Goal: Task Accomplishment & Management: Manage account settings

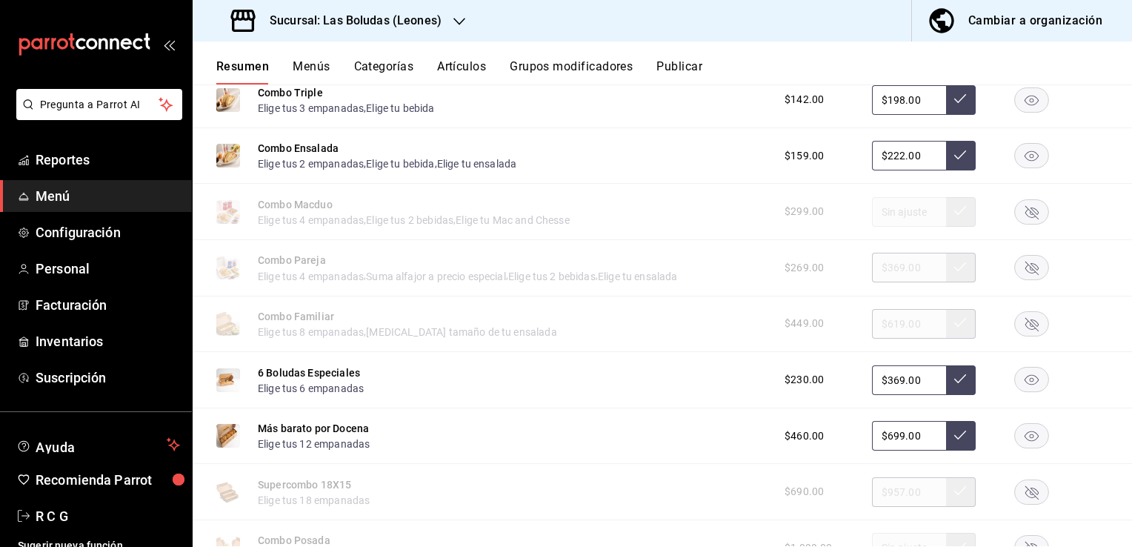
scroll to position [2223, 0]
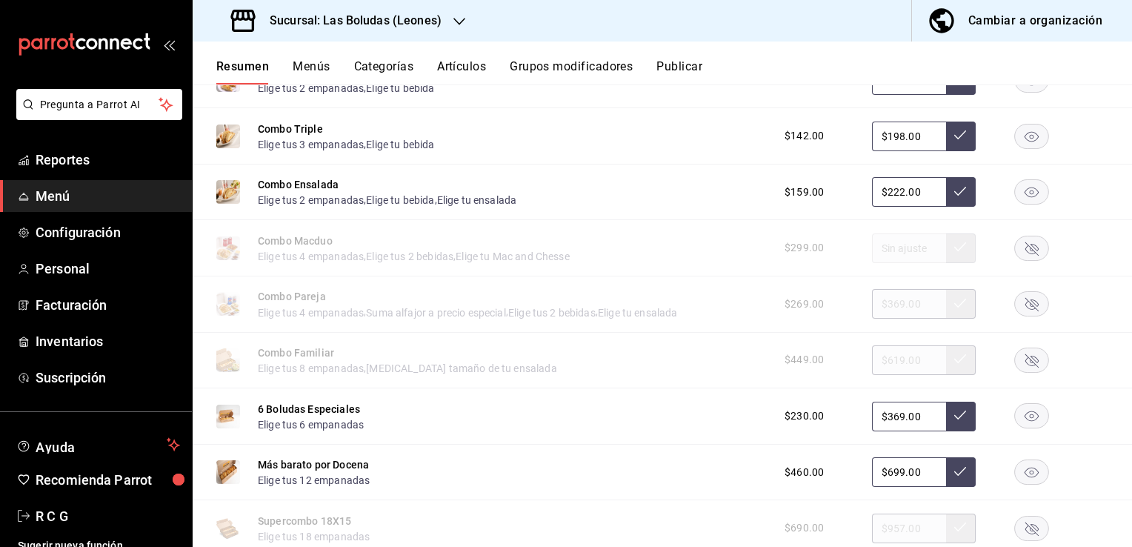
click at [56, 196] on span "Menú" at bounding box center [108, 196] width 144 height 20
click at [74, 164] on span "Reportes" at bounding box center [108, 160] width 144 height 20
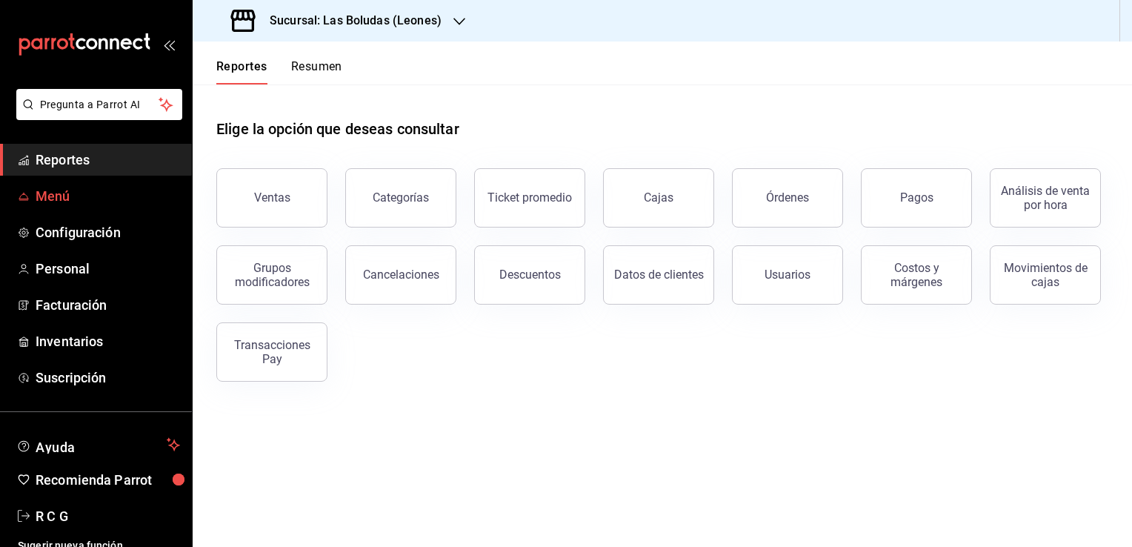
click at [64, 198] on span "Menú" at bounding box center [108, 196] width 144 height 20
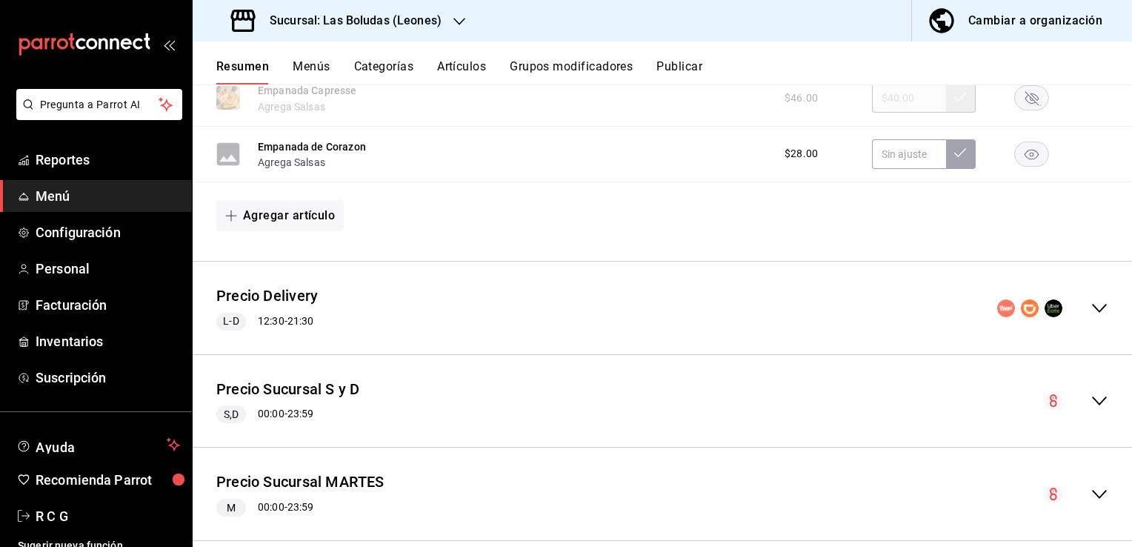
scroll to position [1260, 0]
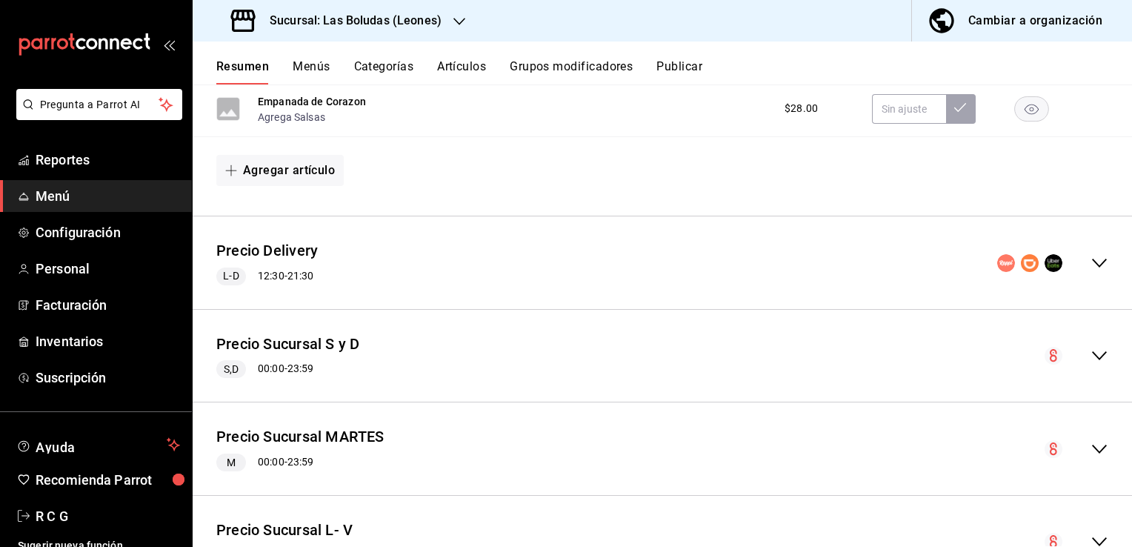
click at [1092, 261] on icon "collapse-menu-row" at bounding box center [1100, 263] width 18 height 18
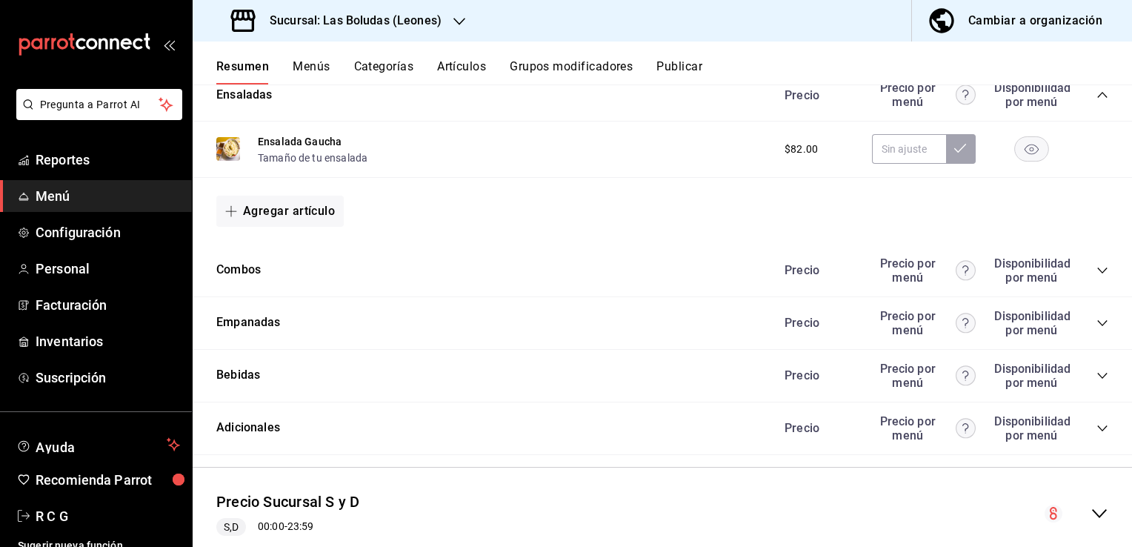
scroll to position [1927, 0]
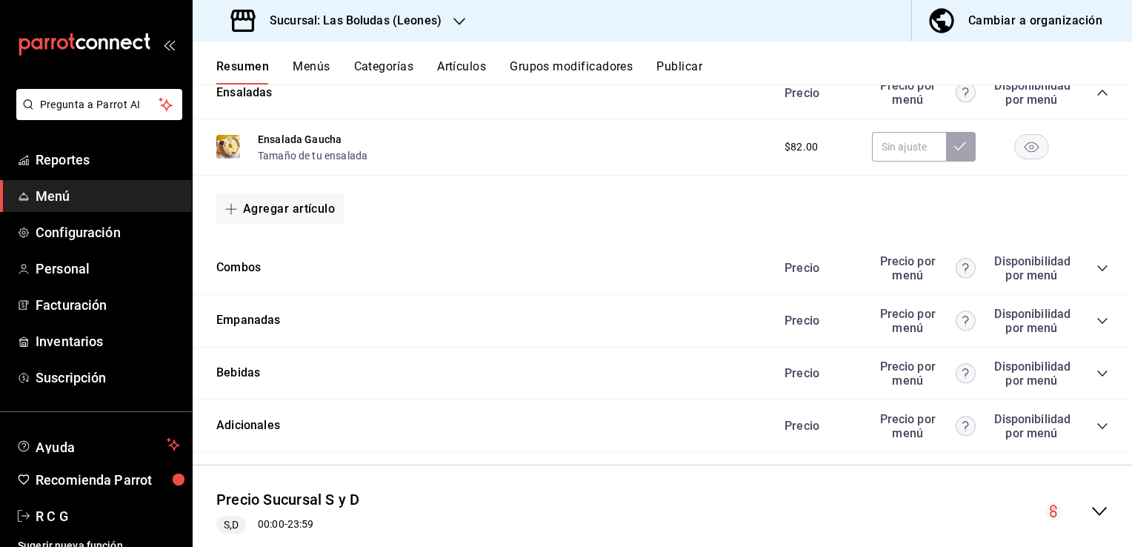
click at [1097, 274] on icon "collapse-category-row" at bounding box center [1103, 268] width 12 height 12
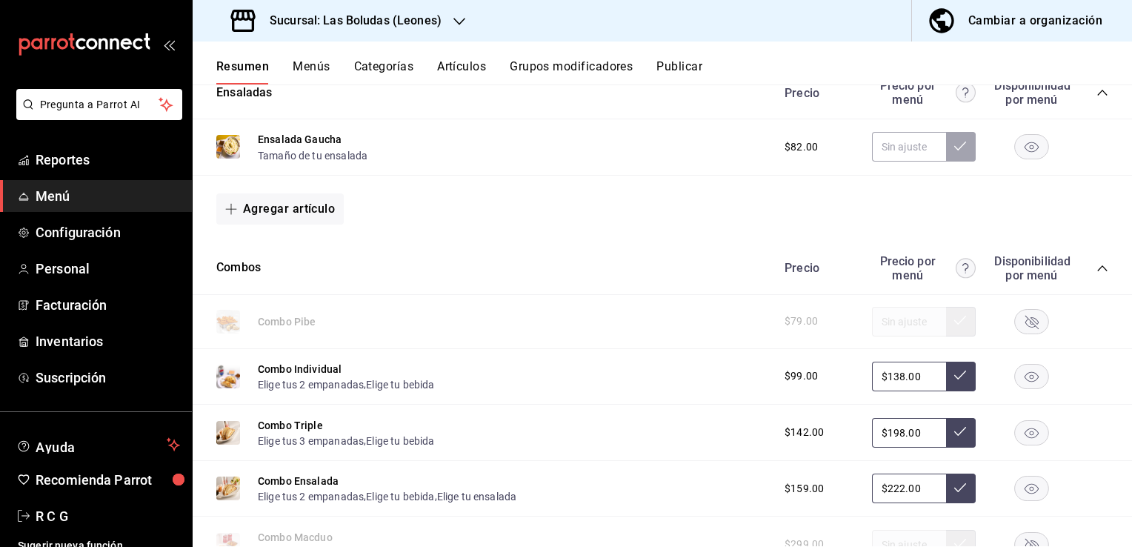
drag, startPoint x: 908, startPoint y: 433, endPoint x: 825, endPoint y: 428, distance: 83.2
click at [825, 428] on div "$142.00 $198.00" at bounding box center [939, 433] width 339 height 30
type input "$210.00"
click at [954, 434] on icon at bounding box center [960, 431] width 12 height 12
drag, startPoint x: 908, startPoint y: 377, endPoint x: 845, endPoint y: 375, distance: 63.8
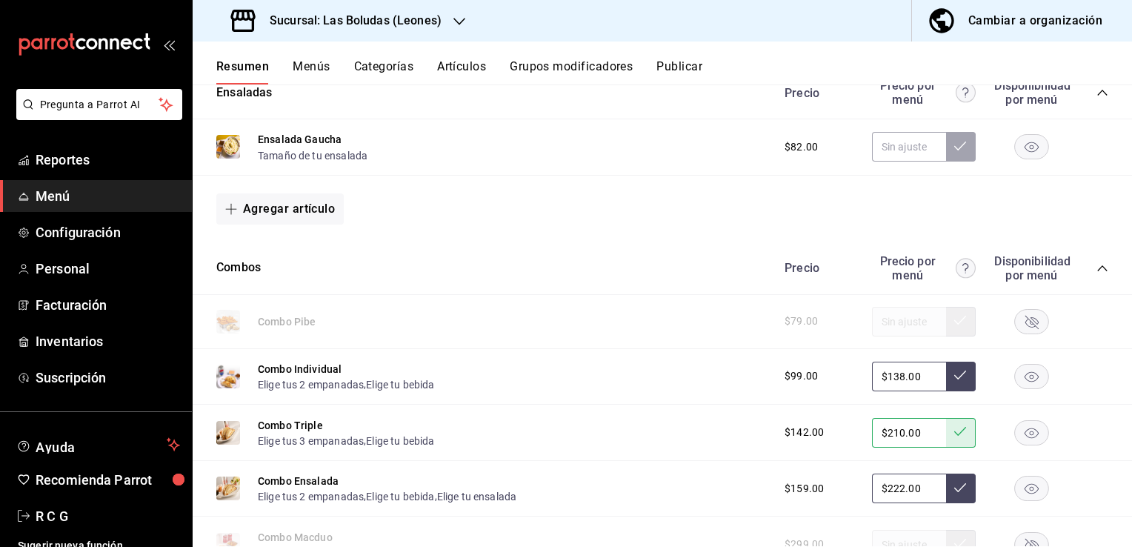
click at [845, 375] on div "$99.00 $138.00" at bounding box center [939, 377] width 339 height 30
type input "$140.00"
click at [954, 374] on icon at bounding box center [960, 375] width 12 height 12
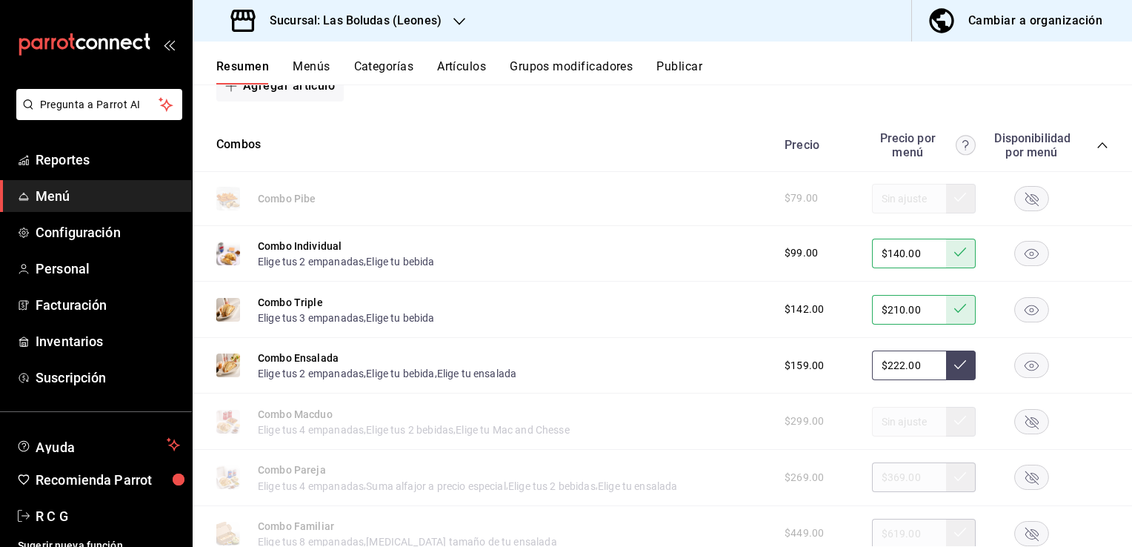
scroll to position [2075, 0]
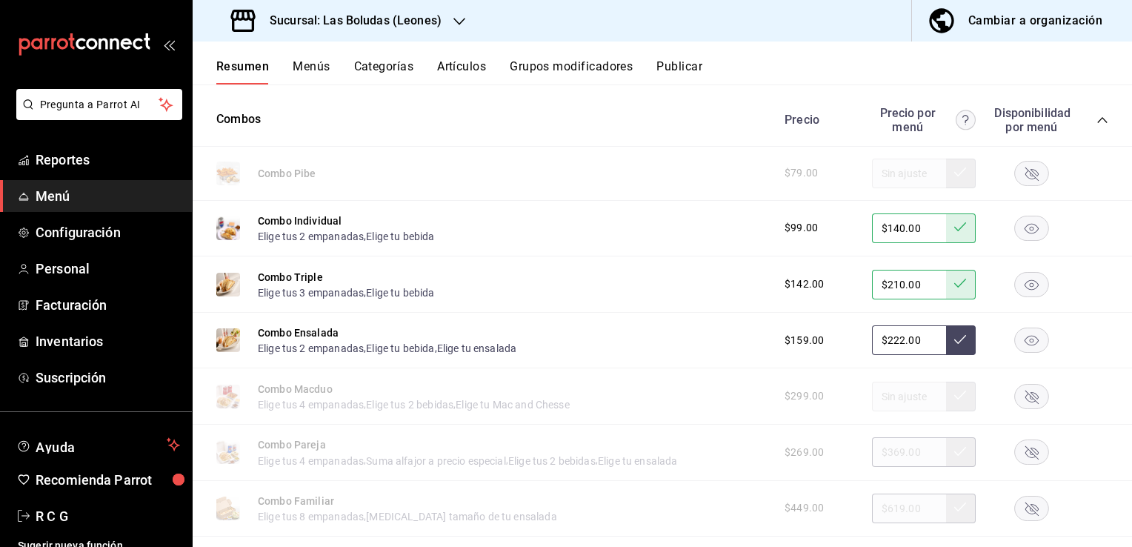
drag, startPoint x: 920, startPoint y: 341, endPoint x: 842, endPoint y: 333, distance: 78.2
click at [850, 338] on div "$159.00 $222.00" at bounding box center [939, 340] width 339 height 30
type input "$230.00"
click at [949, 348] on button at bounding box center [961, 340] width 30 height 30
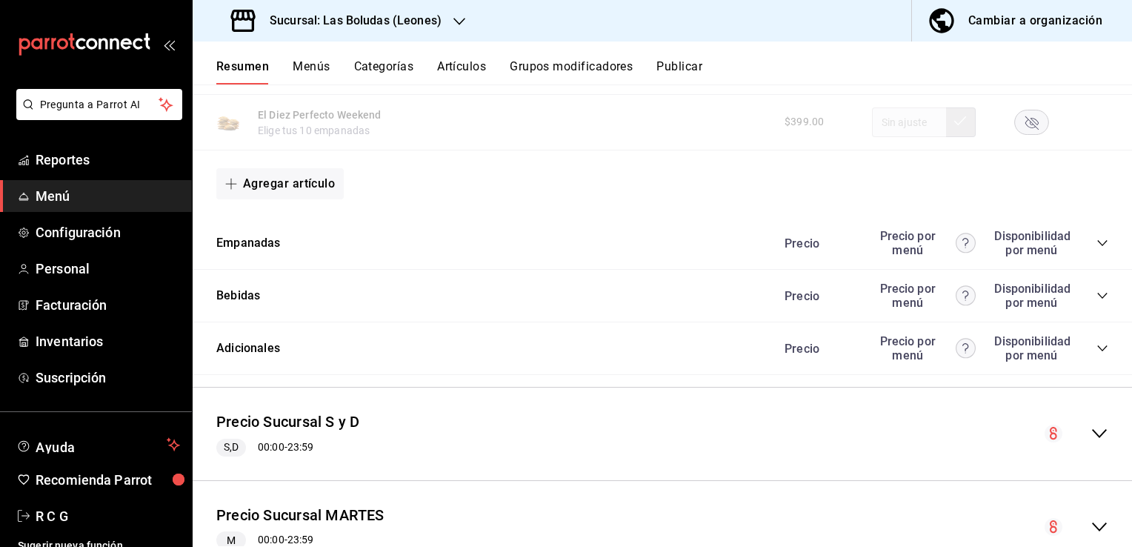
scroll to position [2742, 0]
click at [1097, 245] on icon "collapse-category-row" at bounding box center [1103, 242] width 12 height 12
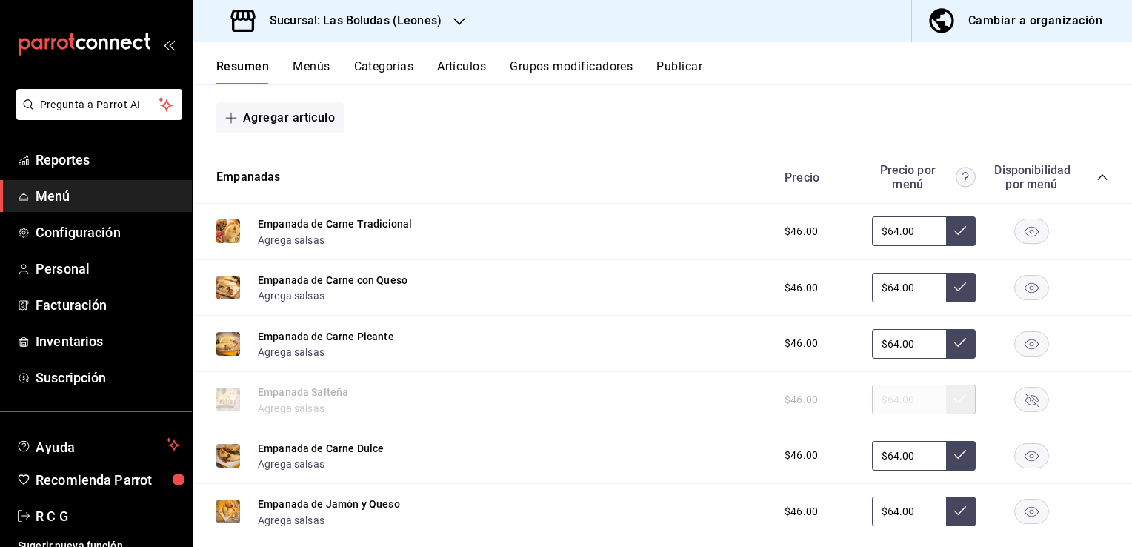
scroll to position [2806, 0]
click at [903, 236] on input "$64.00" at bounding box center [909, 232] width 74 height 30
type input "$6.00"
type input "$77.00"
click at [954, 234] on icon at bounding box center [960, 231] width 12 height 9
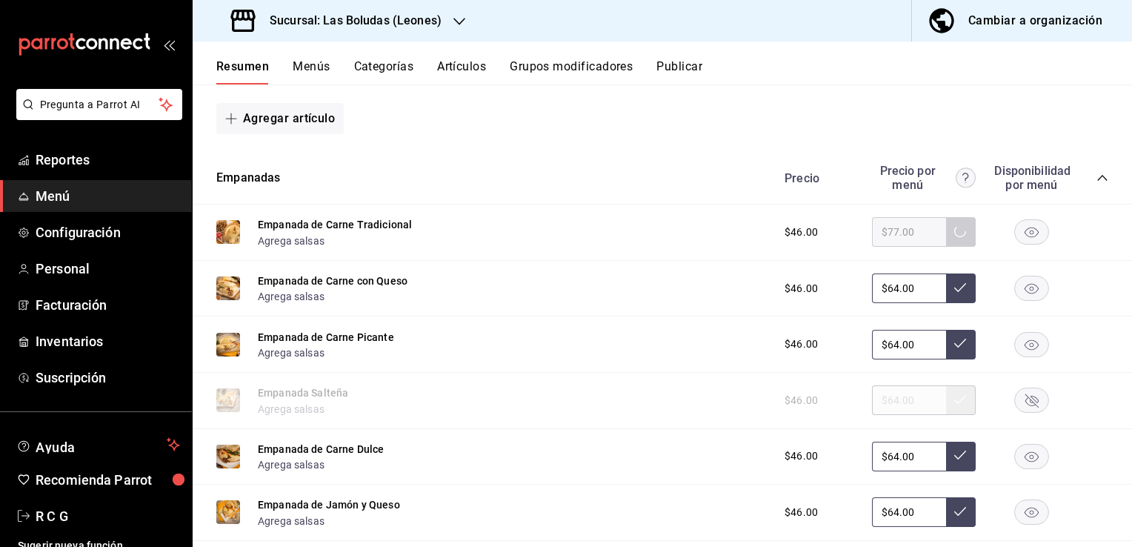
click at [886, 296] on input "$64.00" at bounding box center [909, 288] width 74 height 30
type input "$6.00"
type input "$77.00"
click at [954, 292] on icon at bounding box center [960, 288] width 12 height 12
click at [884, 351] on input "$64.00" at bounding box center [909, 345] width 74 height 30
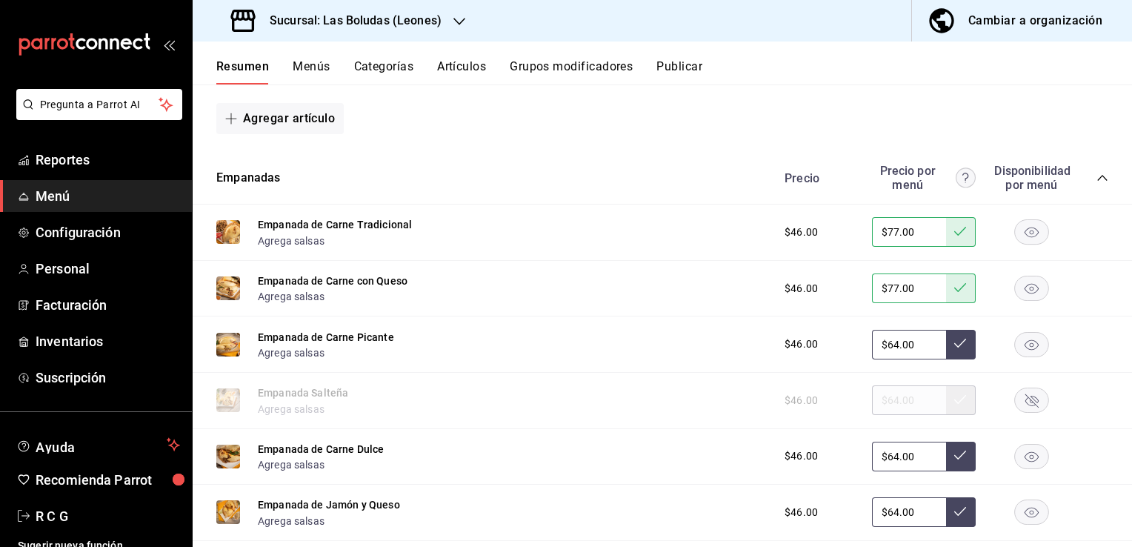
type input "$6.00"
type input "$77.00"
click at [954, 348] on icon at bounding box center [960, 343] width 12 height 9
click at [889, 462] on input "$64.00" at bounding box center [909, 457] width 74 height 30
type input "$6.00"
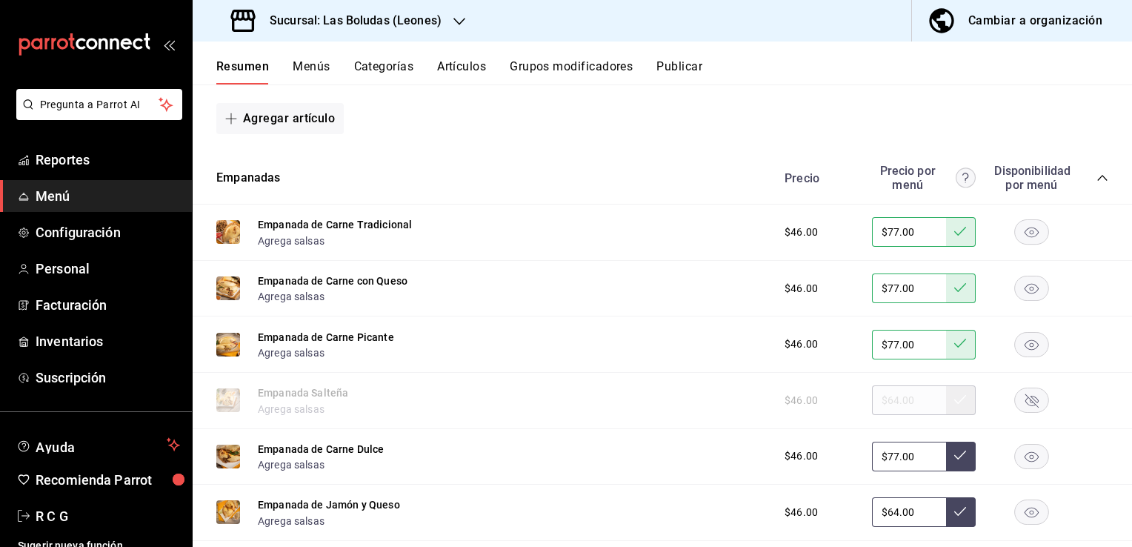
type input "$77.00"
click at [954, 461] on icon at bounding box center [960, 455] width 12 height 12
click at [888, 518] on input "$64.00" at bounding box center [909, 512] width 74 height 30
type input "$6.00"
type input "$77.00"
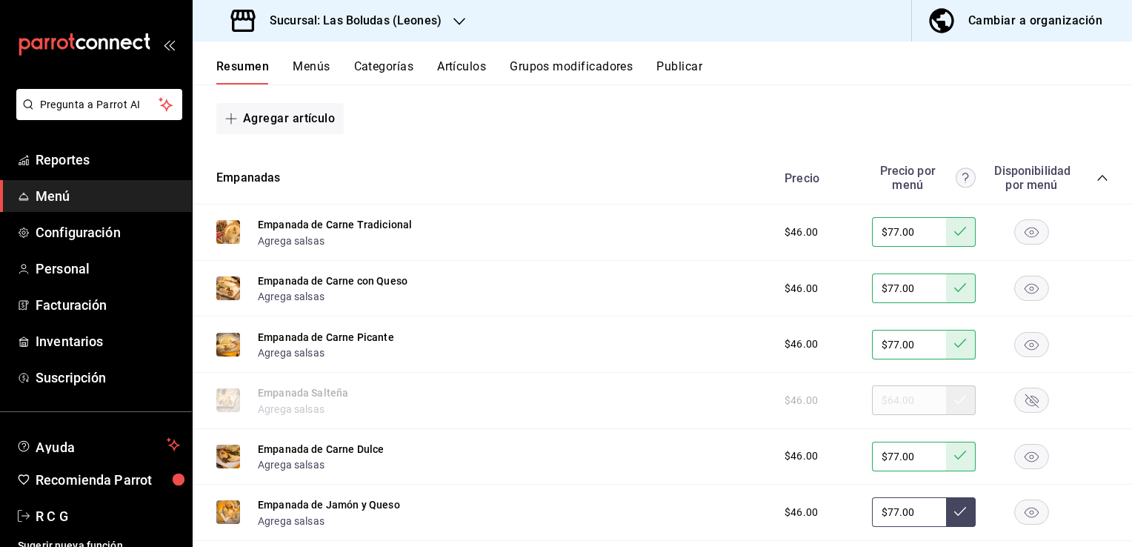
click at [954, 517] on icon at bounding box center [960, 511] width 12 height 12
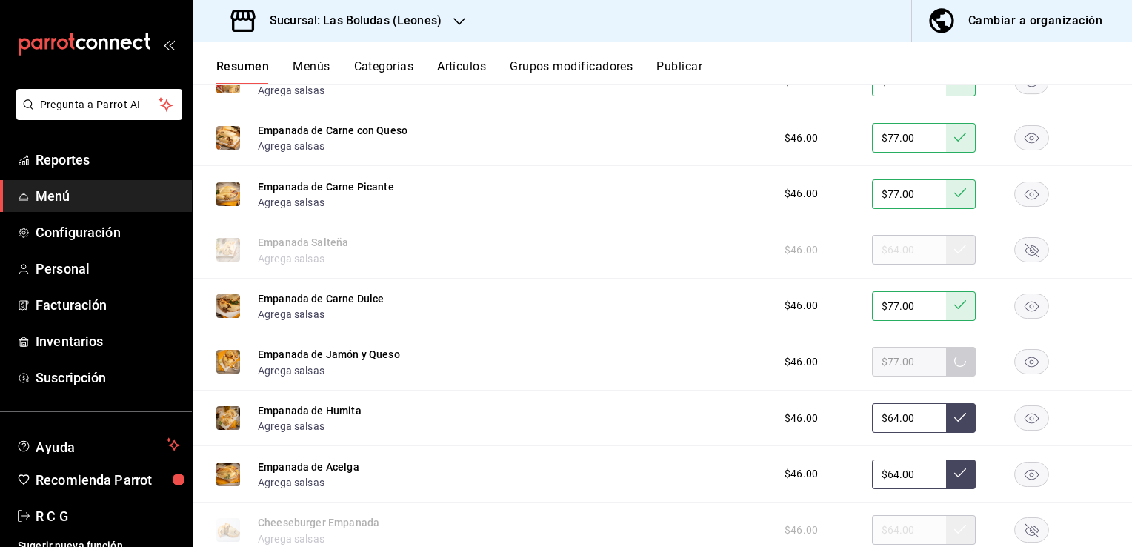
scroll to position [3029, 0]
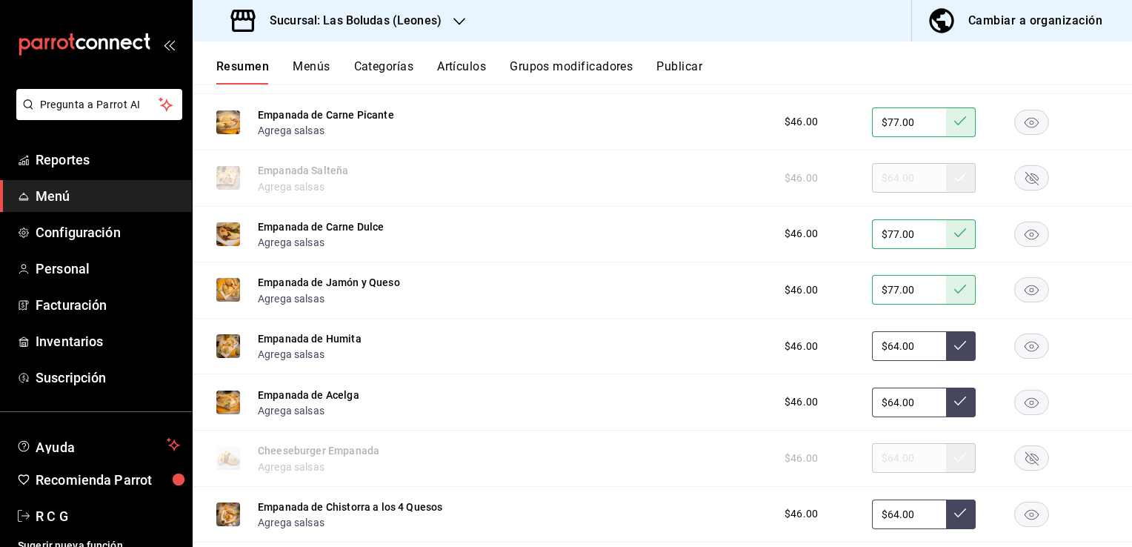
click at [888, 348] on input "$64.00" at bounding box center [909, 346] width 74 height 30
type input "$6.00"
type input "$77.00"
click at [954, 351] on icon at bounding box center [960, 345] width 12 height 12
click at [886, 411] on input "$64.00" at bounding box center [909, 403] width 74 height 30
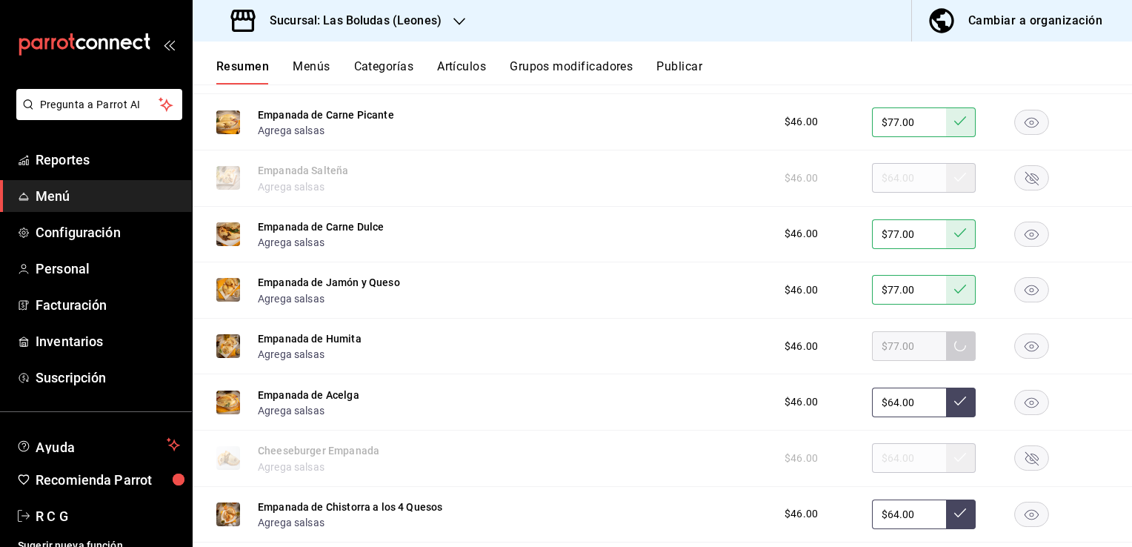
type input "$6.00"
type input "$77.00"
click at [954, 403] on icon at bounding box center [960, 401] width 12 height 12
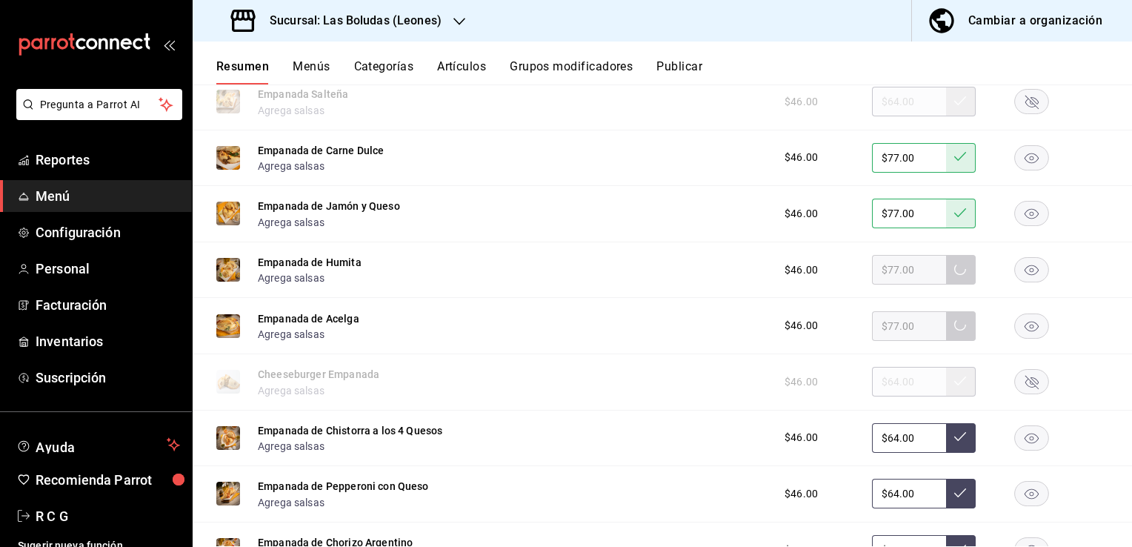
scroll to position [3177, 0]
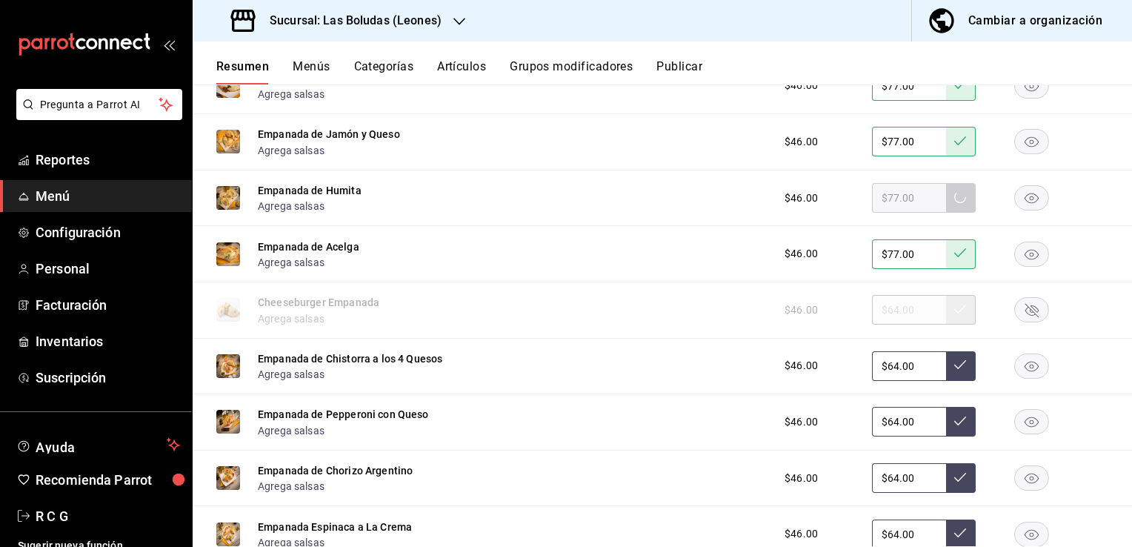
click at [886, 372] on input "$64.00" at bounding box center [909, 366] width 74 height 30
type input "$6.00"
type input "$77.00"
click at [954, 369] on icon at bounding box center [960, 364] width 12 height 9
click at [886, 427] on input "$64.00" at bounding box center [909, 422] width 74 height 30
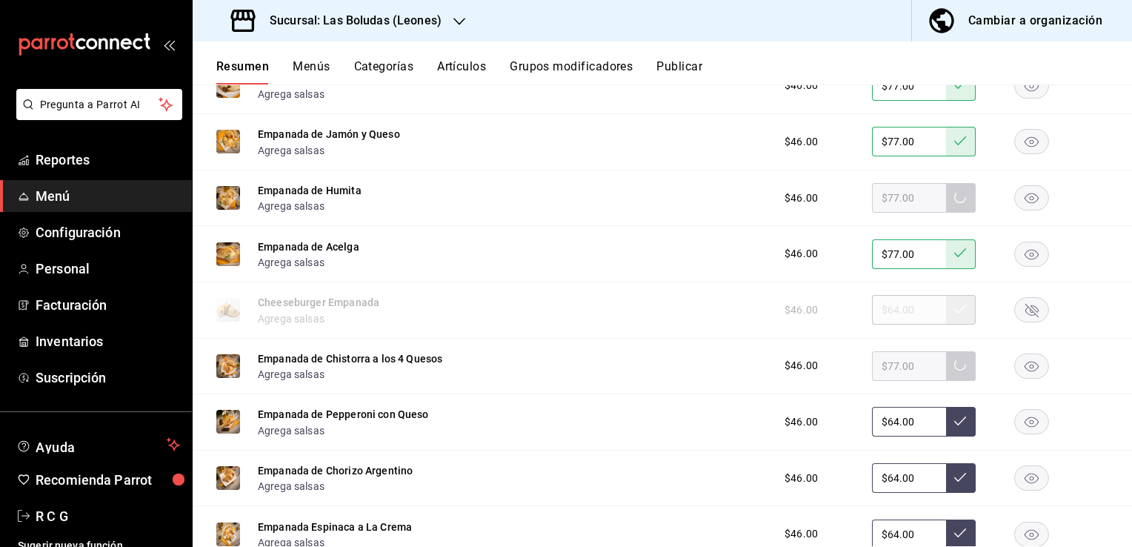
type input "$6.00"
type input "$77.00"
click at [954, 427] on icon at bounding box center [960, 421] width 12 height 12
click at [886, 486] on input "$64.00" at bounding box center [909, 478] width 74 height 30
type input "$6.00"
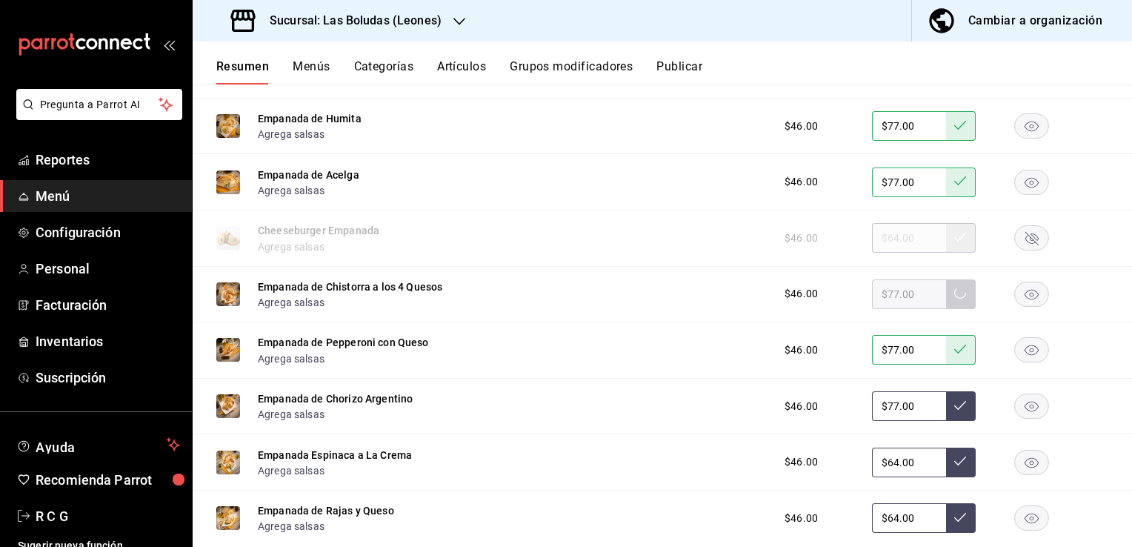
scroll to position [3251, 0]
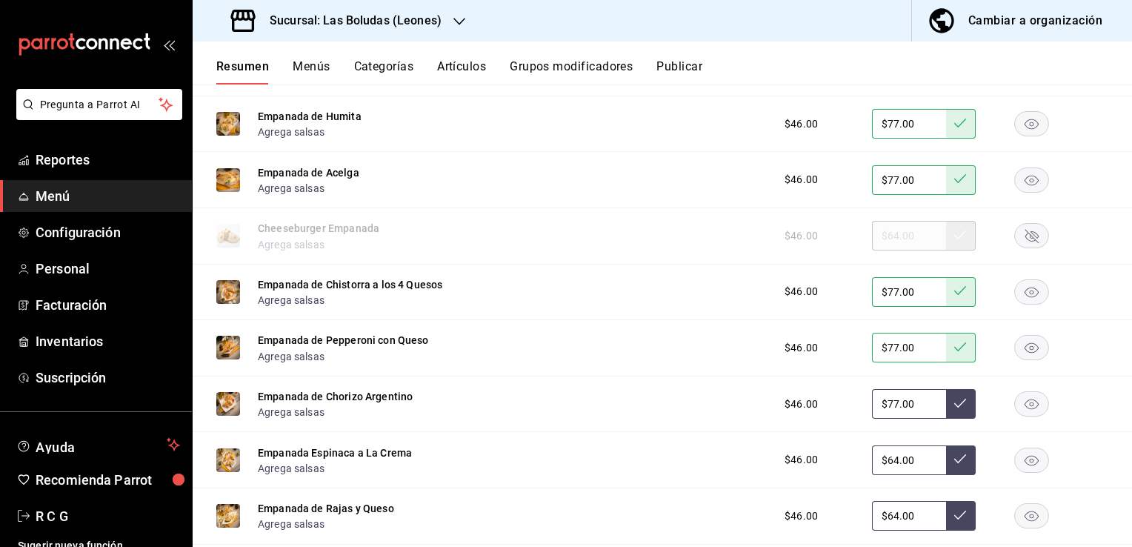
type input "$77.00"
click at [954, 405] on icon at bounding box center [960, 403] width 12 height 12
click at [886, 468] on input "$64.00" at bounding box center [909, 460] width 74 height 30
type input "$6.00"
type input "$77.00"
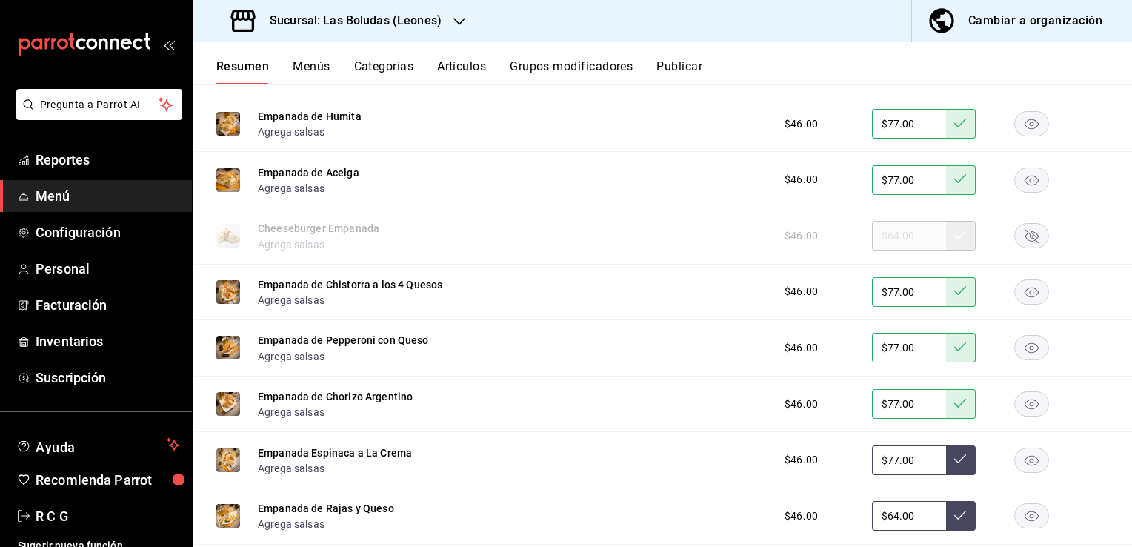
click at [954, 465] on icon at bounding box center [960, 459] width 12 height 12
click at [886, 524] on input "$64.00" at bounding box center [909, 516] width 74 height 30
type input "$6.00"
type input "$77.00"
click at [946, 527] on button at bounding box center [961, 516] width 30 height 30
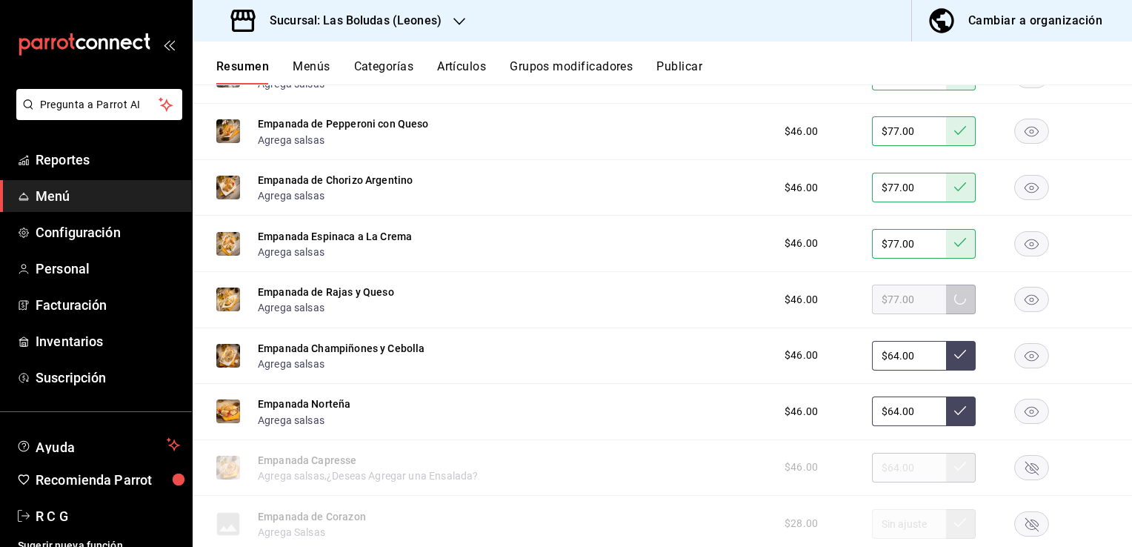
scroll to position [3473, 0]
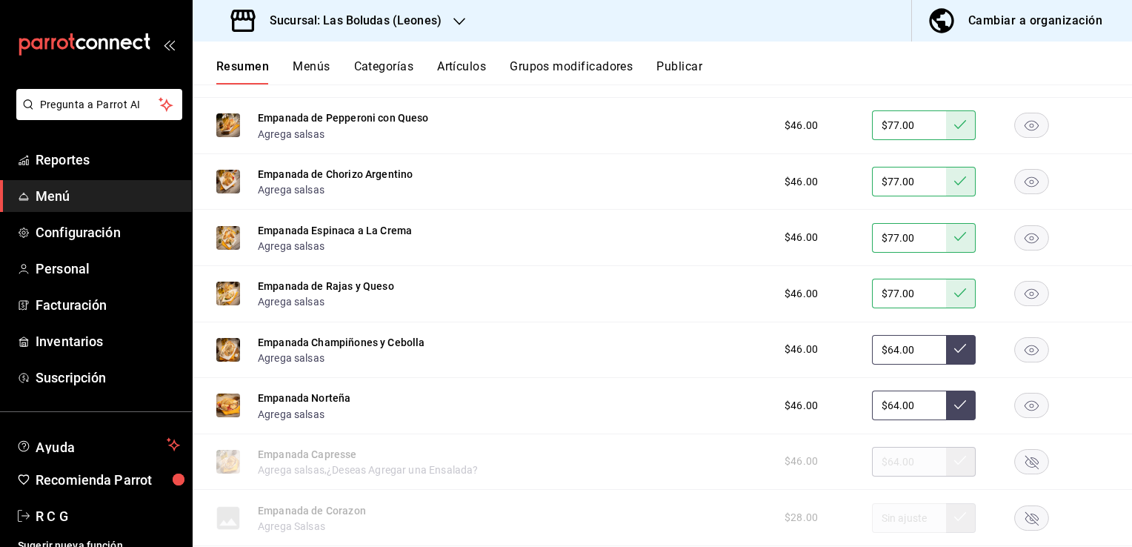
click at [886, 354] on input "$64.00" at bounding box center [909, 350] width 74 height 30
type input "$6.00"
type input "$77.00"
click at [954, 354] on icon at bounding box center [960, 348] width 12 height 12
click at [887, 413] on input "$64.00" at bounding box center [909, 406] width 74 height 30
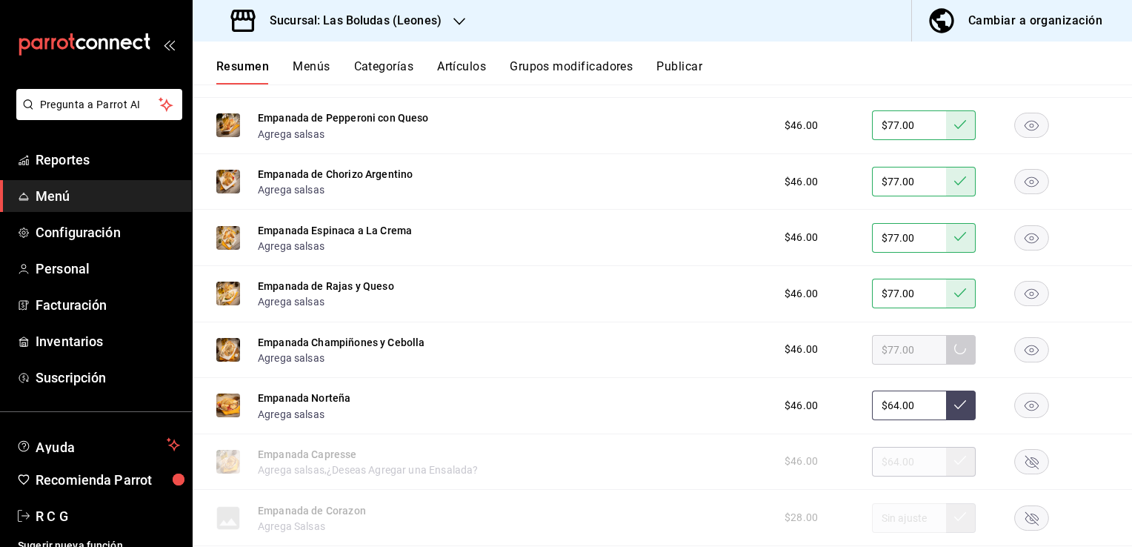
type input "$6.00"
type input "$77.00"
click at [954, 411] on icon at bounding box center [960, 405] width 12 height 12
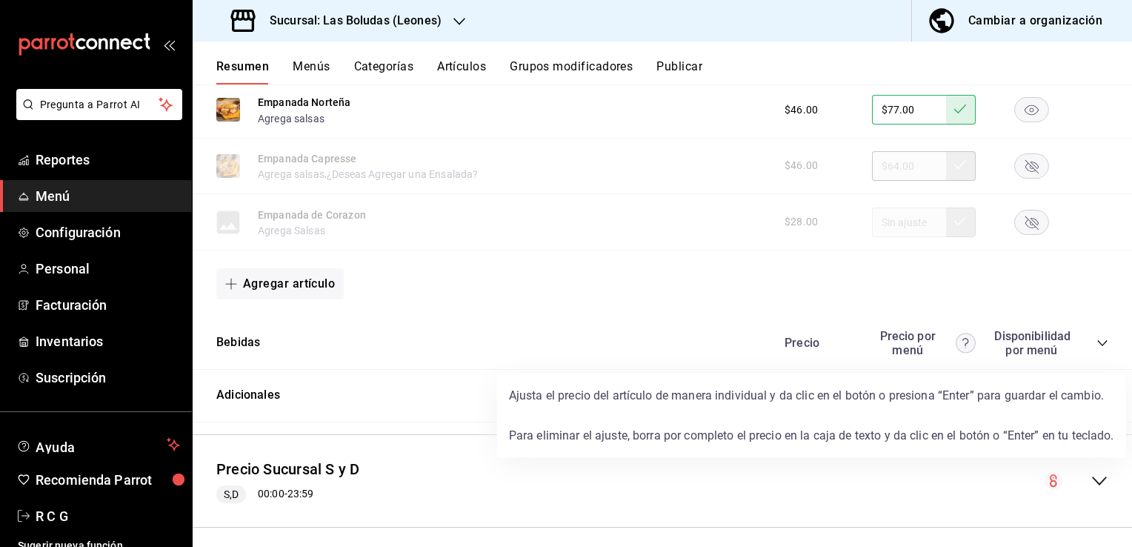
scroll to position [3770, 0]
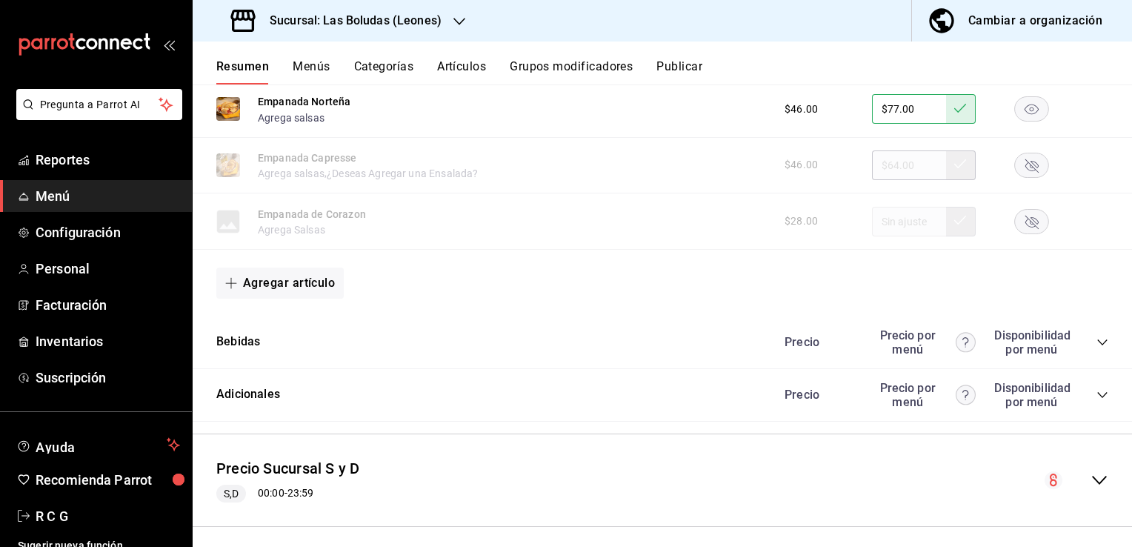
click at [1097, 348] on icon "collapse-category-row" at bounding box center [1103, 342] width 12 height 12
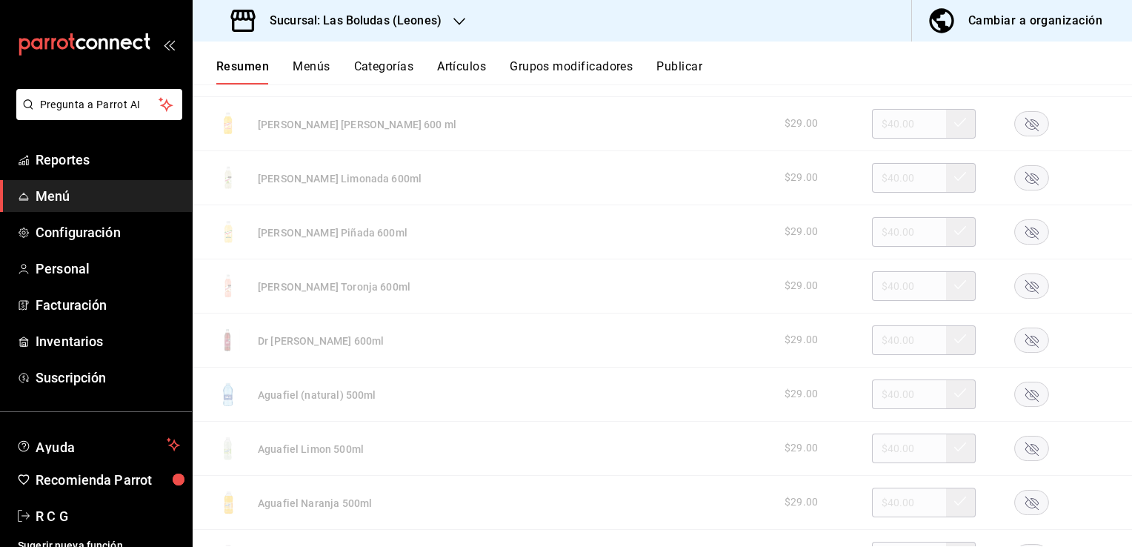
scroll to position [4585, 0]
click at [1024, 345] on rect "button" at bounding box center [1032, 337] width 34 height 24
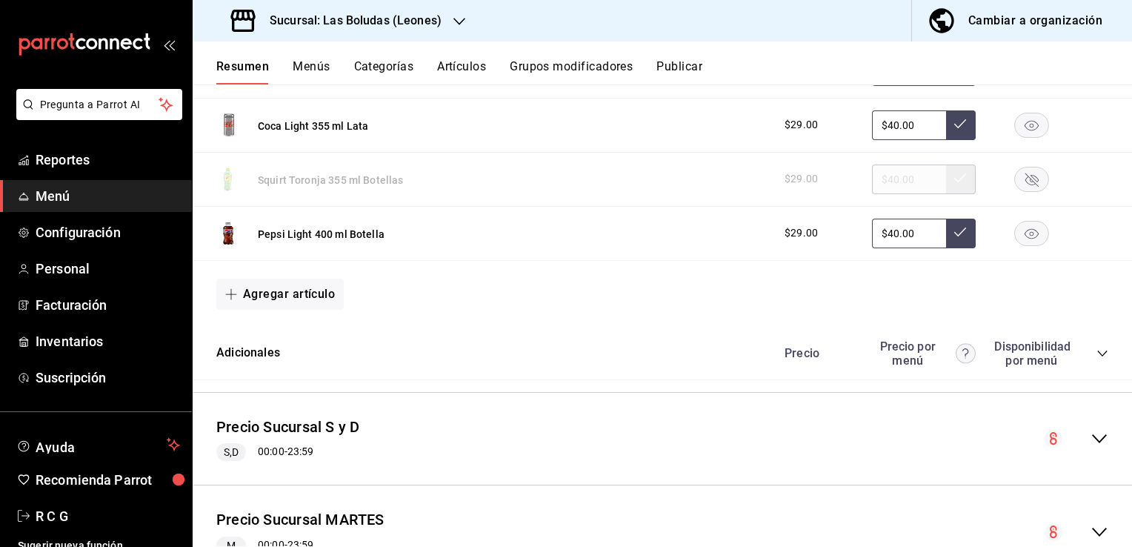
scroll to position [5177, 0]
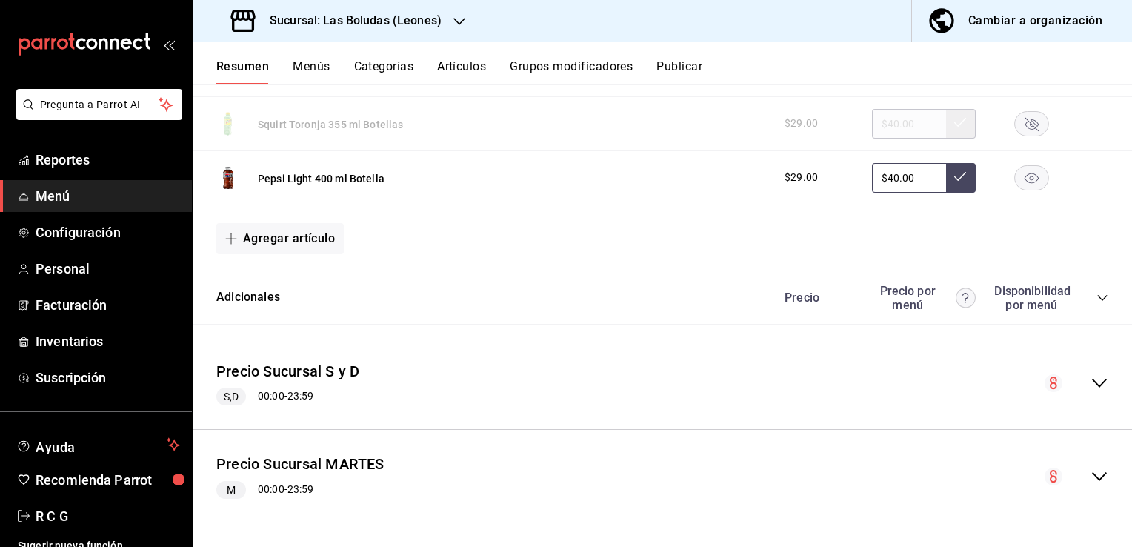
click at [1097, 302] on icon "collapse-category-row" at bounding box center [1103, 298] width 12 height 12
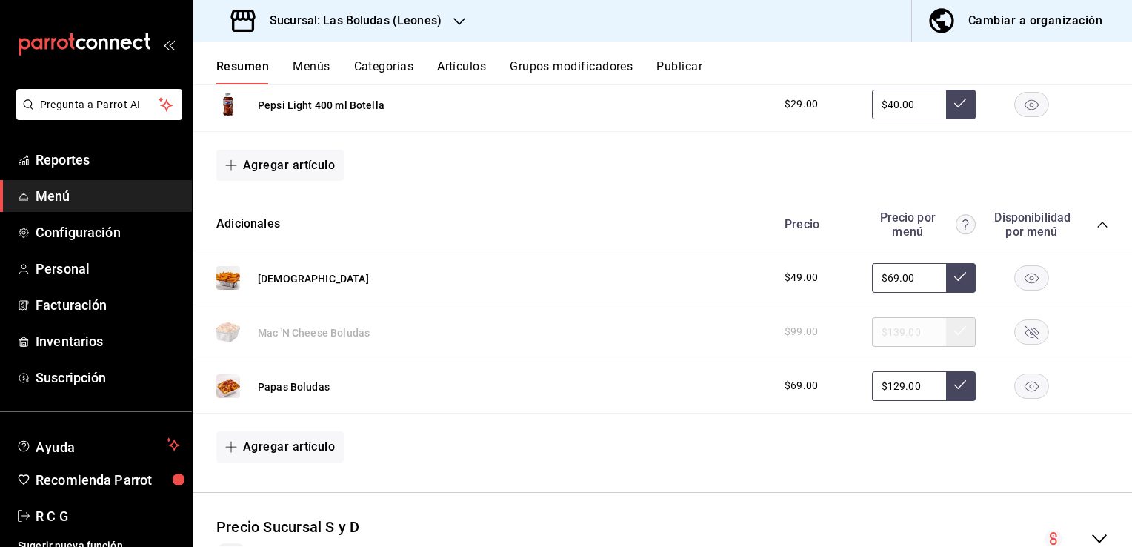
scroll to position [5252, 0]
click at [1023, 391] on rect "button" at bounding box center [1032, 385] width 34 height 24
click at [886, 279] on input "$69.00" at bounding box center [909, 277] width 74 height 30
type input "$6.00"
type input "$75.00"
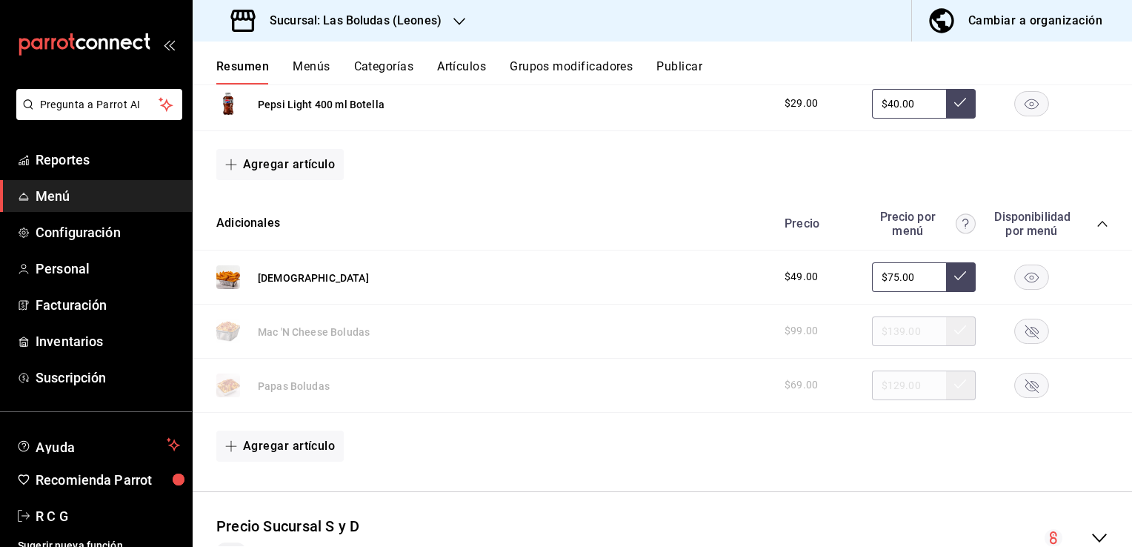
click at [954, 282] on icon at bounding box center [960, 276] width 12 height 12
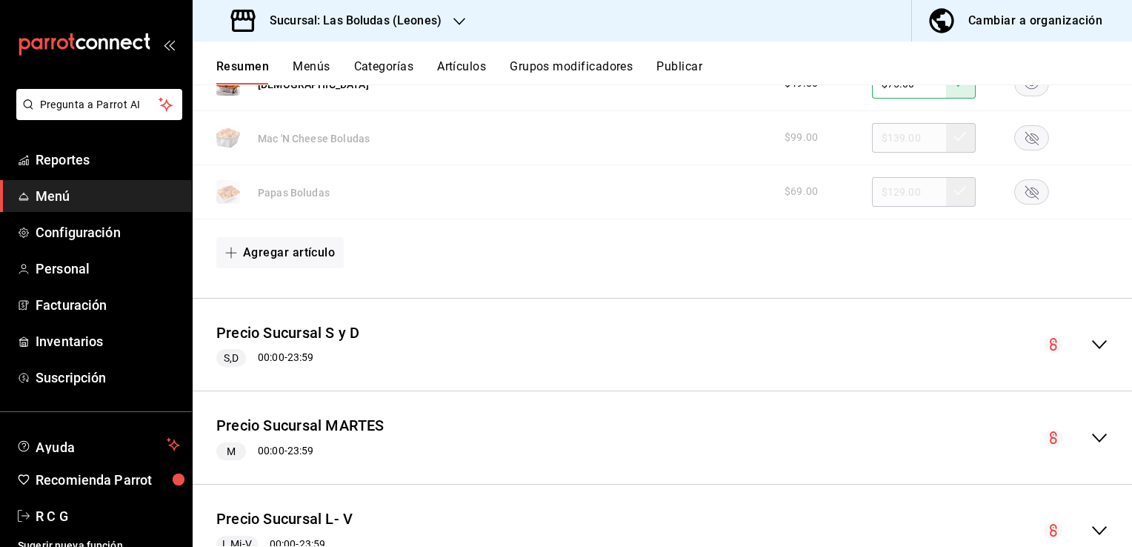
scroll to position [5474, 0]
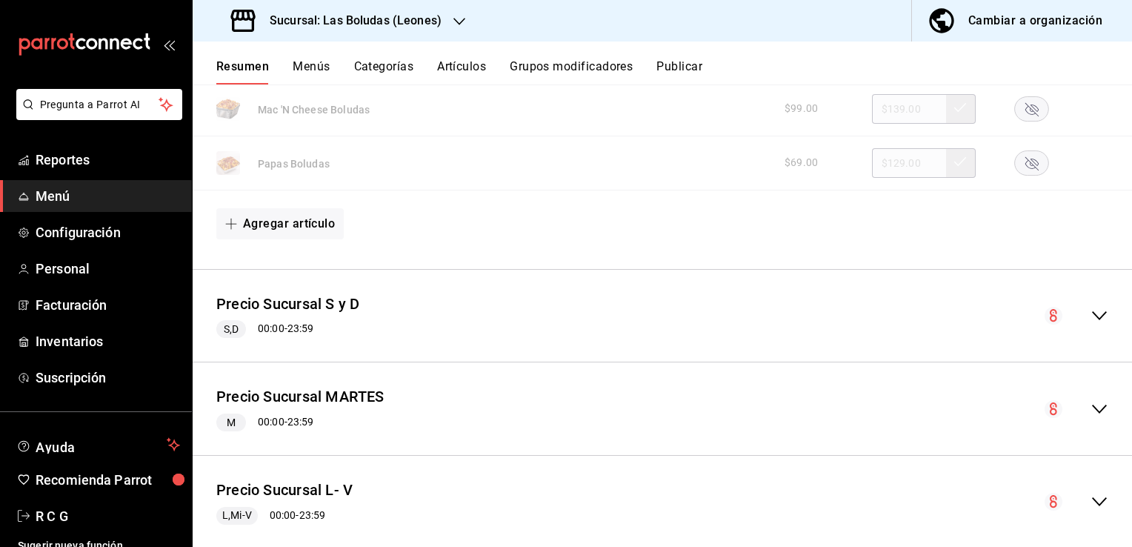
click at [1091, 316] on icon "collapse-menu-row" at bounding box center [1100, 316] width 18 height 18
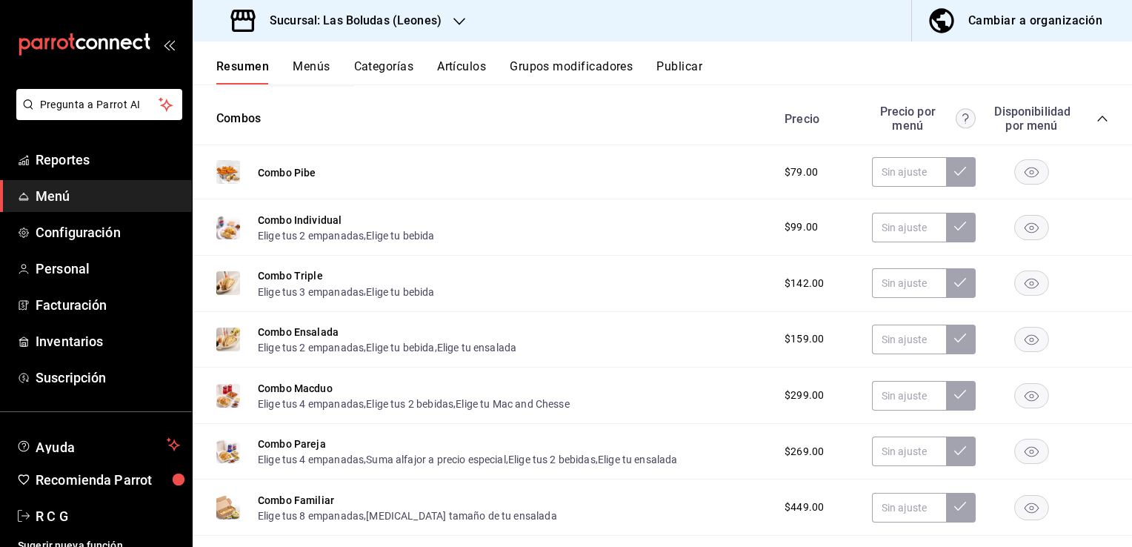
scroll to position [5770, 0]
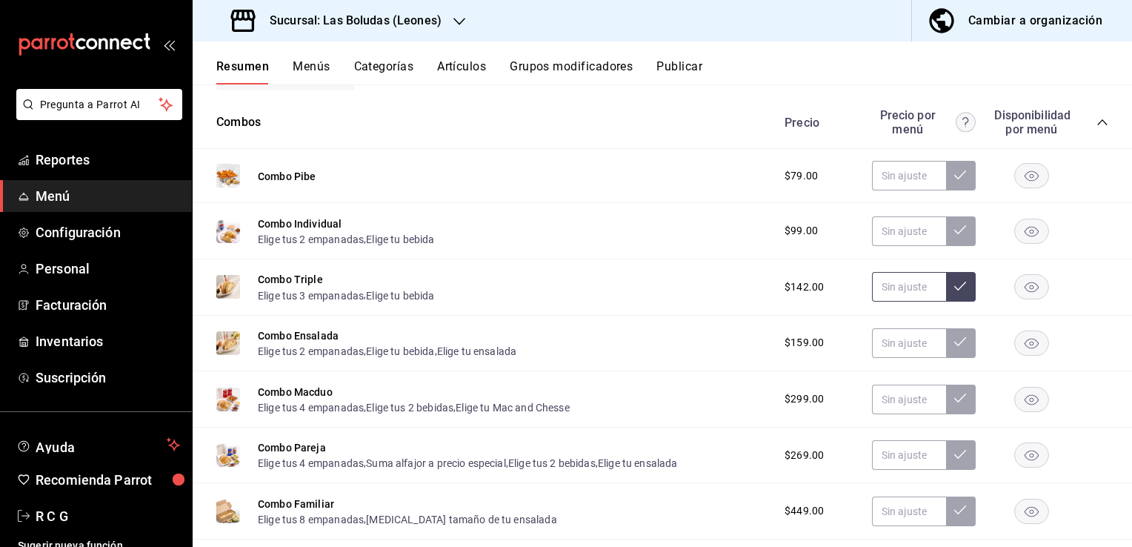
click at [874, 288] on input "text" at bounding box center [909, 287] width 74 height 30
type input "$149.00"
click at [954, 288] on icon at bounding box center [960, 286] width 12 height 9
click at [880, 349] on input "text" at bounding box center [909, 343] width 74 height 30
type input "$169.00"
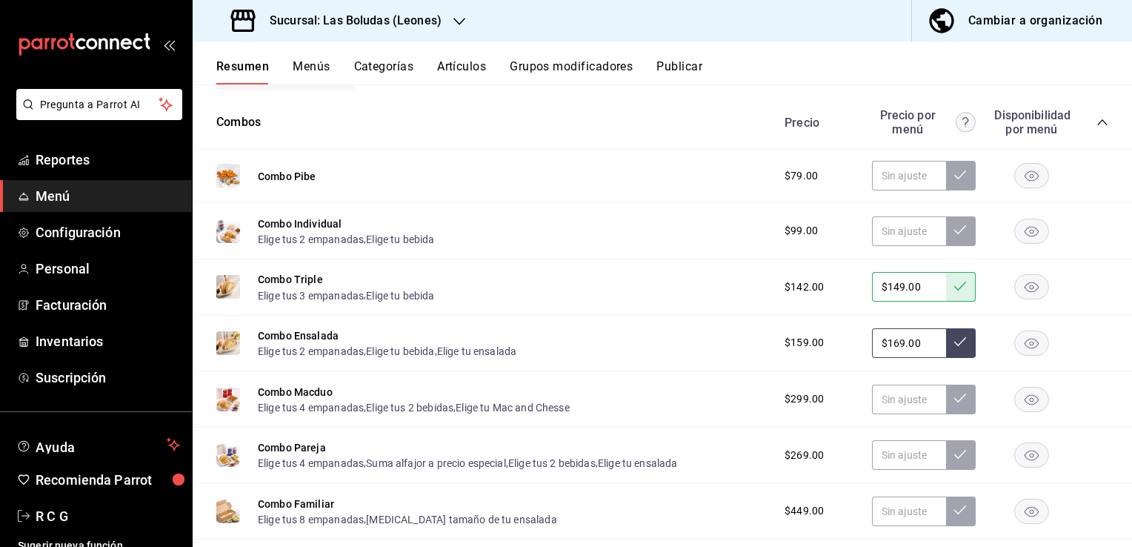
click at [954, 339] on icon at bounding box center [960, 342] width 12 height 12
click at [876, 459] on input "text" at bounding box center [909, 455] width 74 height 30
type input "$279.00"
click at [954, 459] on icon at bounding box center [960, 454] width 12 height 12
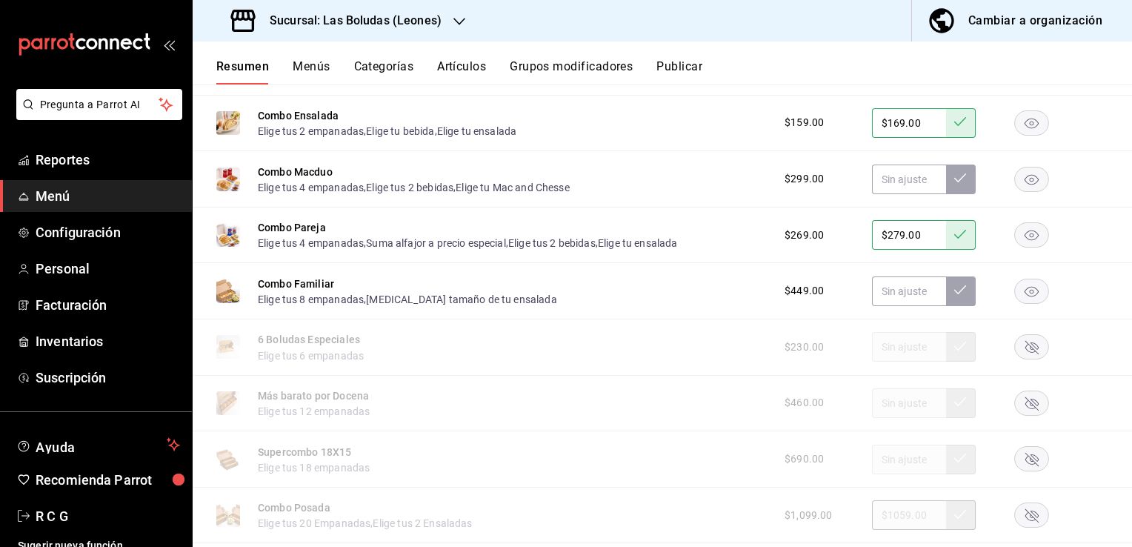
scroll to position [5993, 0]
click at [1022, 349] on rect "button" at bounding box center [1032, 345] width 34 height 24
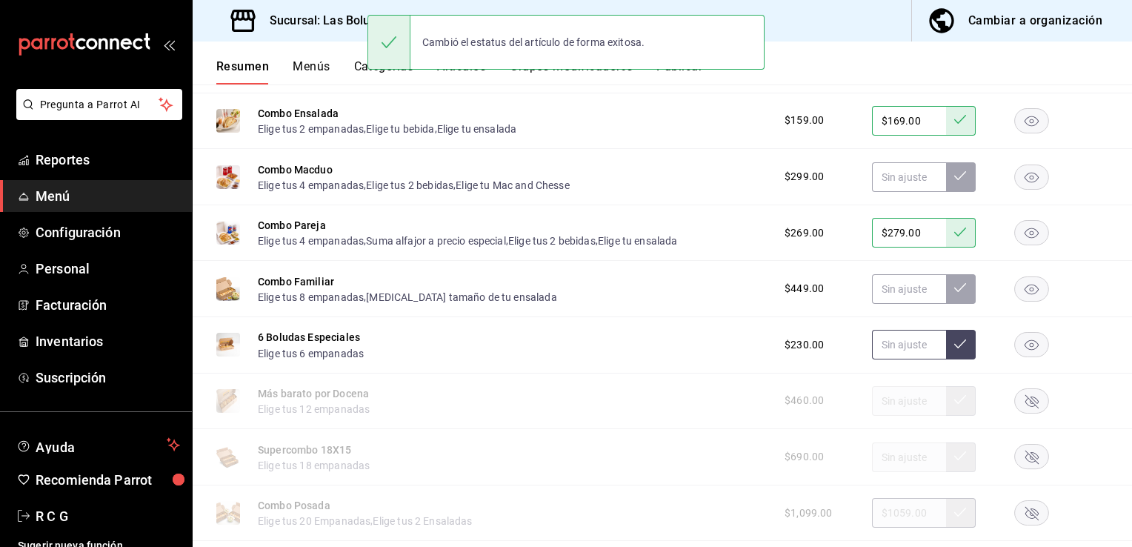
click at [873, 351] on input "text" at bounding box center [909, 345] width 74 height 30
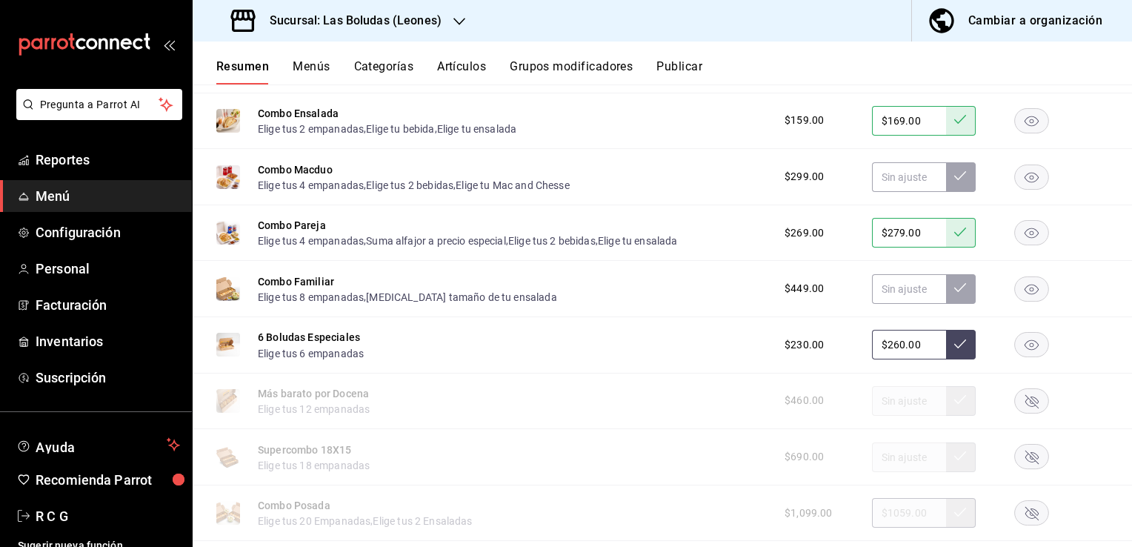
type input "$260.00"
click at [954, 348] on icon at bounding box center [960, 343] width 12 height 9
click at [1020, 402] on rect "button" at bounding box center [1032, 400] width 34 height 24
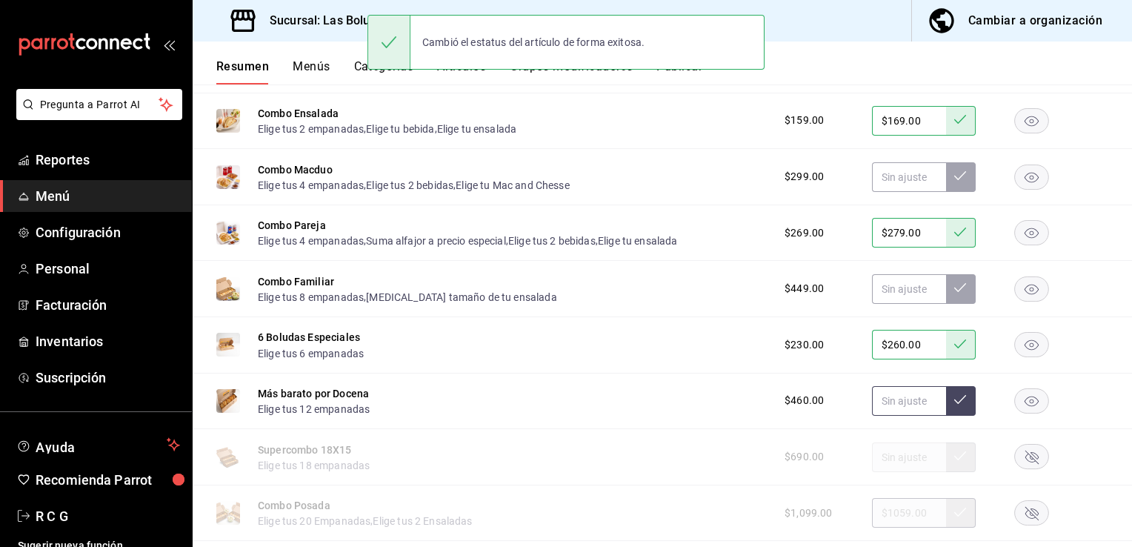
click at [877, 411] on input "text" at bounding box center [909, 401] width 74 height 30
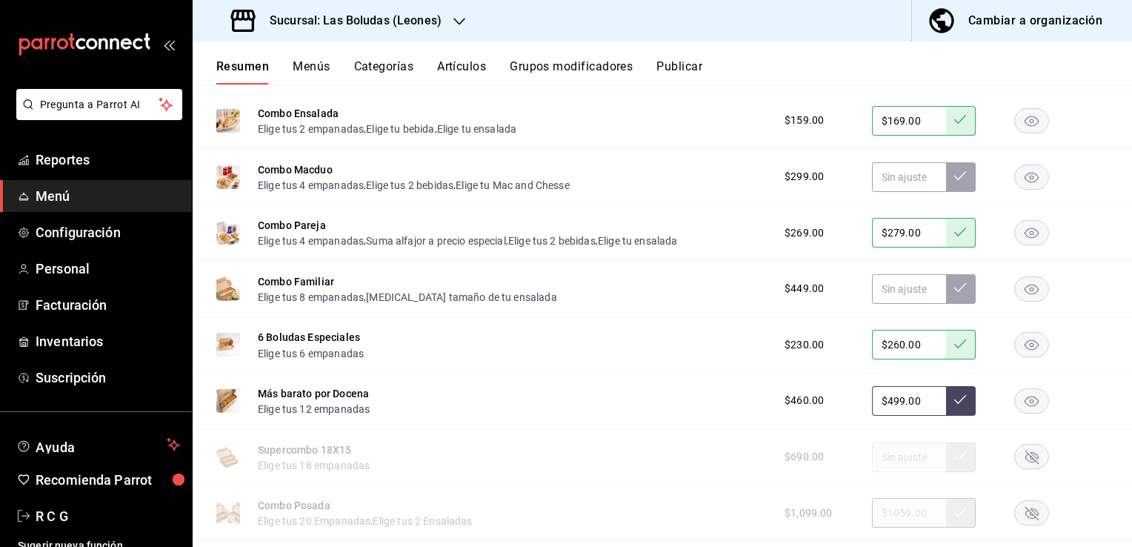
type input "$499.00"
click at [957, 411] on button at bounding box center [961, 401] width 30 height 30
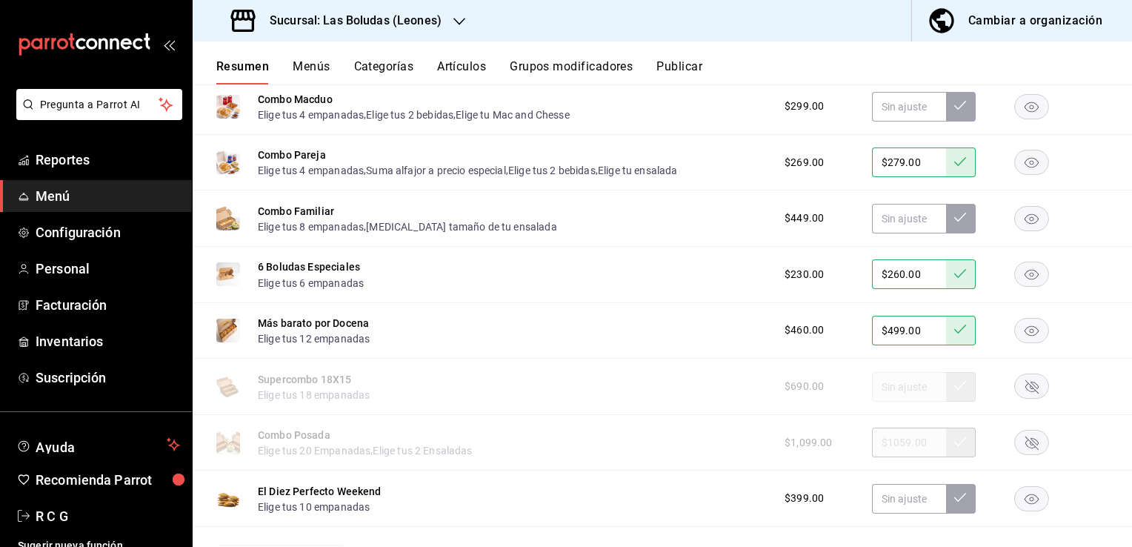
scroll to position [6067, 0]
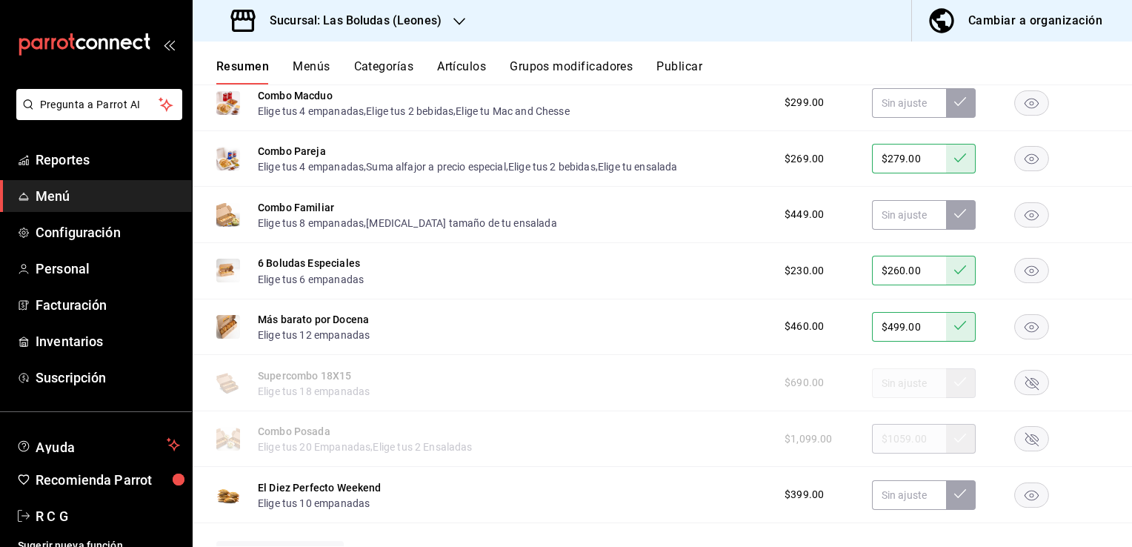
click at [1029, 387] on rect "button" at bounding box center [1032, 383] width 34 height 24
click at [886, 389] on input "text" at bounding box center [909, 383] width 74 height 30
type input "$720.00"
click at [954, 387] on icon at bounding box center [960, 382] width 12 height 12
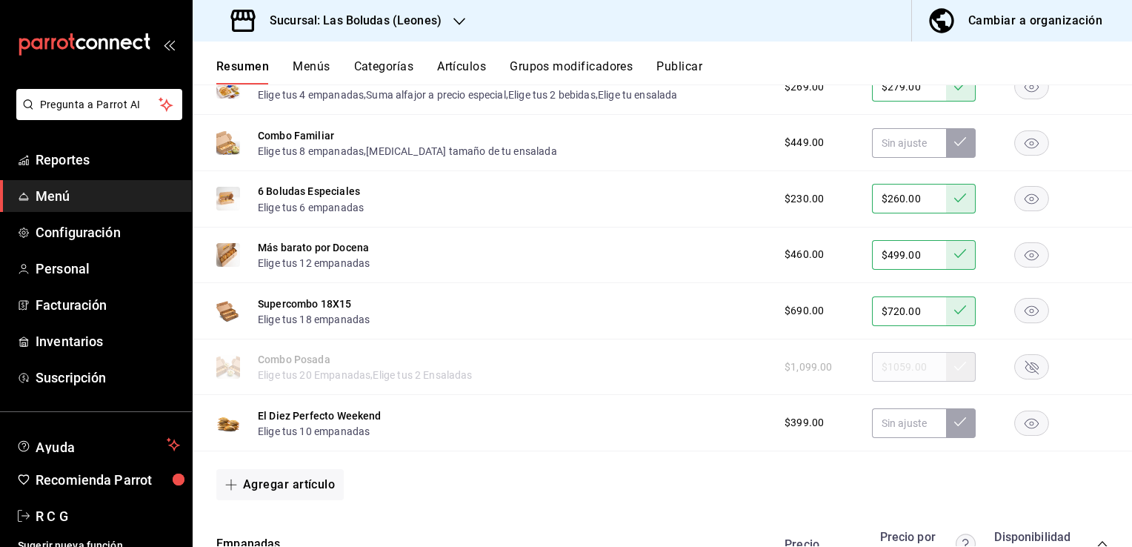
scroll to position [6141, 0]
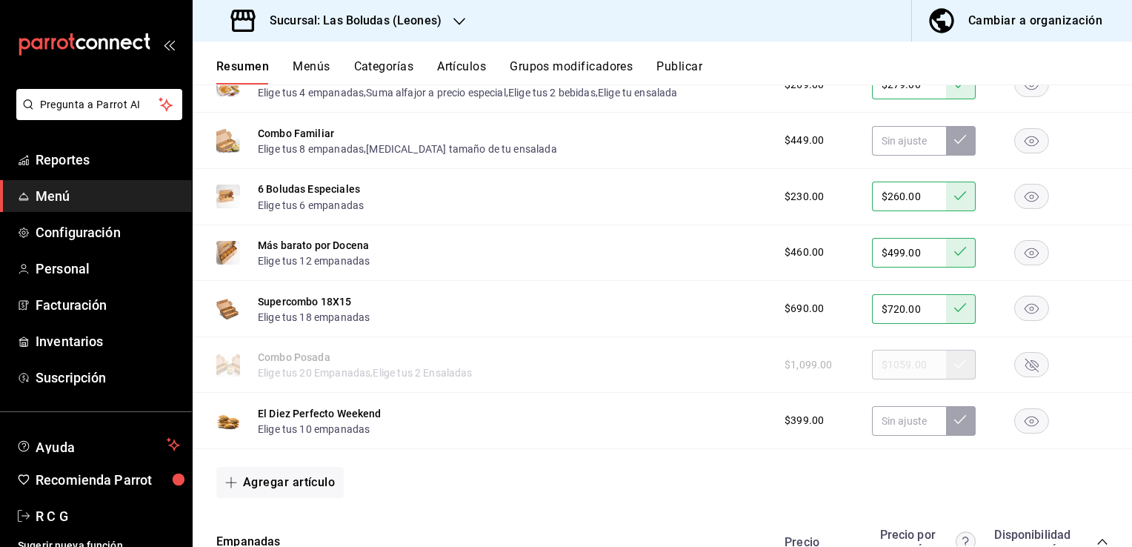
click at [1015, 425] on rect "button" at bounding box center [1032, 420] width 34 height 24
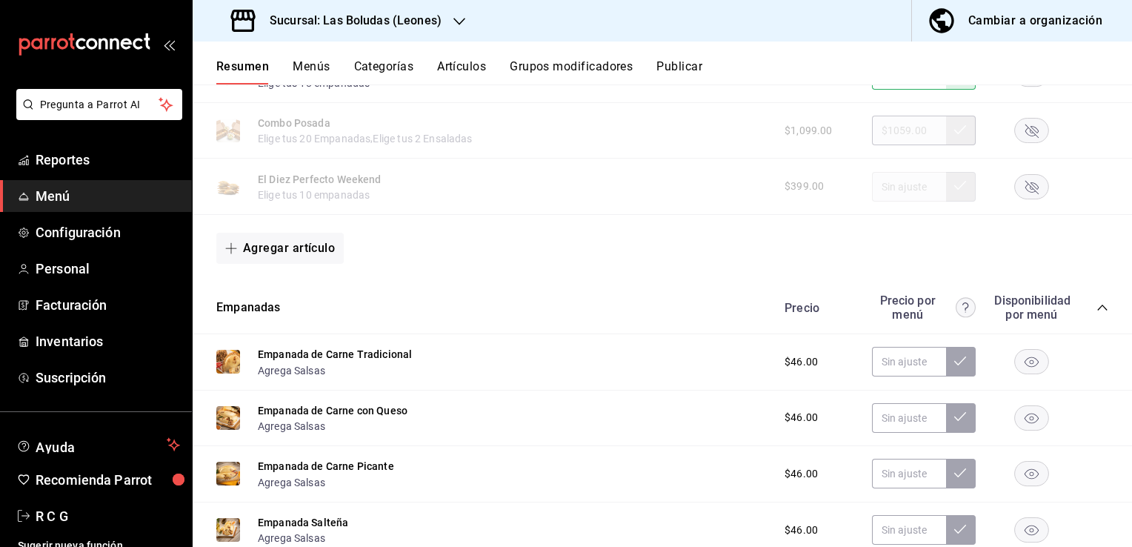
scroll to position [6437, 0]
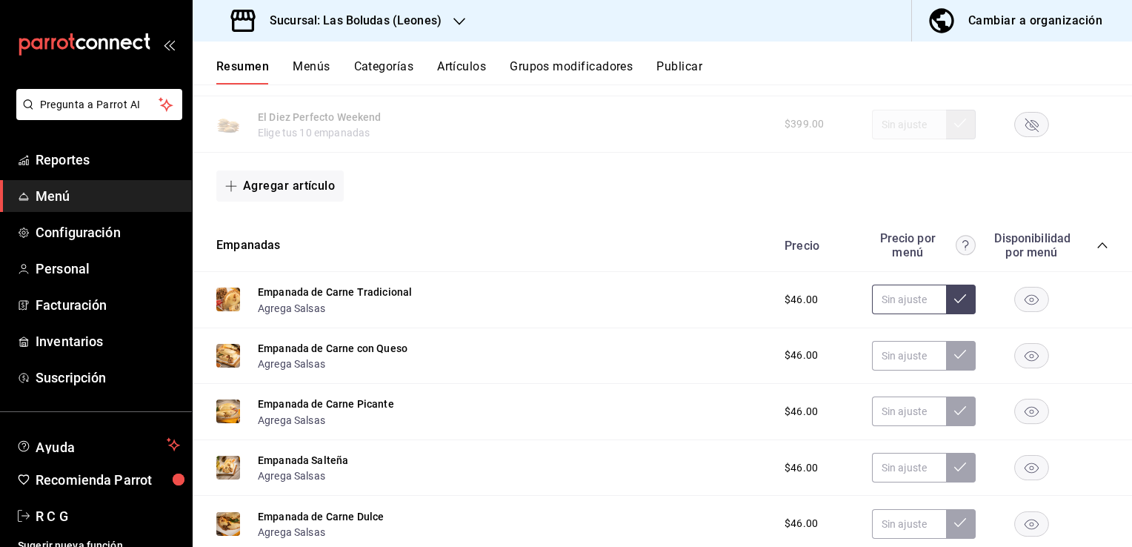
click at [887, 305] on input "text" at bounding box center [909, 300] width 74 height 30
type input "$48.00"
click at [954, 302] on icon at bounding box center [960, 299] width 12 height 12
click at [877, 360] on input "text" at bounding box center [909, 356] width 74 height 30
type input "$48.00"
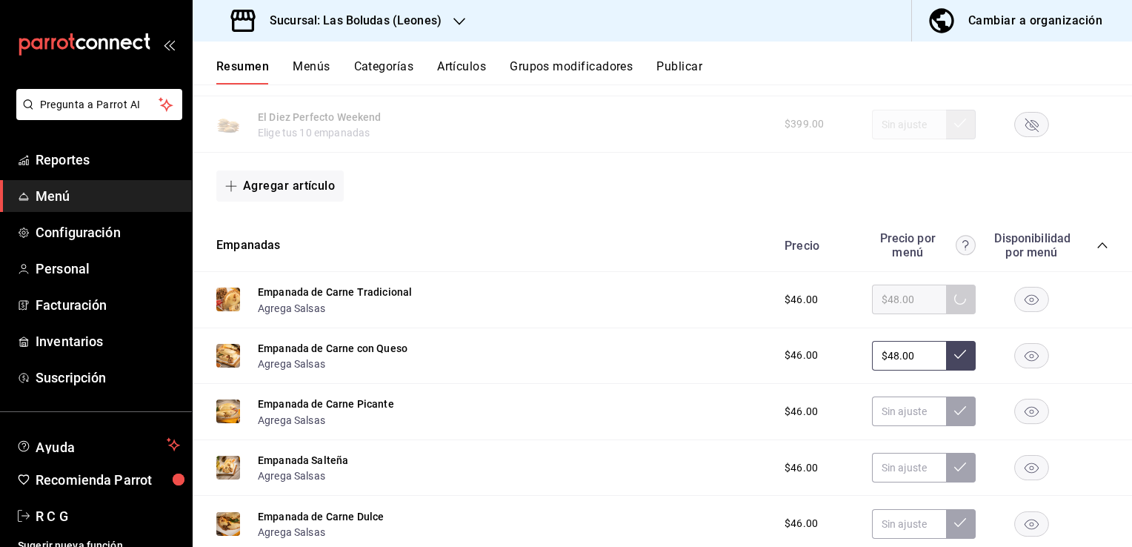
click at [954, 356] on icon at bounding box center [960, 354] width 12 height 12
click at [880, 418] on input "text" at bounding box center [909, 411] width 74 height 30
type input "$48.00"
click at [954, 413] on icon at bounding box center [960, 411] width 12 height 12
click at [879, 476] on input "text" at bounding box center [909, 468] width 74 height 30
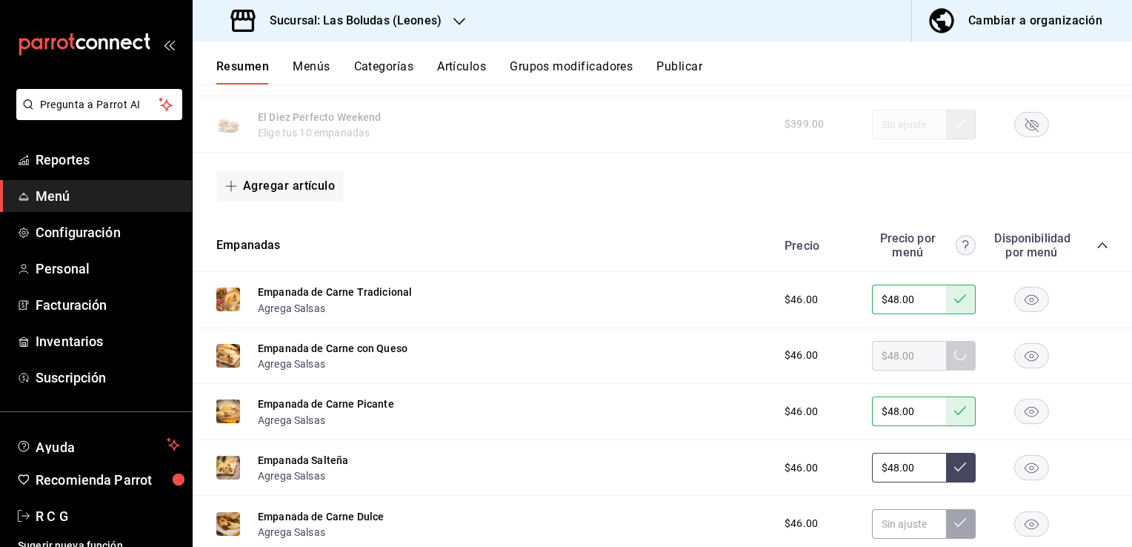
type input "$48.00"
click at [954, 473] on icon at bounding box center [960, 467] width 12 height 12
click at [879, 526] on input "text" at bounding box center [909, 524] width 74 height 30
type input "$48.00"
click at [961, 529] on button at bounding box center [961, 524] width 30 height 30
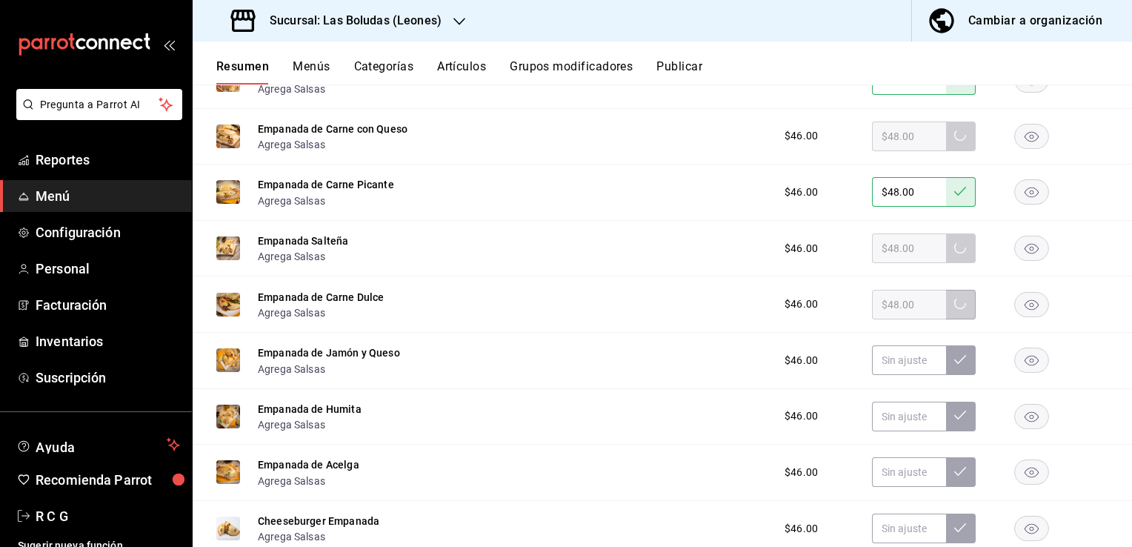
scroll to position [6660, 0]
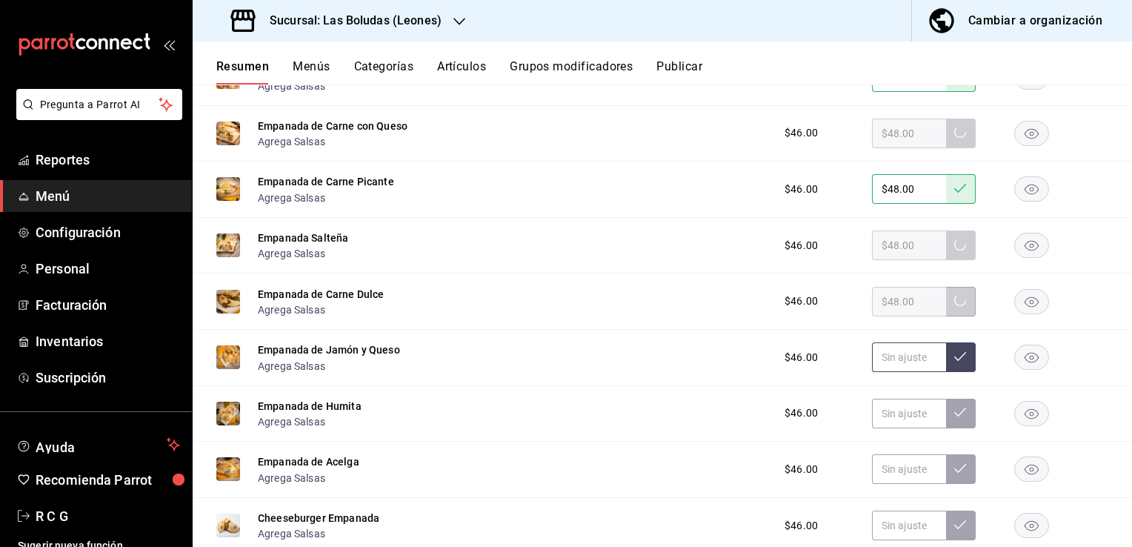
click at [885, 365] on input "text" at bounding box center [909, 357] width 74 height 30
type input "$48.00"
click at [954, 362] on icon at bounding box center [960, 357] width 12 height 12
click at [888, 413] on input "text" at bounding box center [909, 414] width 74 height 30
type input "$48.00"
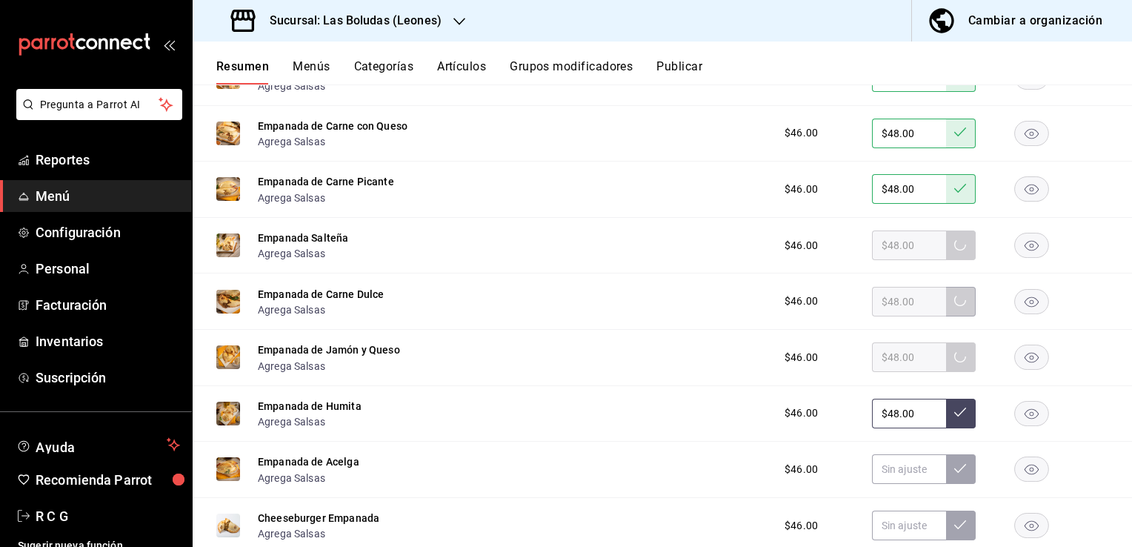
click at [954, 418] on icon at bounding box center [960, 412] width 12 height 12
click at [890, 473] on input "text" at bounding box center [909, 469] width 74 height 30
type input "$48.00"
click at [954, 474] on icon at bounding box center [960, 468] width 12 height 12
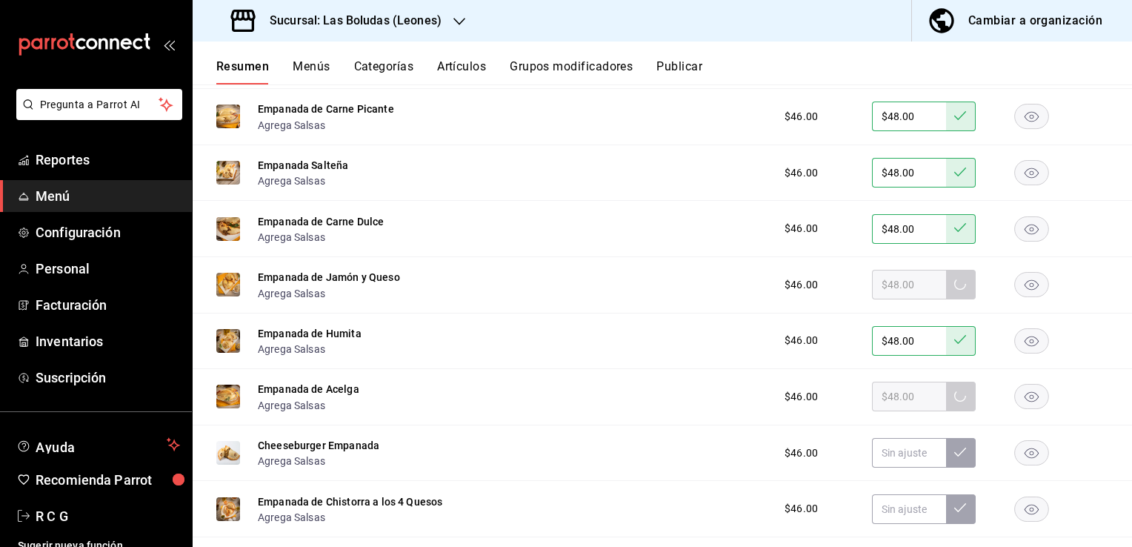
scroll to position [6734, 0]
click at [878, 459] on input "text" at bounding box center [909, 451] width 74 height 30
type input "$48.00"
click at [954, 456] on icon at bounding box center [960, 451] width 12 height 12
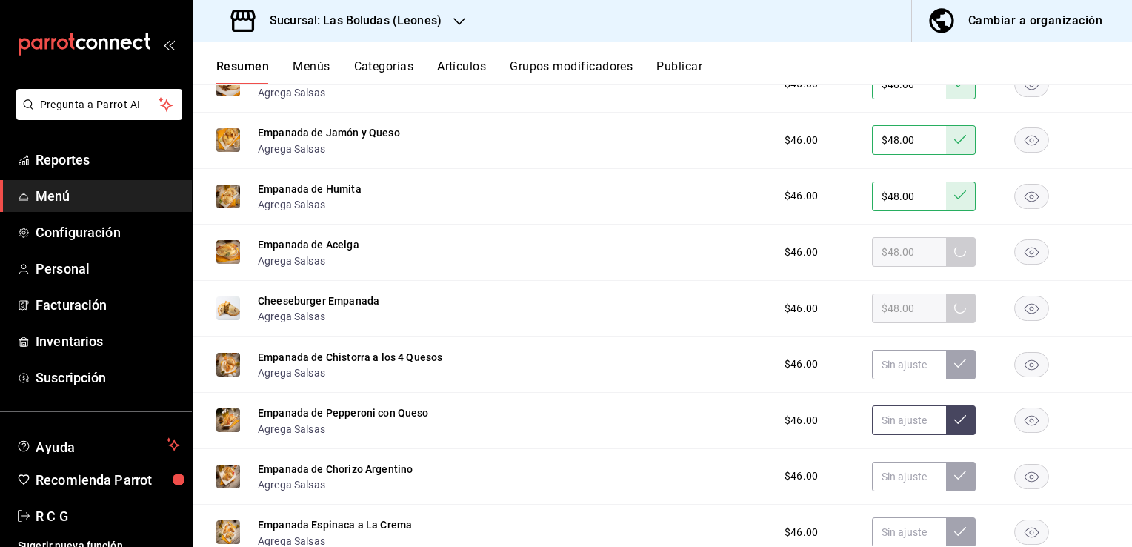
scroll to position [6882, 0]
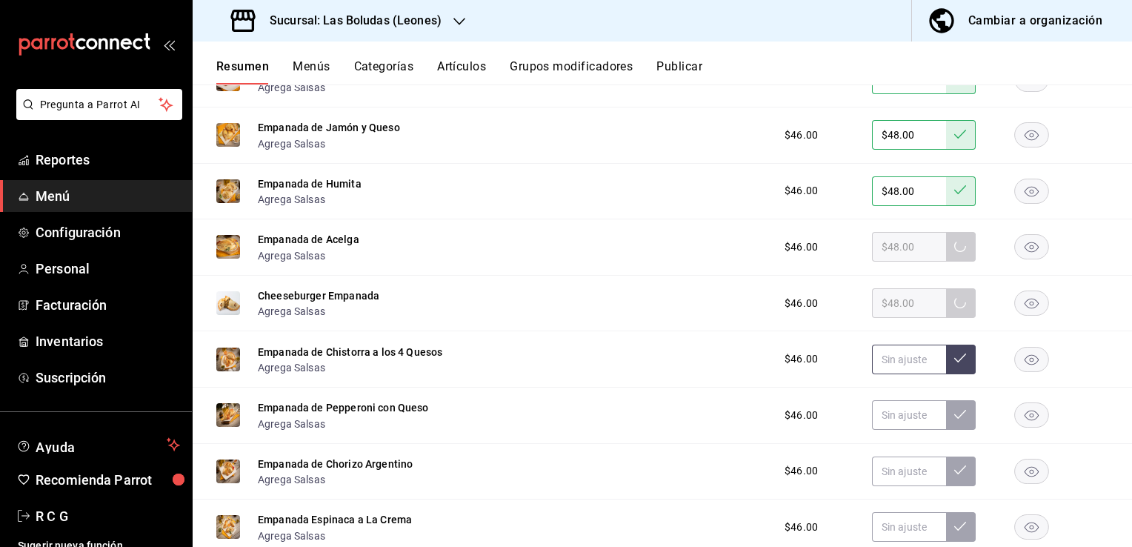
click at [887, 365] on input "text" at bounding box center [909, 360] width 74 height 30
type input "$48.00"
click at [954, 362] on icon at bounding box center [960, 357] width 12 height 9
click at [882, 413] on input "text" at bounding box center [909, 415] width 74 height 30
type input "$48.00"
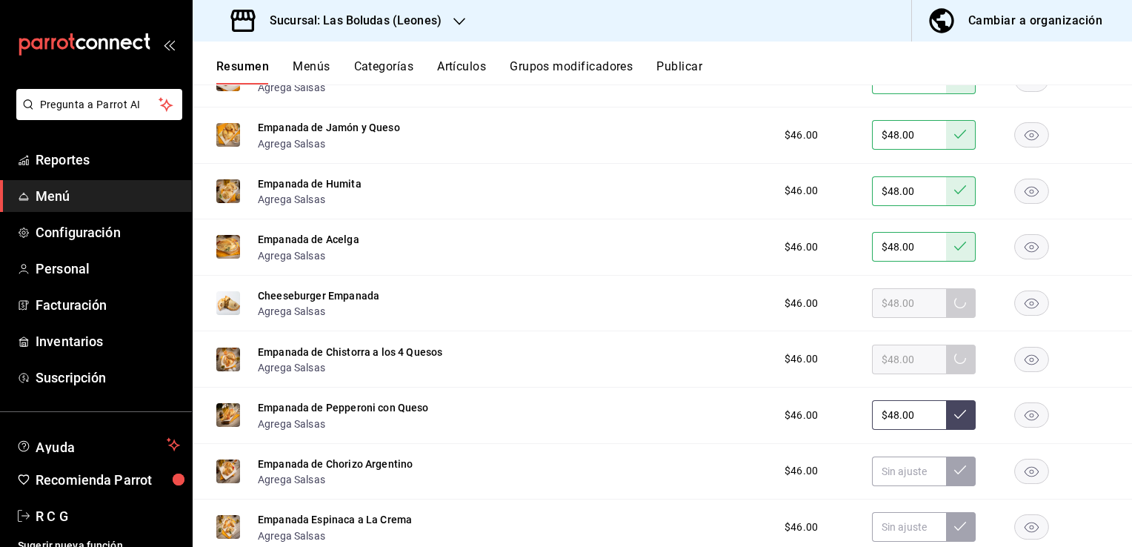
click at [954, 420] on icon at bounding box center [960, 414] width 12 height 12
click at [894, 474] on input "text" at bounding box center [909, 471] width 74 height 30
type input "$48.00"
click at [954, 476] on icon at bounding box center [960, 470] width 12 height 12
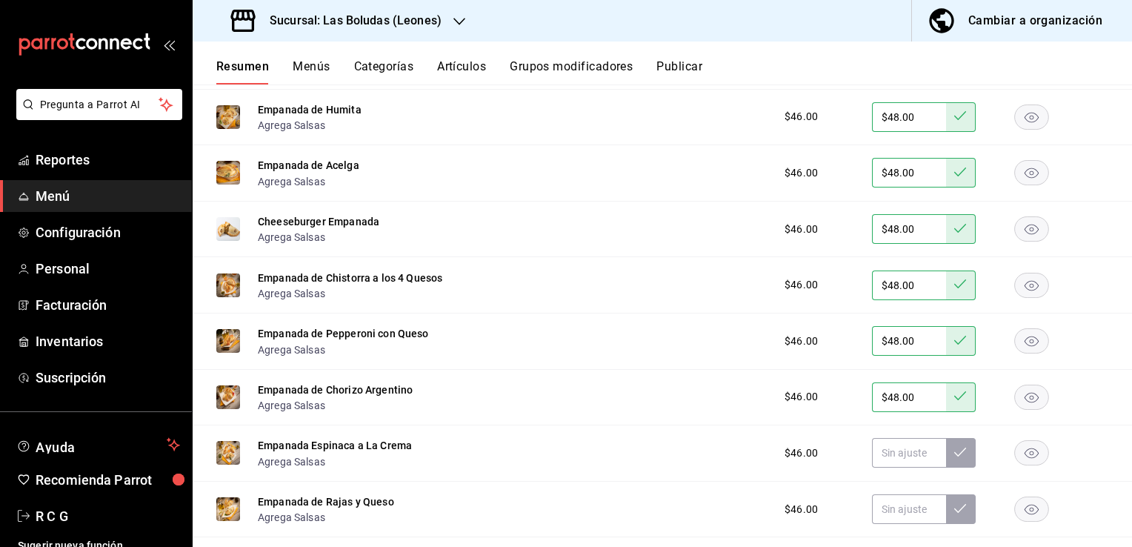
scroll to position [7030, 0]
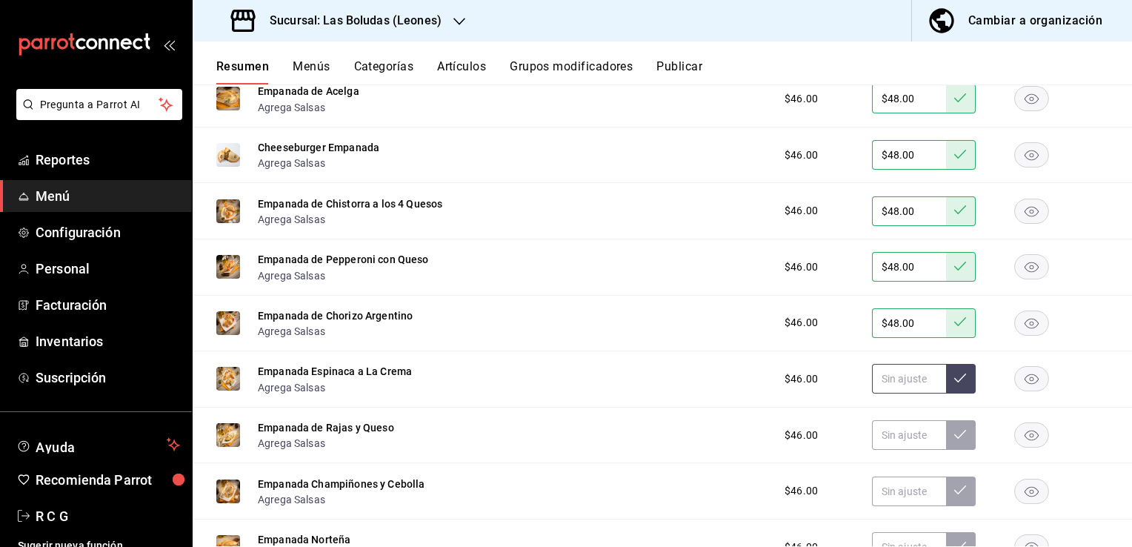
click at [876, 388] on input "text" at bounding box center [909, 379] width 74 height 30
type input "$48.00"
click at [954, 384] on icon at bounding box center [960, 378] width 12 height 12
click at [877, 443] on input "text" at bounding box center [909, 435] width 74 height 30
type input "$48.00"
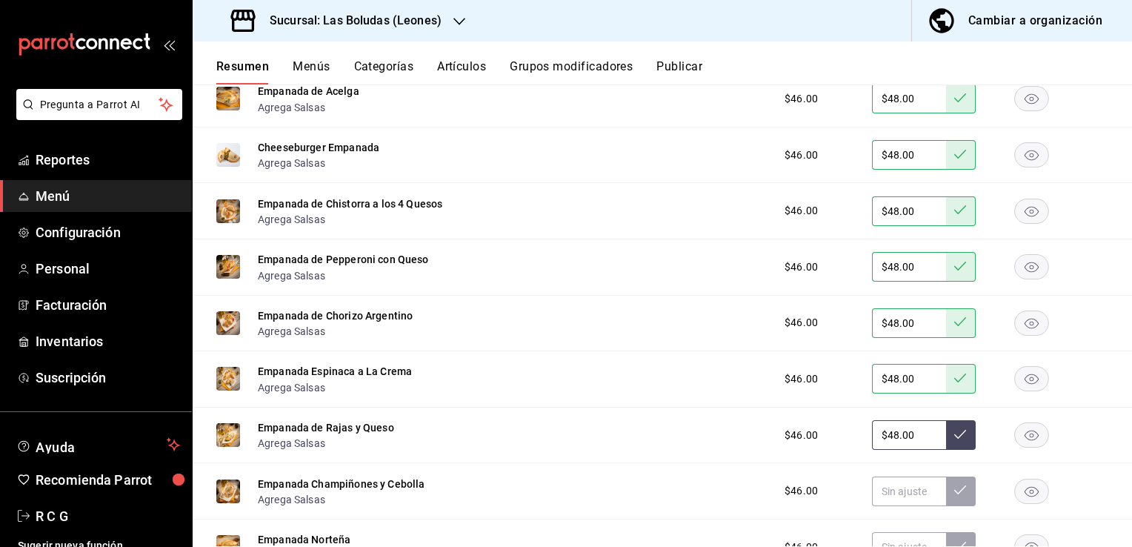
click at [954, 448] on button at bounding box center [961, 435] width 30 height 30
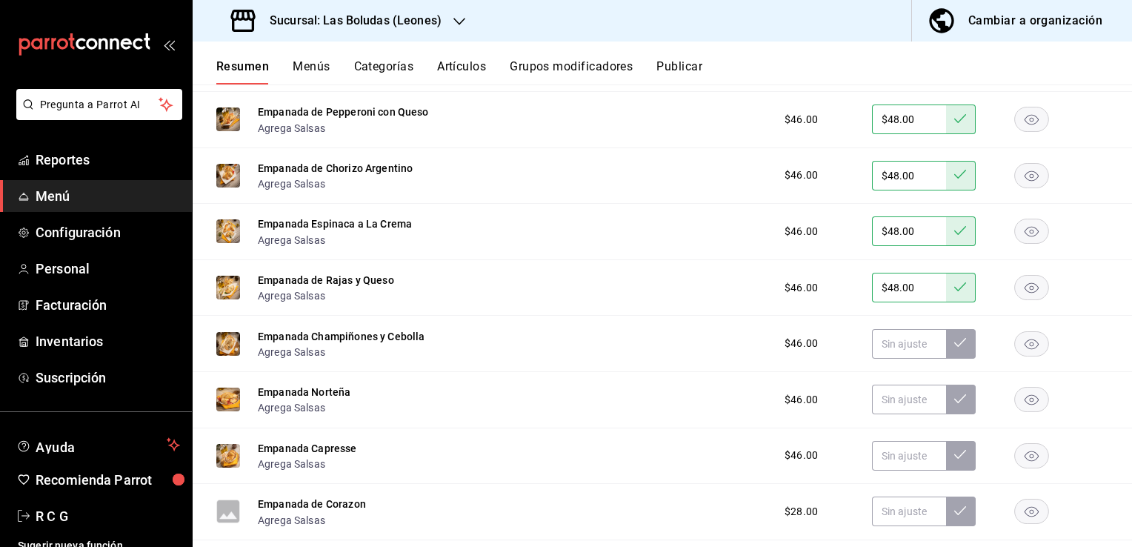
scroll to position [7178, 0]
click at [877, 353] on input "text" at bounding box center [909, 343] width 74 height 30
type input "$48.00"
drag, startPoint x: 956, startPoint y: 347, endPoint x: 937, endPoint y: 355, distance: 20.9
click at [954, 347] on button at bounding box center [961, 343] width 30 height 30
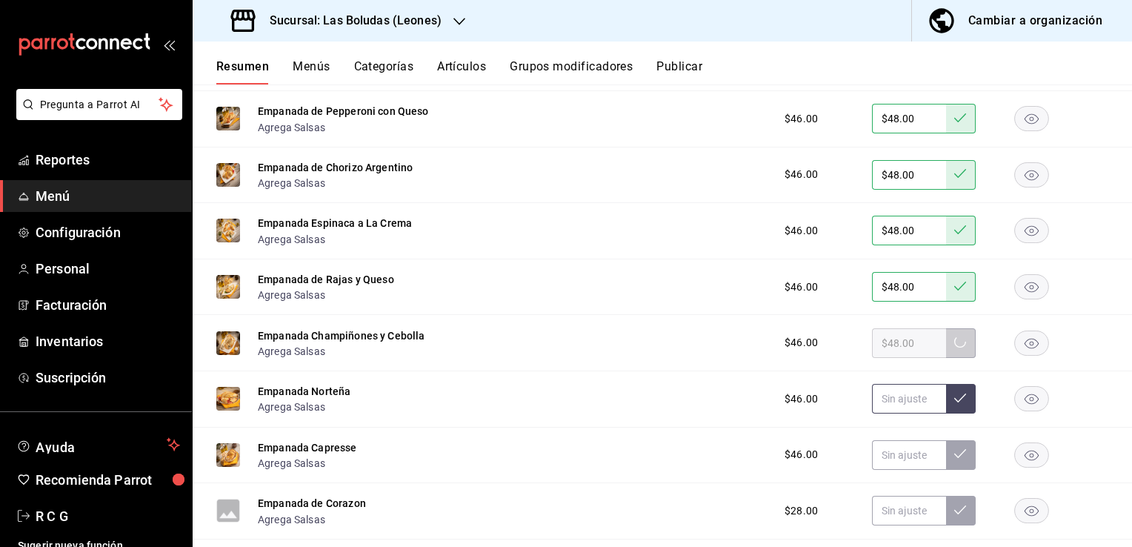
click at [883, 409] on input "text" at bounding box center [909, 399] width 74 height 30
type input "$48.00"
click at [954, 404] on icon at bounding box center [960, 398] width 12 height 12
click at [893, 468] on input "text" at bounding box center [909, 455] width 74 height 30
type input "$48.00"
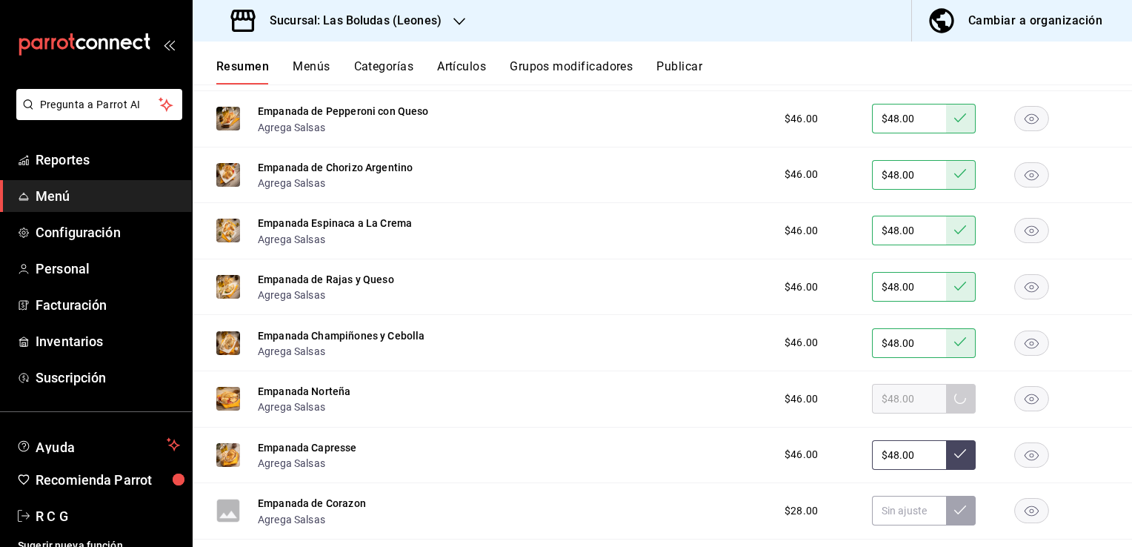
click at [954, 459] on icon at bounding box center [960, 454] width 12 height 12
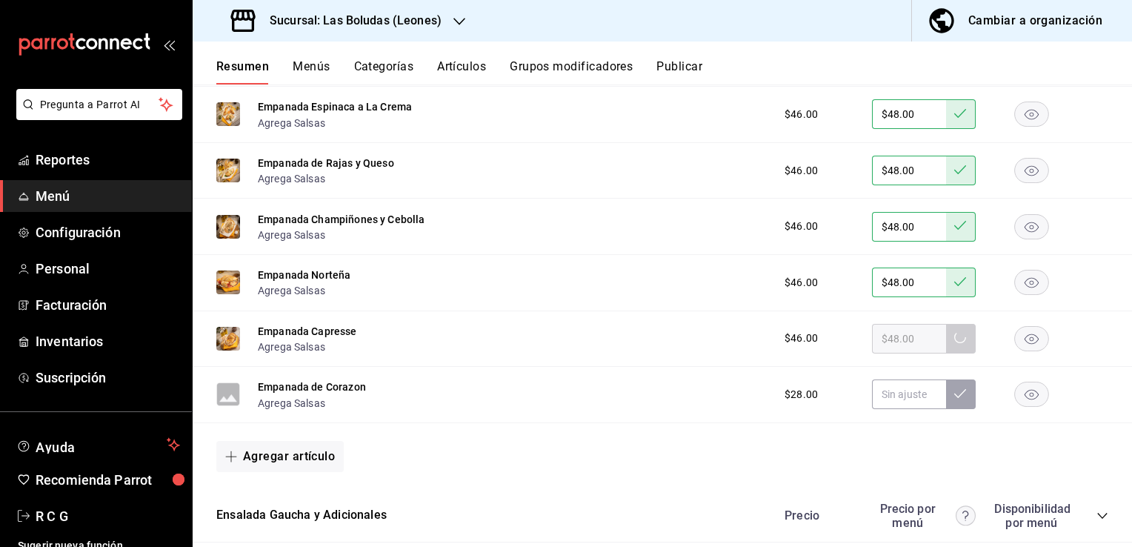
scroll to position [7326, 0]
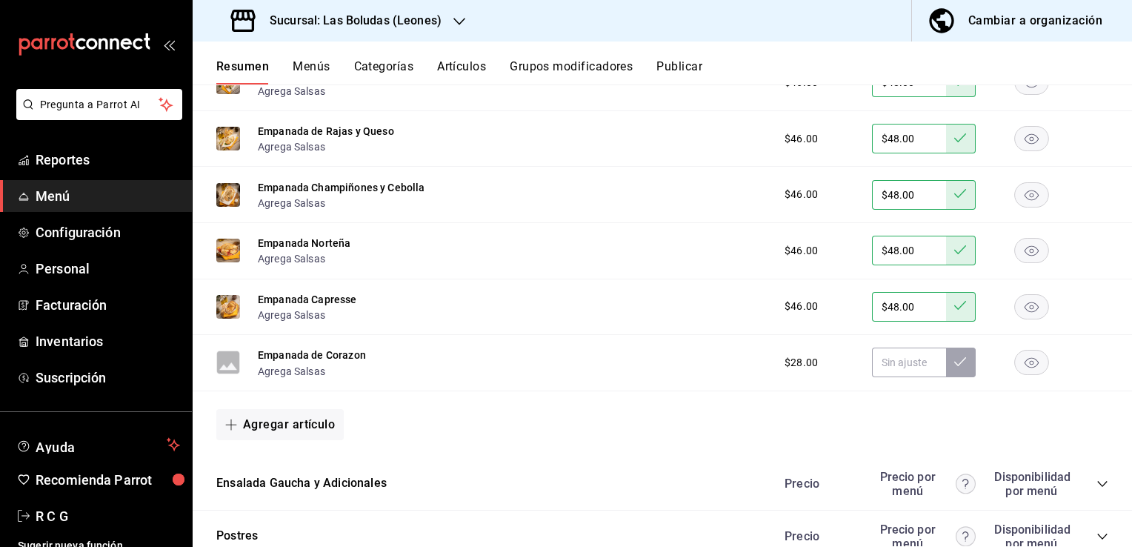
click at [1024, 373] on rect "button" at bounding box center [1032, 363] width 34 height 24
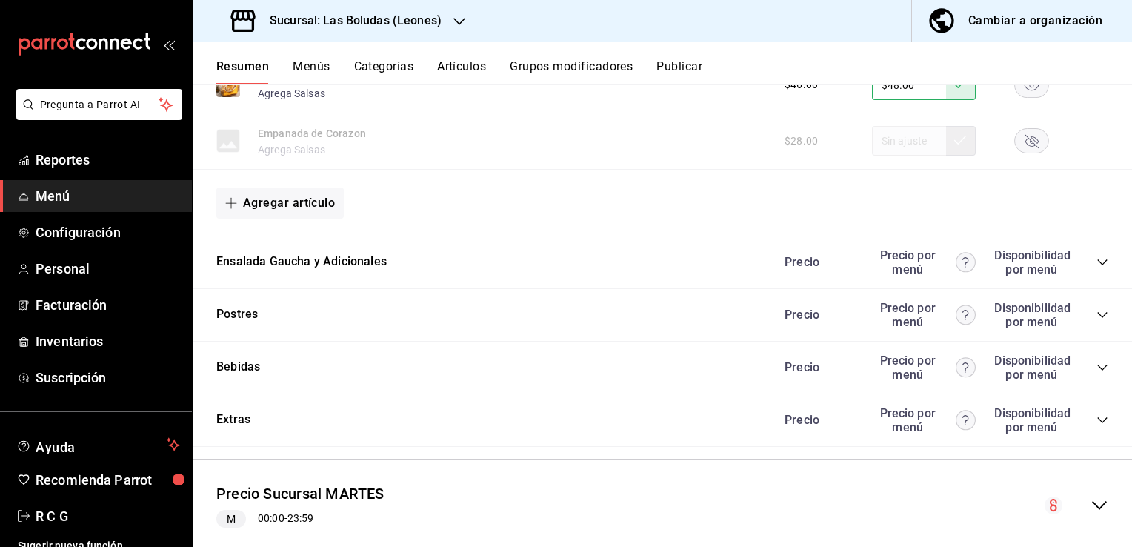
scroll to position [7549, 0]
click at [1097, 268] on icon "collapse-category-row" at bounding box center [1103, 262] width 12 height 12
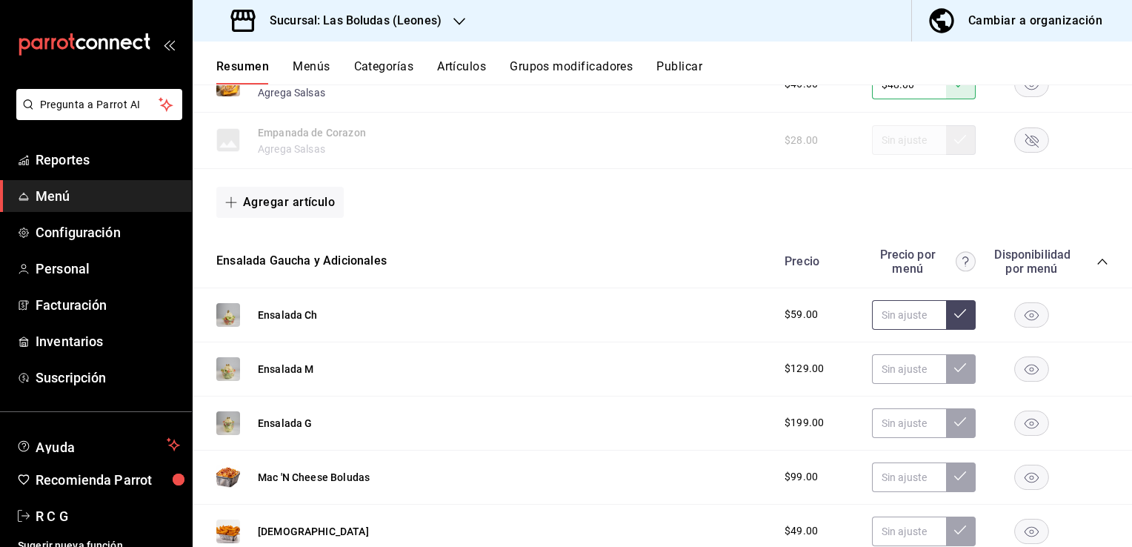
click at [895, 322] on input "text" at bounding box center [909, 315] width 74 height 30
type input "$69.00"
click at [954, 319] on icon at bounding box center [960, 314] width 12 height 12
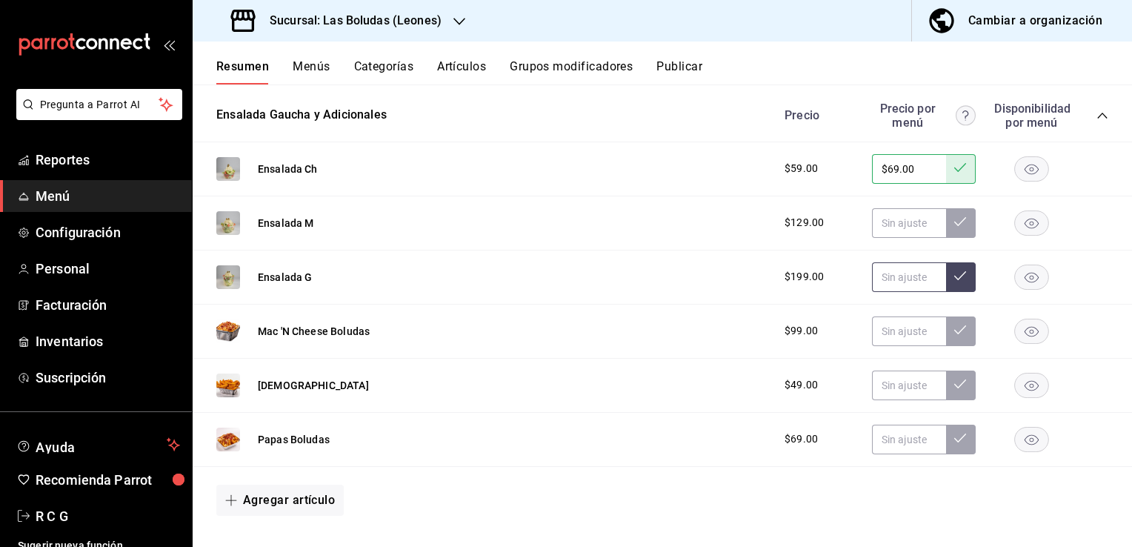
scroll to position [7697, 0]
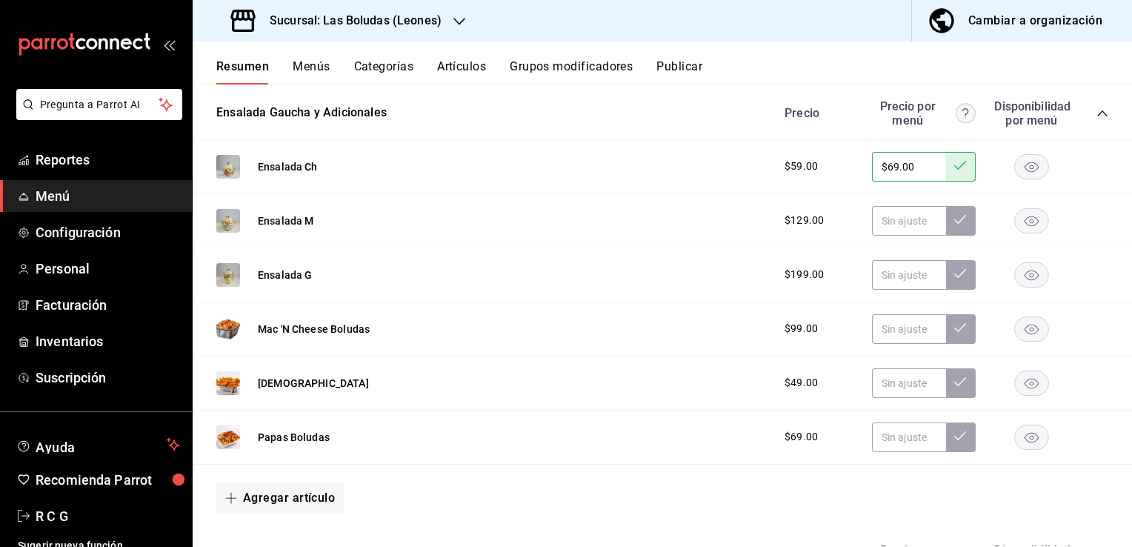
click at [1025, 334] on icon "button" at bounding box center [1032, 329] width 14 height 10
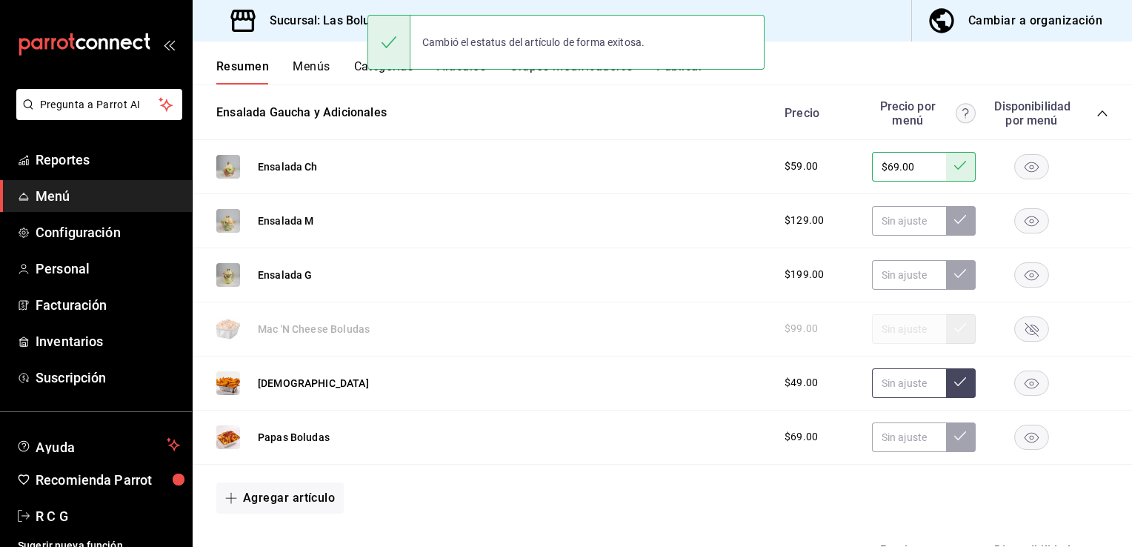
click at [894, 390] on input "text" at bounding box center [909, 383] width 74 height 30
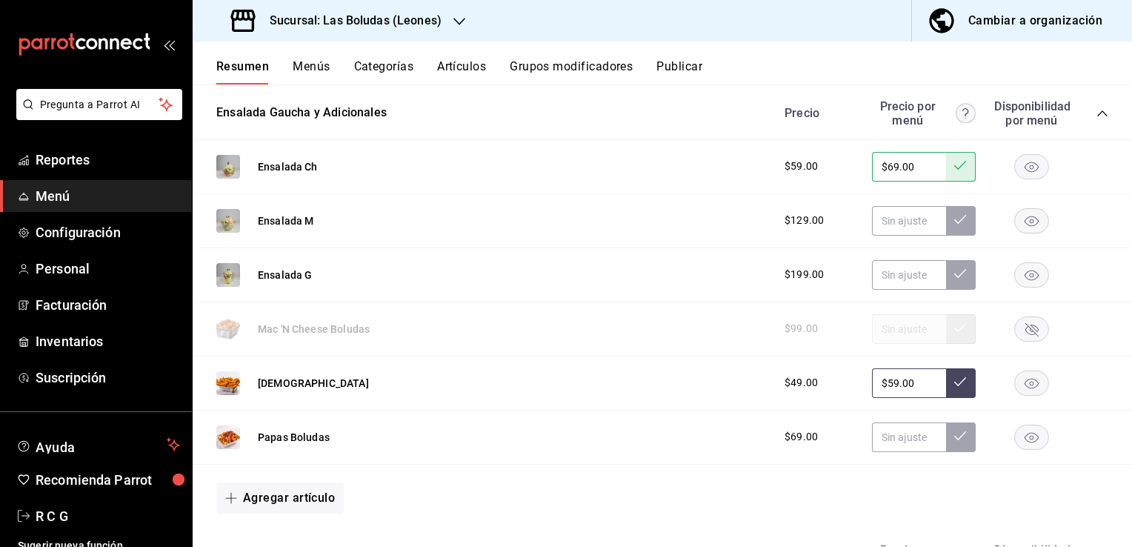
type input "$59.00"
click at [955, 393] on button at bounding box center [961, 383] width 30 height 30
click at [896, 440] on input "text" at bounding box center [909, 437] width 74 height 30
type input "$79.00"
click at [954, 442] on icon at bounding box center [960, 436] width 12 height 12
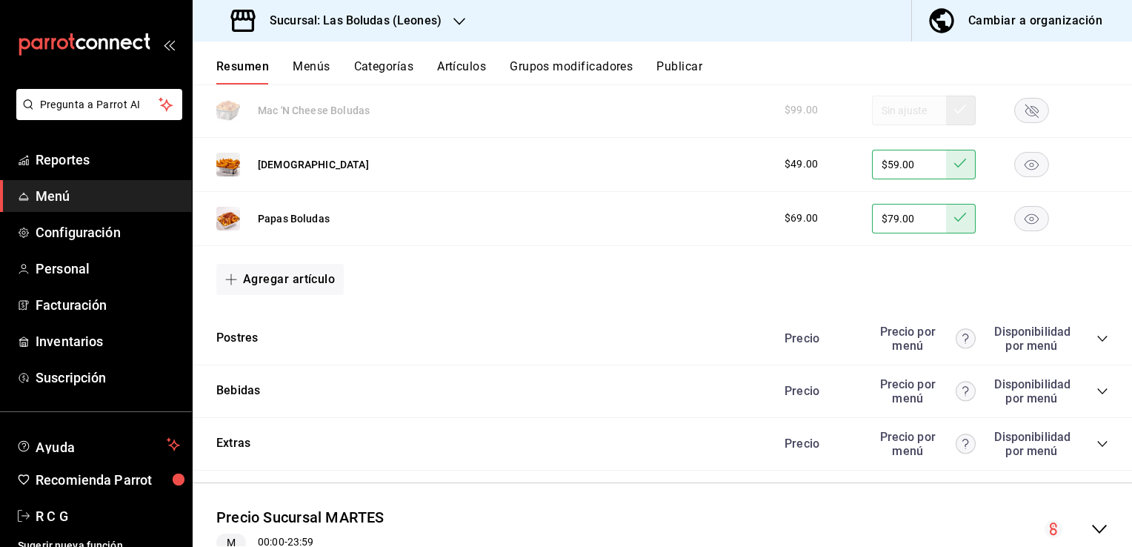
scroll to position [7919, 0]
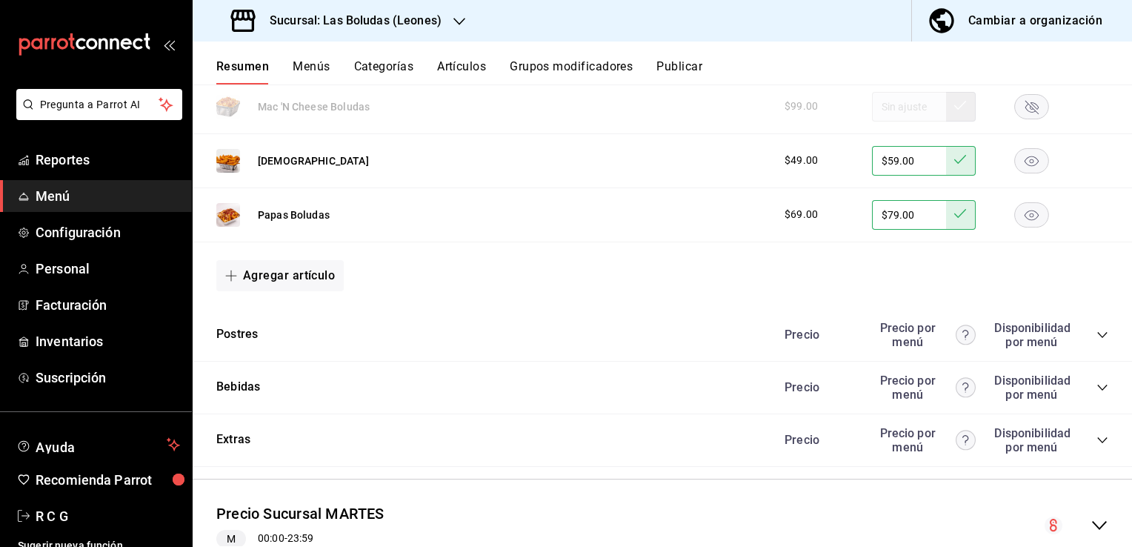
click at [1097, 341] on icon "collapse-category-row" at bounding box center [1103, 335] width 12 height 12
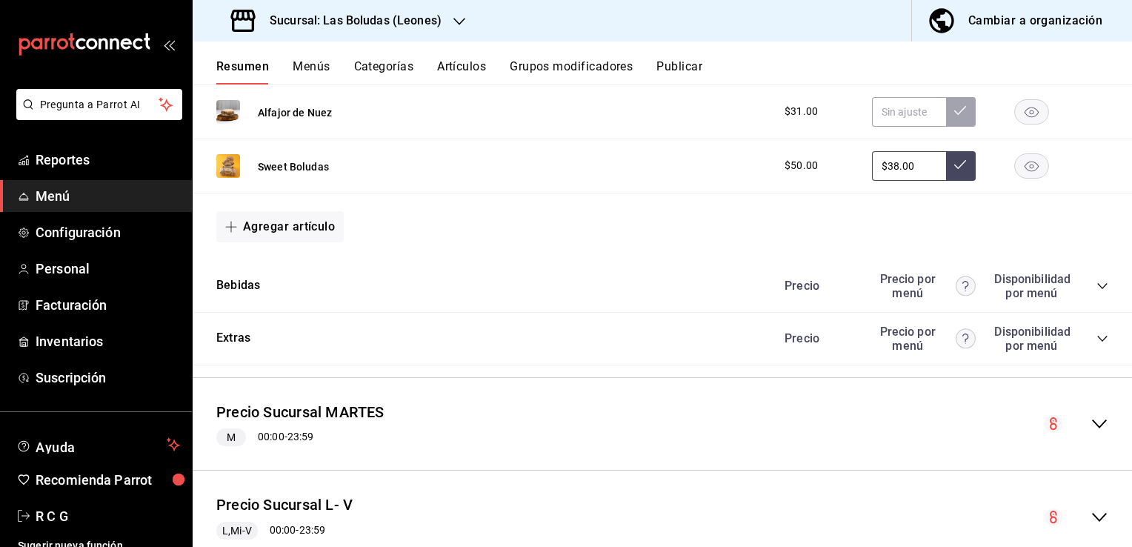
scroll to position [8364, 0]
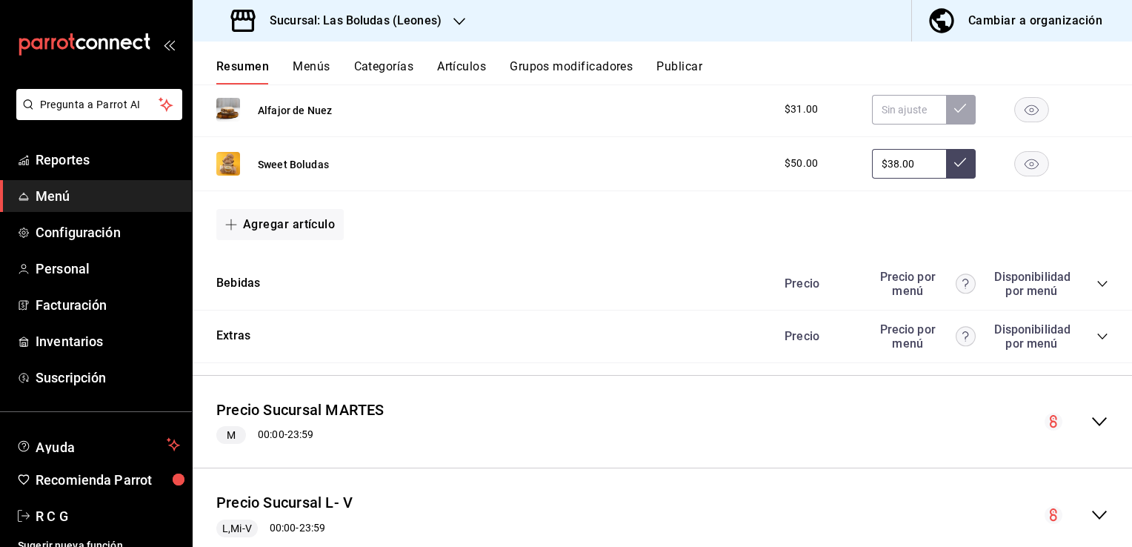
click at [1097, 289] on icon "collapse-category-row" at bounding box center [1103, 284] width 12 height 12
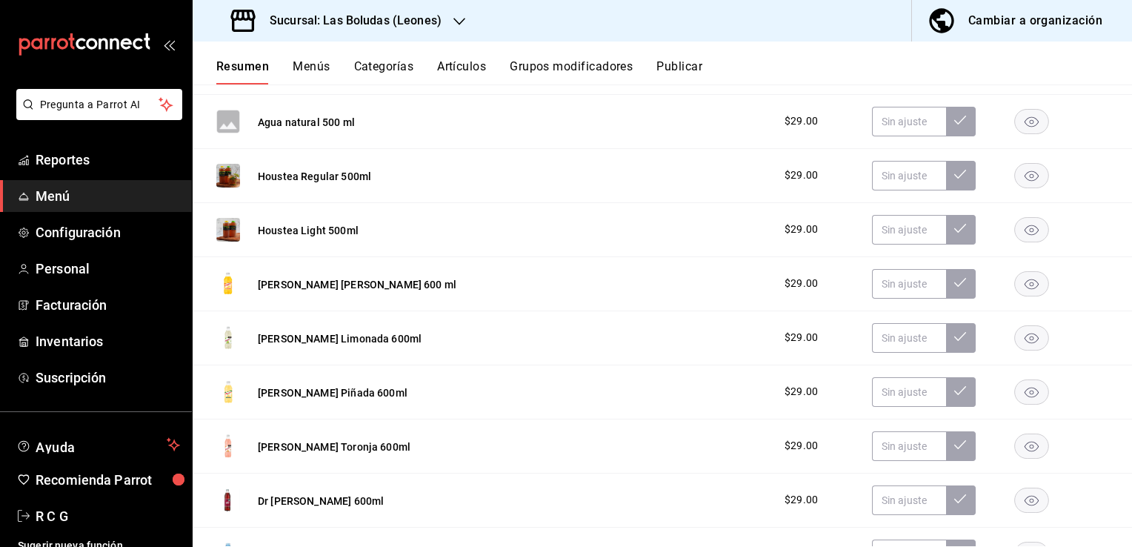
scroll to position [8957, 0]
click at [1020, 288] on rect "button" at bounding box center [1032, 285] width 34 height 24
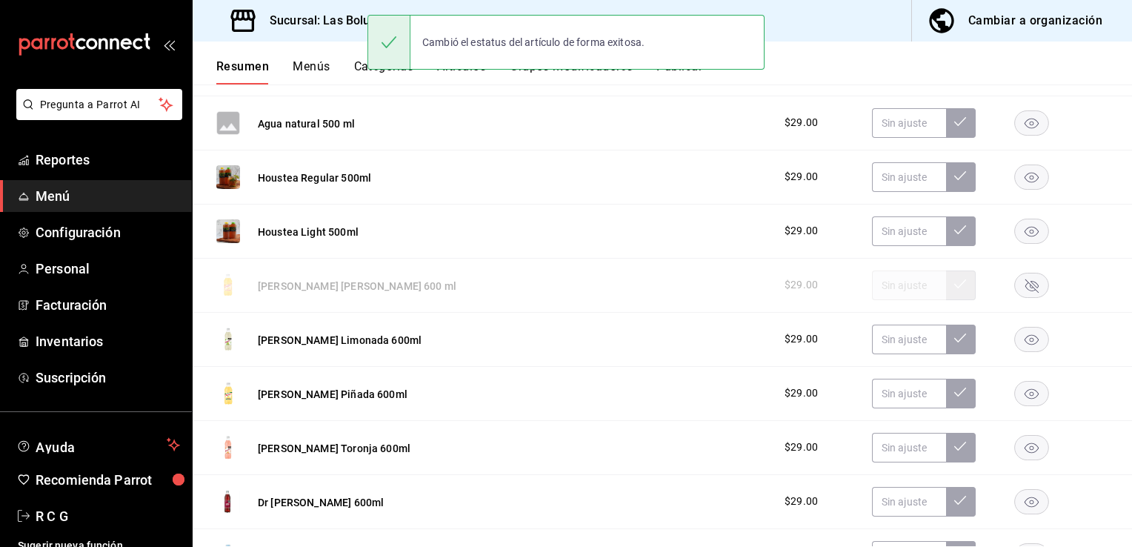
click at [1017, 339] on rect "button" at bounding box center [1032, 339] width 34 height 24
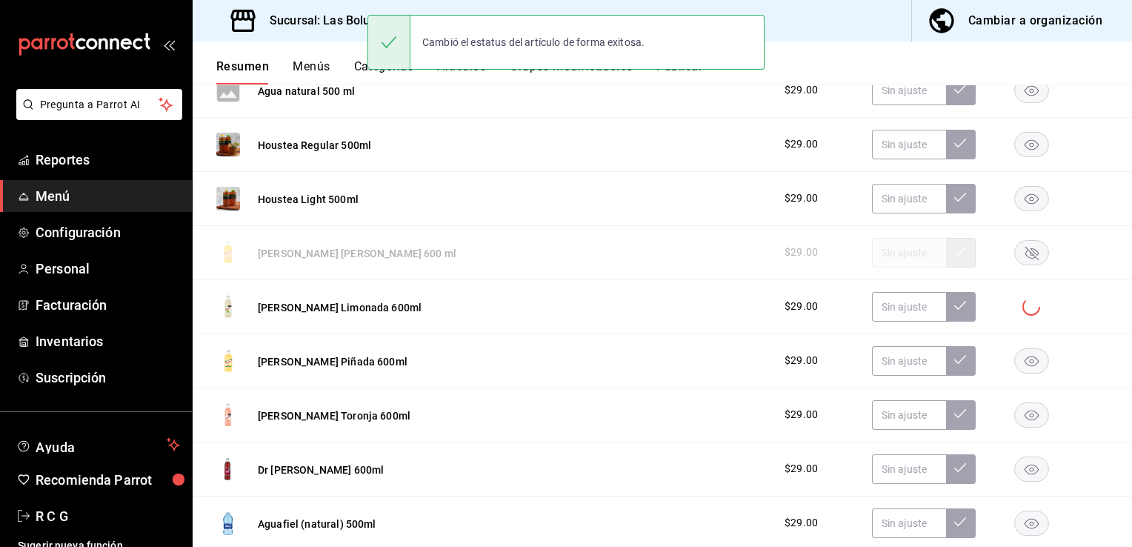
scroll to position [9031, 0]
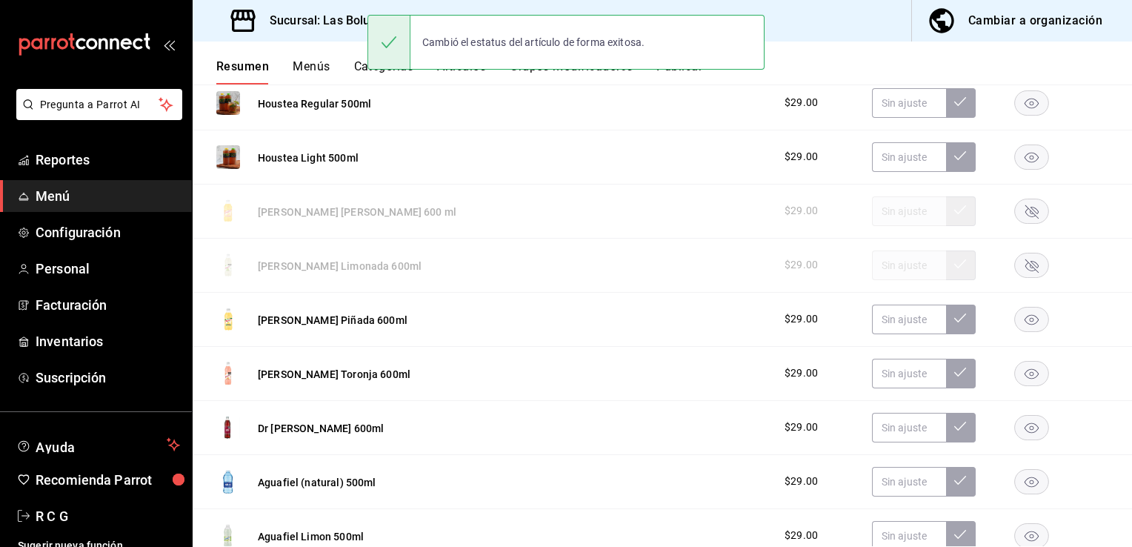
click at [1023, 327] on rect "button" at bounding box center [1032, 319] width 34 height 24
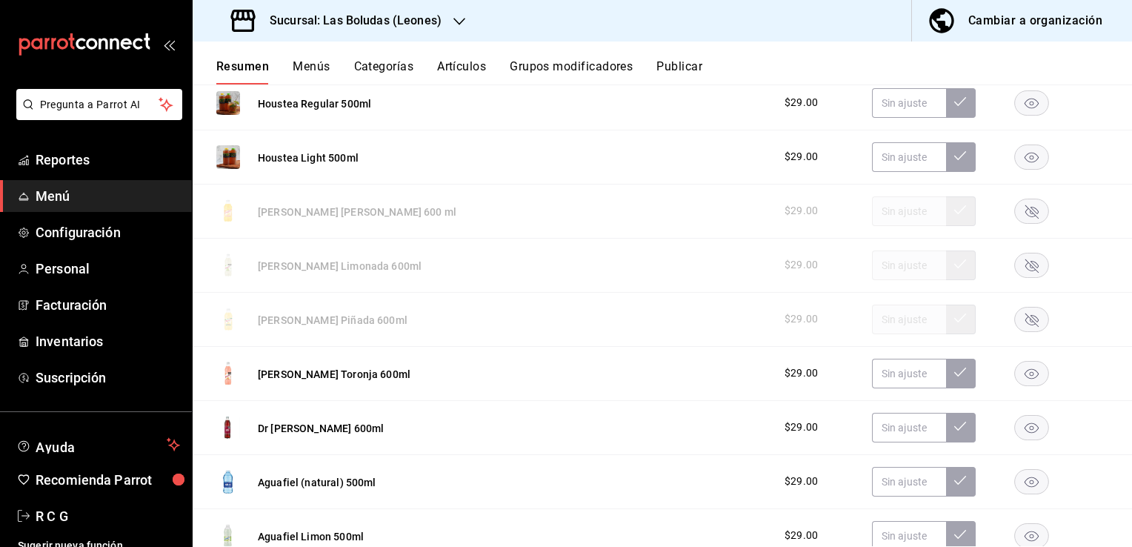
click at [1025, 375] on icon "button" at bounding box center [1032, 374] width 14 height 10
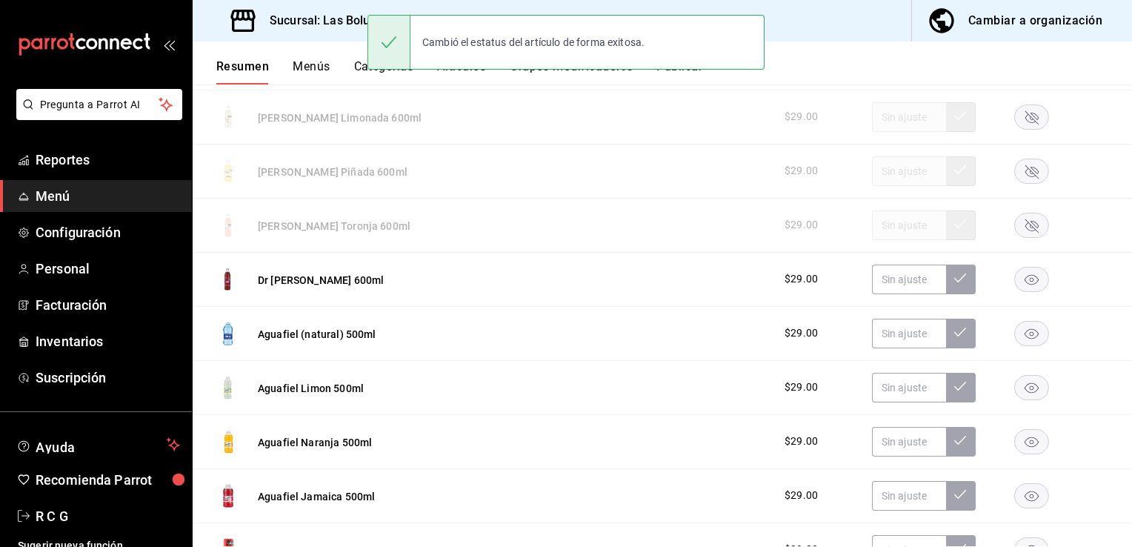
scroll to position [9253, 0]
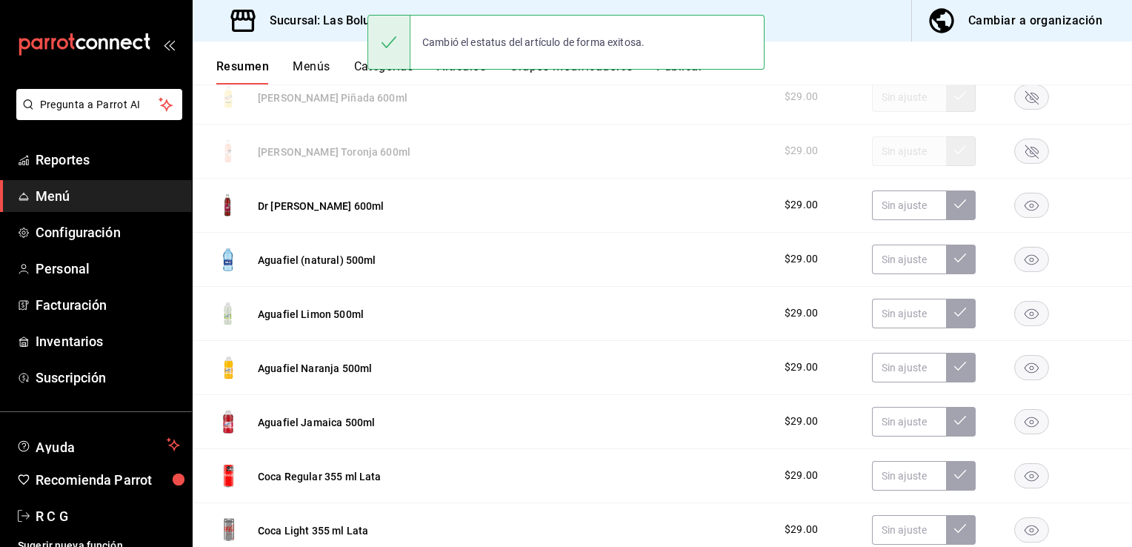
click at [1022, 315] on rect "button" at bounding box center [1032, 313] width 34 height 24
click at [1024, 370] on rect "button" at bounding box center [1032, 367] width 34 height 24
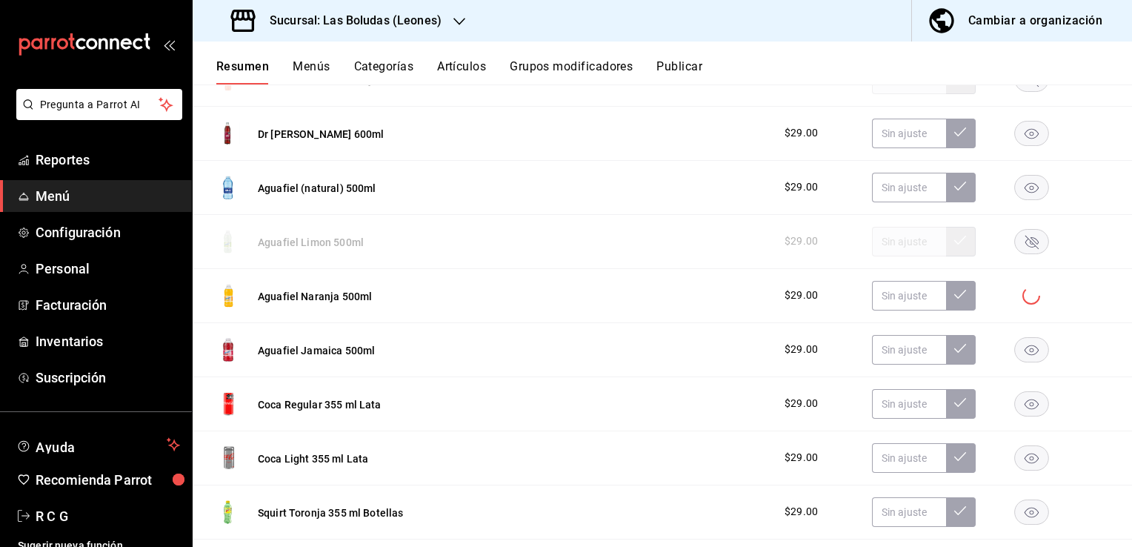
scroll to position [9327, 0]
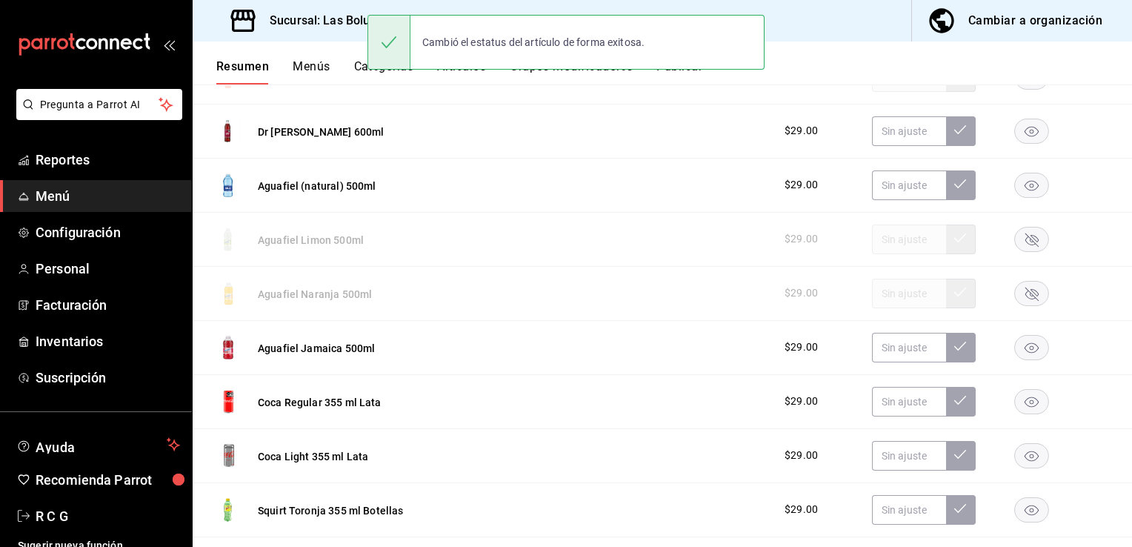
click at [1023, 351] on rect "button" at bounding box center [1032, 347] width 34 height 24
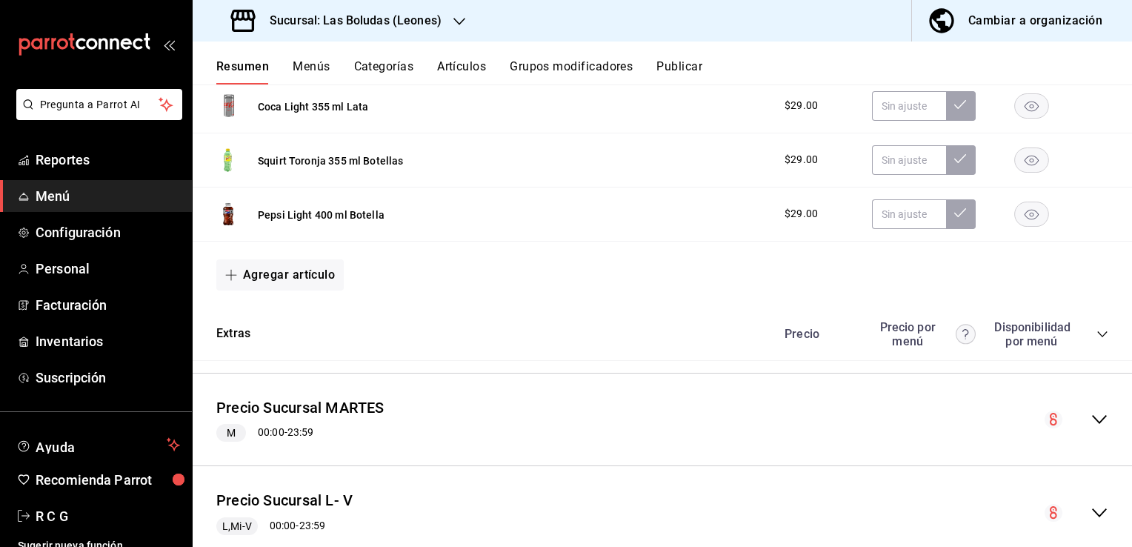
scroll to position [9698, 0]
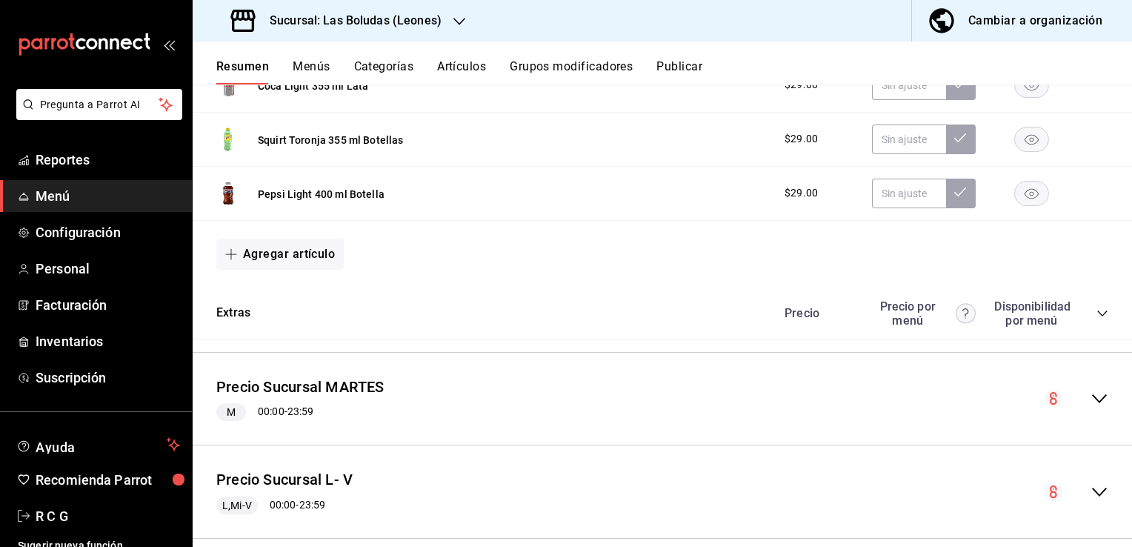
click at [1097, 316] on icon "collapse-category-row" at bounding box center [1102, 313] width 10 height 6
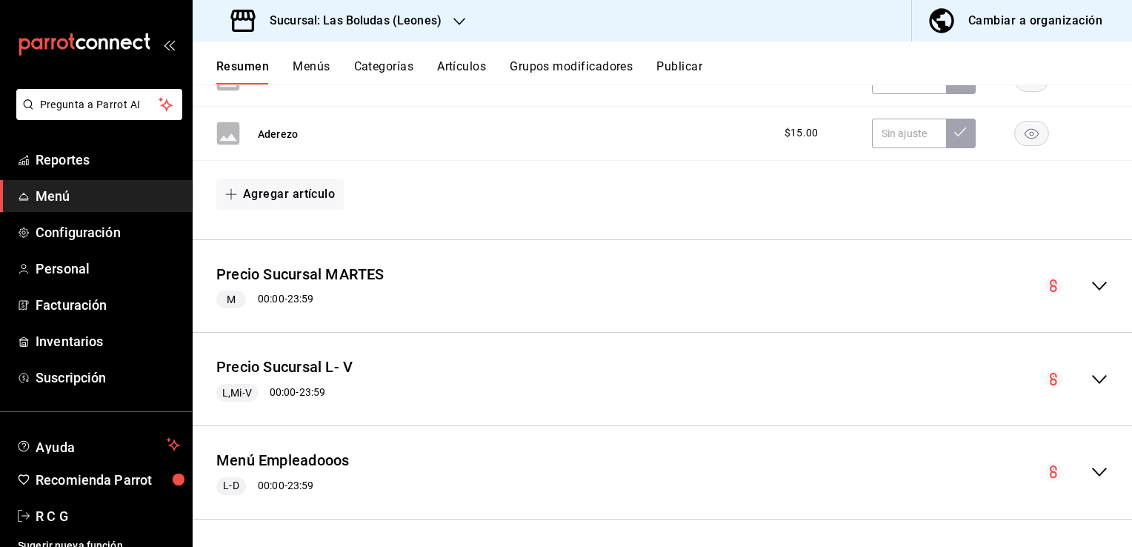
scroll to position [10045, 0]
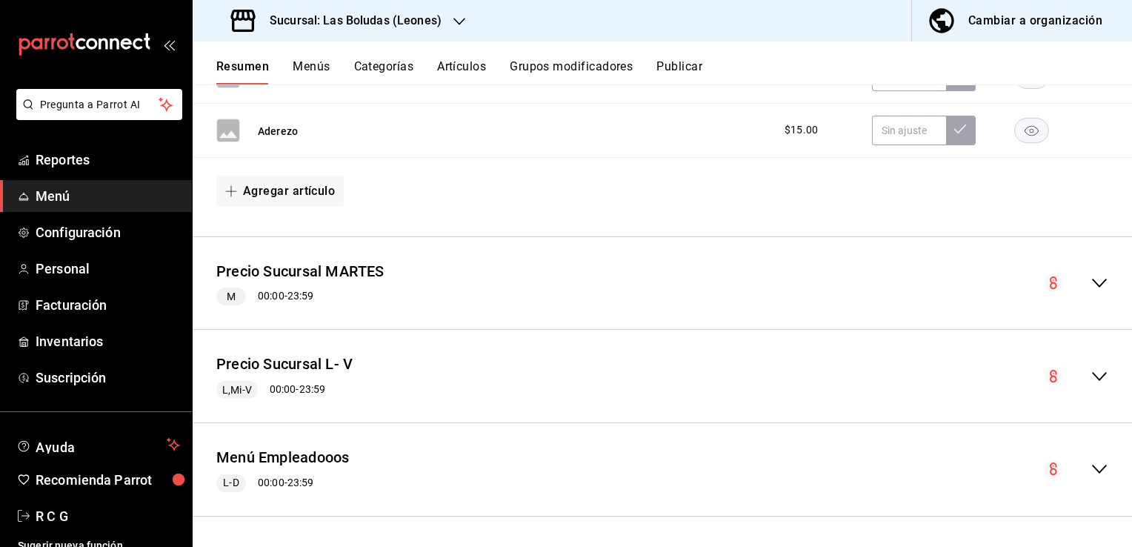
click at [1092, 282] on icon "collapse-menu-row" at bounding box center [1099, 283] width 15 height 9
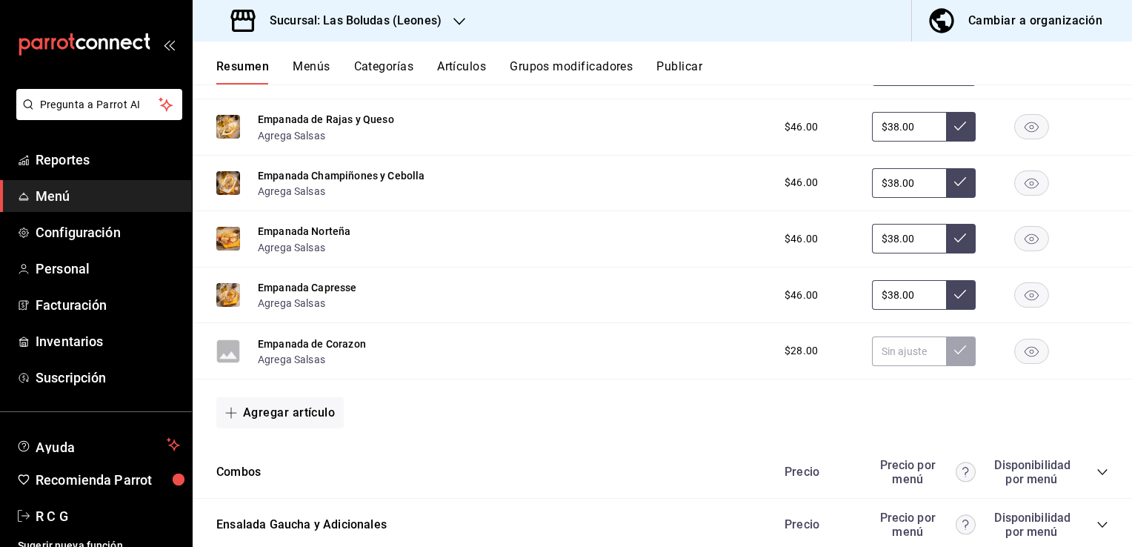
scroll to position [11379, 0]
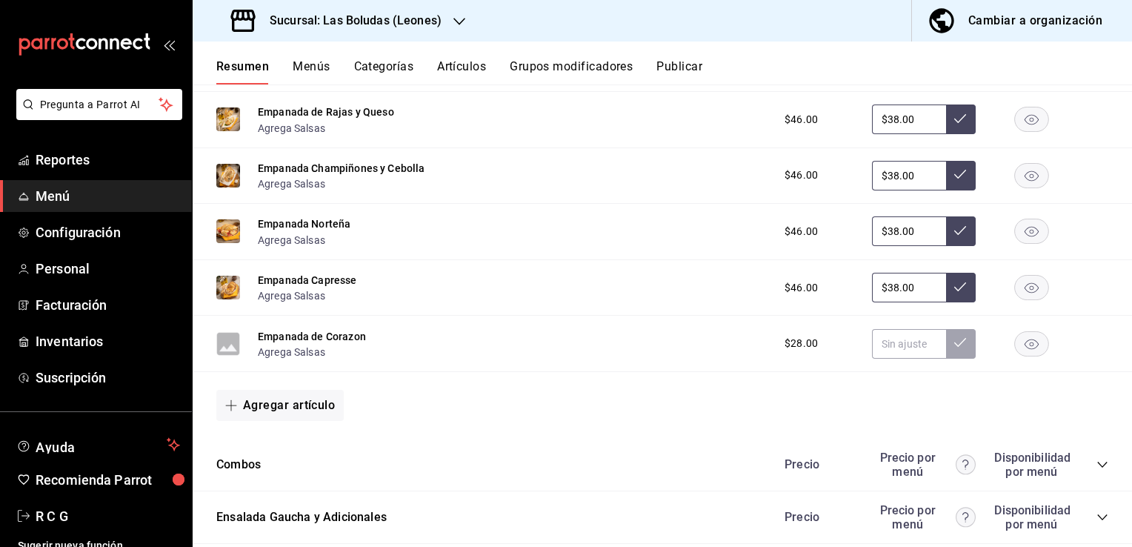
click at [1018, 351] on rect "button" at bounding box center [1032, 343] width 34 height 24
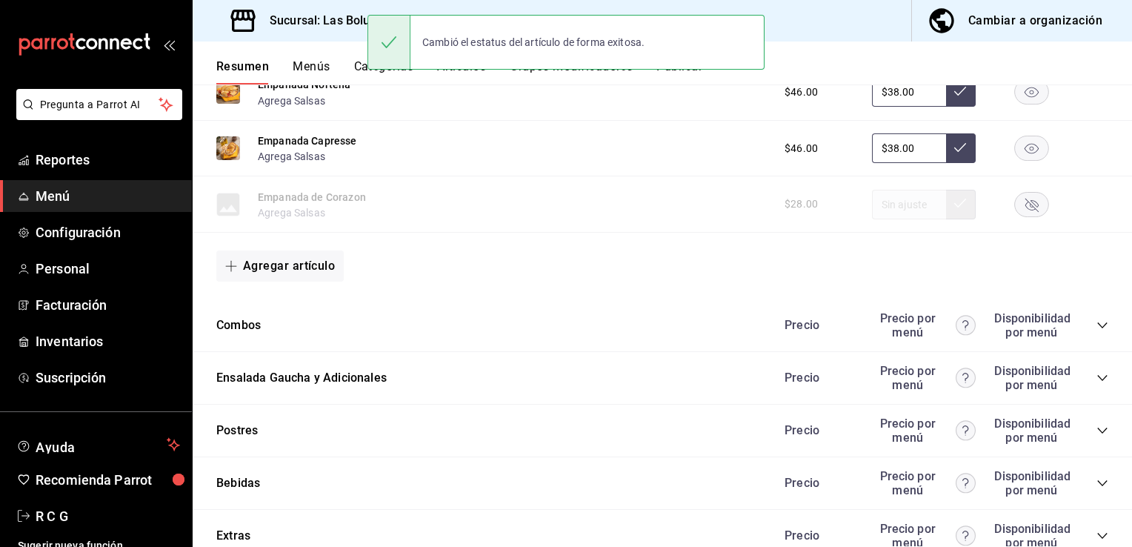
scroll to position [11527, 0]
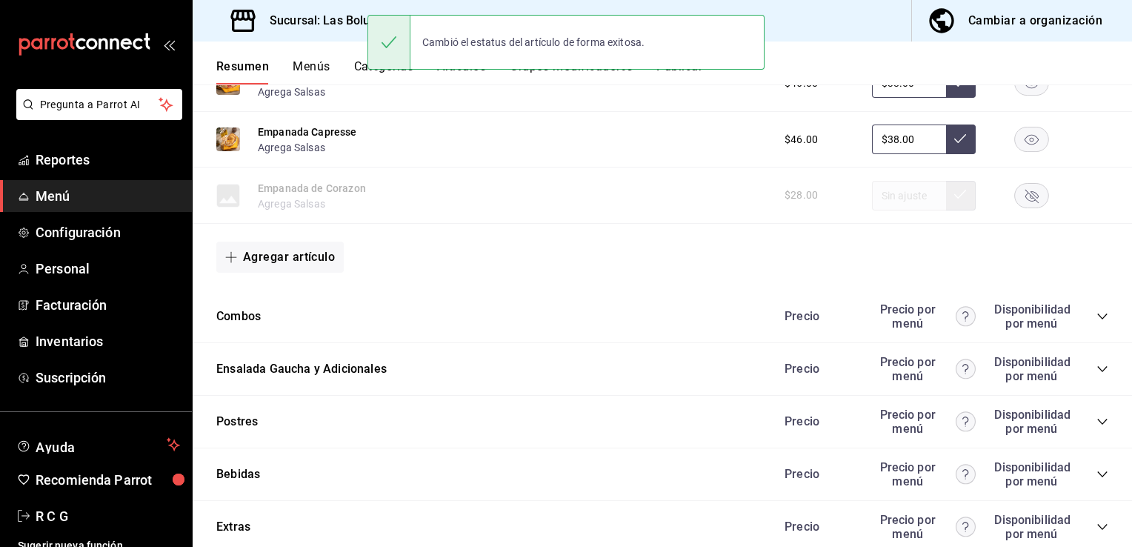
click at [845, 323] on div "Precio" at bounding box center [817, 316] width 95 height 14
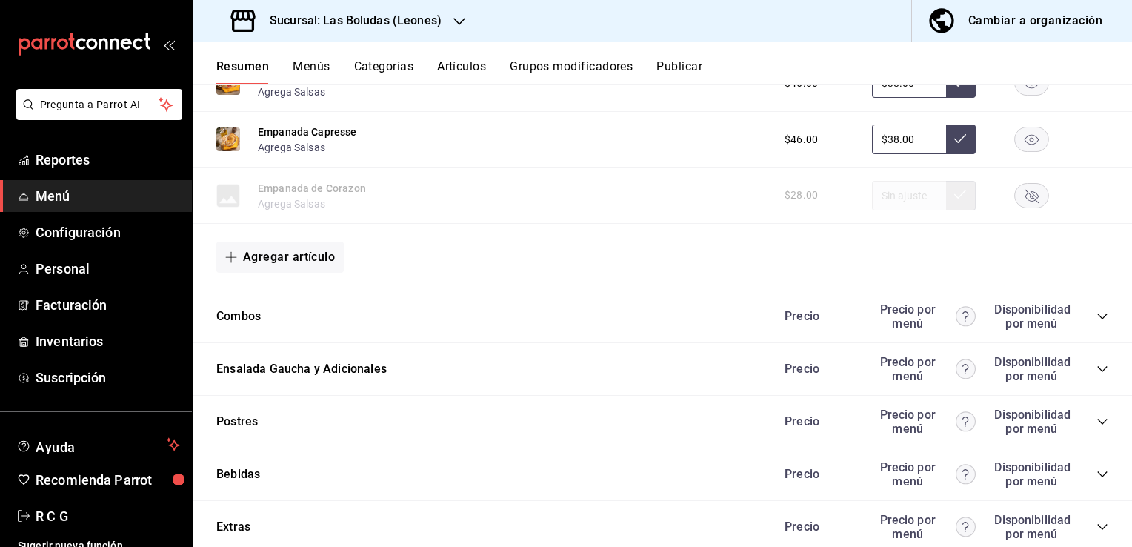
click at [1097, 322] on icon "collapse-category-row" at bounding box center [1103, 316] width 12 height 12
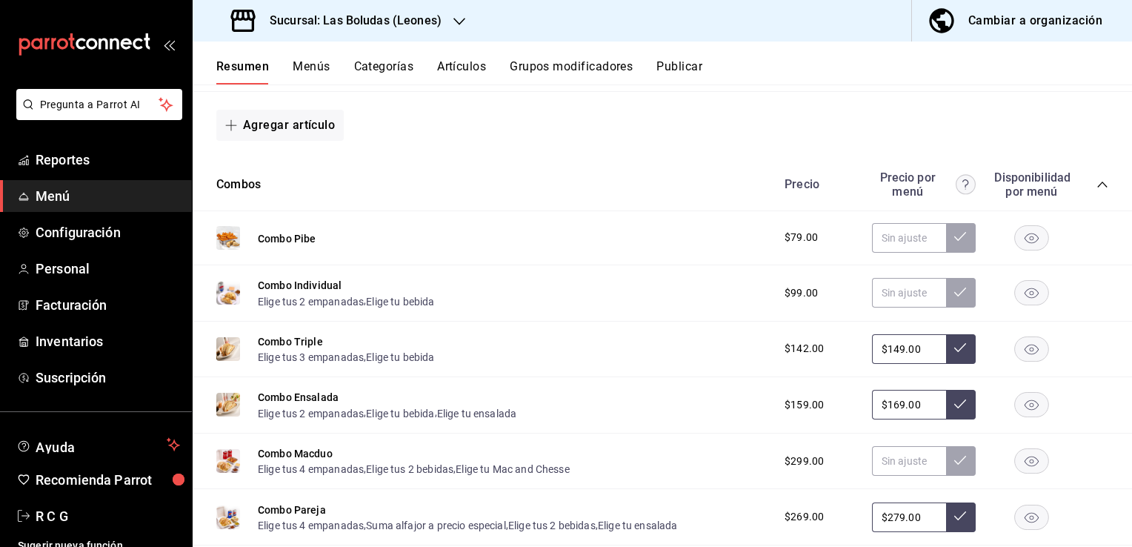
scroll to position [11675, 0]
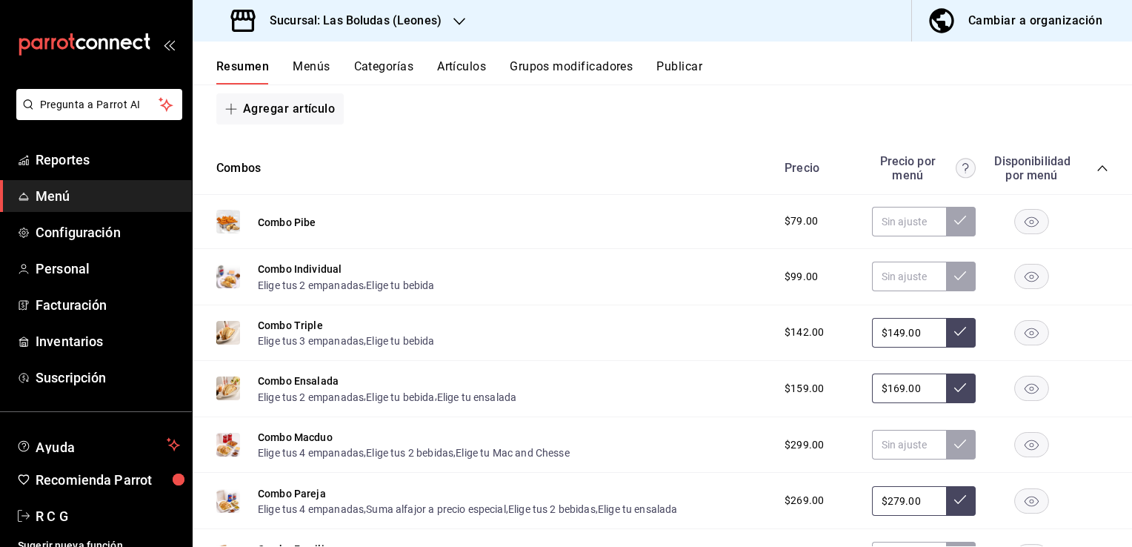
click at [1017, 231] on rect "button" at bounding box center [1032, 221] width 34 height 24
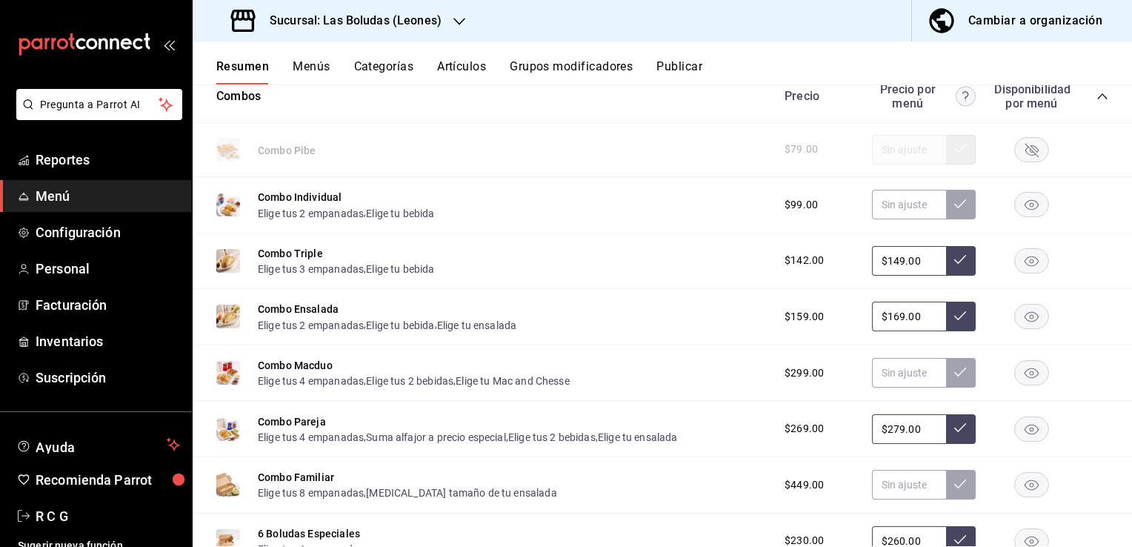
scroll to position [11750, 0]
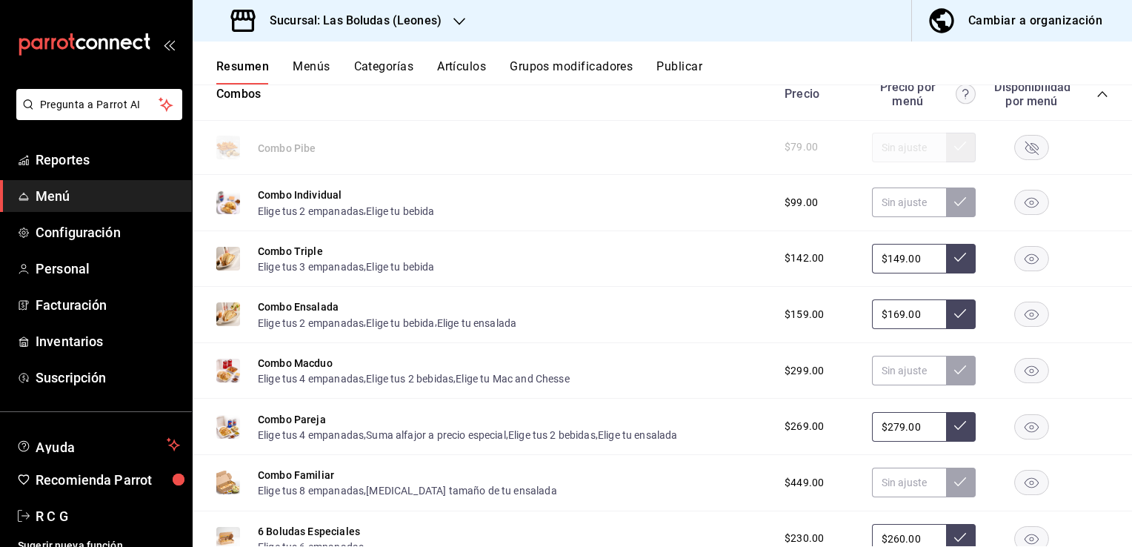
click at [1015, 373] on rect "button" at bounding box center [1032, 370] width 34 height 24
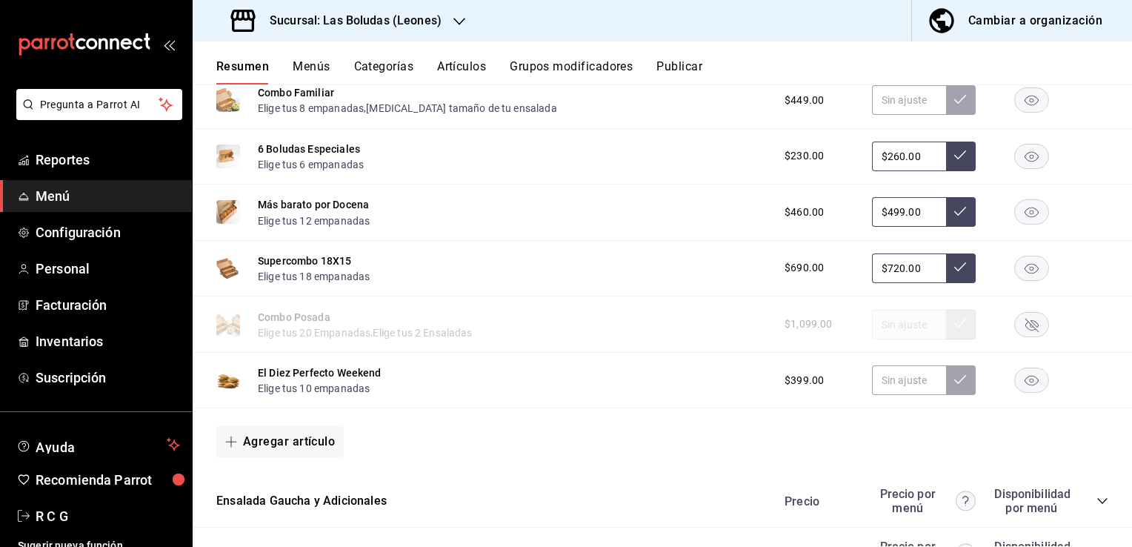
scroll to position [12194, 0]
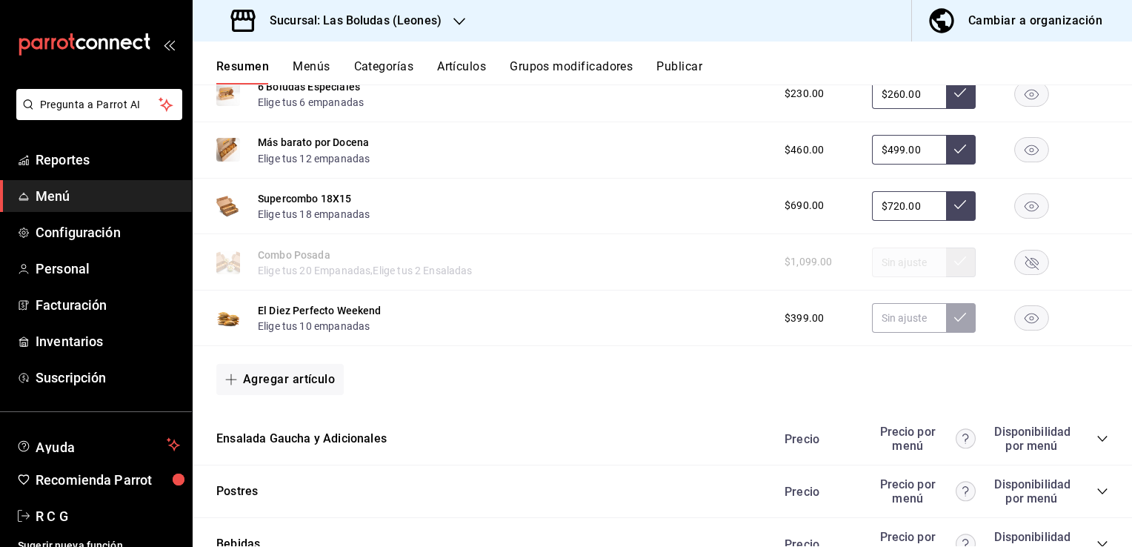
click at [1024, 328] on rect "button" at bounding box center [1032, 318] width 34 height 24
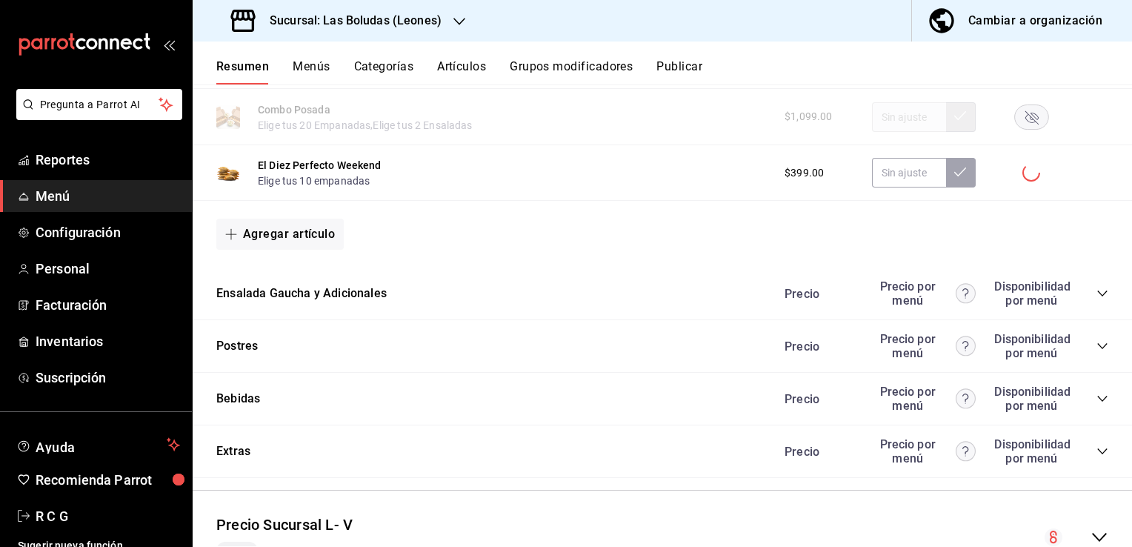
scroll to position [12342, 0]
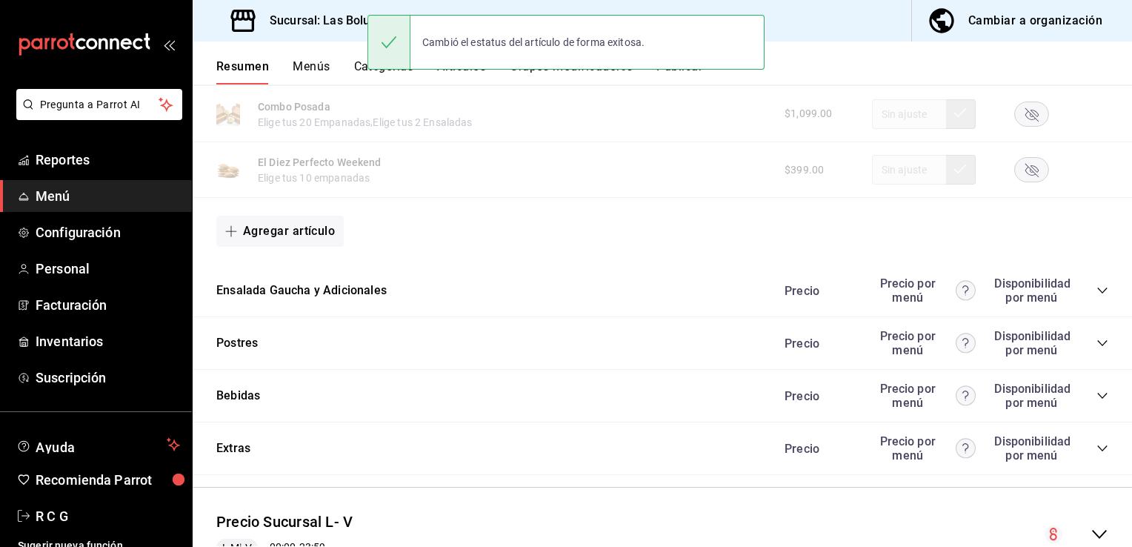
click at [1097, 296] on icon "collapse-category-row" at bounding box center [1103, 291] width 12 height 12
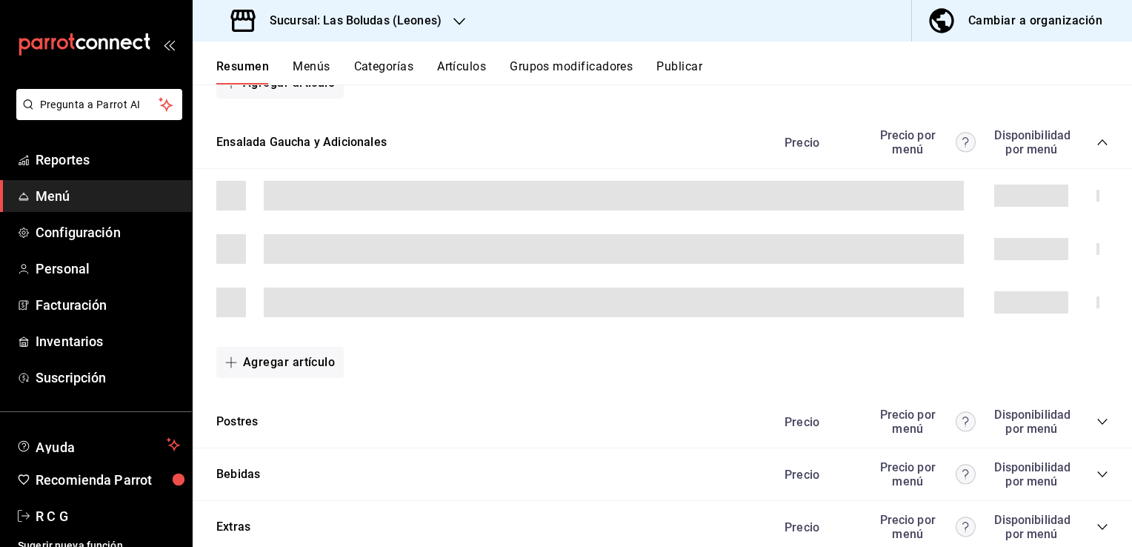
scroll to position [12491, 0]
click at [789, 201] on span at bounding box center [614, 196] width 700 height 30
click at [1090, 144] on div "Precio Precio por menú Disponibilidad por menú" at bounding box center [939, 142] width 339 height 28
click at [1097, 145] on icon "collapse-category-row" at bounding box center [1102, 142] width 10 height 6
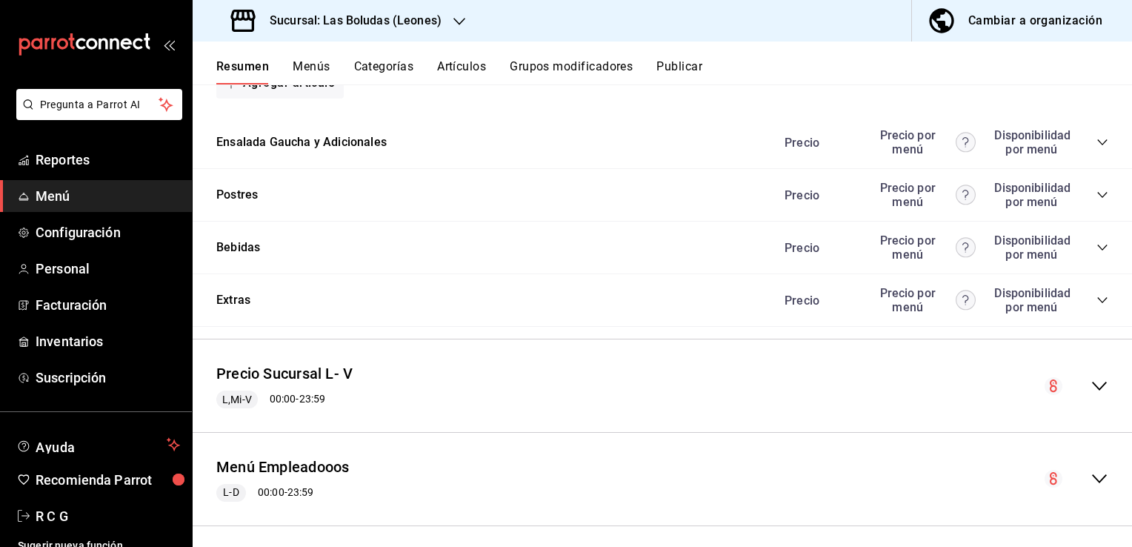
click at [1097, 148] on icon "collapse-category-row" at bounding box center [1103, 142] width 12 height 12
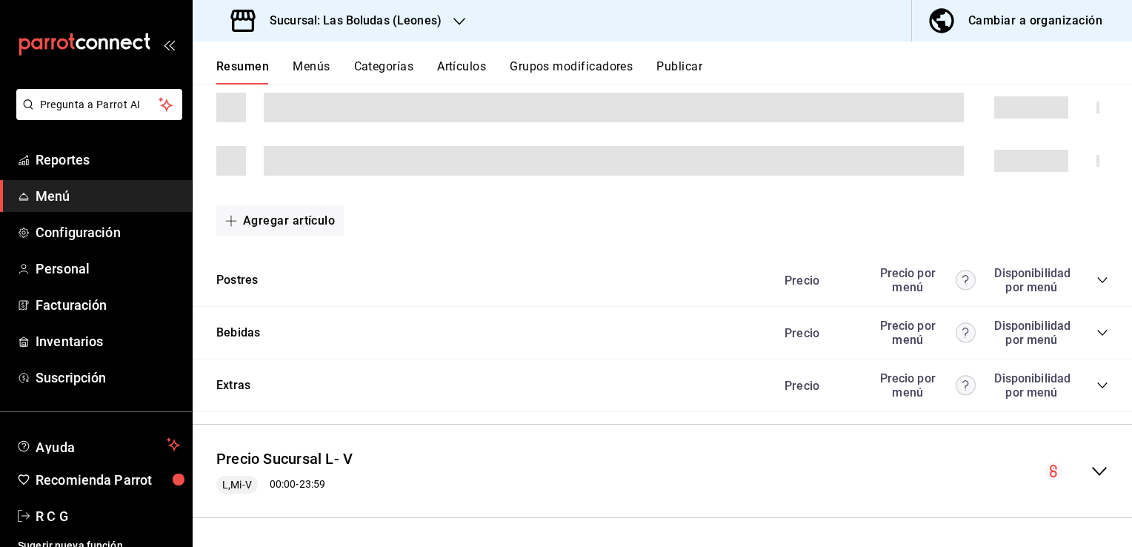
scroll to position [12639, 0]
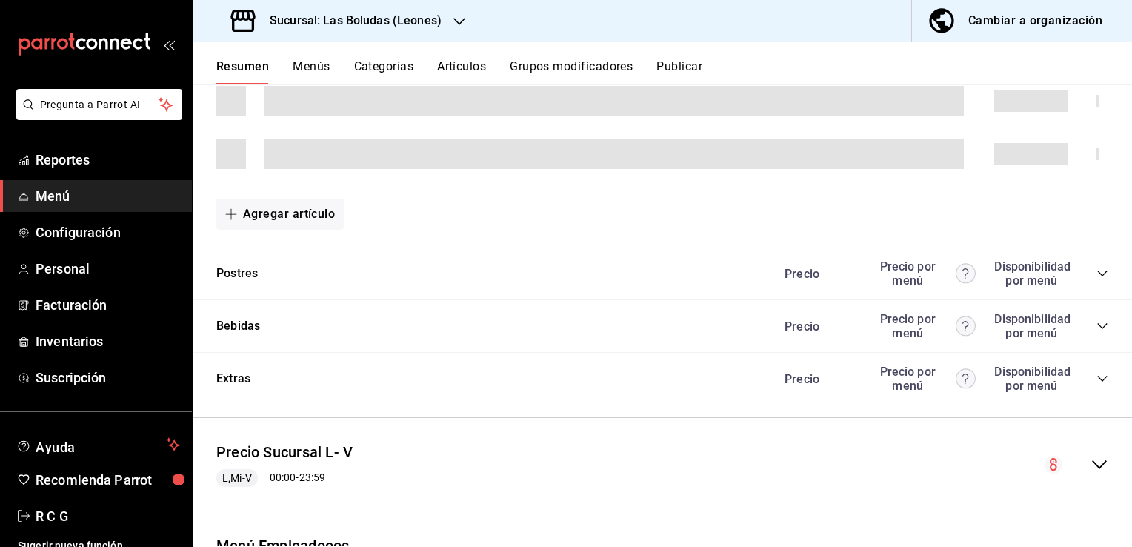
click at [1097, 279] on icon "collapse-category-row" at bounding box center [1103, 274] width 12 height 12
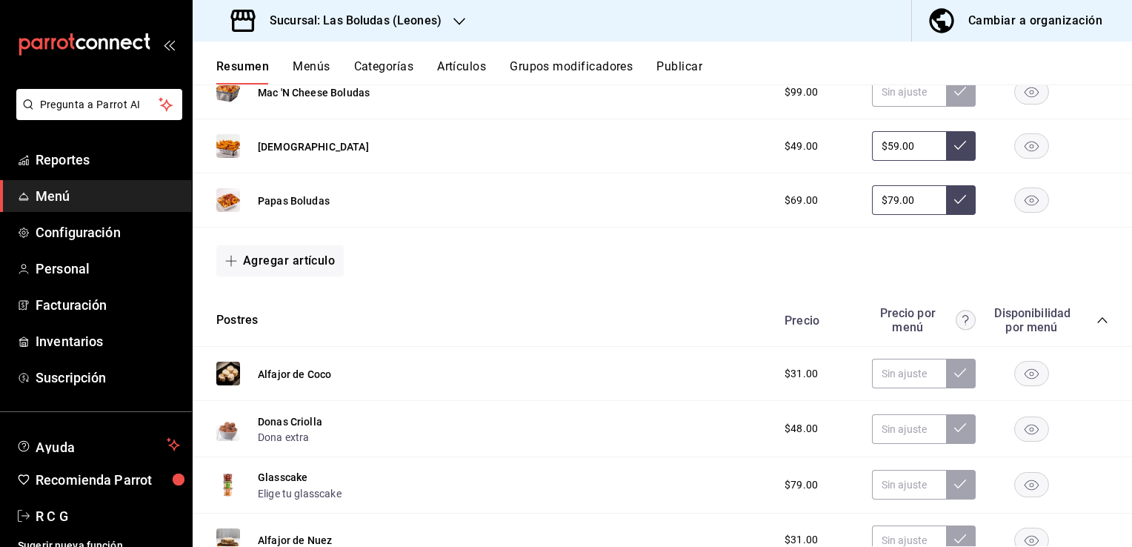
scroll to position [12787, 0]
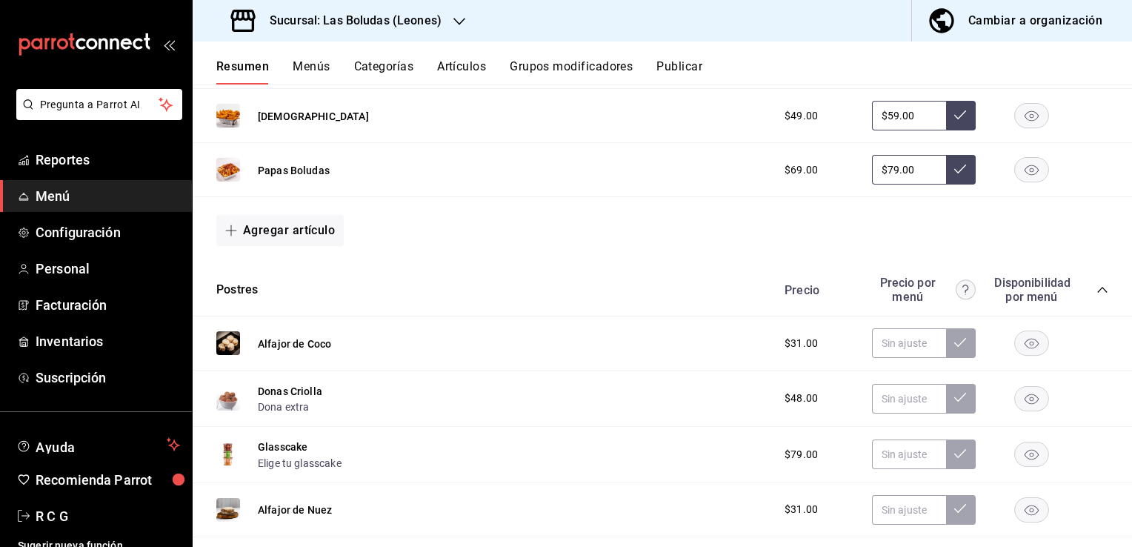
click at [1020, 405] on rect "button" at bounding box center [1032, 398] width 34 height 24
click at [1017, 455] on rect "button" at bounding box center [1032, 454] width 34 height 24
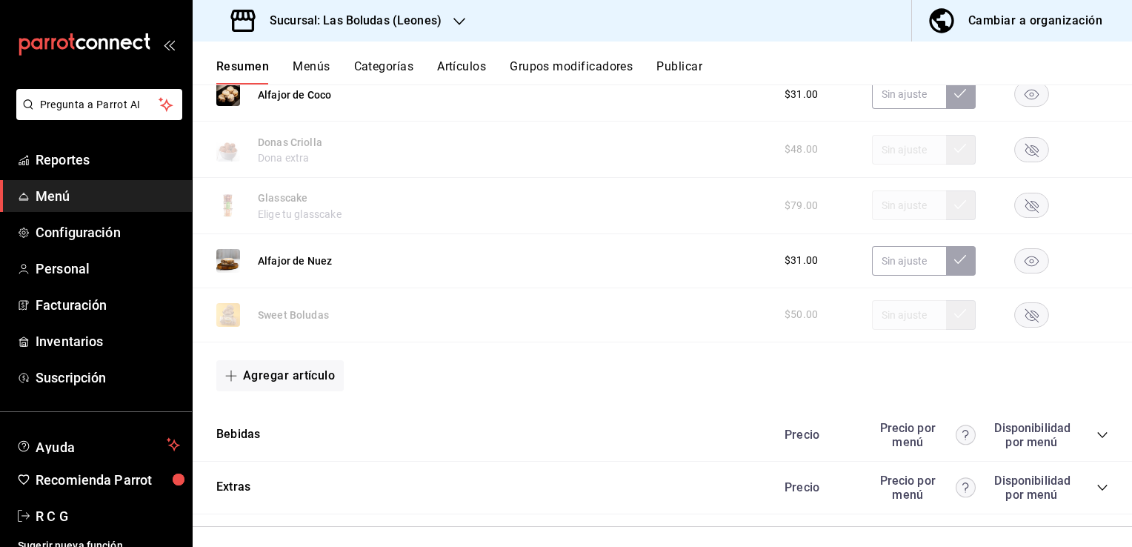
scroll to position [13083, 0]
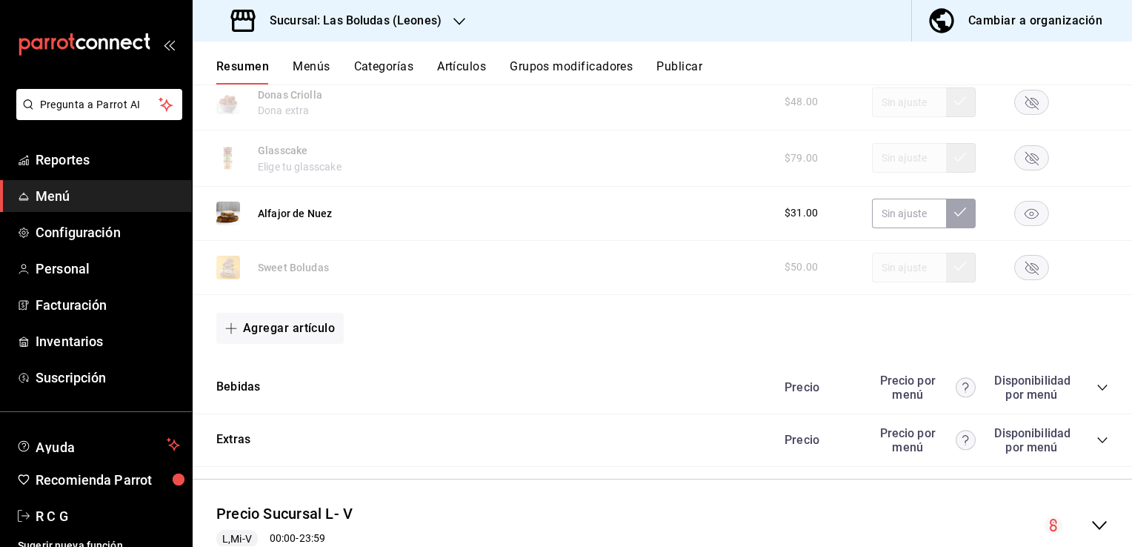
click at [1097, 393] on icon "collapse-category-row" at bounding box center [1103, 388] width 12 height 12
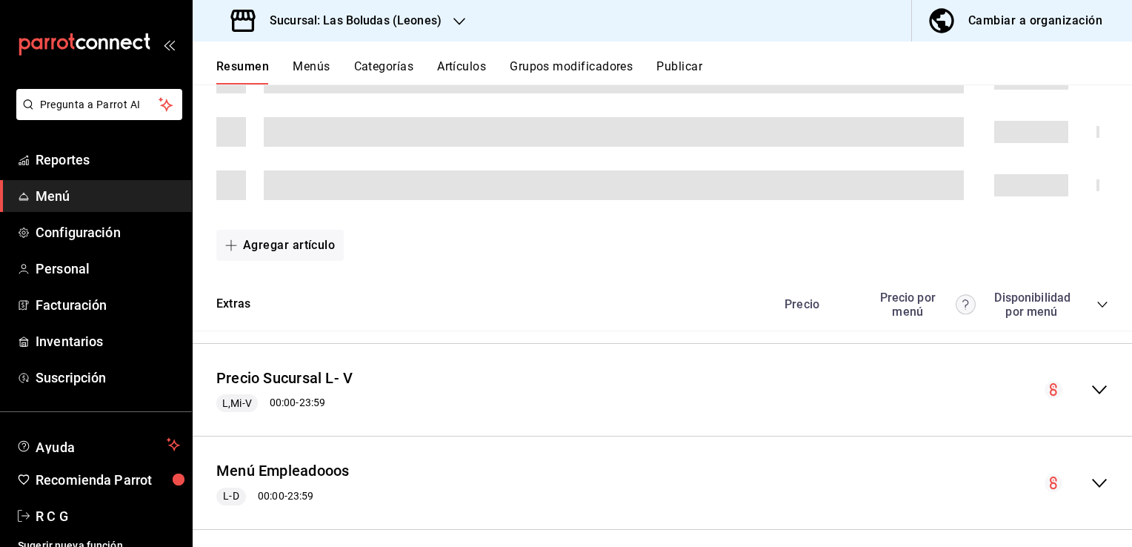
scroll to position [13454, 0]
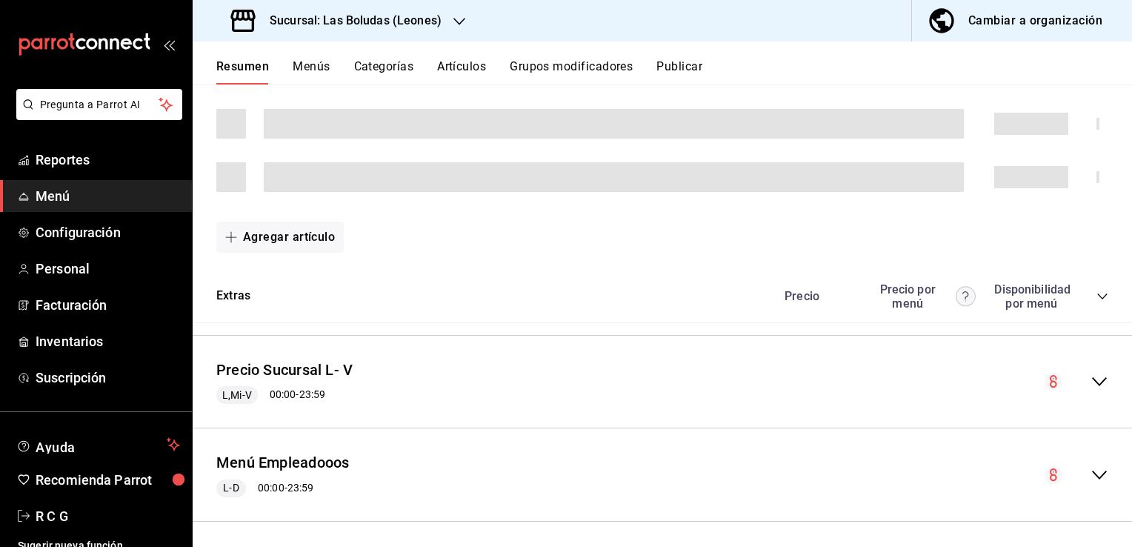
click at [1097, 302] on icon "collapse-category-row" at bounding box center [1103, 296] width 12 height 12
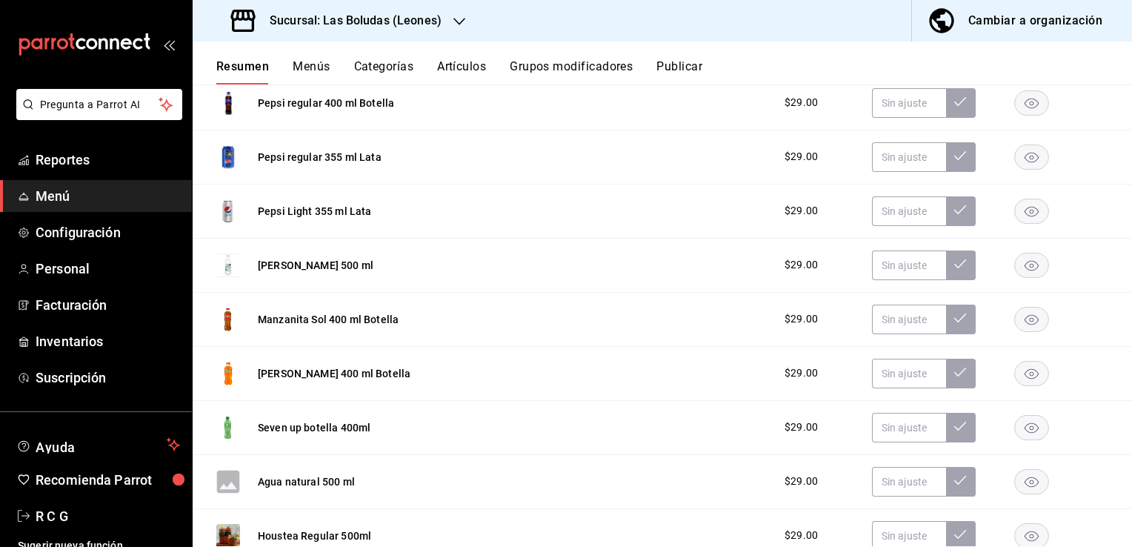
scroll to position [13423, 0]
click at [1025, 269] on icon "button" at bounding box center [1032, 264] width 14 height 10
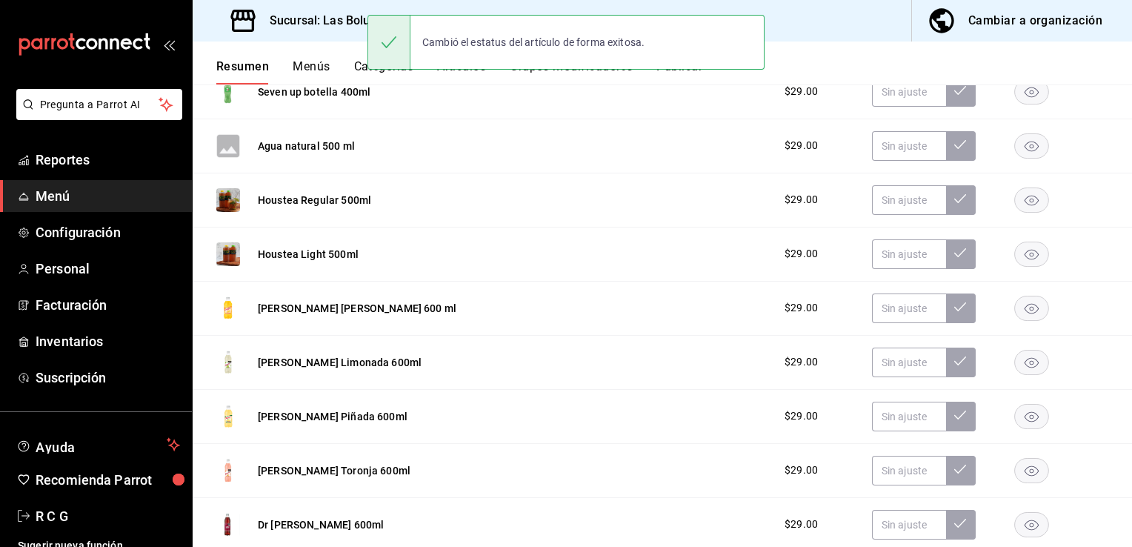
scroll to position [13793, 0]
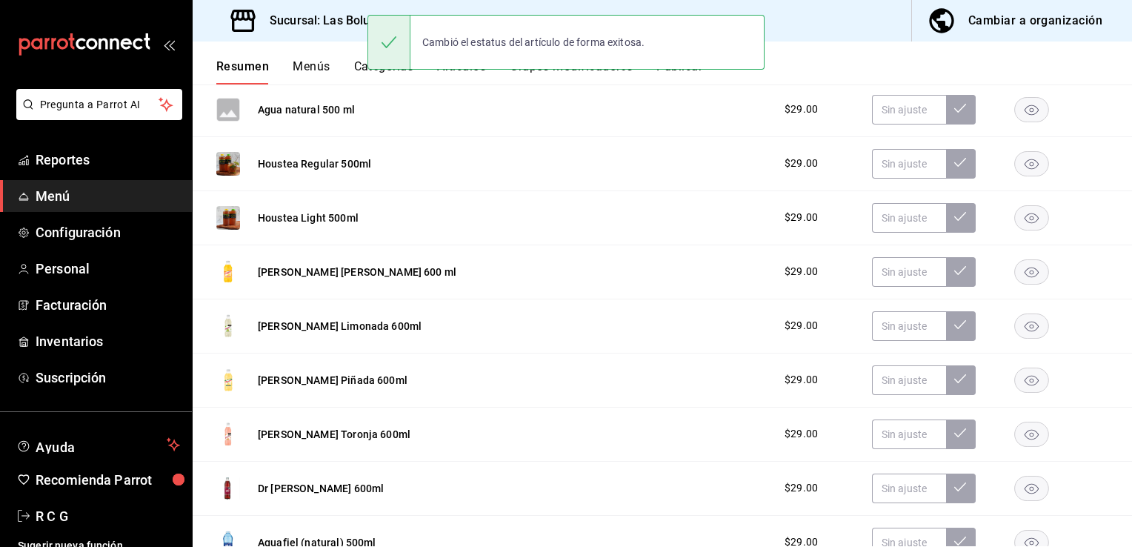
click at [1023, 279] on rect "button" at bounding box center [1032, 271] width 34 height 24
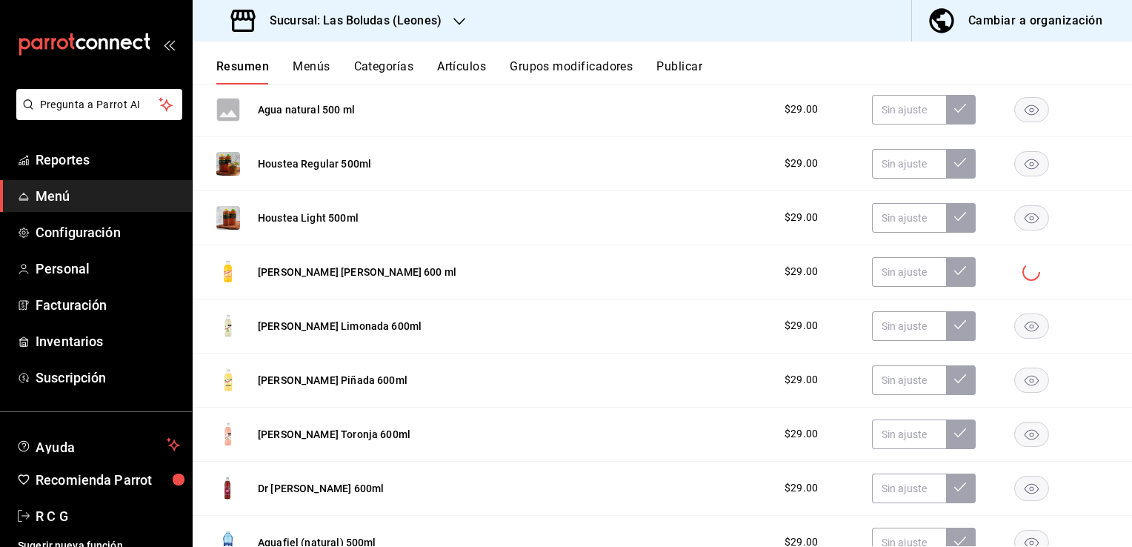
click at [1023, 333] on rect "button" at bounding box center [1032, 325] width 34 height 24
click at [1026, 385] on icon "button" at bounding box center [1032, 380] width 14 height 10
click at [1023, 442] on rect "button" at bounding box center [1032, 434] width 34 height 24
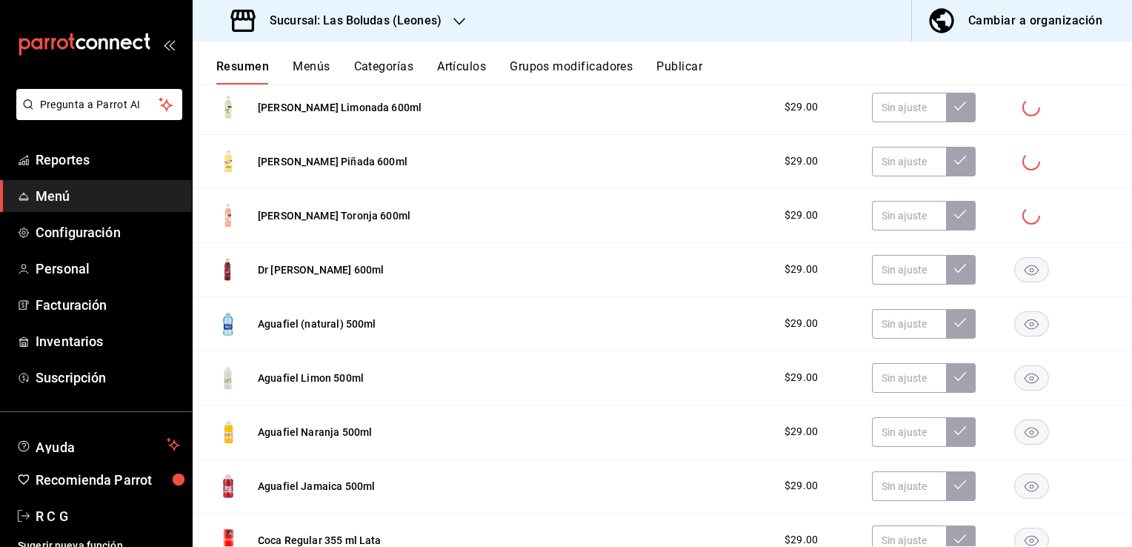
scroll to position [14016, 0]
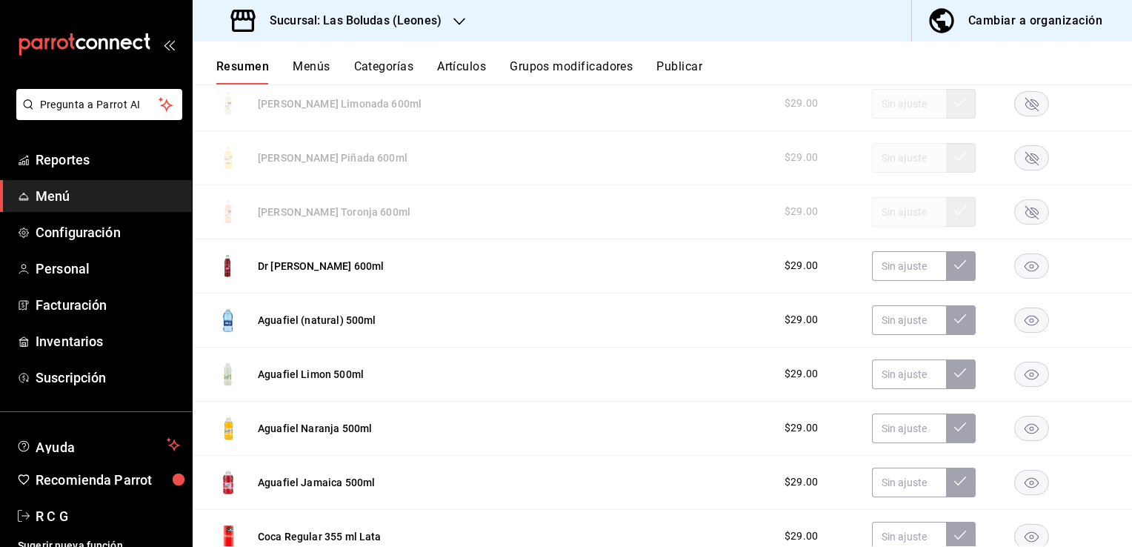
click at [1029, 324] on rect "button" at bounding box center [1032, 320] width 34 height 24
click at [1022, 374] on rect "button" at bounding box center [1032, 374] width 34 height 24
click at [1029, 434] on rect "button" at bounding box center [1032, 428] width 34 height 24
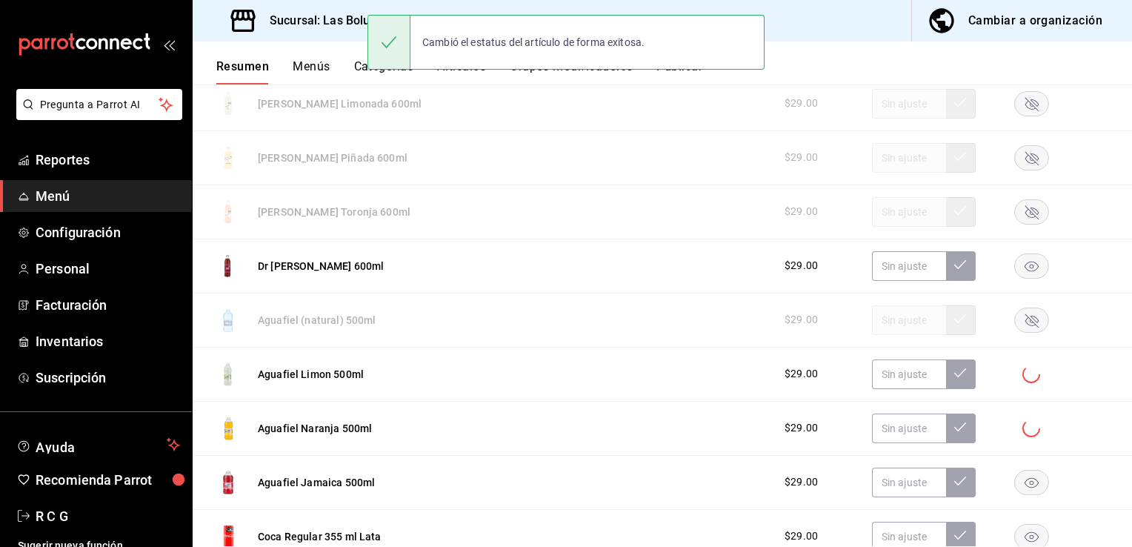
click at [1023, 488] on rect "button" at bounding box center [1032, 482] width 34 height 24
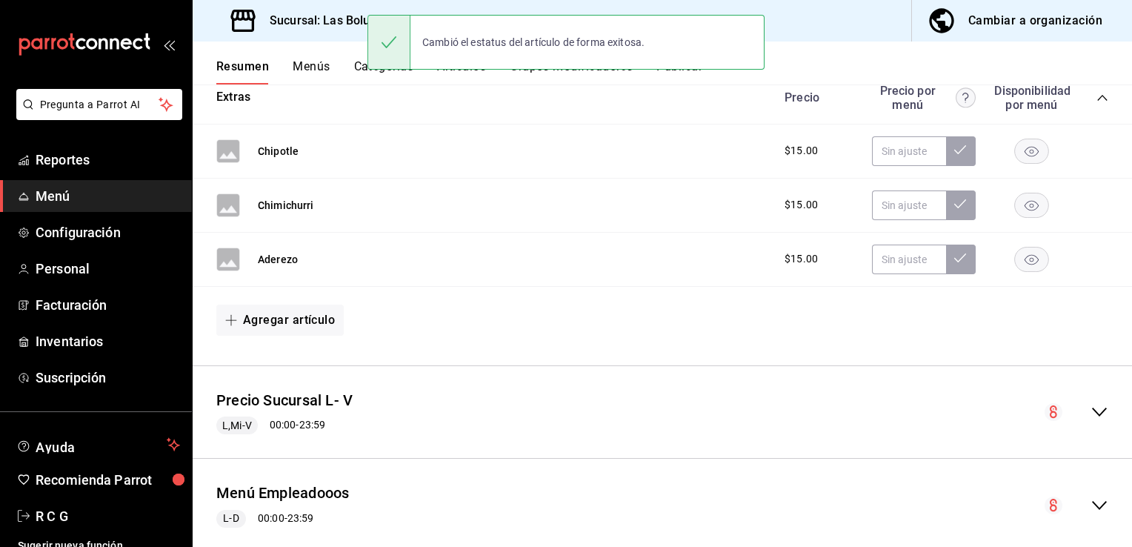
scroll to position [14776, 0]
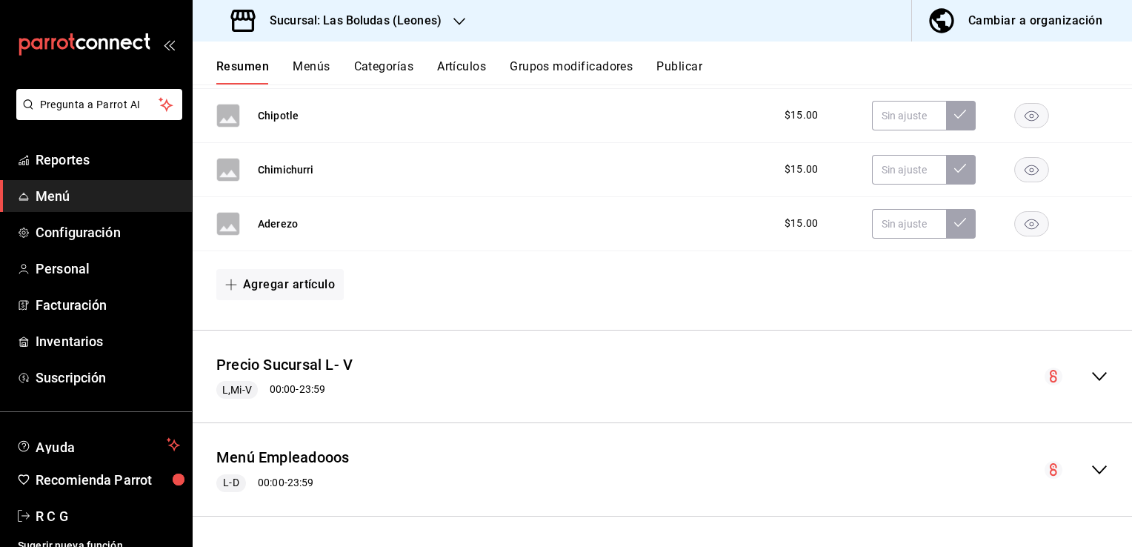
click at [1091, 375] on icon "collapse-menu-row" at bounding box center [1100, 377] width 18 height 18
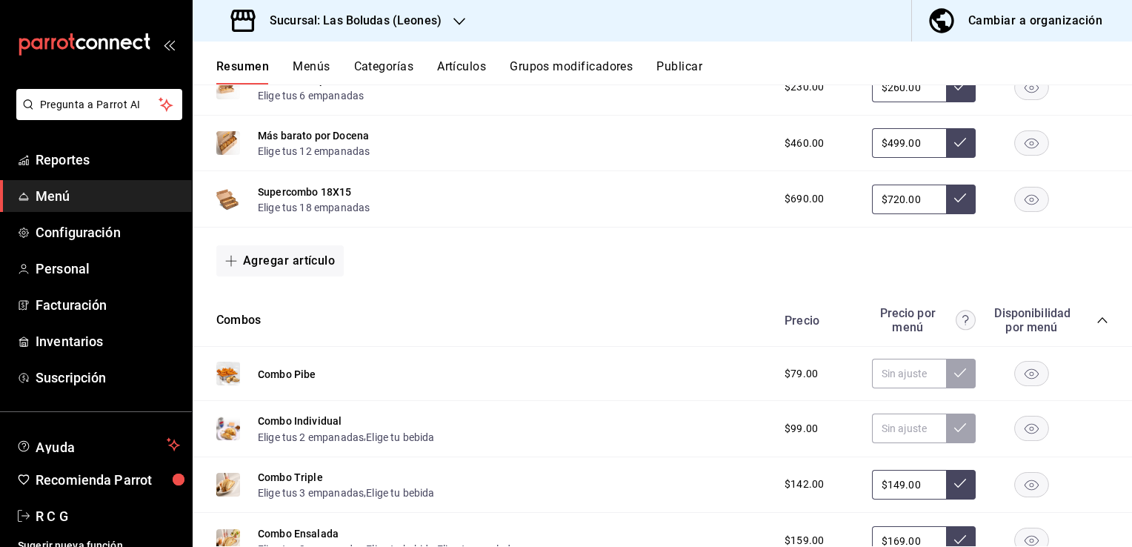
scroll to position [15220, 0]
click at [1019, 374] on rect "button" at bounding box center [1032, 371] width 34 height 24
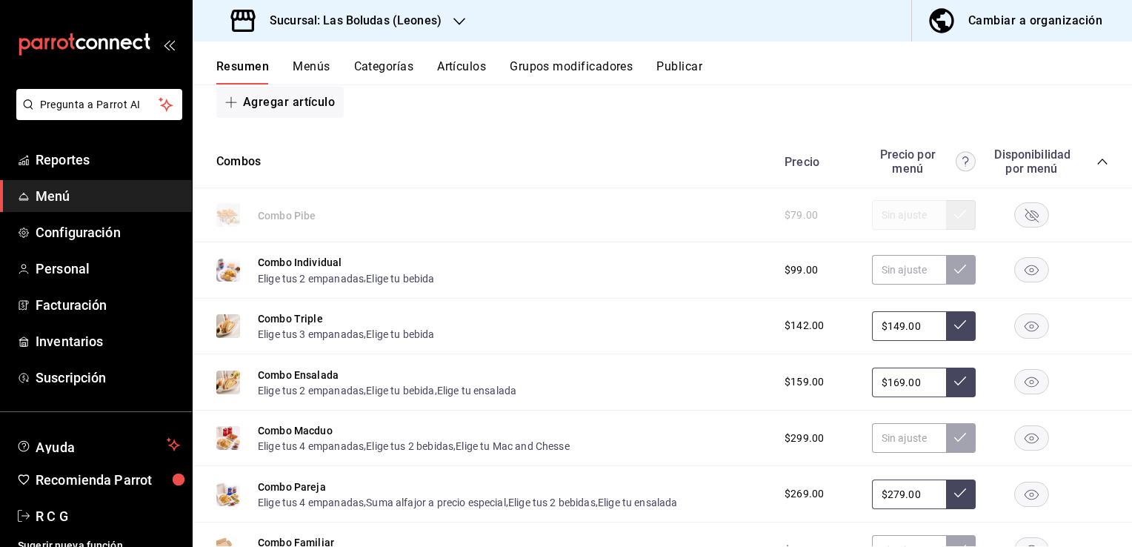
scroll to position [15443, 0]
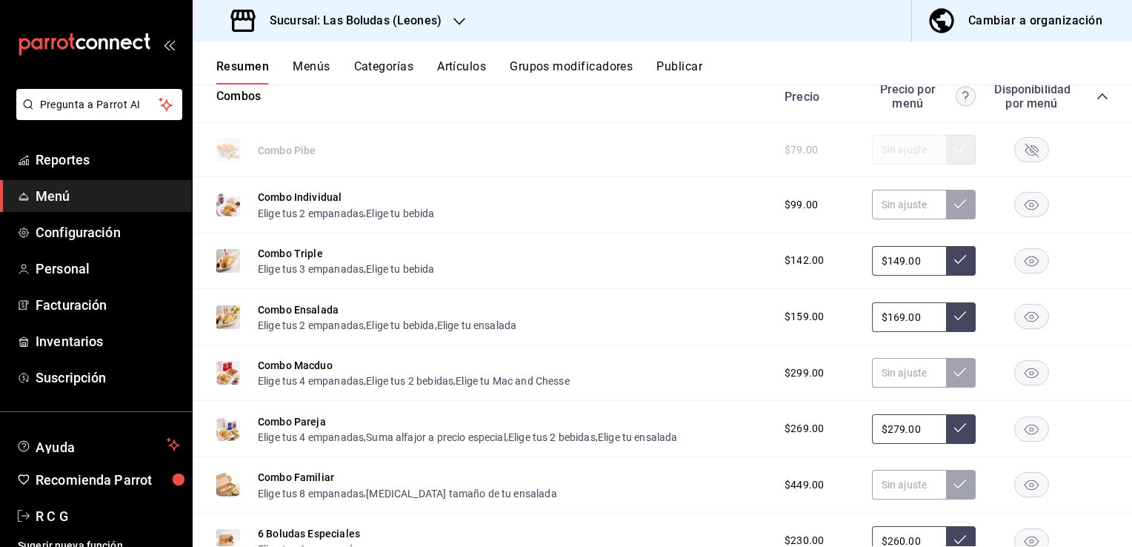
click at [1020, 373] on rect "button" at bounding box center [1032, 373] width 34 height 24
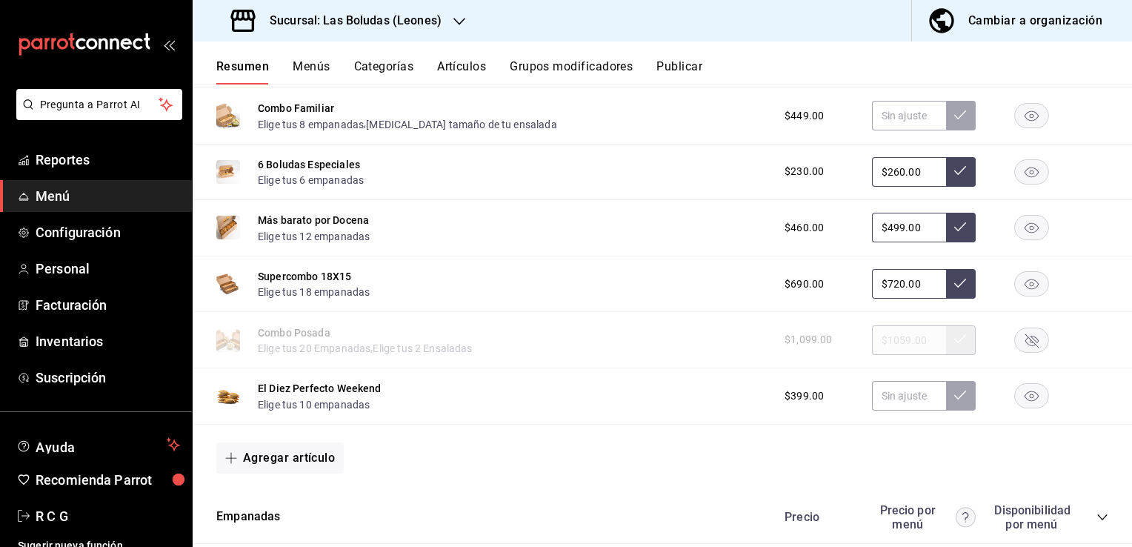
scroll to position [15813, 0]
click at [1021, 402] on rect "button" at bounding box center [1032, 394] width 34 height 24
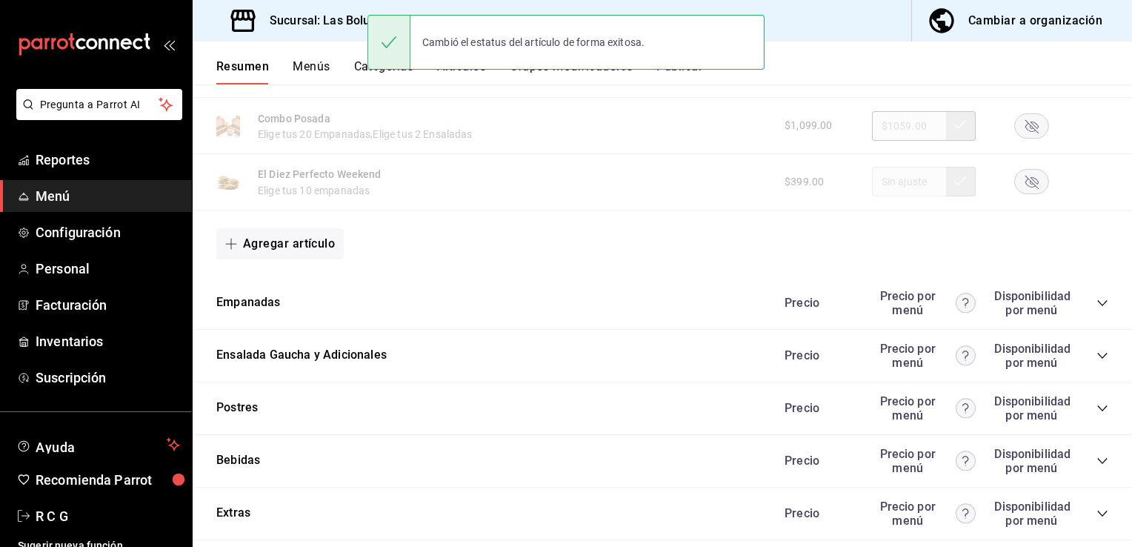
scroll to position [16036, 0]
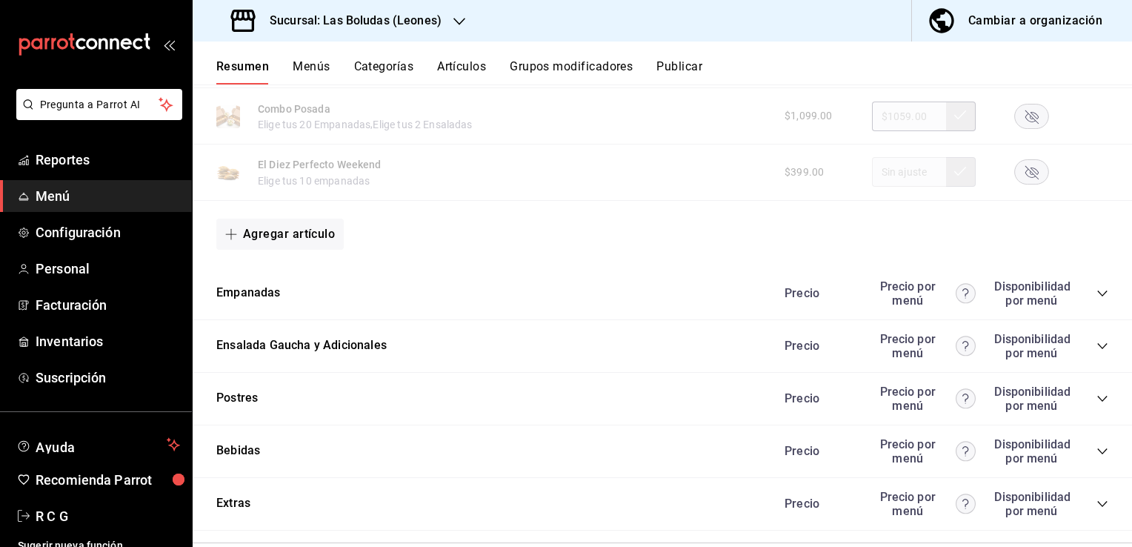
click at [1097, 297] on icon "collapse-category-row" at bounding box center [1103, 294] width 12 height 12
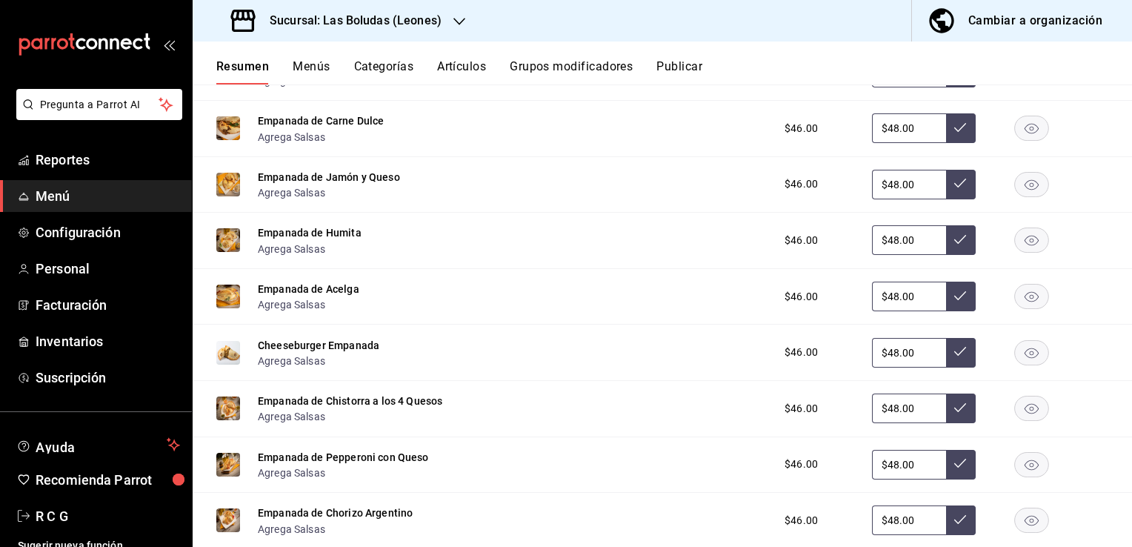
scroll to position [16480, 0]
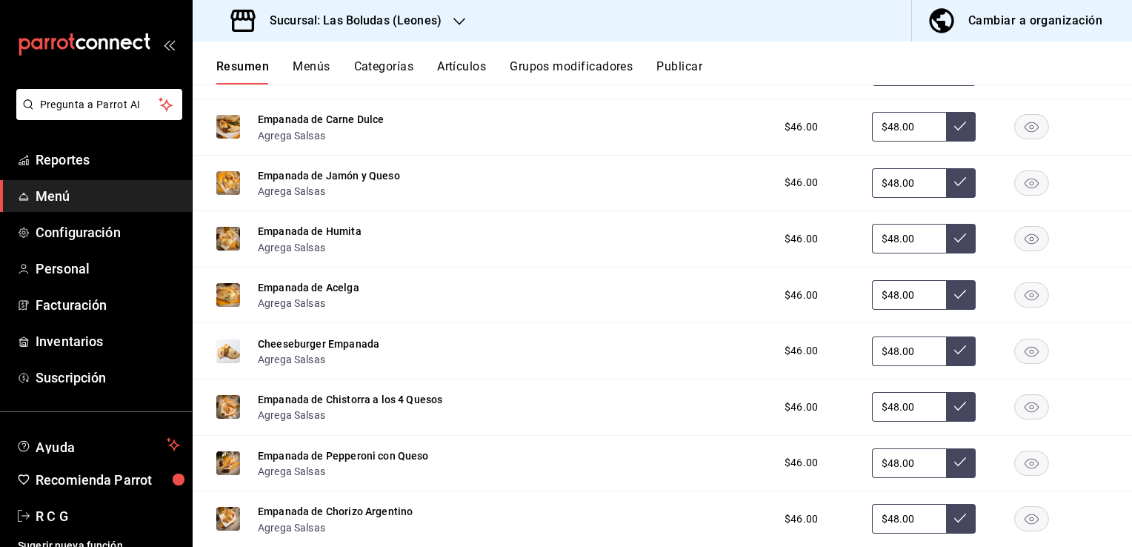
click at [1021, 358] on rect "button" at bounding box center [1032, 351] width 34 height 24
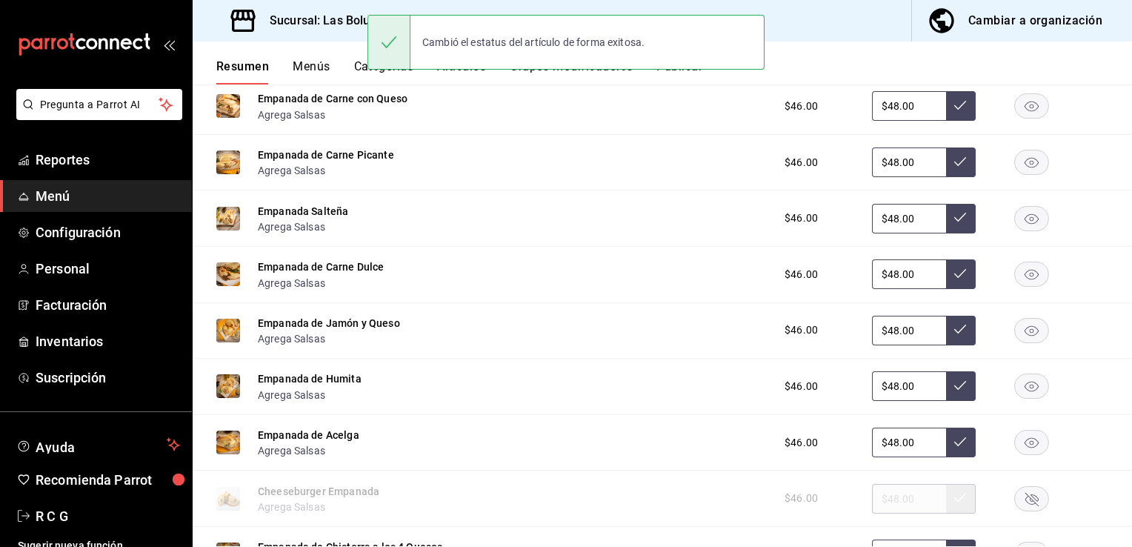
scroll to position [16332, 0]
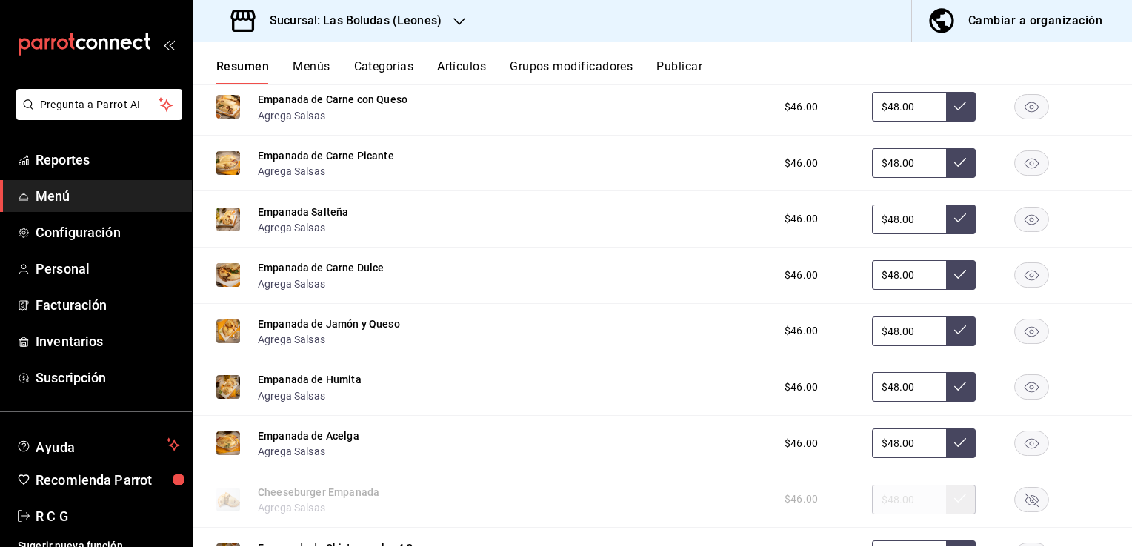
click at [1023, 225] on rect "button" at bounding box center [1032, 219] width 34 height 24
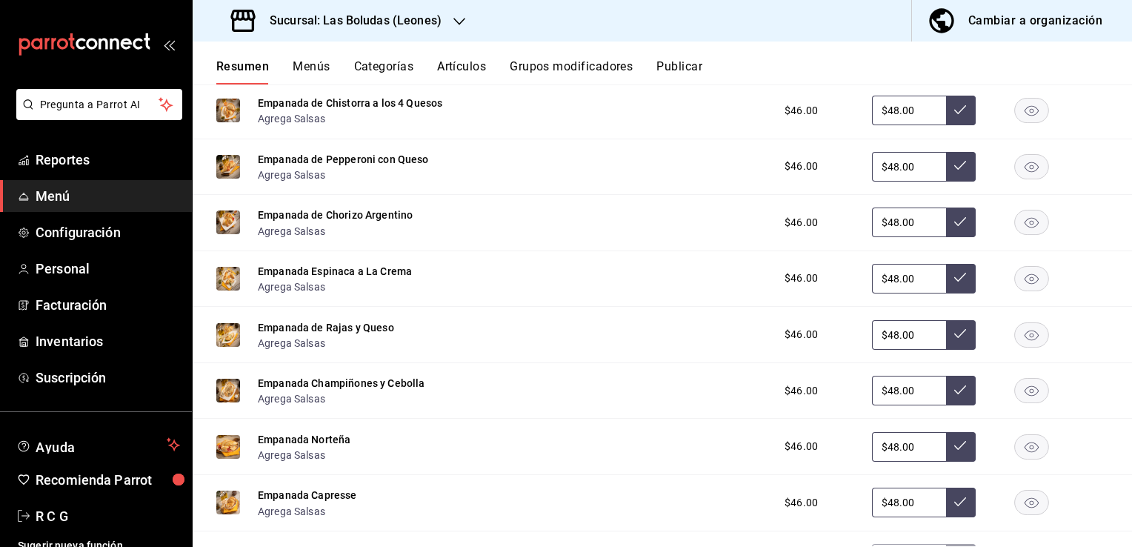
scroll to position [16851, 0]
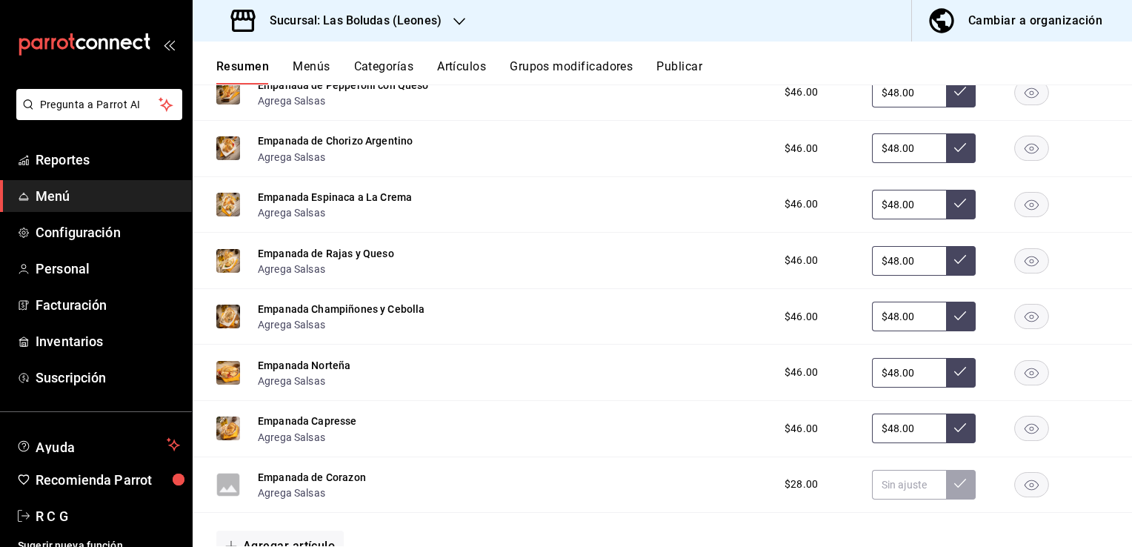
click at [1020, 439] on rect "button" at bounding box center [1032, 428] width 34 height 24
click at [1023, 493] on rect "button" at bounding box center [1032, 484] width 34 height 24
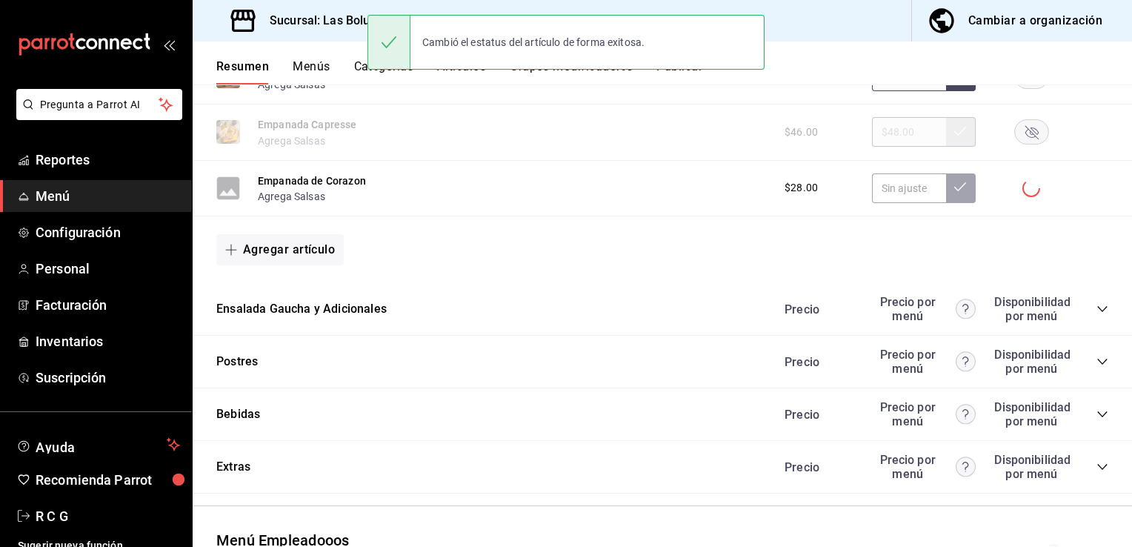
scroll to position [17147, 0]
click at [1097, 315] on icon "collapse-category-row" at bounding box center [1103, 309] width 12 height 12
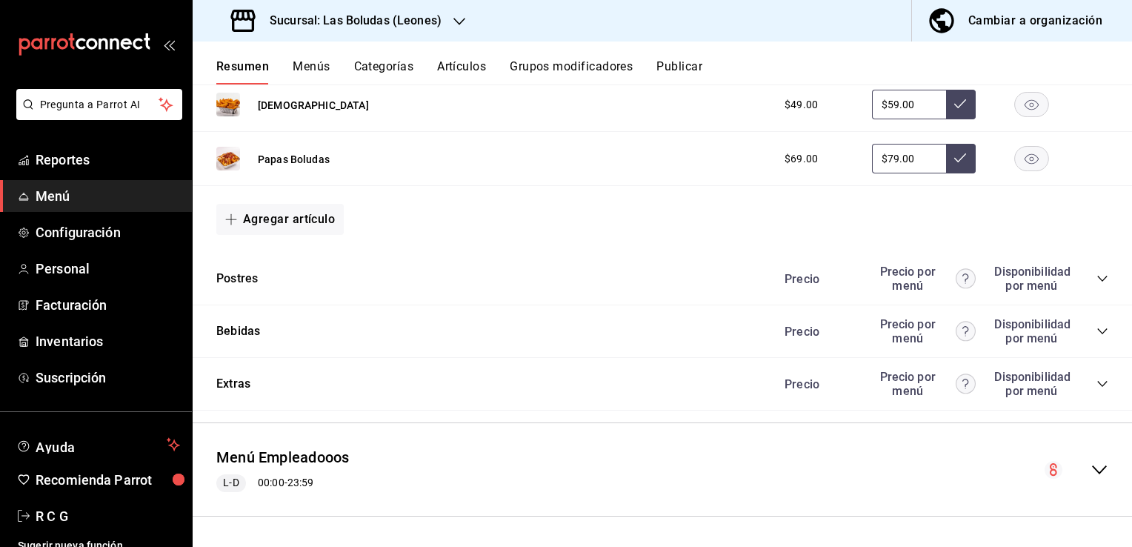
scroll to position [17630, 0]
click at [1091, 466] on icon "collapse-menu-row" at bounding box center [1100, 470] width 18 height 18
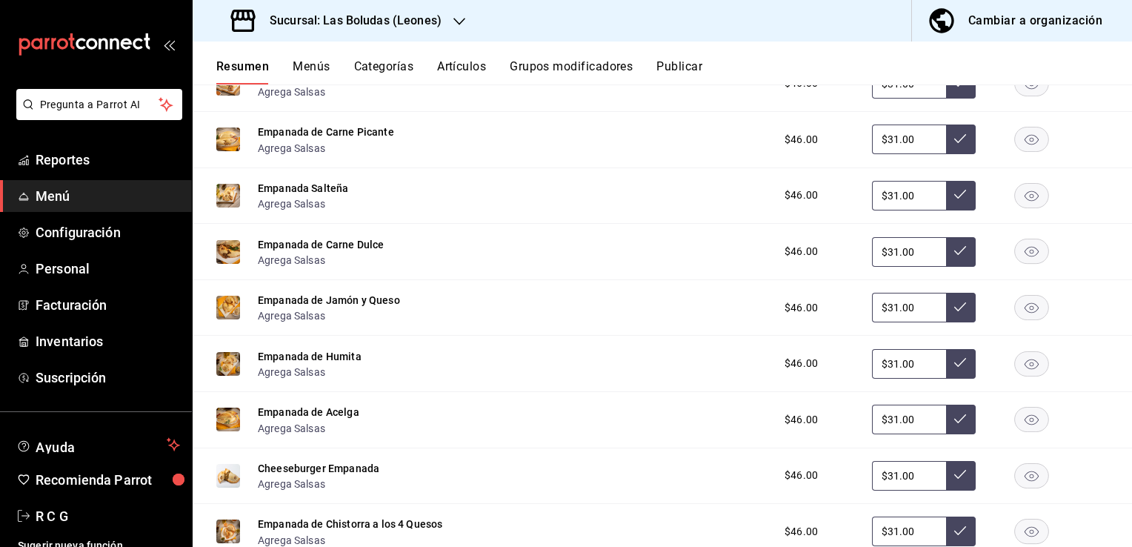
scroll to position [18223, 0]
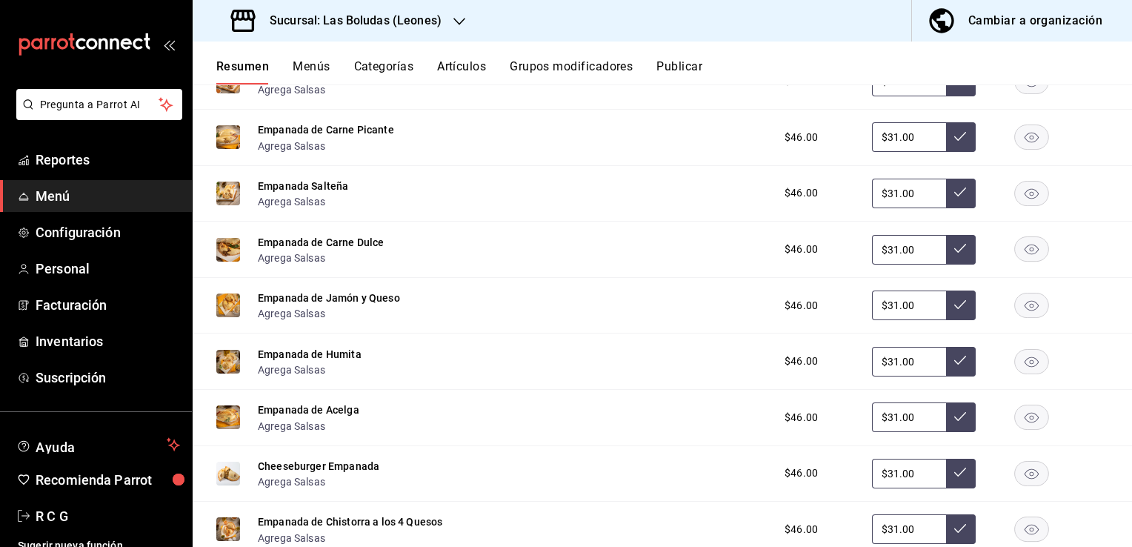
click at [1017, 199] on rect "button" at bounding box center [1032, 193] width 34 height 24
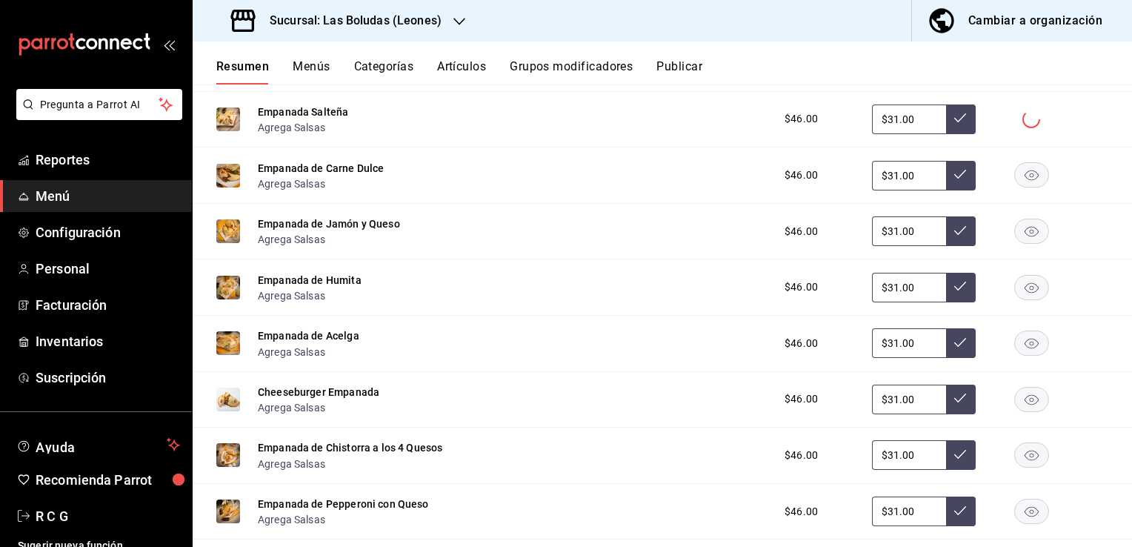
scroll to position [18371, 0]
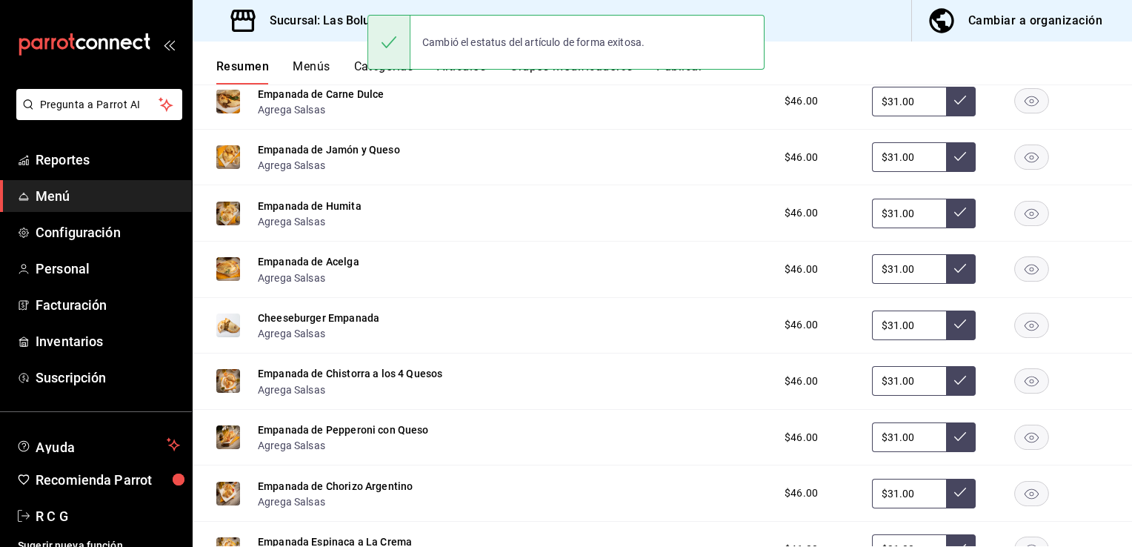
click at [1023, 330] on rect "button" at bounding box center [1032, 325] width 34 height 24
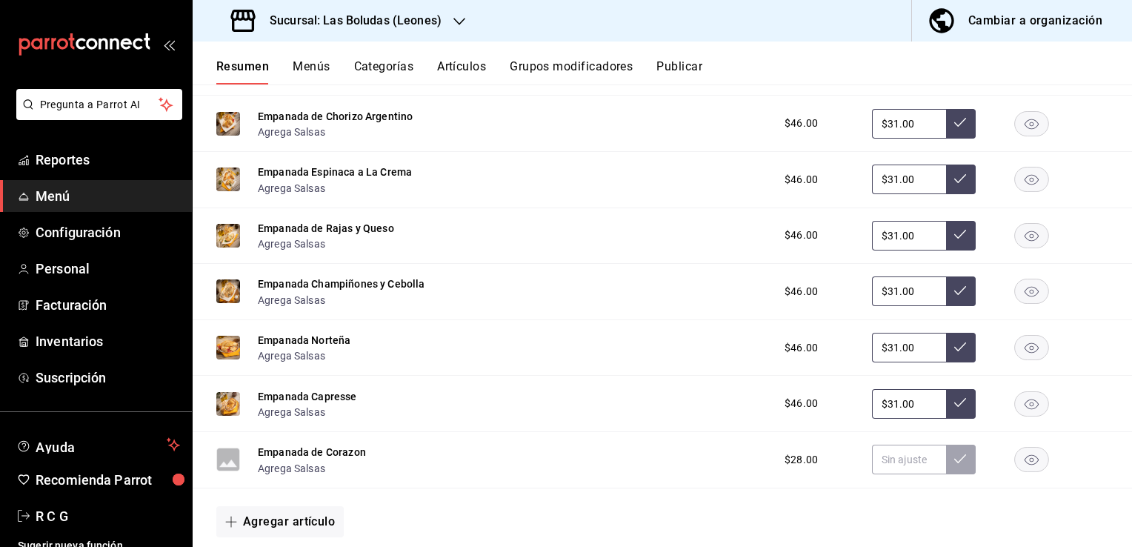
scroll to position [18742, 0]
click at [1023, 415] on rect "button" at bounding box center [1032, 403] width 34 height 24
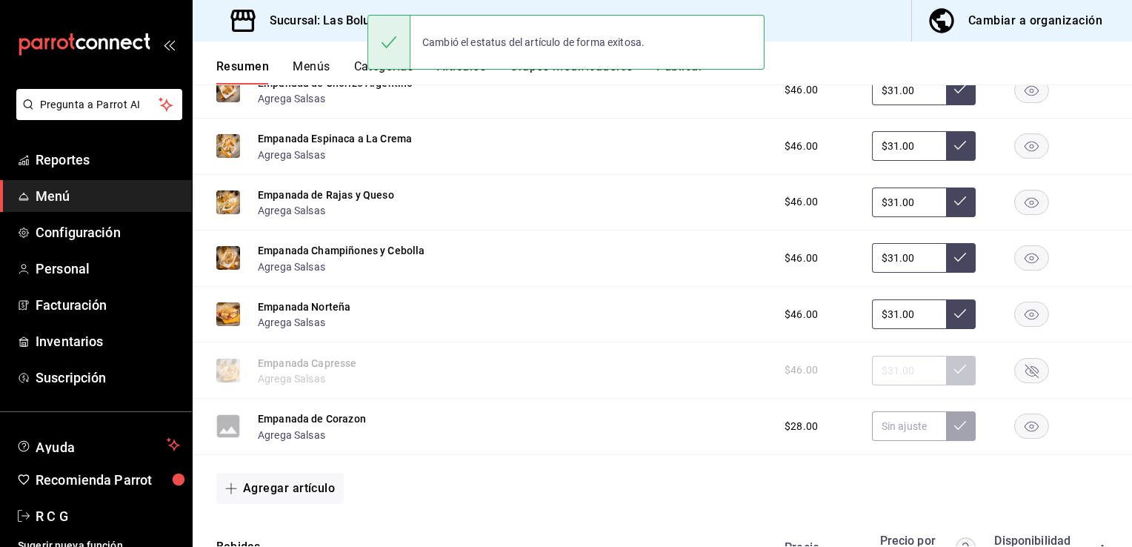
scroll to position [18816, 0]
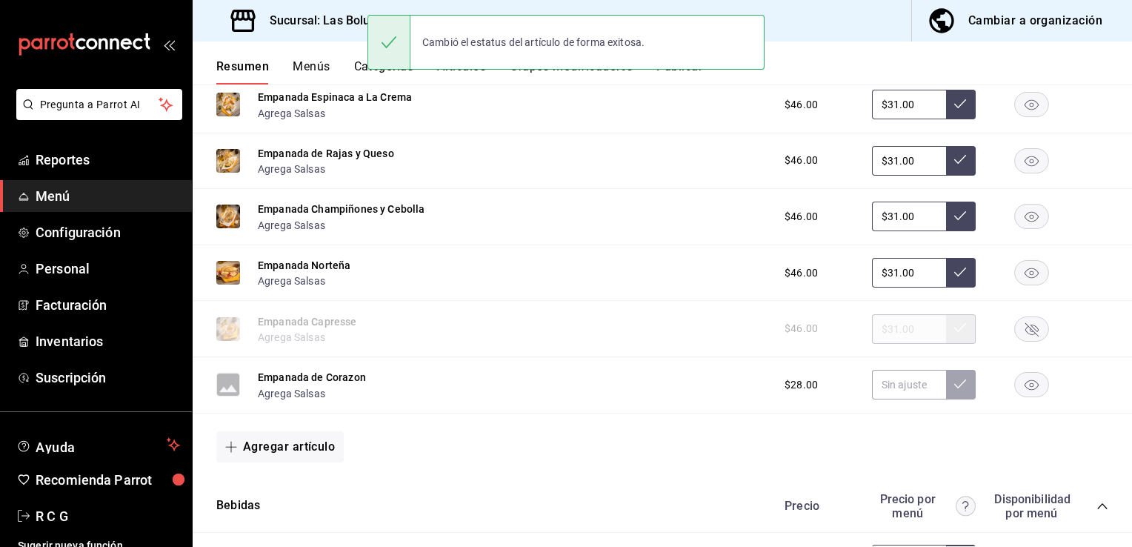
click at [1023, 391] on rect "button" at bounding box center [1032, 385] width 34 height 24
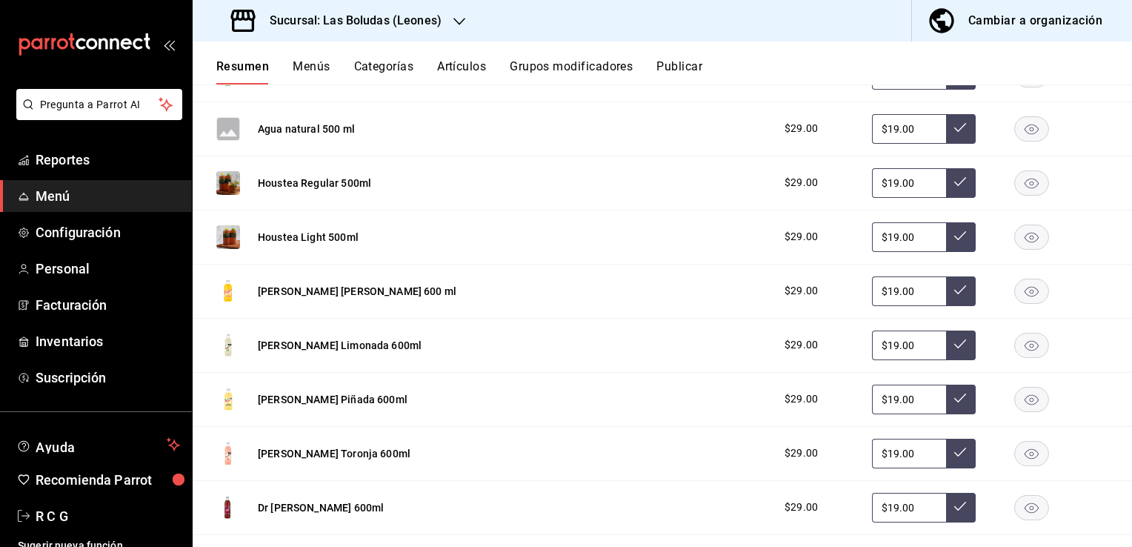
scroll to position [19631, 0]
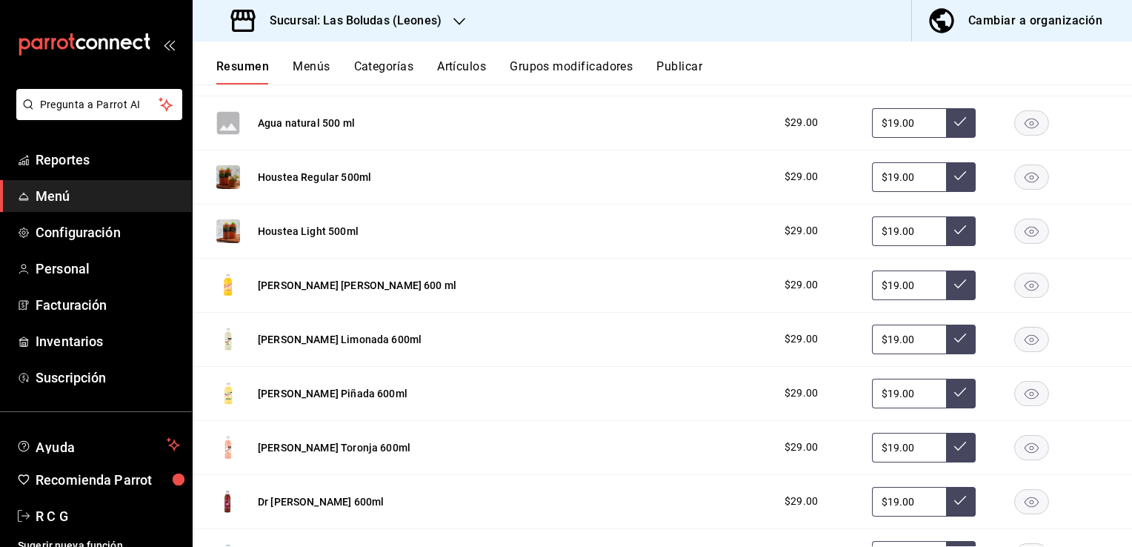
click at [1019, 290] on rect "button" at bounding box center [1032, 285] width 34 height 24
click at [1025, 345] on icon "button" at bounding box center [1032, 339] width 14 height 10
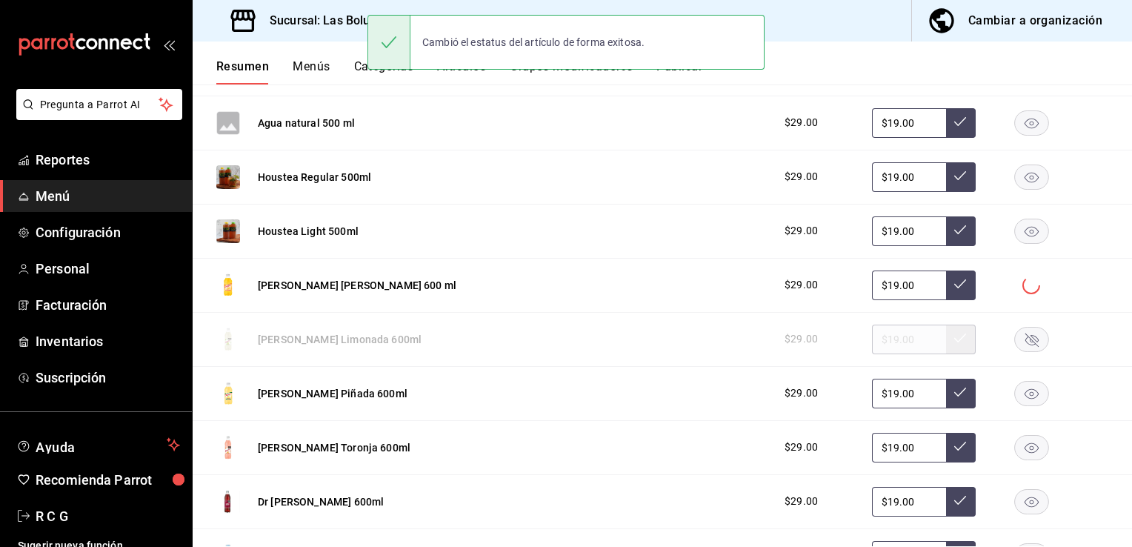
click at [1026, 397] on rect "button" at bounding box center [1032, 393] width 34 height 24
click at [1031, 456] on rect "button" at bounding box center [1032, 447] width 34 height 24
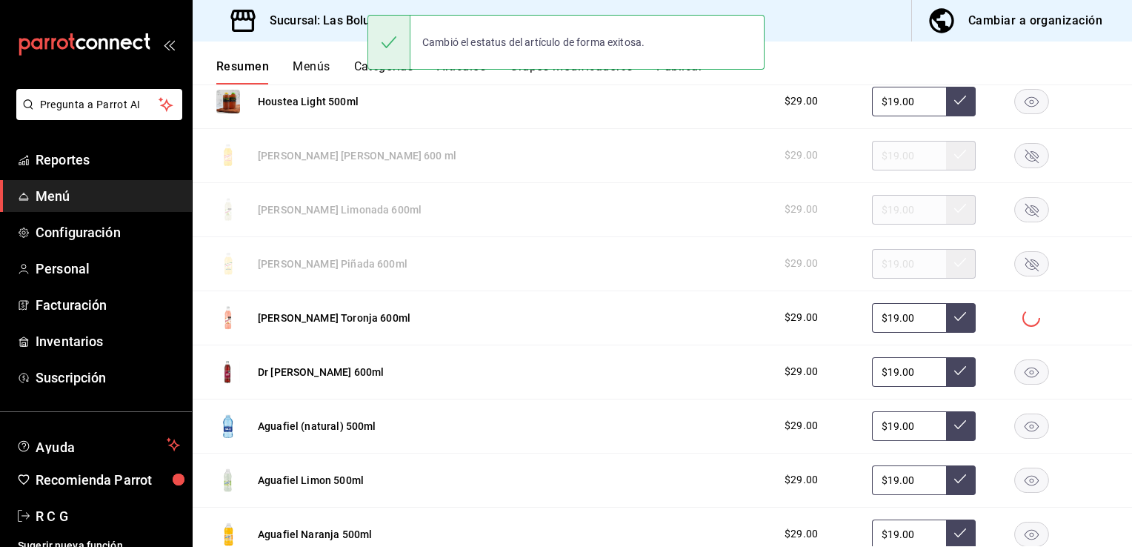
scroll to position [19853, 0]
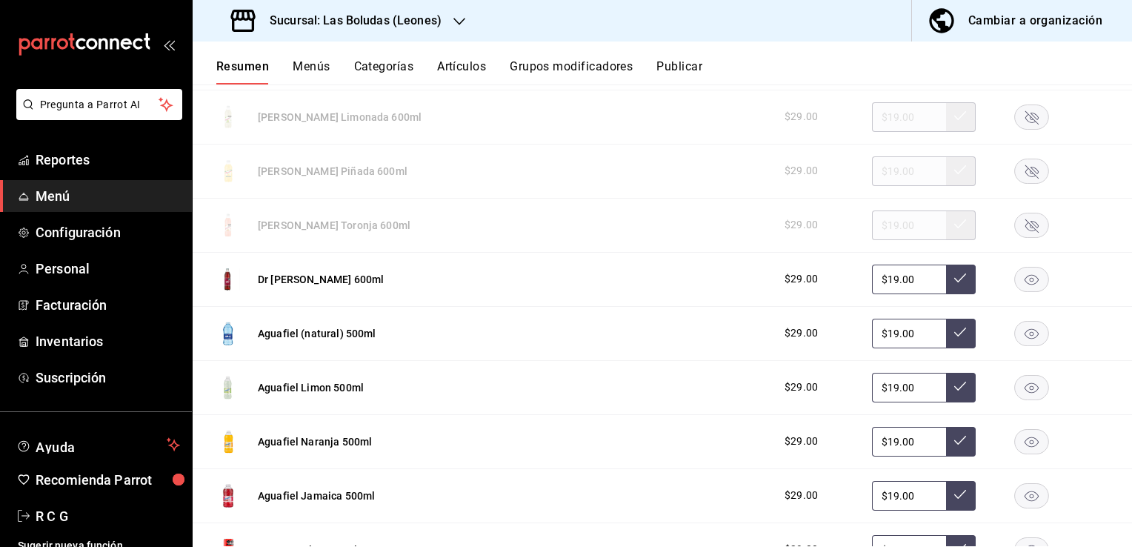
drag, startPoint x: 1017, startPoint y: 347, endPoint x: 1022, endPoint y: 367, distance: 20.7
click at [1017, 346] on icon "button" at bounding box center [1031, 333] width 35 height 25
click at [1026, 396] on rect "button" at bounding box center [1032, 387] width 34 height 24
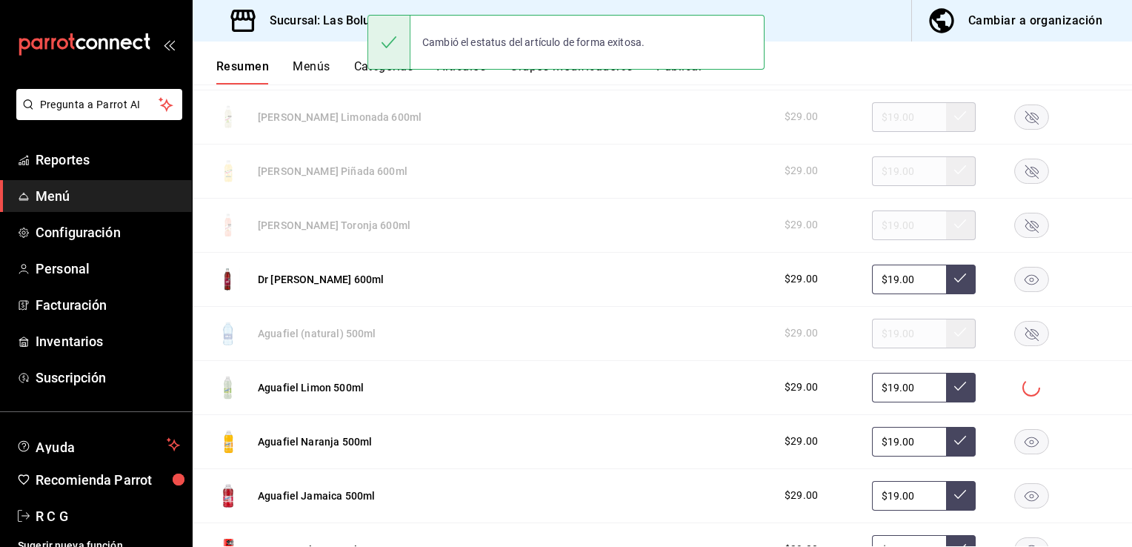
click at [1029, 445] on rect "button" at bounding box center [1032, 441] width 34 height 24
click at [1020, 500] on rect "button" at bounding box center [1032, 495] width 34 height 24
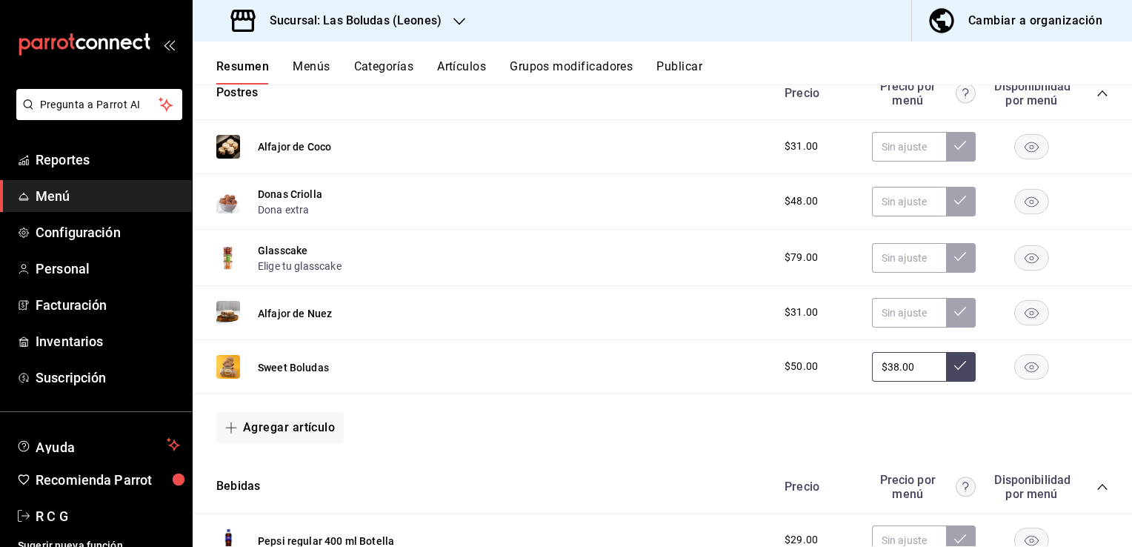
scroll to position [8159, 0]
click at [1025, 374] on icon "button" at bounding box center [1032, 369] width 14 height 10
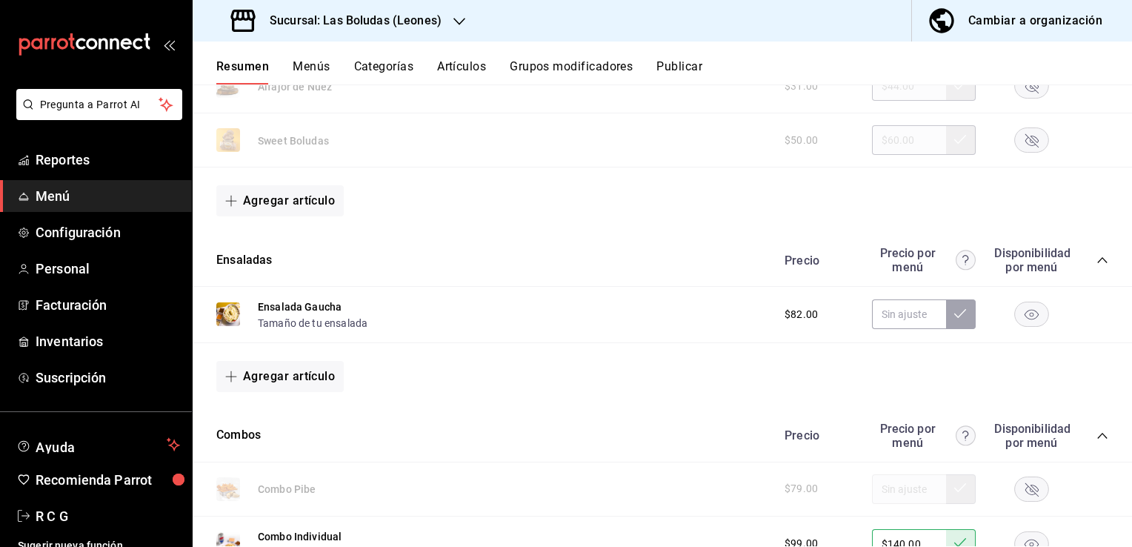
scroll to position [1712, 0]
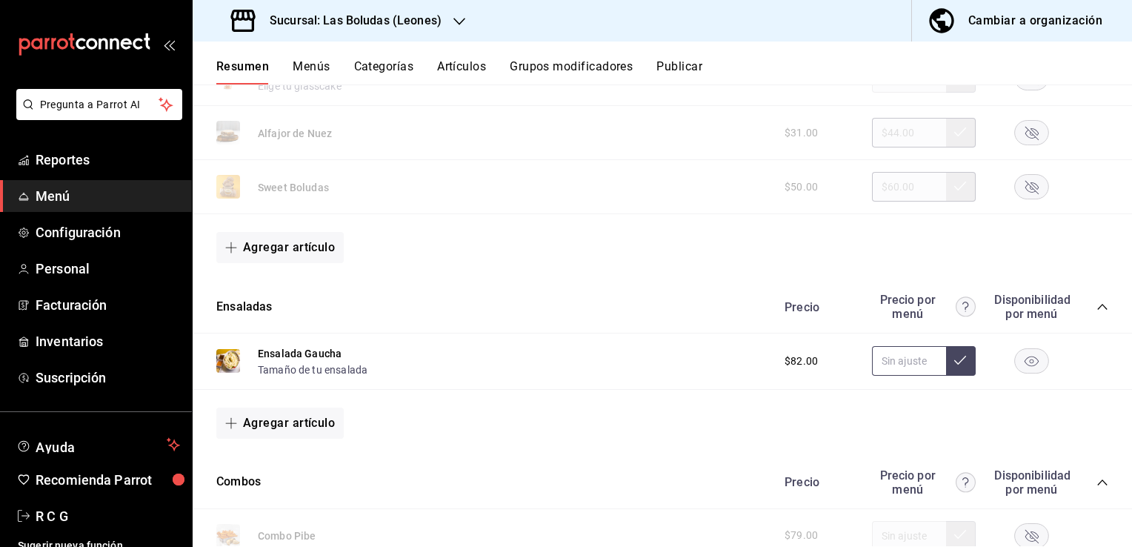
click at [890, 366] on input "text" at bounding box center [909, 361] width 74 height 30
type input "$89.00"
click at [955, 366] on button at bounding box center [961, 361] width 30 height 30
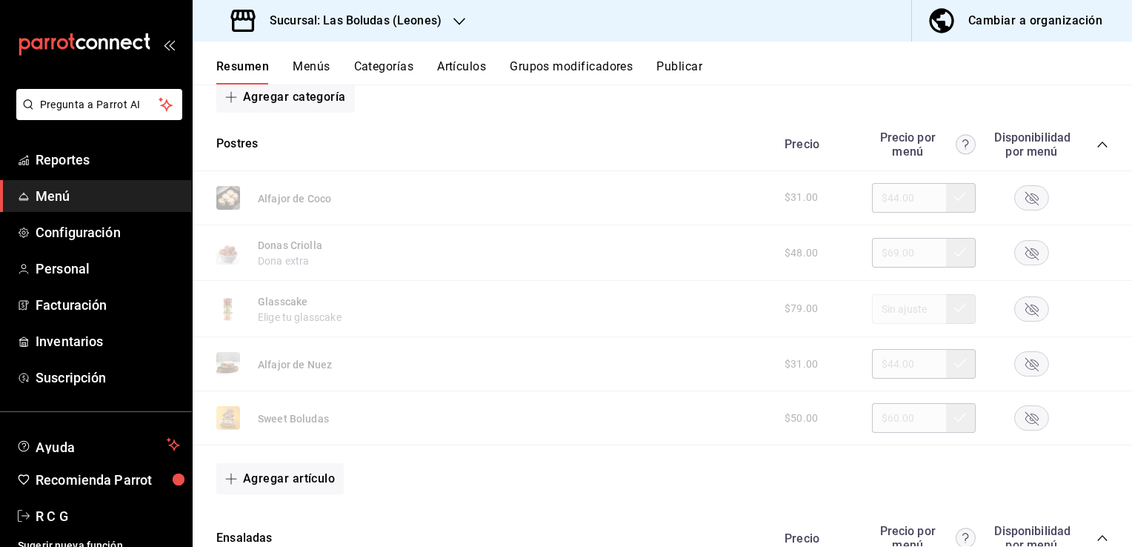
scroll to position [1490, 0]
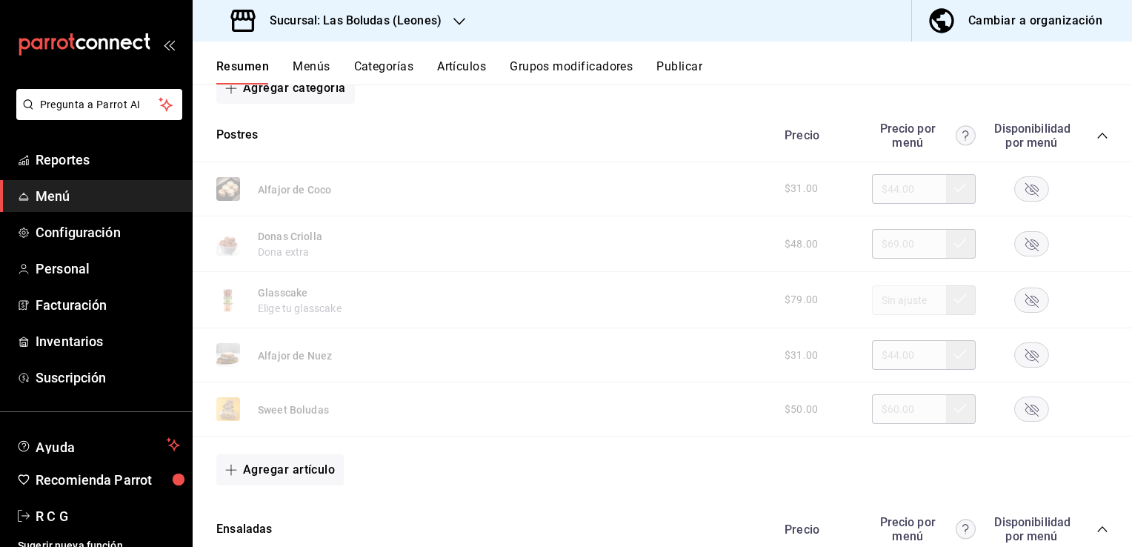
click at [1019, 193] on rect "button" at bounding box center [1032, 188] width 34 height 24
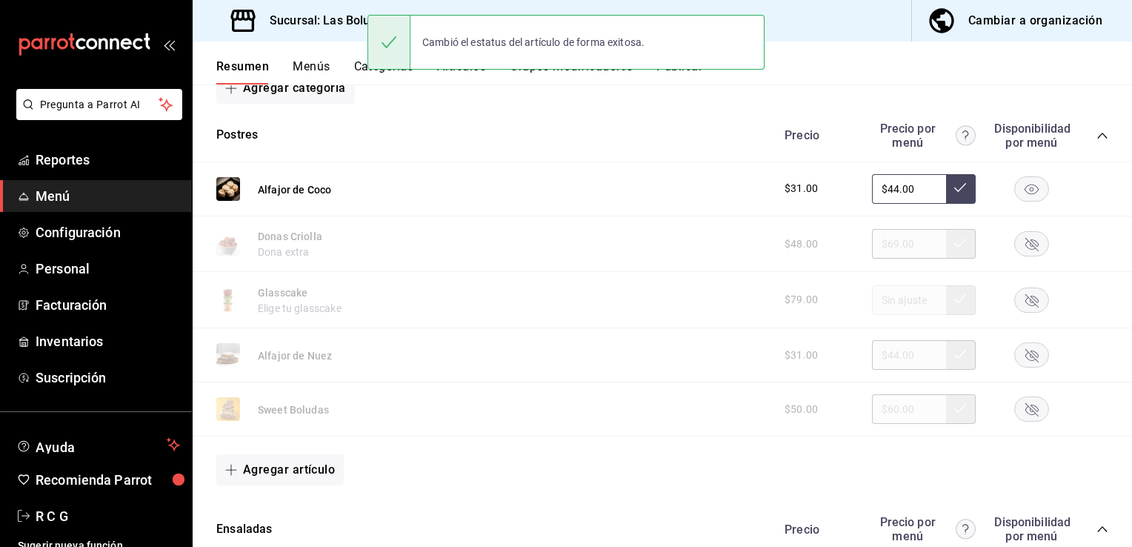
click at [1020, 356] on rect "button" at bounding box center [1032, 355] width 34 height 24
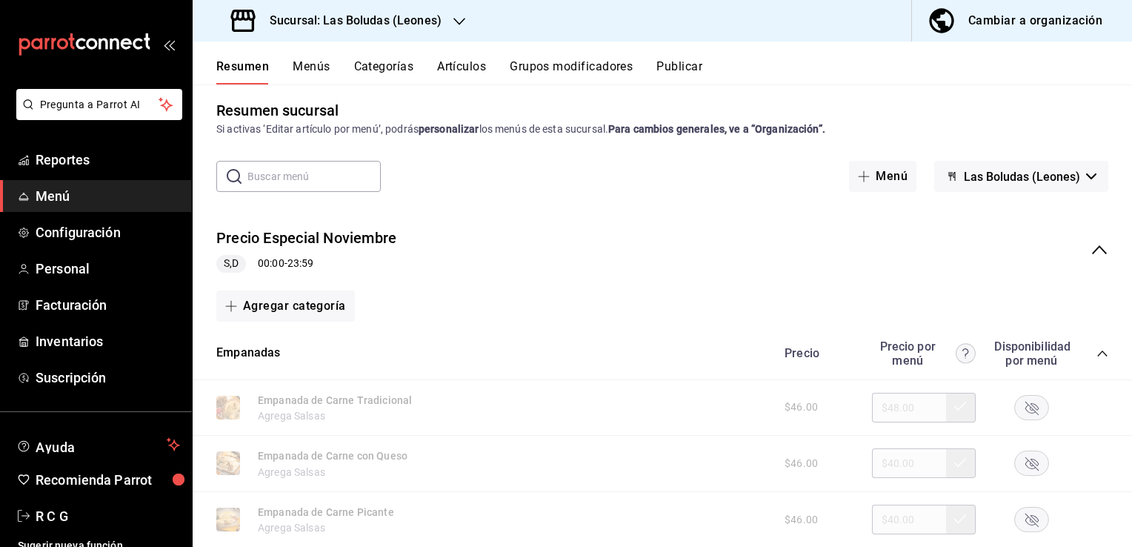
scroll to position [0, 0]
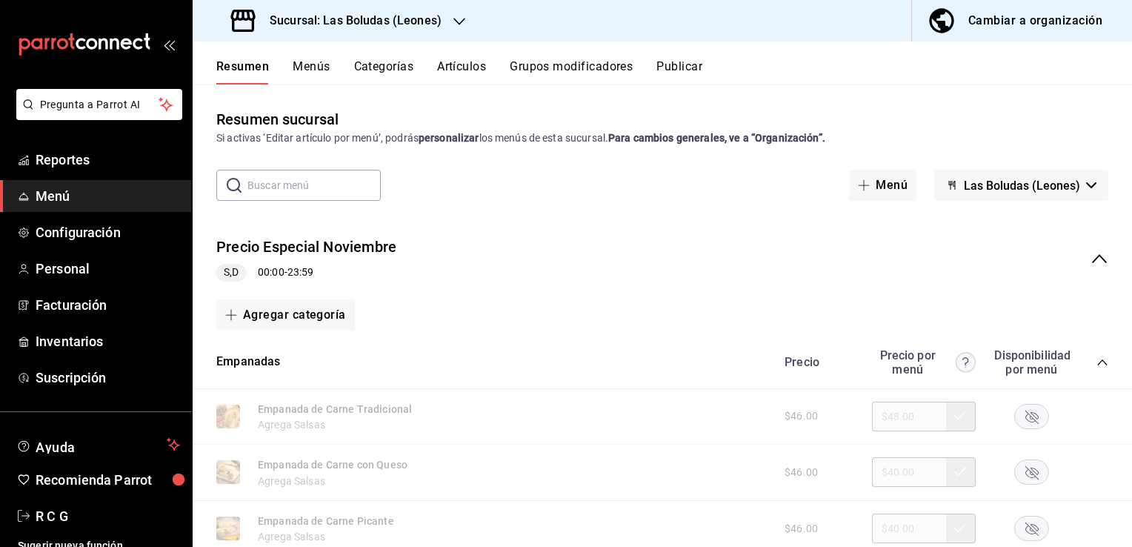
click at [368, 19] on h3 "Sucursal: Las Boludas (Leones)" at bounding box center [350, 21] width 184 height 18
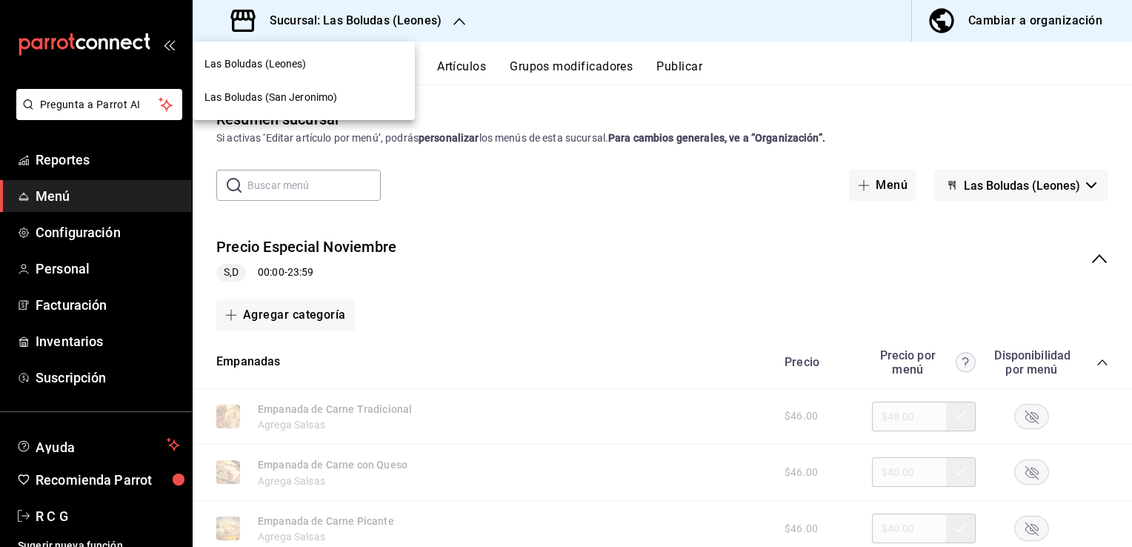
click at [282, 96] on span "Las Boludas (San Jeronimo)" at bounding box center [271, 98] width 133 height 16
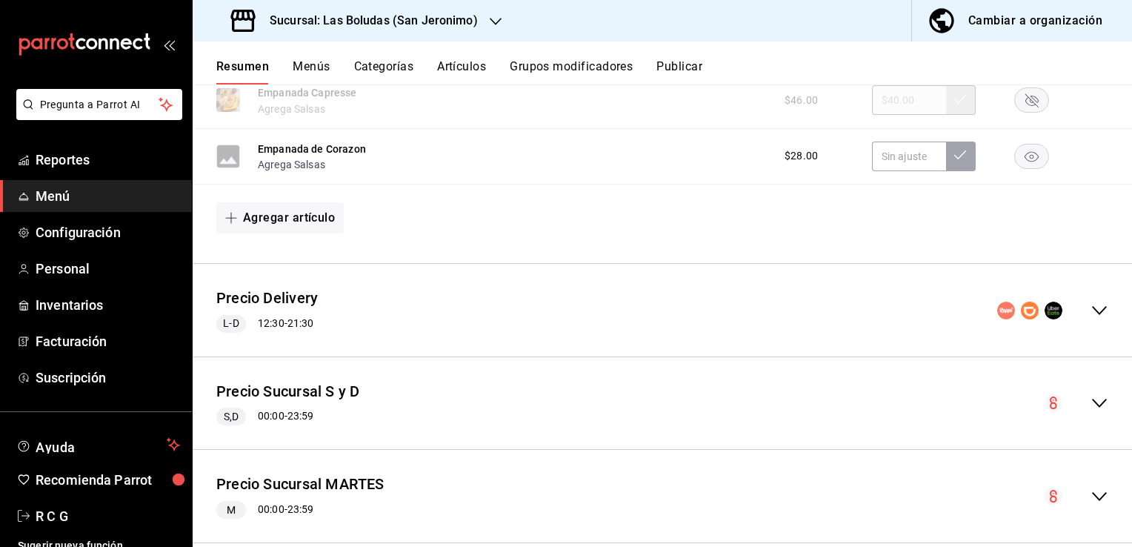
scroll to position [1260, 0]
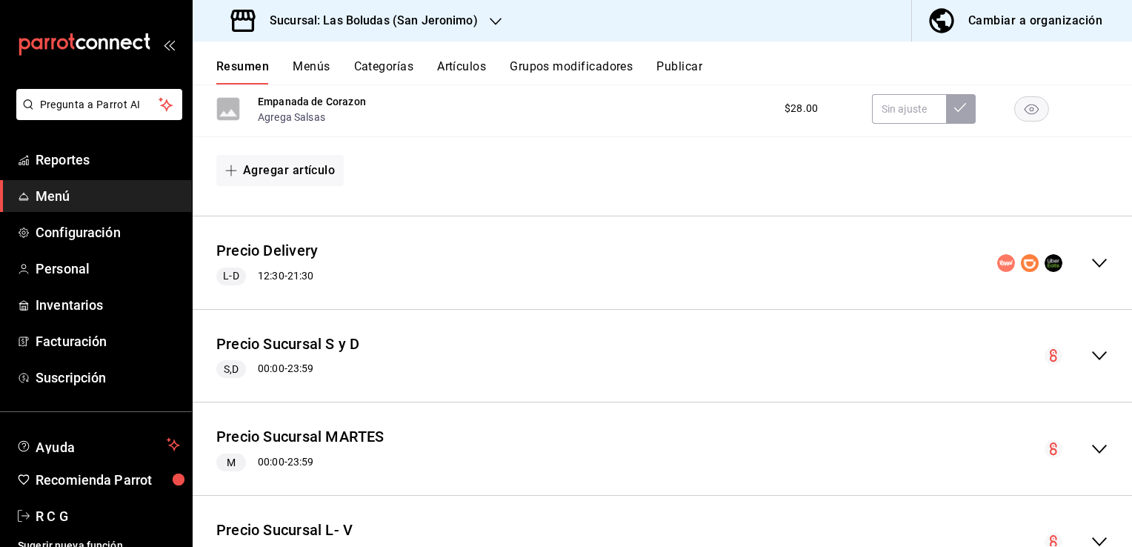
click at [1091, 266] on icon "collapse-menu-row" at bounding box center [1100, 263] width 18 height 18
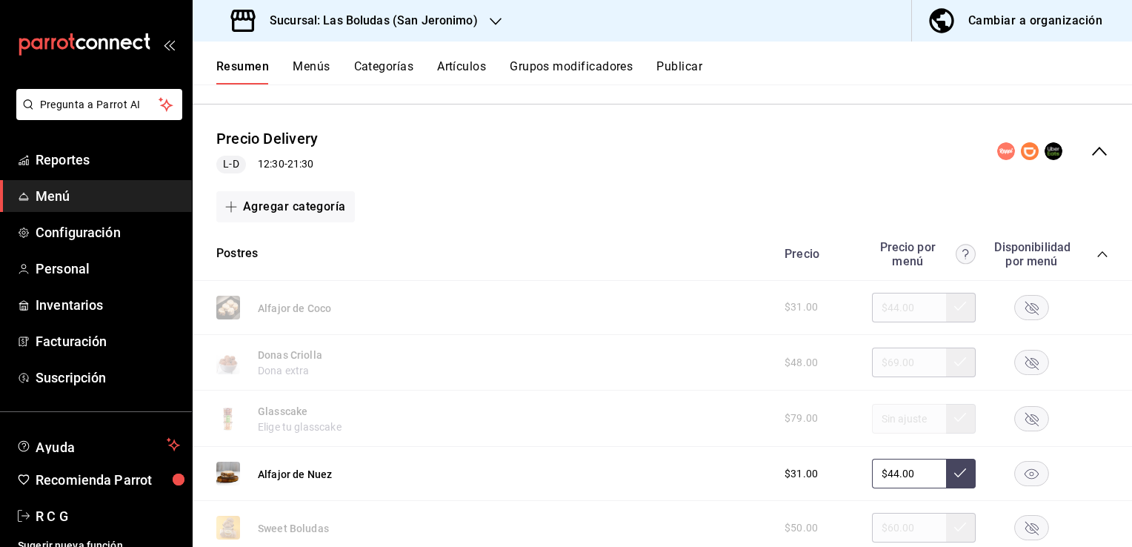
scroll to position [1408, 0]
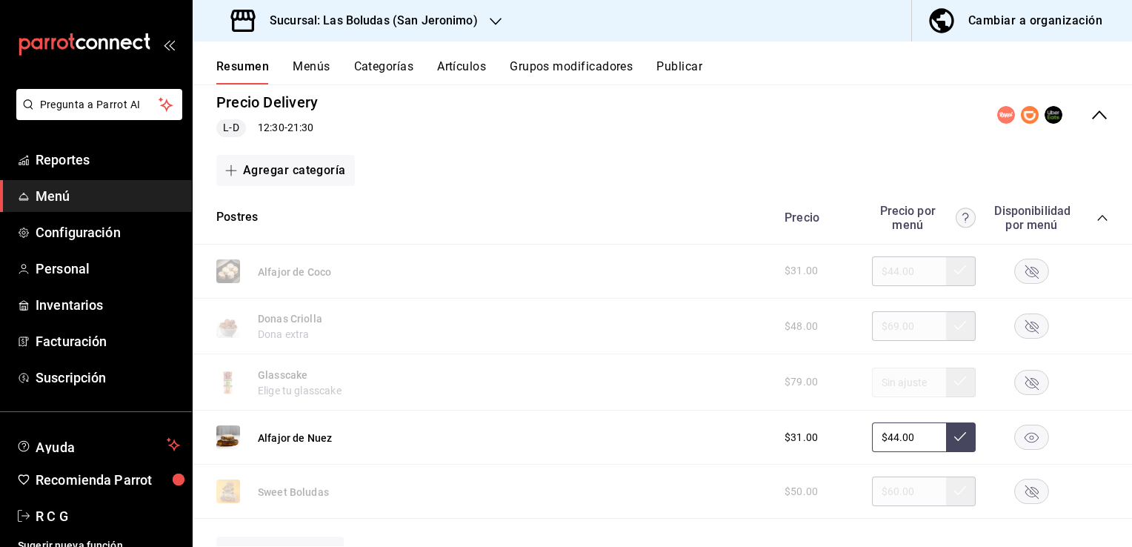
click at [1023, 276] on rect "button" at bounding box center [1032, 271] width 34 height 24
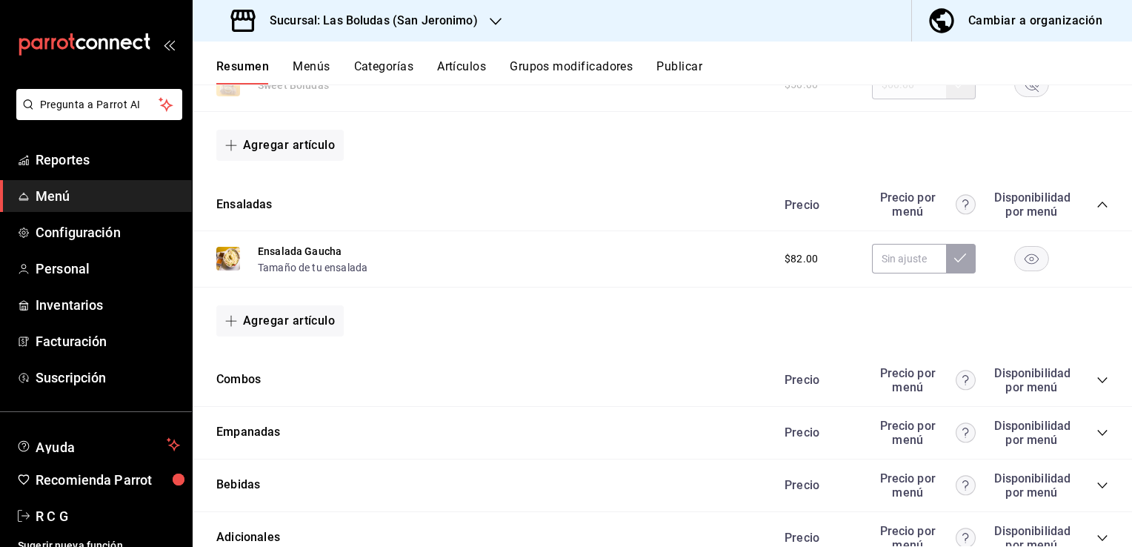
scroll to position [1853, 0]
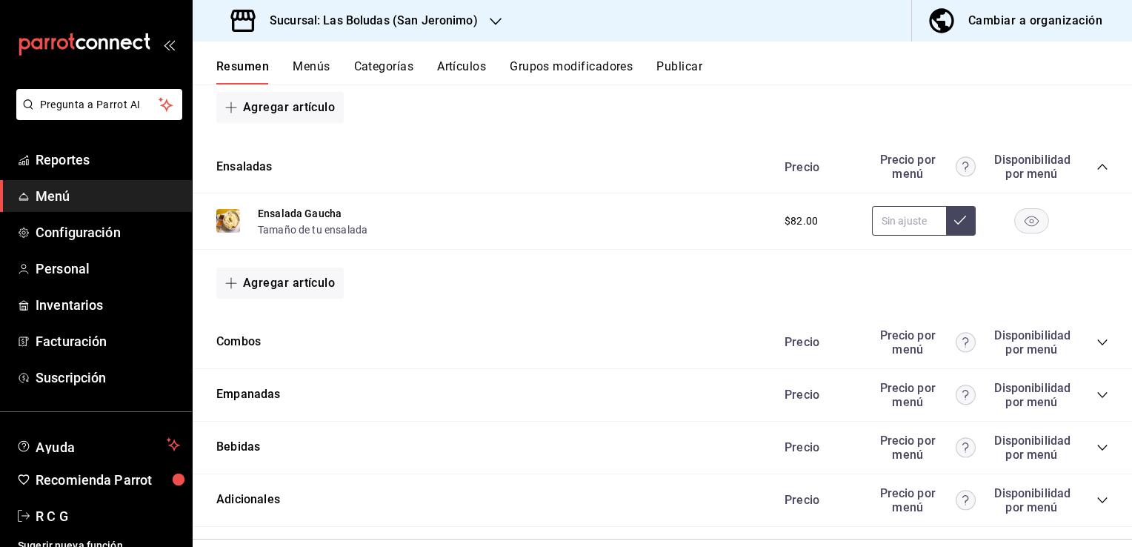
click at [883, 225] on input "text" at bounding box center [909, 221] width 74 height 30
type input "$89.00"
click at [954, 224] on icon at bounding box center [960, 220] width 12 height 12
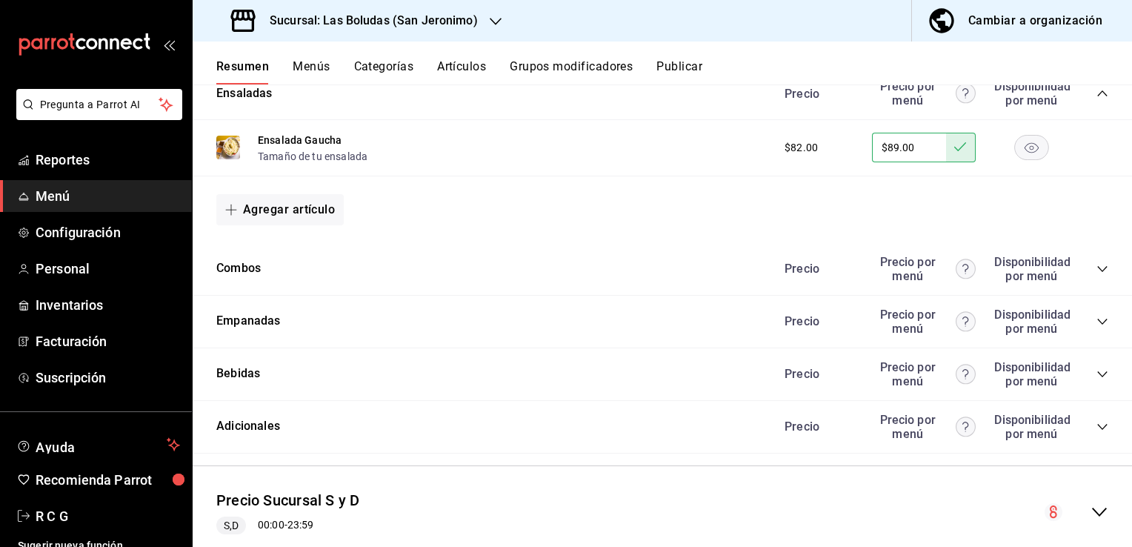
scroll to position [1927, 0]
click at [1097, 271] on icon "collapse-category-row" at bounding box center [1103, 268] width 12 height 12
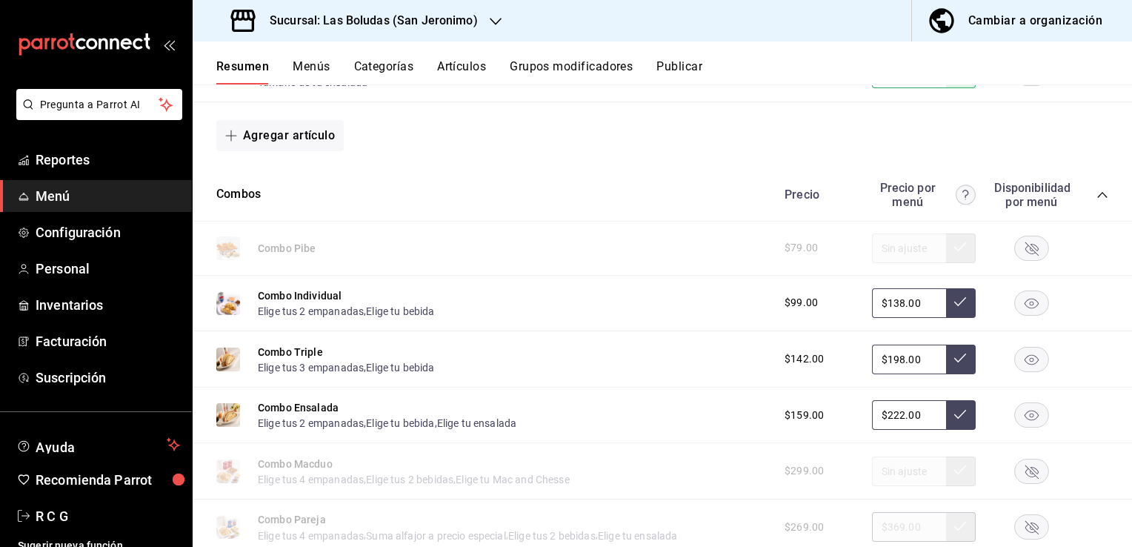
scroll to position [2001, 0]
click at [385, 18] on h3 "Sucursal: Las Boludas (San Jeronimo)" at bounding box center [368, 21] width 220 height 18
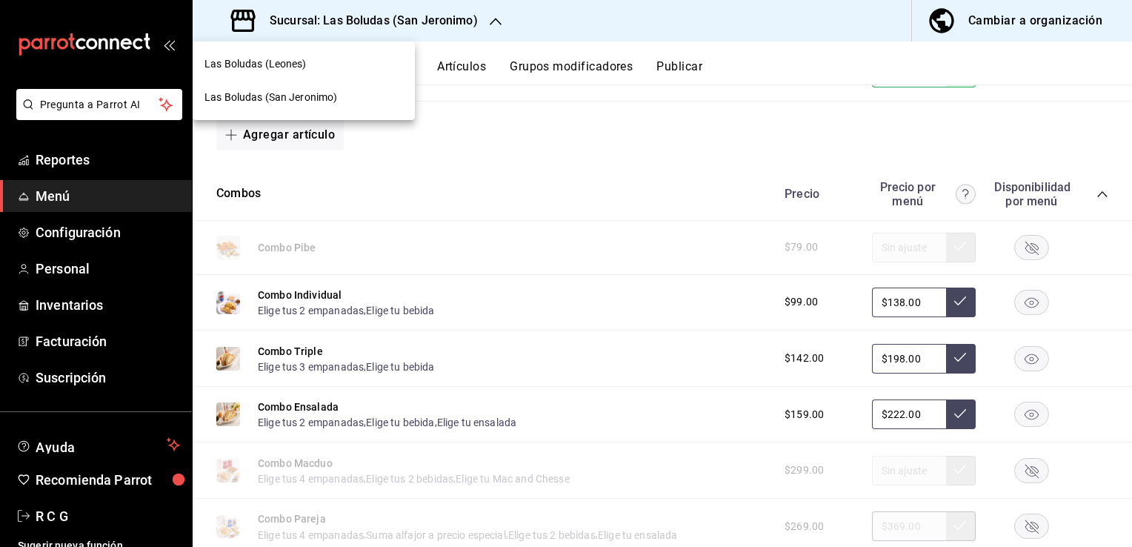
click at [288, 62] on span "Las Boludas (Leones)" at bounding box center [256, 64] width 102 height 16
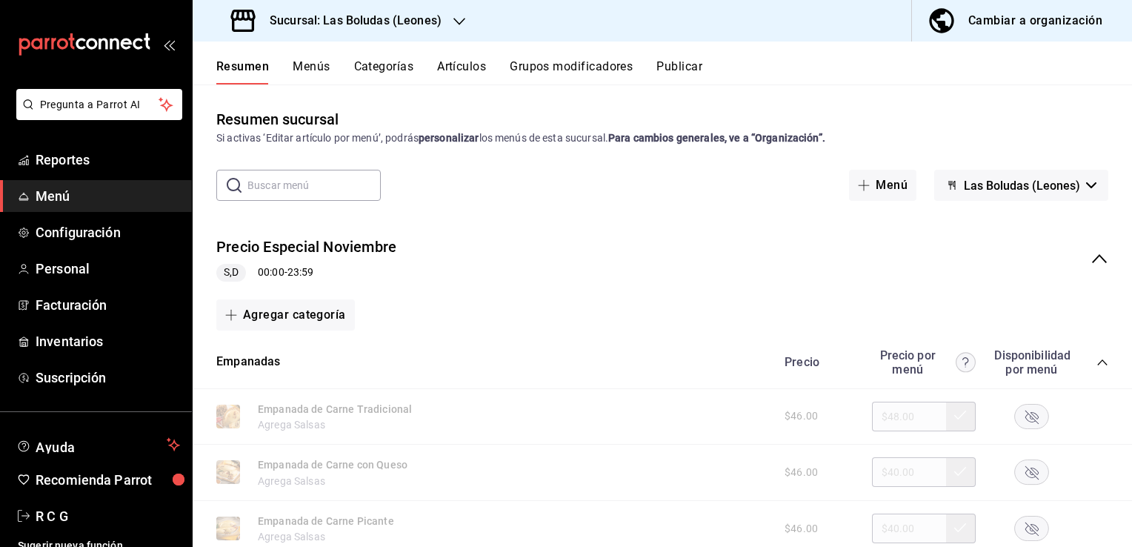
click at [1092, 257] on icon "collapse-menu-row" at bounding box center [1099, 258] width 15 height 9
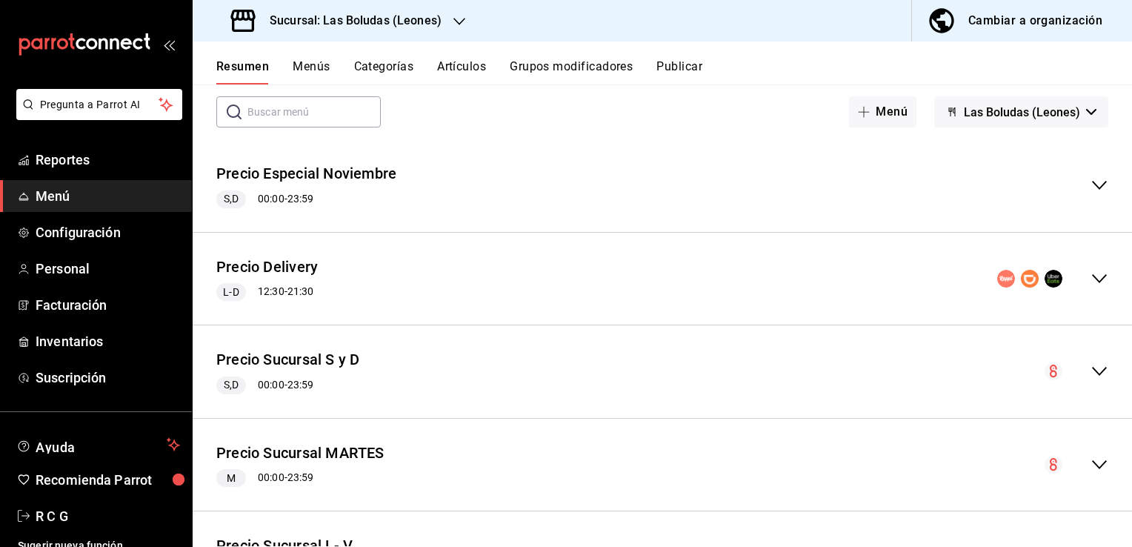
scroll to position [74, 0]
click at [1091, 273] on icon "collapse-menu-row" at bounding box center [1100, 278] width 18 height 18
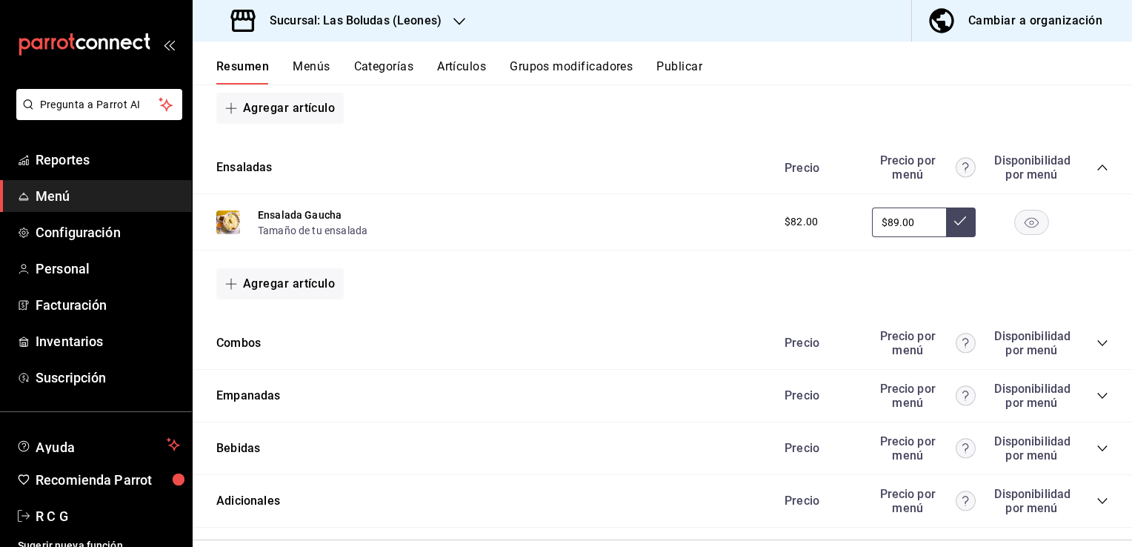
scroll to position [741, 0]
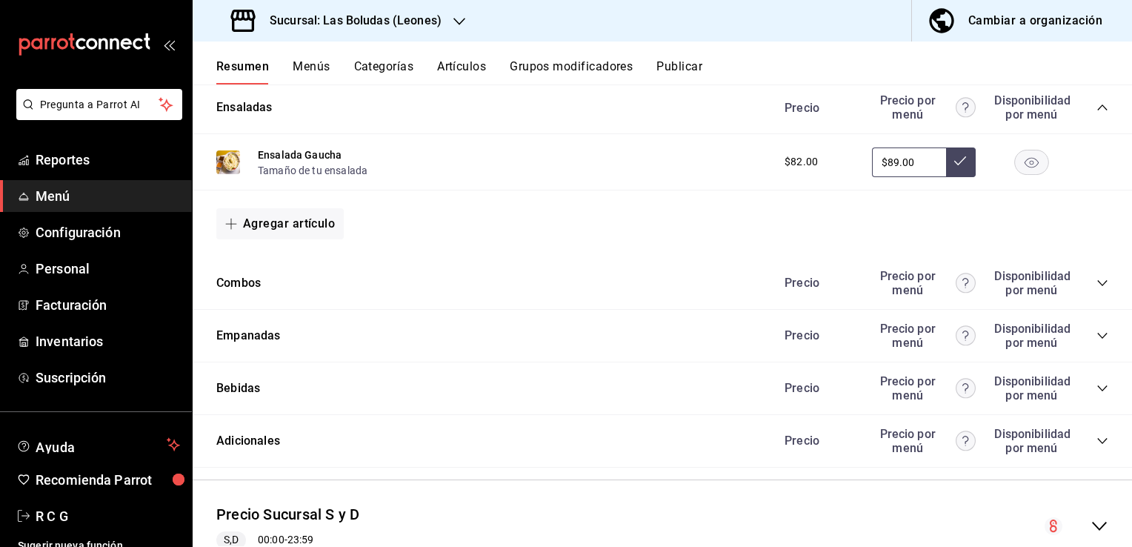
click at [1097, 284] on icon "collapse-category-row" at bounding box center [1103, 283] width 12 height 12
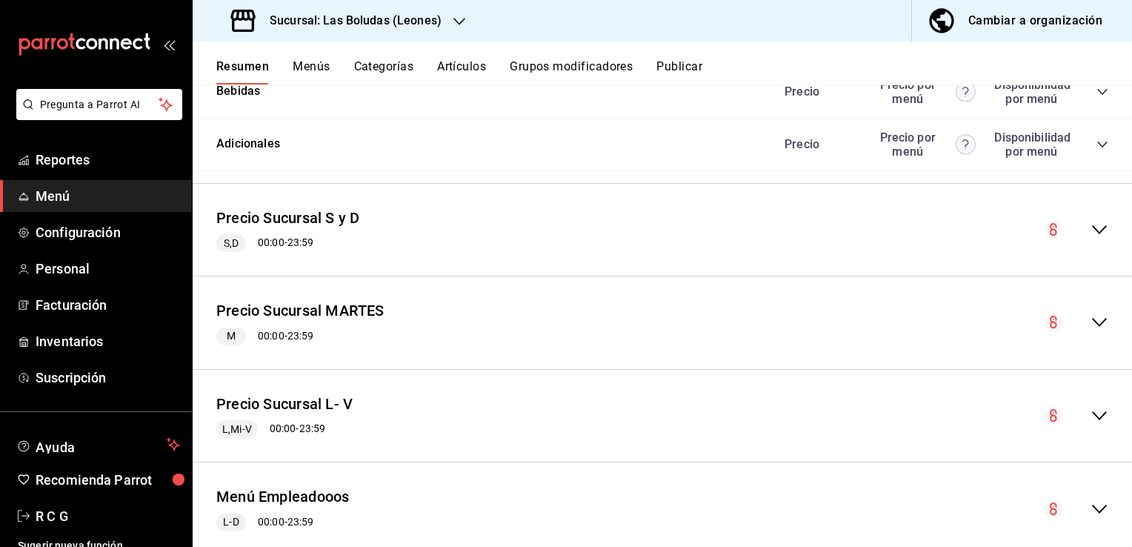
scroll to position [1778, 0]
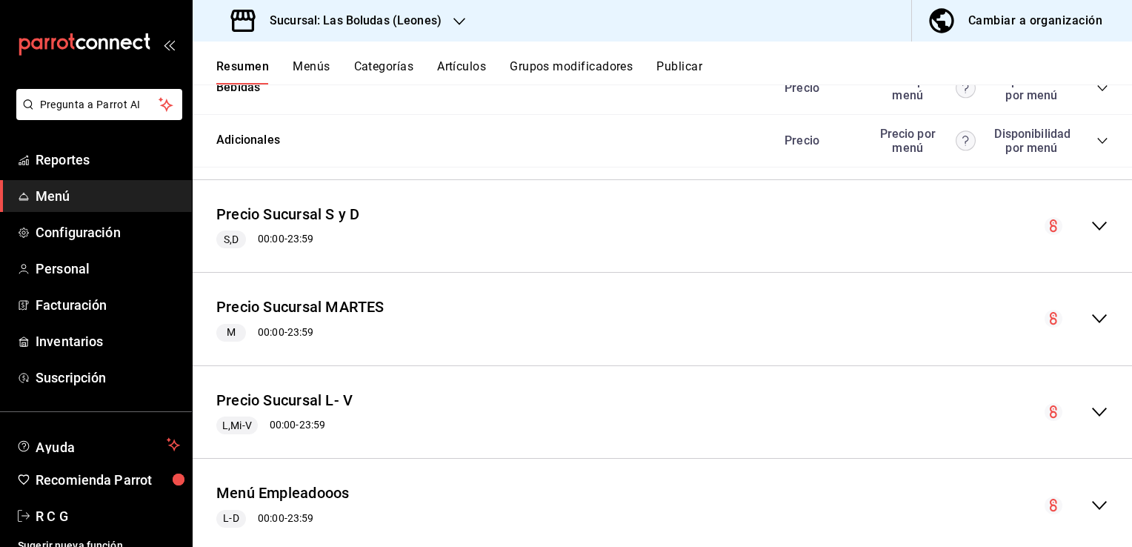
click at [342, 21] on h3 "Sucursal: Las Boludas (Leones)" at bounding box center [350, 21] width 184 height 18
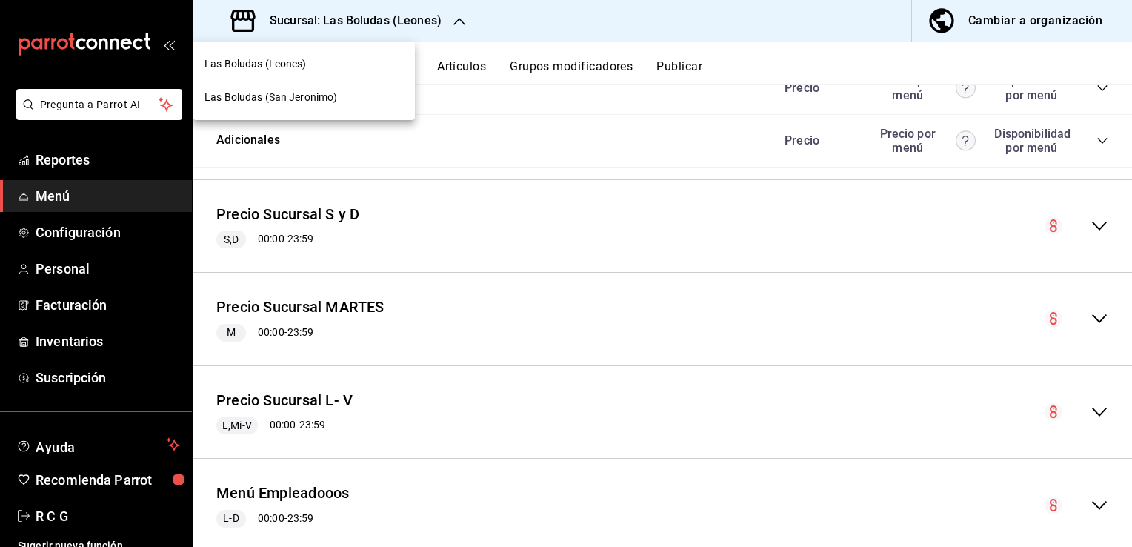
click at [300, 96] on span "Las Boludas (San Jeronimo)" at bounding box center [271, 98] width 133 height 16
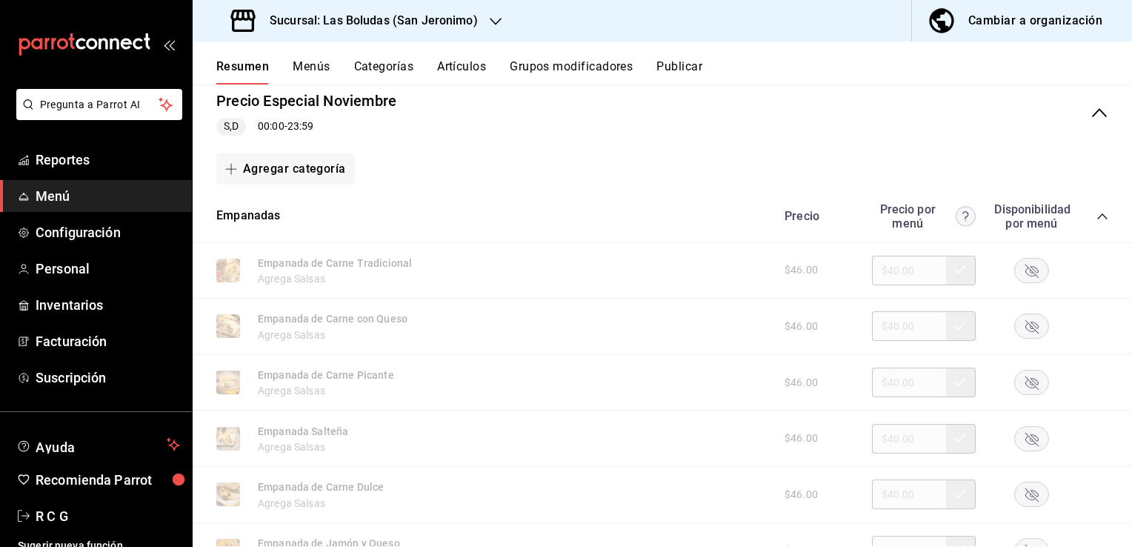
scroll to position [148, 0]
click at [1092, 109] on icon "collapse-menu-row" at bounding box center [1099, 110] width 15 height 9
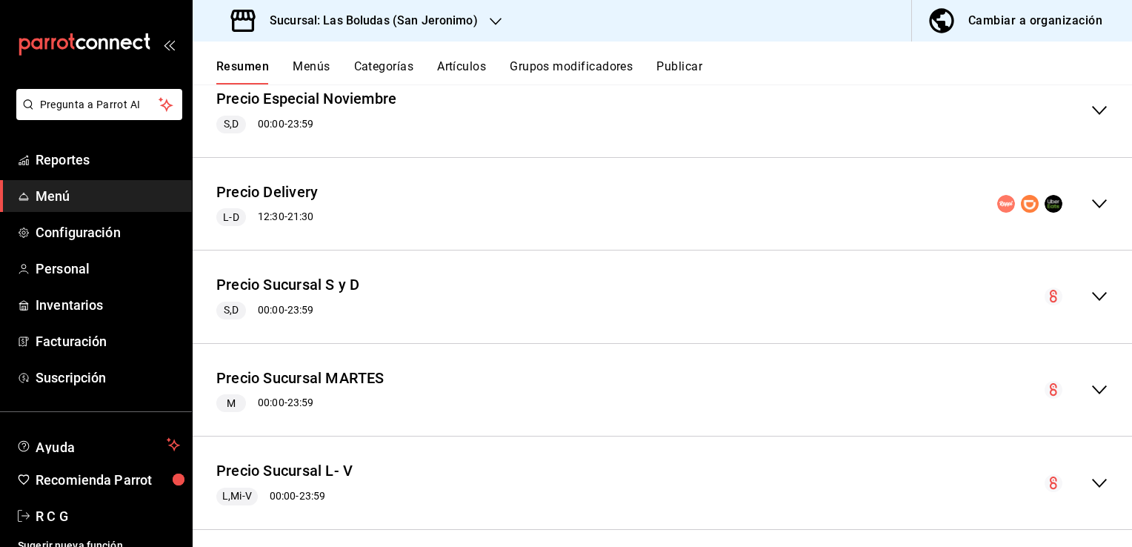
drag, startPoint x: 1089, startPoint y: 200, endPoint x: 1083, endPoint y: 207, distance: 8.9
click at [1091, 202] on icon "collapse-menu-row" at bounding box center [1100, 204] width 18 height 18
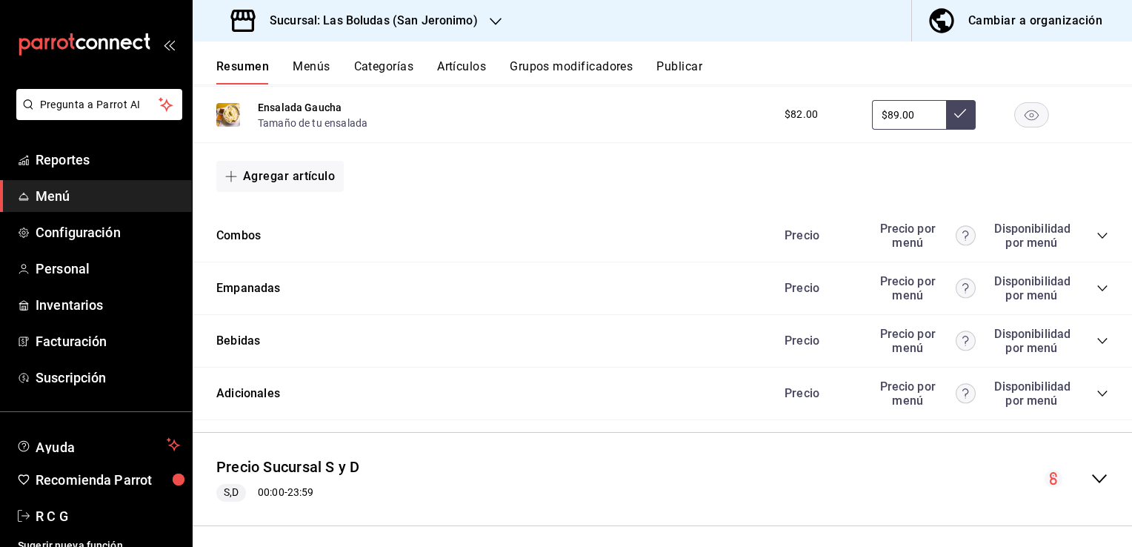
scroll to position [815, 0]
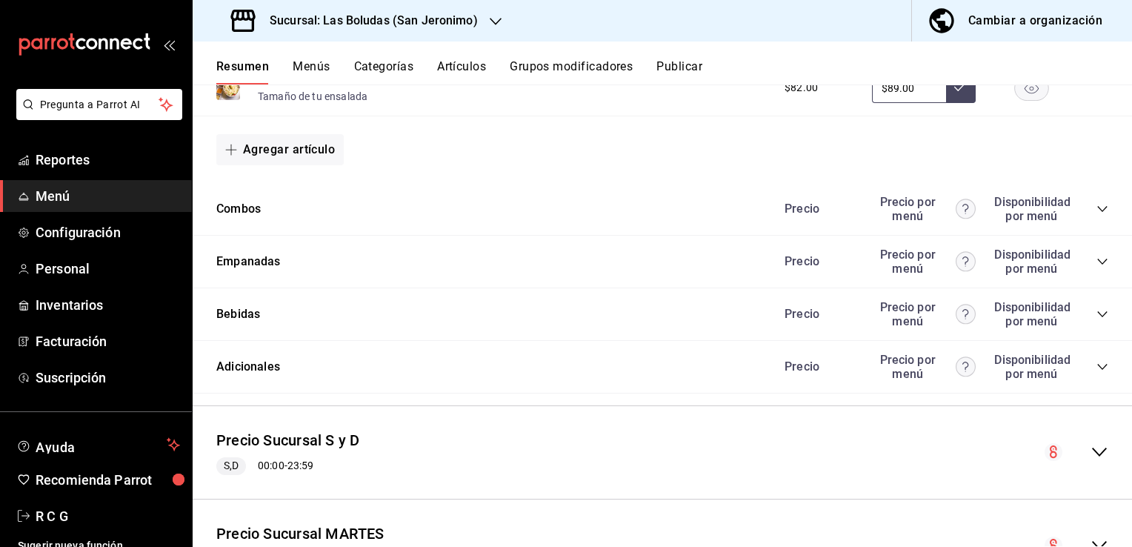
click at [1097, 206] on icon "collapse-category-row" at bounding box center [1103, 209] width 12 height 12
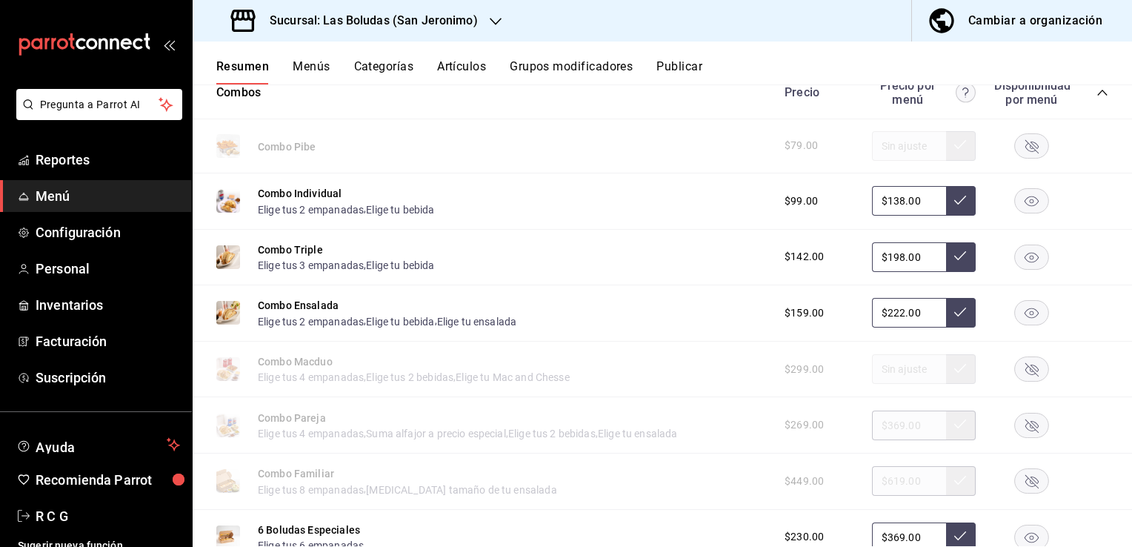
scroll to position [963, 0]
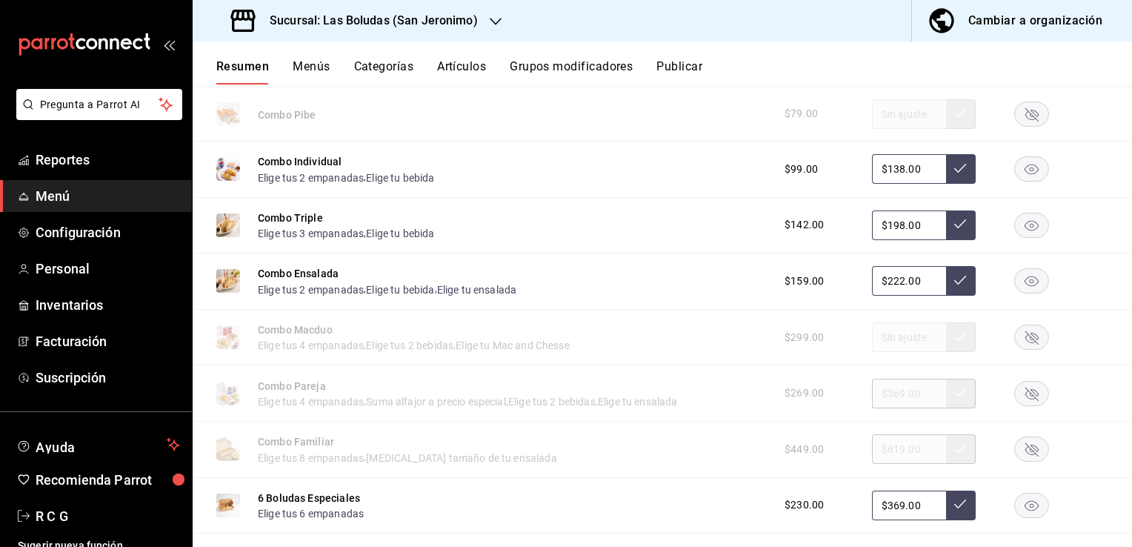
click at [893, 169] on input "$138.00" at bounding box center [909, 169] width 74 height 30
type input "$140.00"
click at [954, 165] on icon at bounding box center [960, 168] width 12 height 9
click at [894, 226] on input "$198.00" at bounding box center [909, 225] width 74 height 30
type input "$1.00"
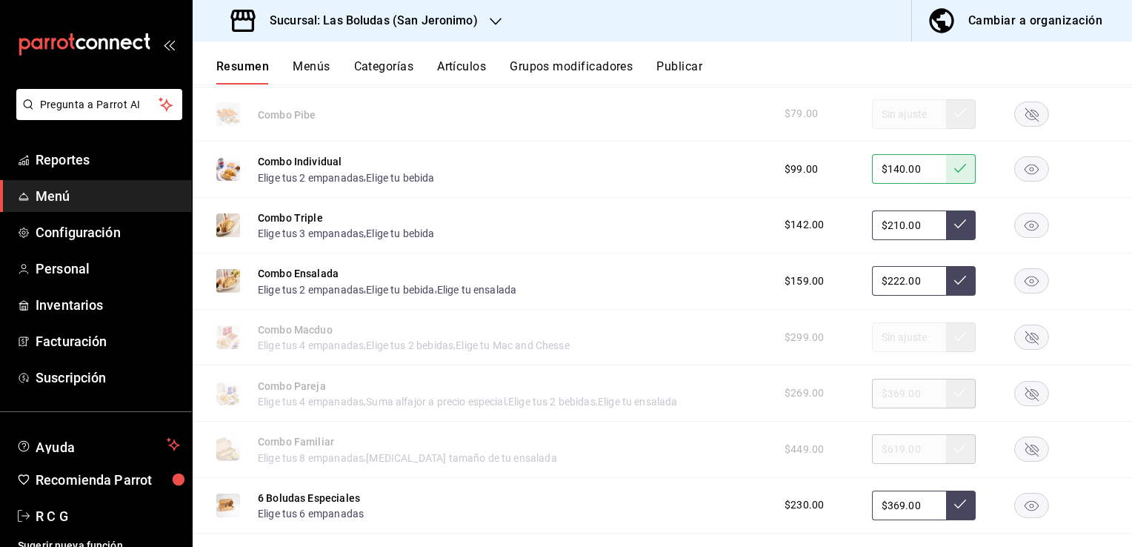
type input "$210.00"
click at [954, 224] on icon at bounding box center [960, 224] width 12 height 12
click at [892, 283] on input "$222.00" at bounding box center [909, 281] width 74 height 30
type input "$230.00"
click at [954, 283] on icon at bounding box center [960, 280] width 12 height 9
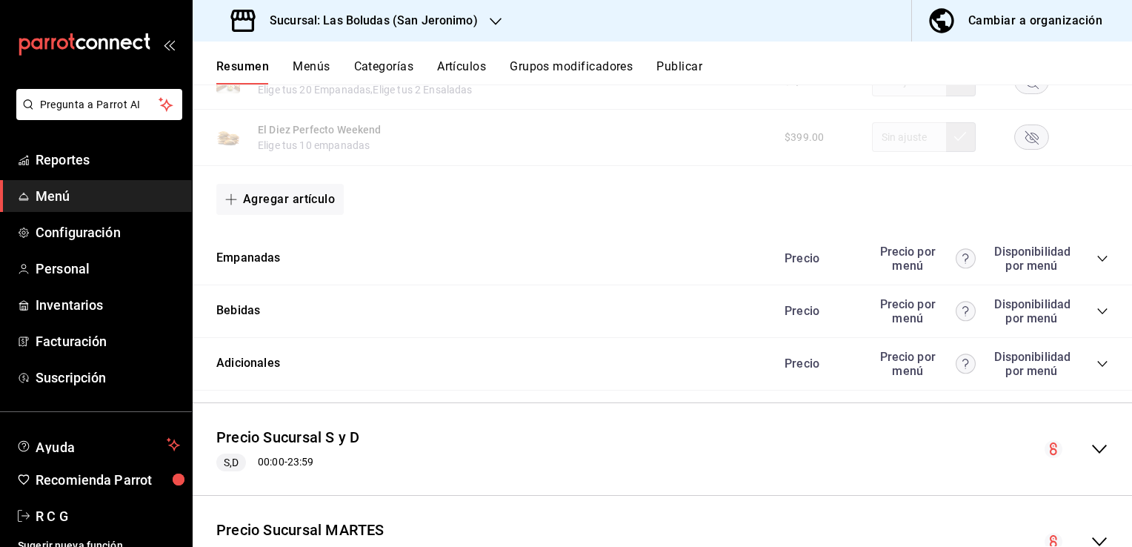
scroll to position [1556, 0]
click at [1097, 261] on icon "collapse-category-row" at bounding box center [1102, 258] width 10 height 6
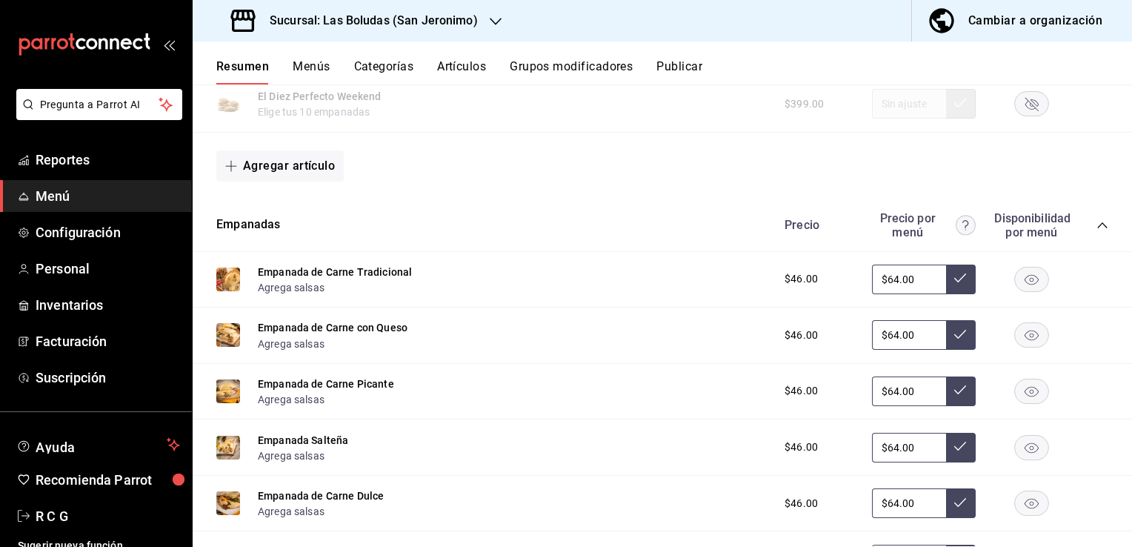
scroll to position [1630, 0]
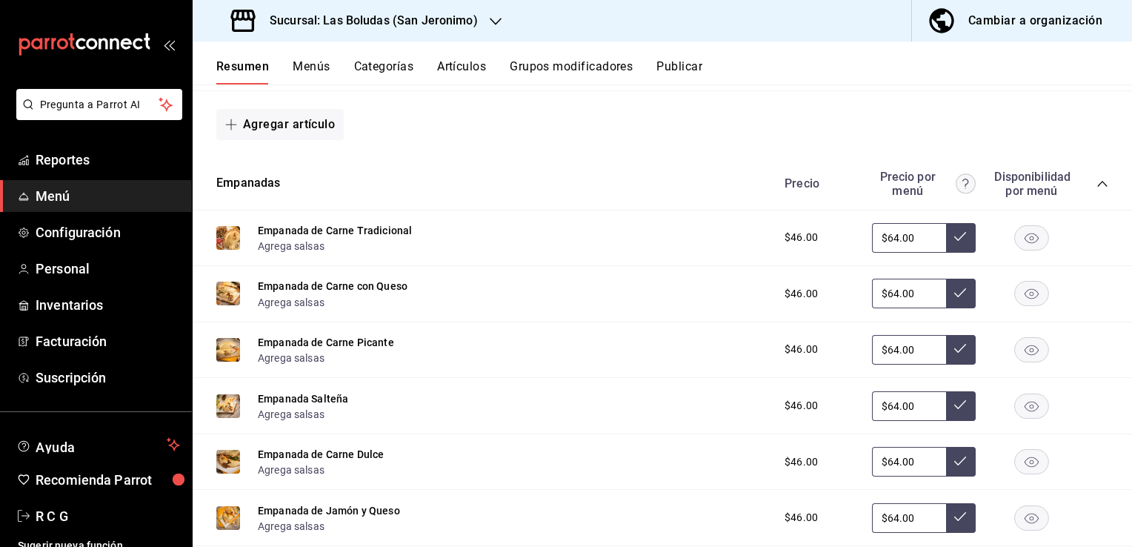
drag, startPoint x: 887, startPoint y: 239, endPoint x: 865, endPoint y: 242, distance: 22.3
click at [872, 242] on input "$64.00" at bounding box center [909, 238] width 74 height 30
click at [954, 239] on icon at bounding box center [960, 236] width 12 height 12
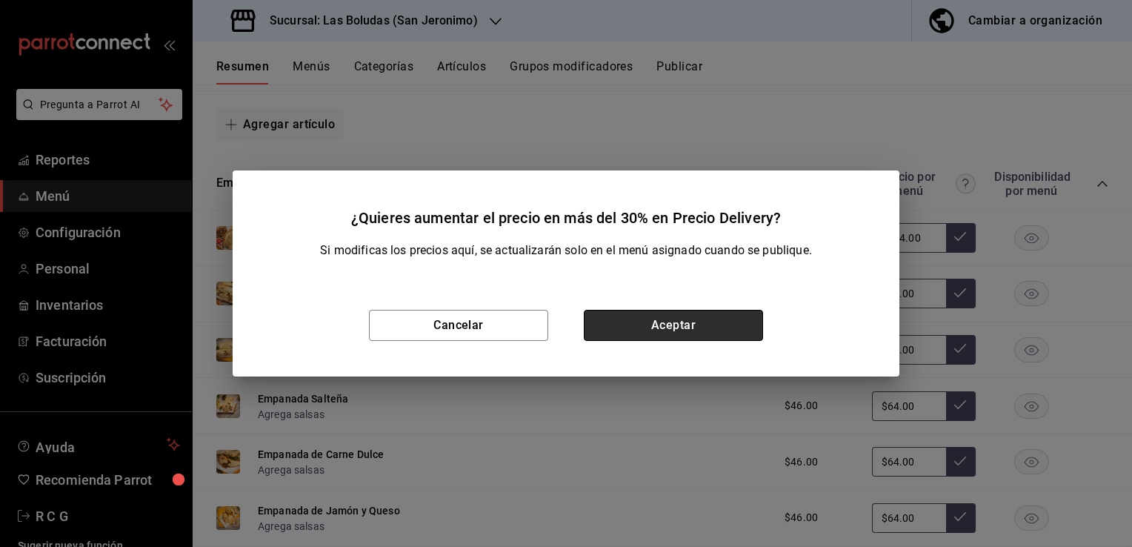
click at [675, 330] on button "Aceptar" at bounding box center [673, 325] width 179 height 31
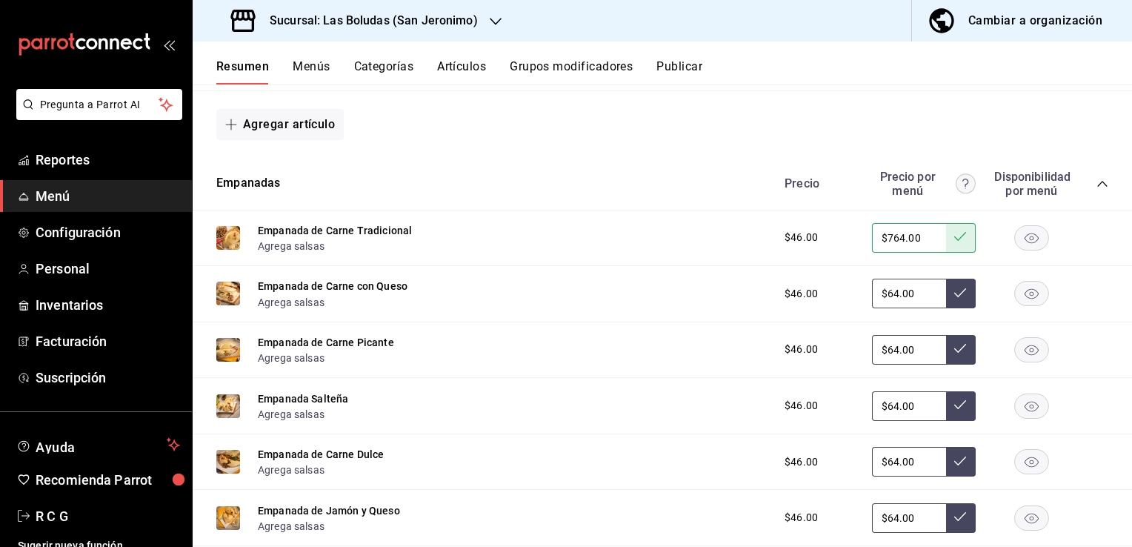
click at [893, 239] on input "$764.00" at bounding box center [909, 238] width 74 height 30
type input "$77.00"
click at [954, 237] on icon at bounding box center [960, 236] width 12 height 12
click at [886, 299] on input "$64.00" at bounding box center [909, 294] width 74 height 30
type input "$6.00"
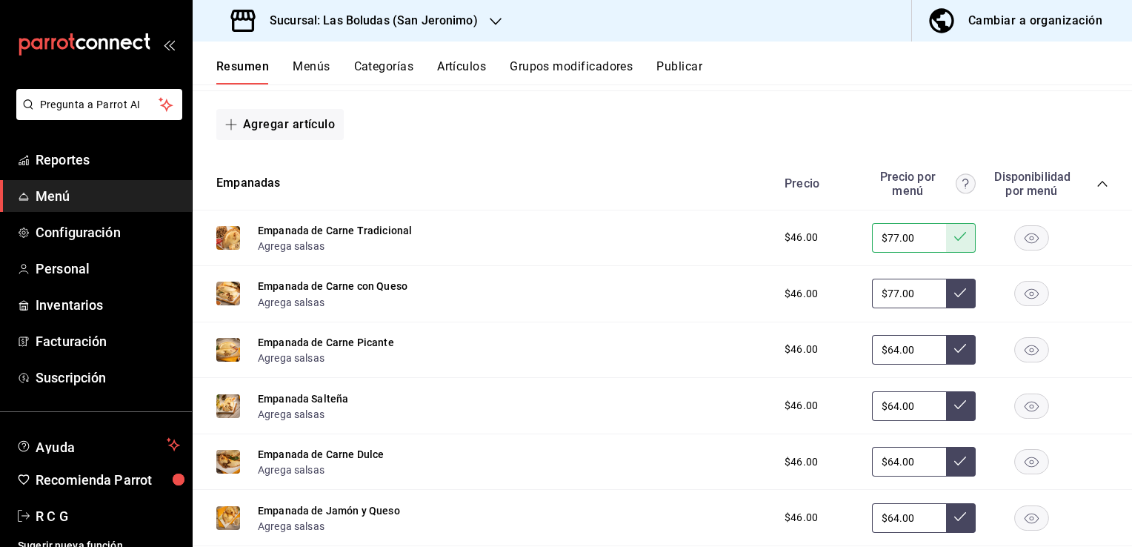
type input "$77.00"
click at [954, 298] on icon at bounding box center [960, 293] width 12 height 12
click at [887, 356] on input "$64.00" at bounding box center [909, 350] width 74 height 30
type input "$6.00"
type input "$77.00"
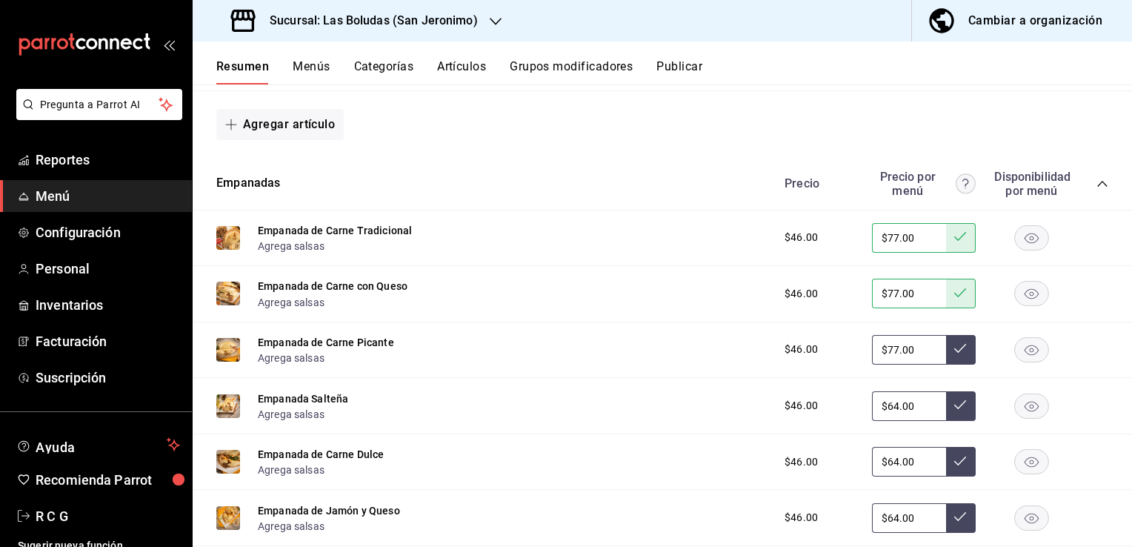
click at [946, 359] on button at bounding box center [961, 350] width 30 height 30
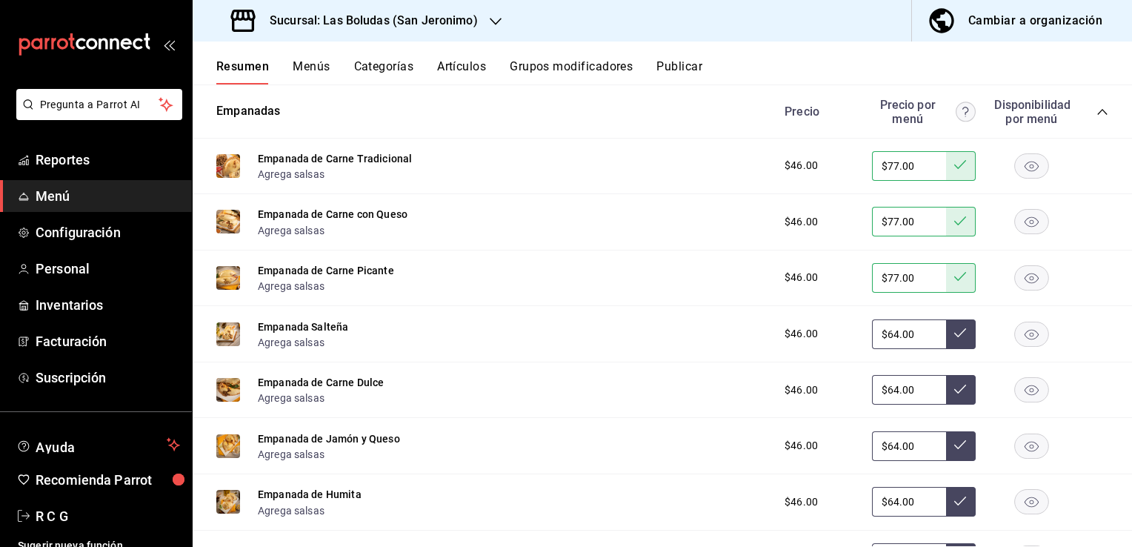
scroll to position [1778, 0]
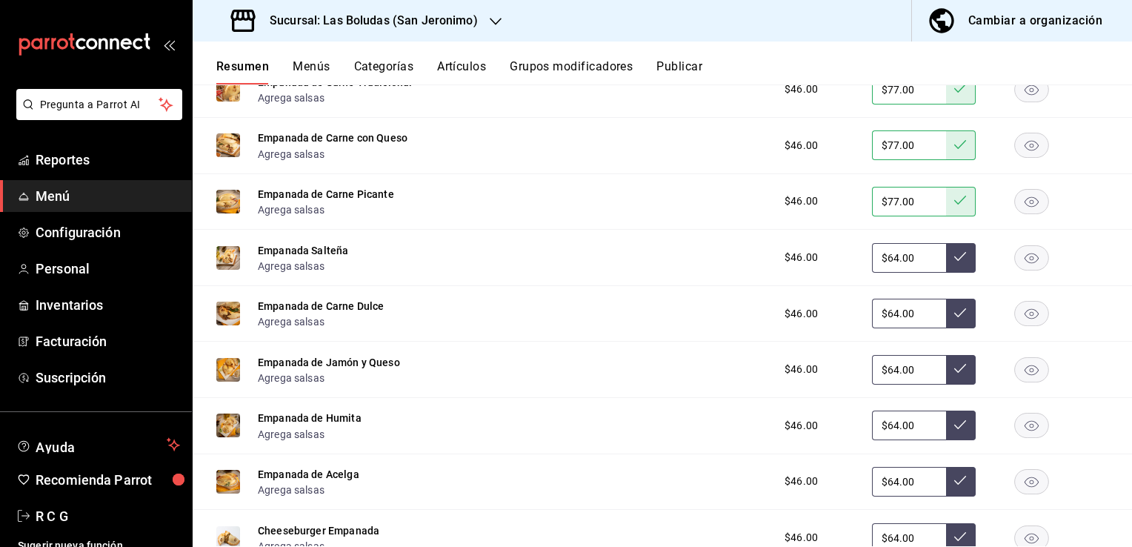
click at [1026, 256] on rect "button" at bounding box center [1032, 257] width 34 height 24
click at [886, 315] on input "$64.00" at bounding box center [909, 314] width 74 height 30
type input "$6.00"
type input "$77.00"
click at [954, 313] on icon at bounding box center [960, 313] width 12 height 12
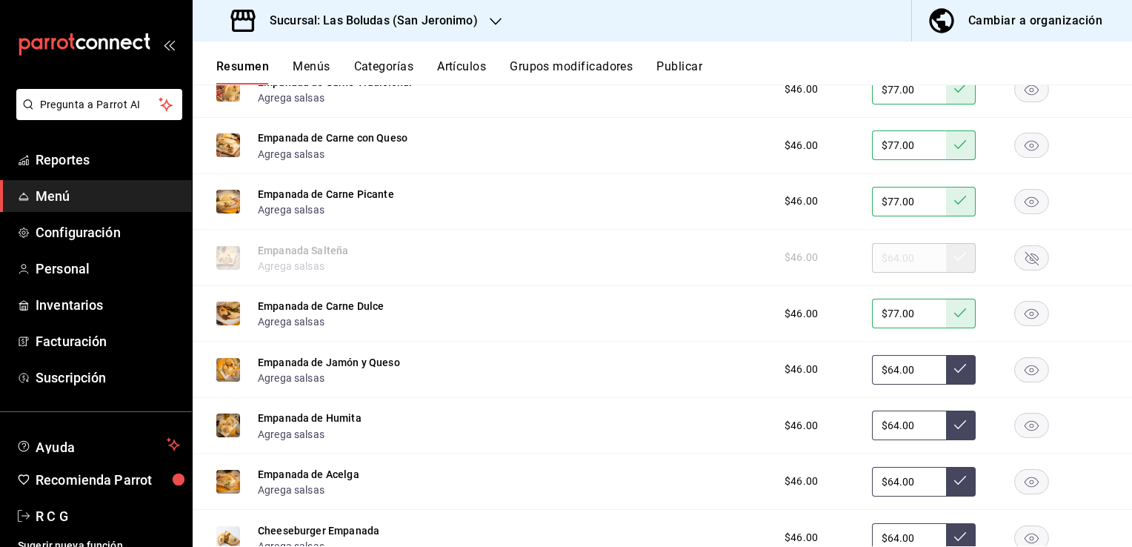
click at [883, 373] on input "$64.00" at bounding box center [909, 370] width 74 height 30
type input "$6.00"
type input "$77.00"
click at [954, 370] on icon at bounding box center [960, 368] width 12 height 12
click at [886, 428] on input "$64.00" at bounding box center [909, 426] width 74 height 30
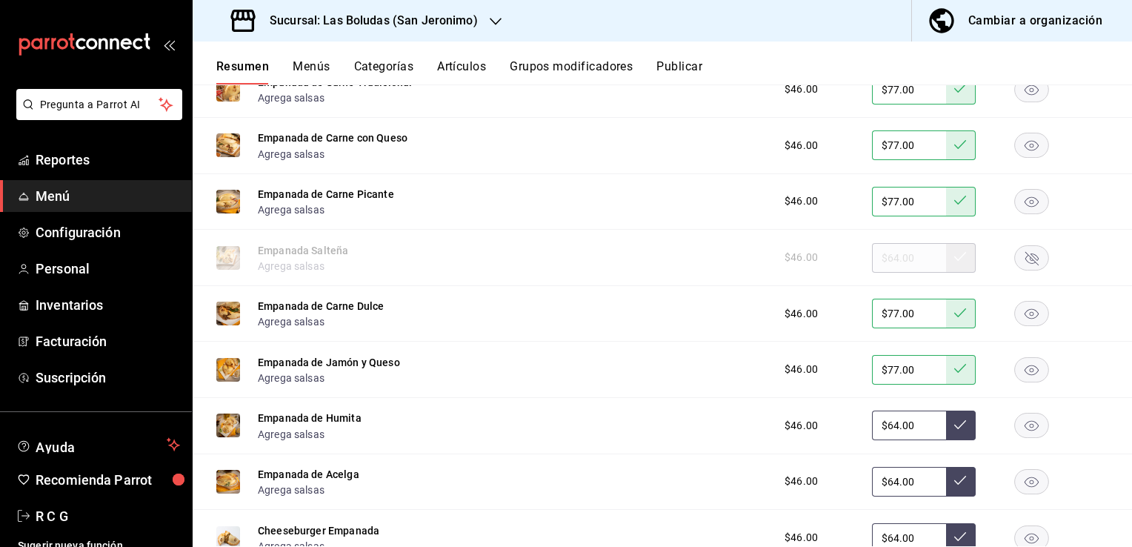
type input "$6.00"
type input "$77.00"
click at [954, 429] on icon at bounding box center [960, 424] width 12 height 9
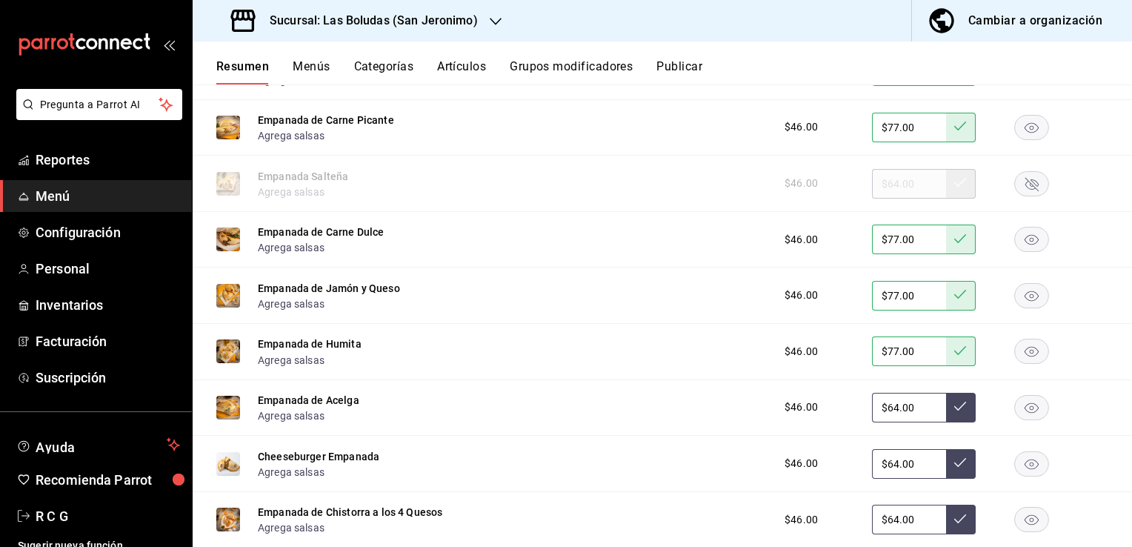
scroll to position [1927, 0]
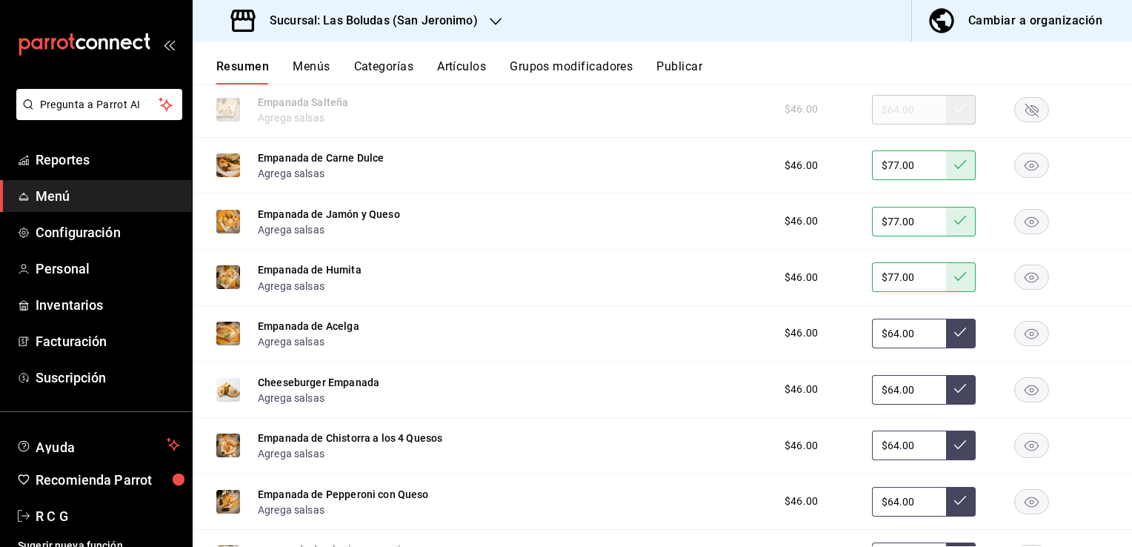
click at [886, 333] on input "$64.00" at bounding box center [909, 334] width 74 height 30
type input "$6.00"
type input "$77.00"
click at [954, 336] on icon at bounding box center [960, 332] width 12 height 9
click at [887, 393] on input "$64.00" at bounding box center [909, 390] width 74 height 30
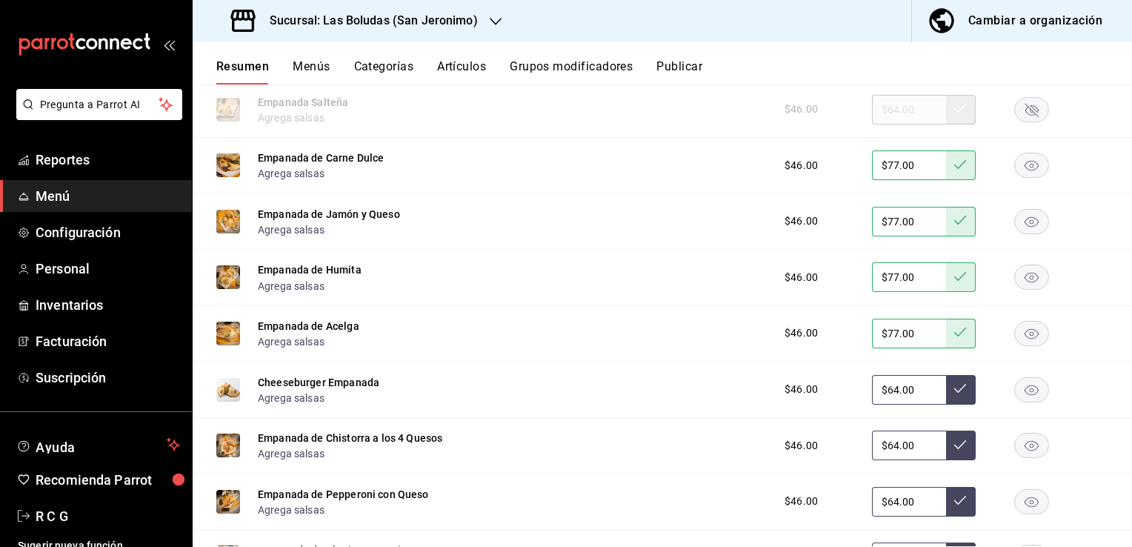
type input "$6.00"
type input "$77.00"
click at [954, 393] on icon at bounding box center [960, 388] width 12 height 9
click at [886, 450] on input "$64.00" at bounding box center [909, 446] width 74 height 30
type input "$6.00"
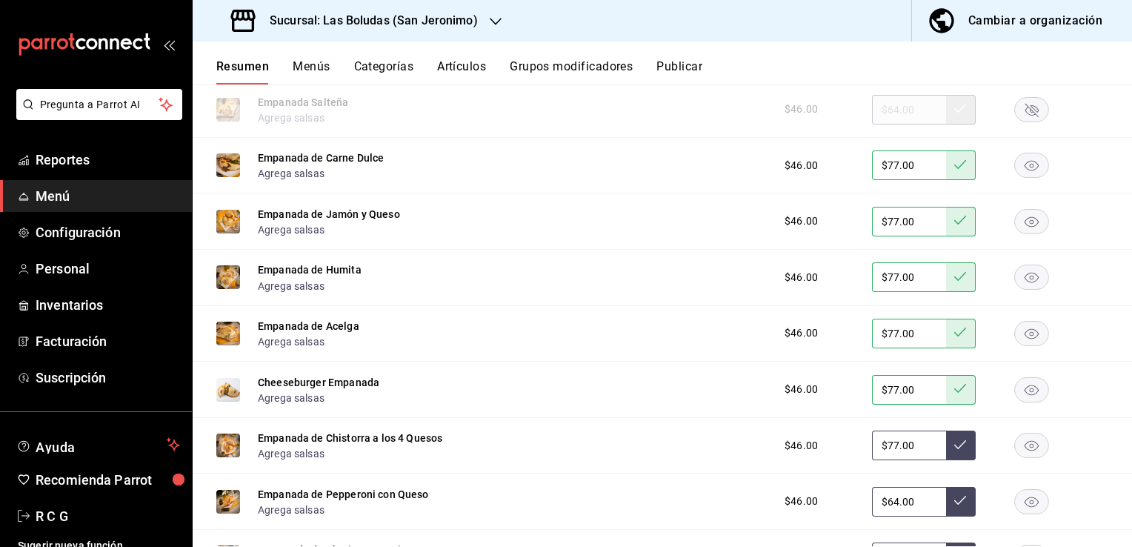
type input "$77.00"
click at [954, 446] on icon at bounding box center [960, 444] width 12 height 9
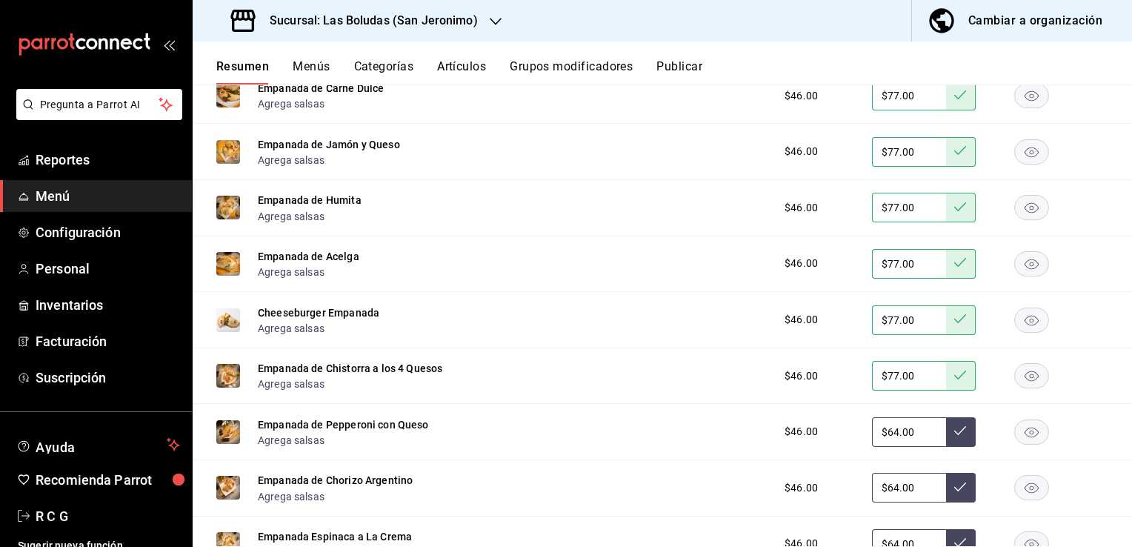
scroll to position [2075, 0]
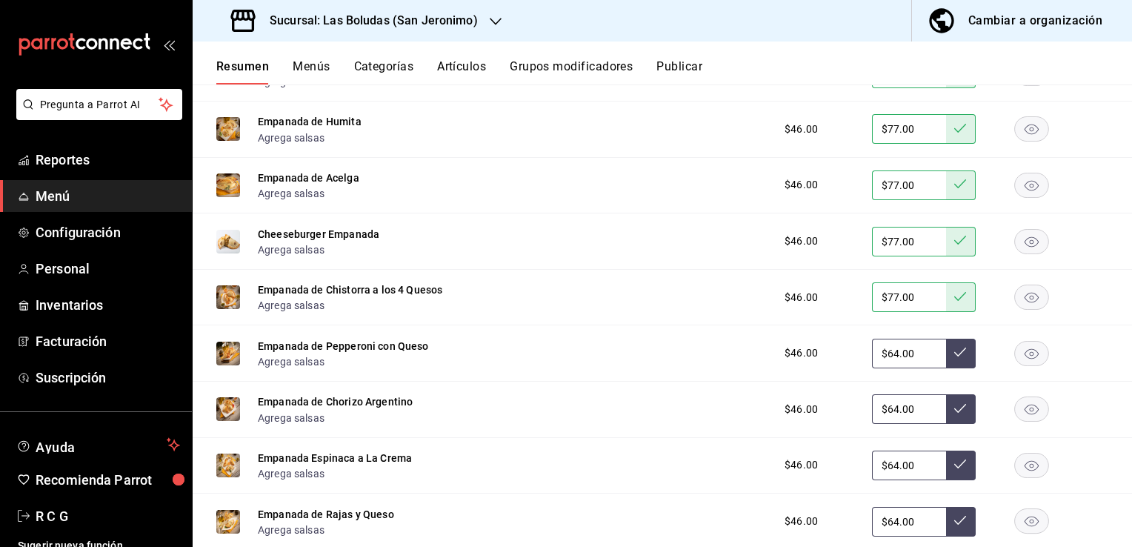
click at [887, 354] on input "$64.00" at bounding box center [909, 354] width 74 height 30
type input "$6.00"
type input "$77.00"
click at [946, 355] on button at bounding box center [961, 354] width 30 height 30
click at [884, 412] on input "$64.00" at bounding box center [909, 409] width 74 height 30
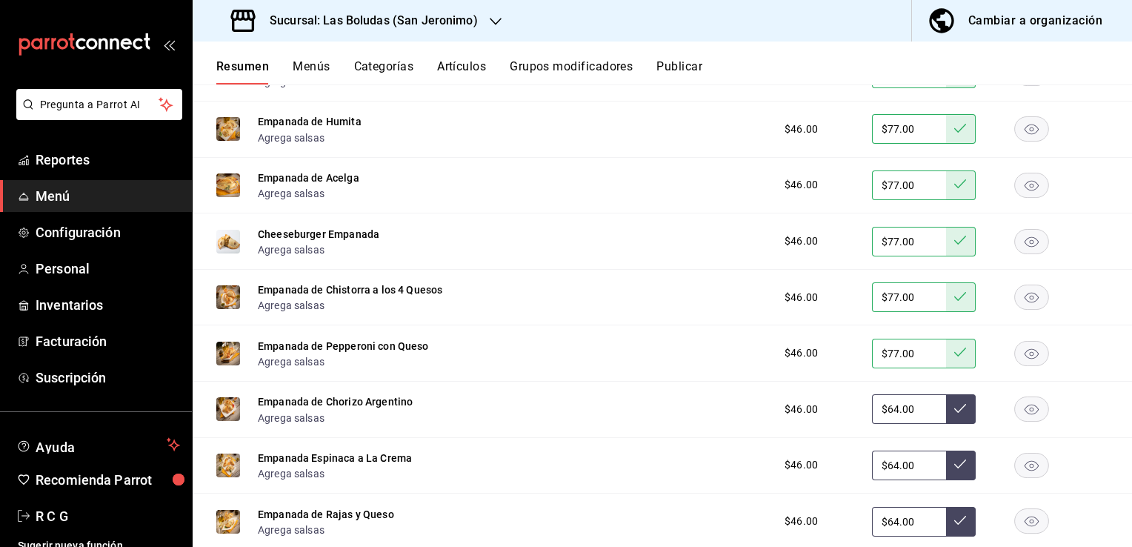
type input "$6.00"
type input "$77.00"
click at [954, 411] on icon at bounding box center [960, 408] width 12 height 12
click at [888, 468] on input "$64.00" at bounding box center [909, 466] width 74 height 30
type input "$6.00"
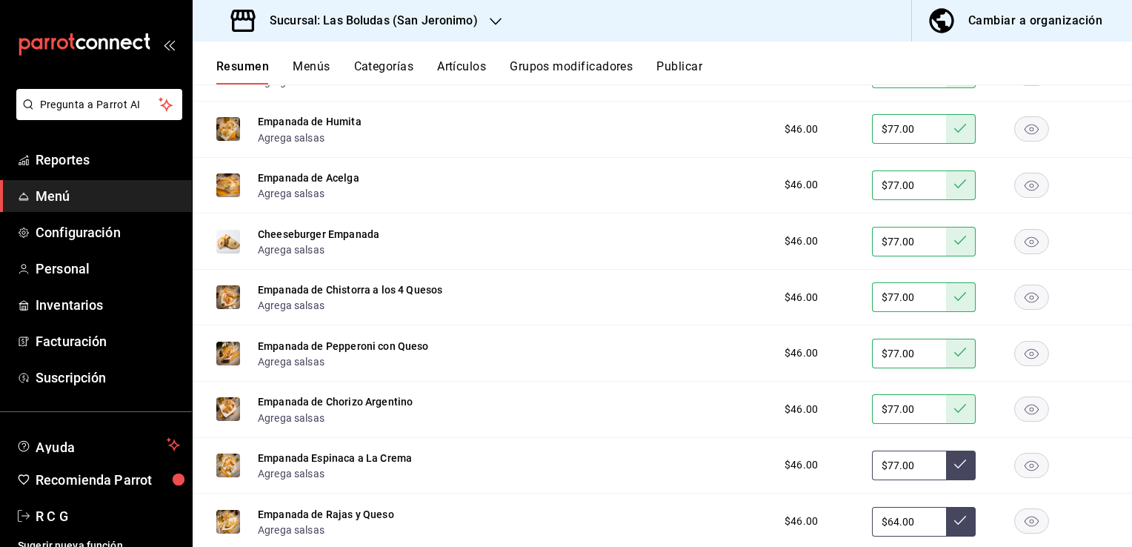
type input "$77.00"
click at [954, 467] on icon at bounding box center [960, 464] width 12 height 12
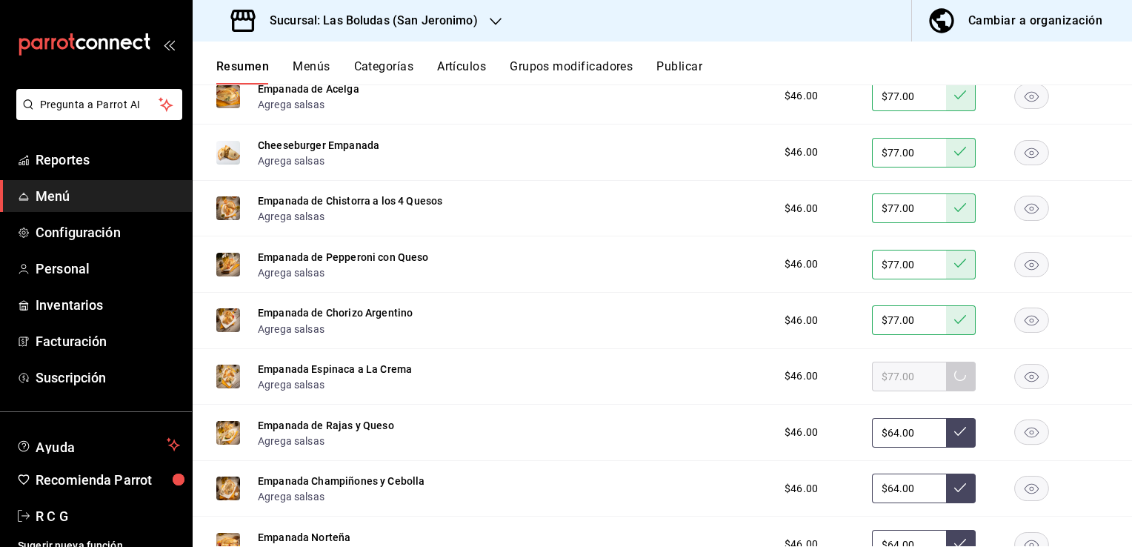
scroll to position [2223, 0]
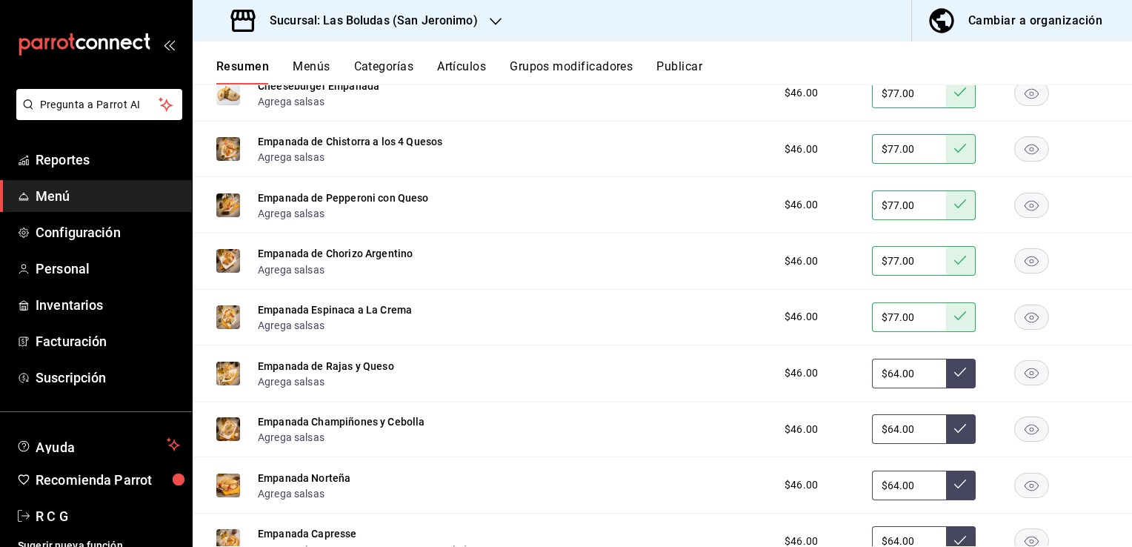
click at [886, 377] on input "$64.00" at bounding box center [909, 374] width 74 height 30
type input "$6.00"
type input "$77.00"
click at [954, 378] on icon at bounding box center [960, 372] width 12 height 12
click at [886, 431] on input "$64.00" at bounding box center [909, 429] width 74 height 30
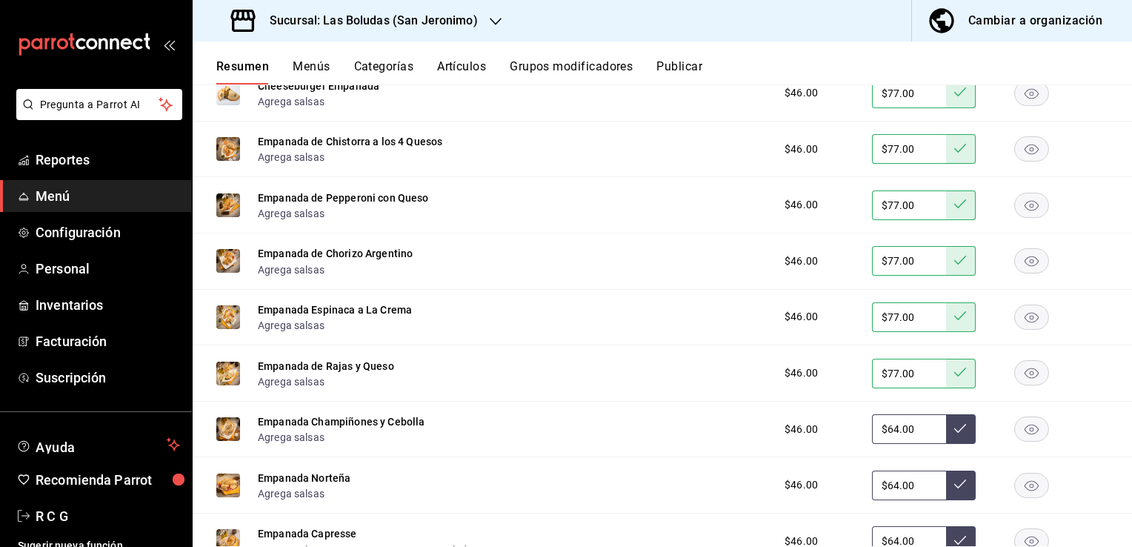
type input "$6.00"
type input "$77.00"
click at [956, 437] on button at bounding box center [961, 429] width 30 height 30
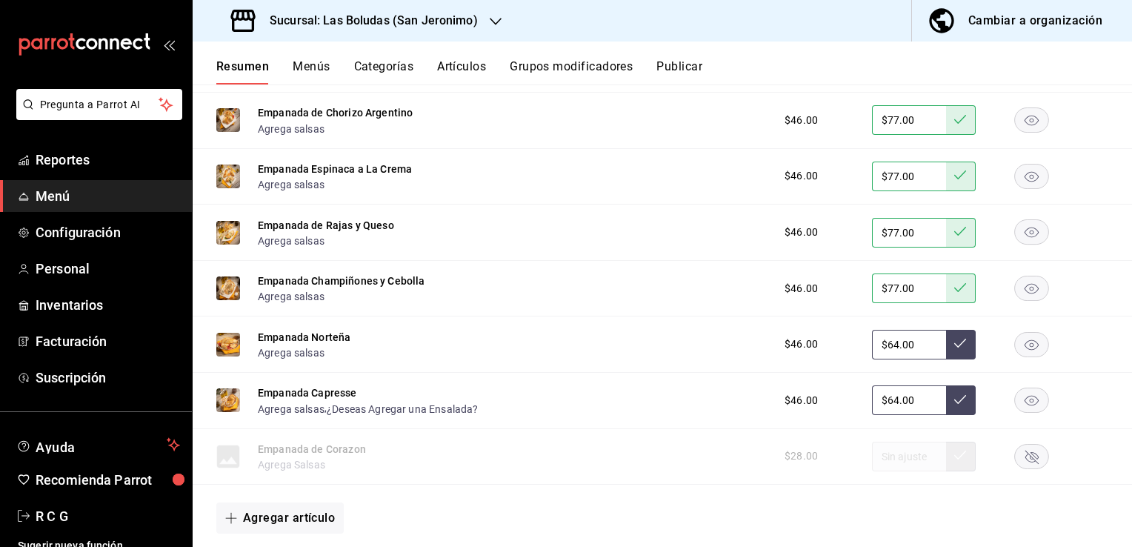
scroll to position [2371, 0]
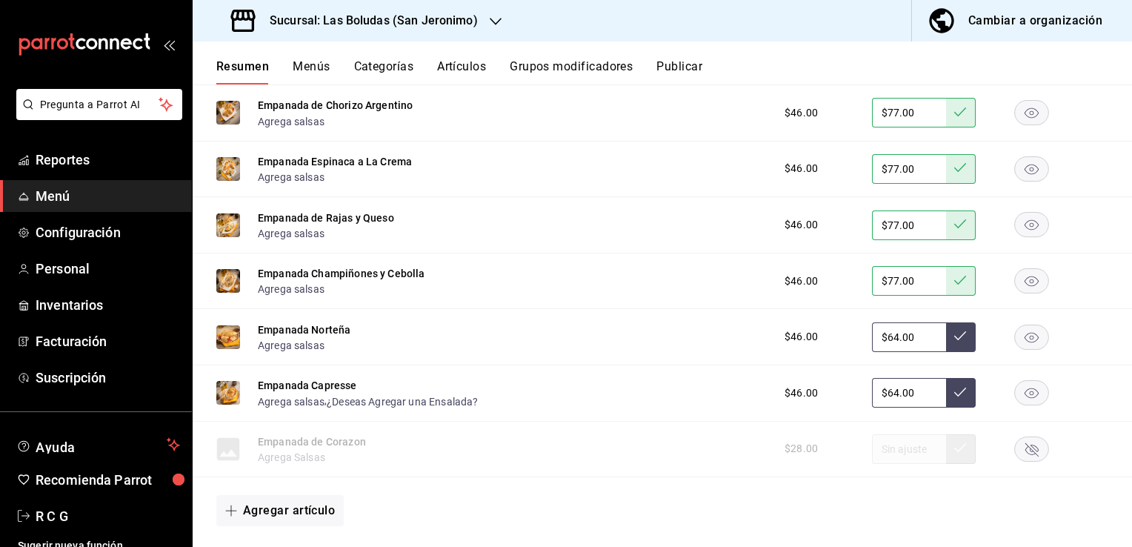
click at [888, 342] on input "$64.00" at bounding box center [909, 337] width 74 height 30
type input "$6.00"
type input "$77.00"
click at [954, 339] on icon at bounding box center [960, 336] width 12 height 12
click at [1017, 398] on rect "button" at bounding box center [1032, 393] width 34 height 24
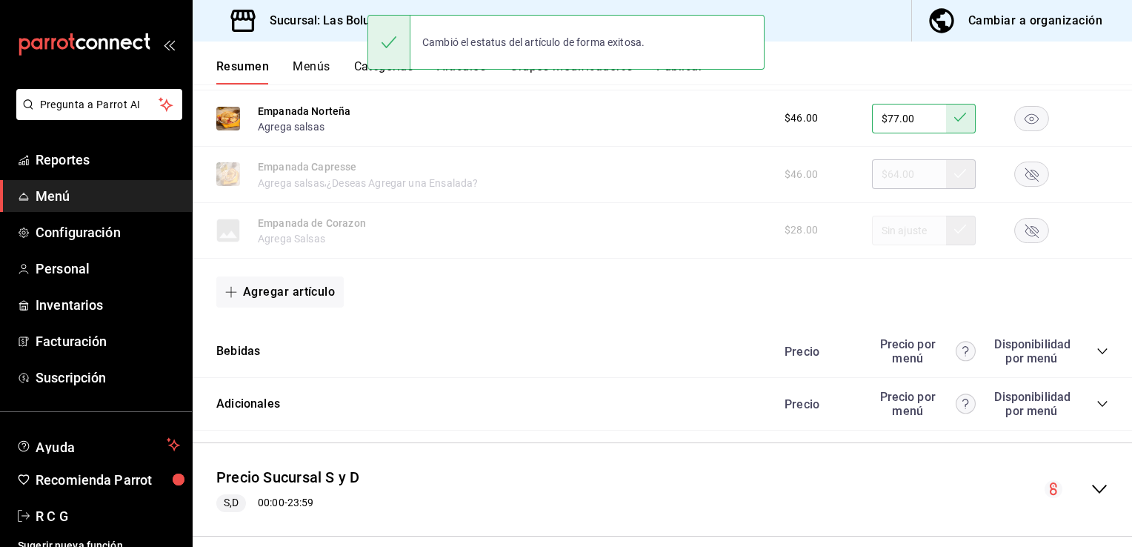
scroll to position [2594, 0]
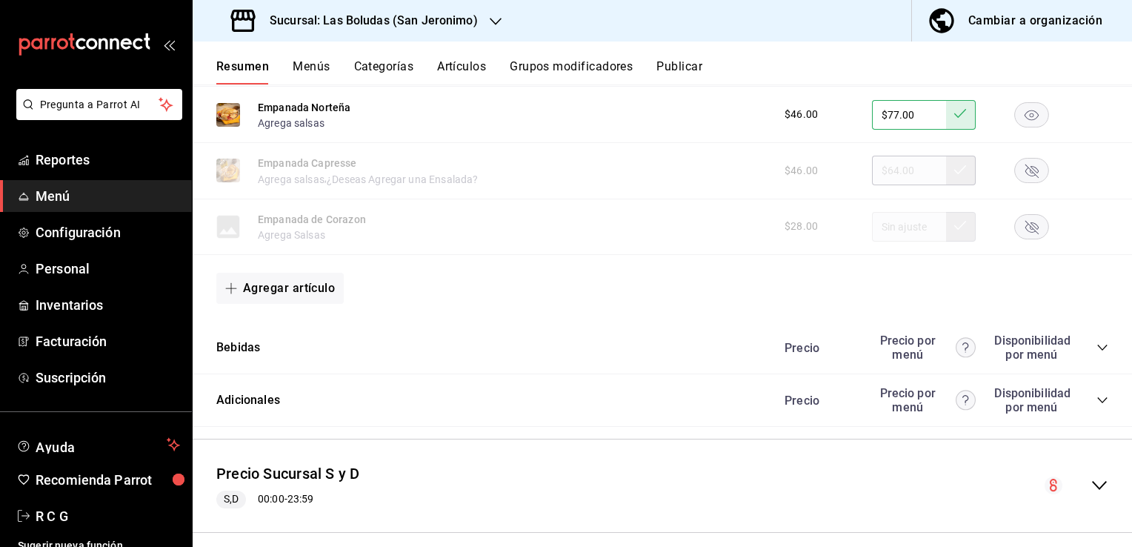
click at [1097, 352] on icon "collapse-category-row" at bounding box center [1103, 348] width 12 height 12
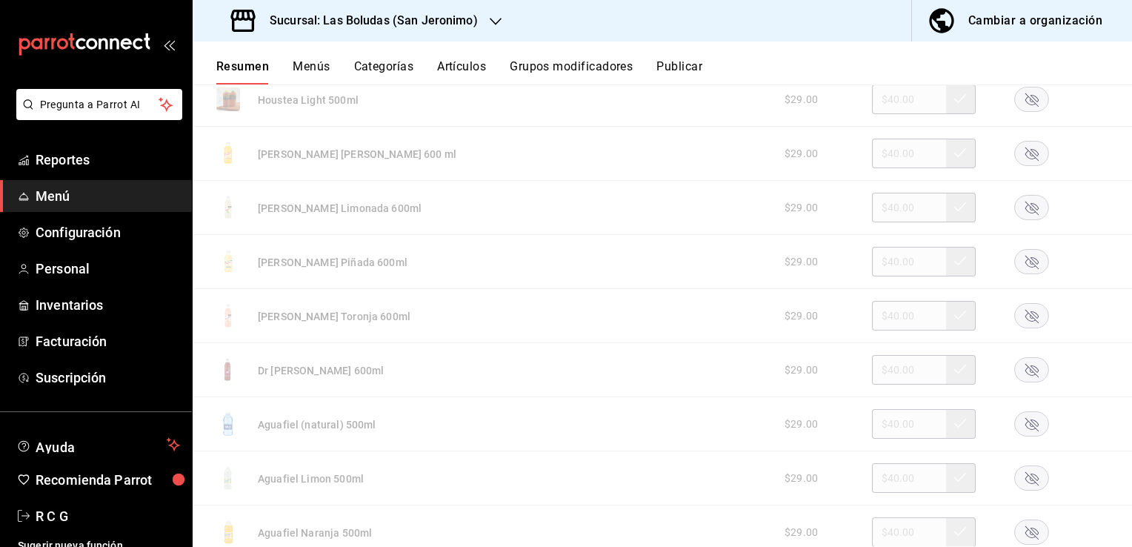
scroll to position [3409, 0]
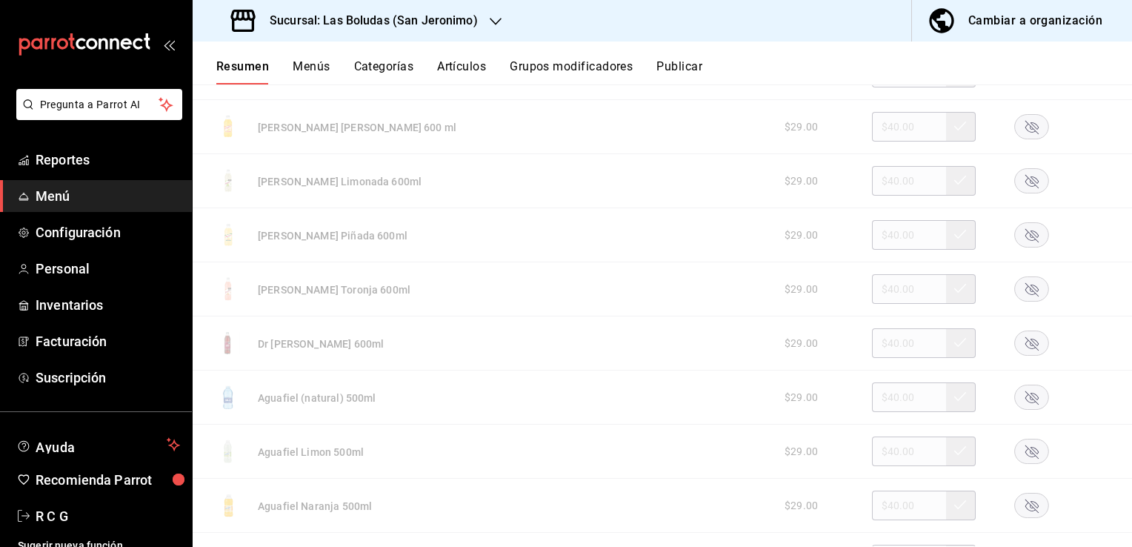
click at [1026, 349] on icon "button" at bounding box center [1032, 343] width 13 height 13
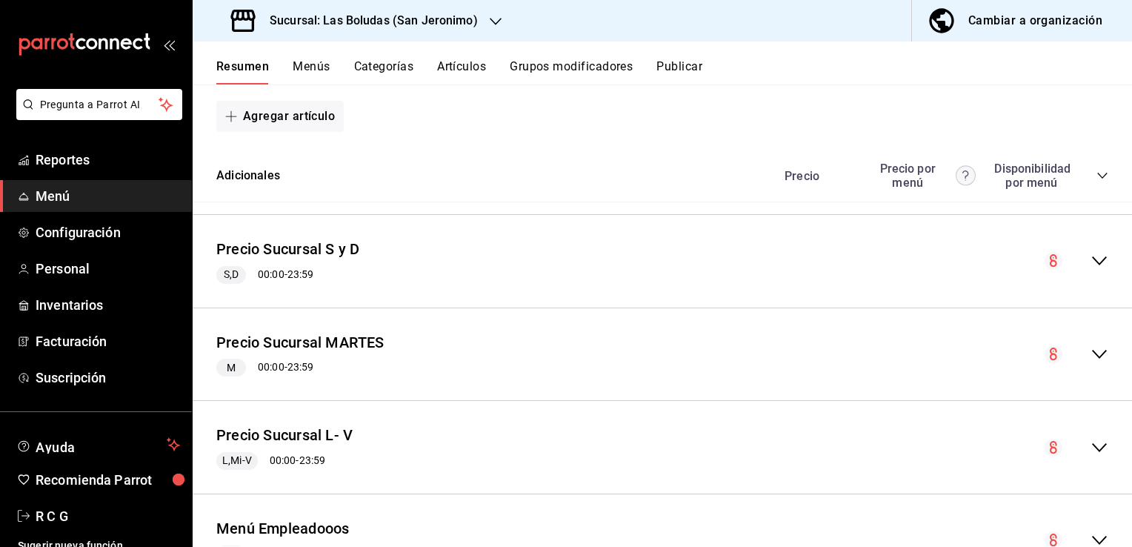
scroll to position [4150, 0]
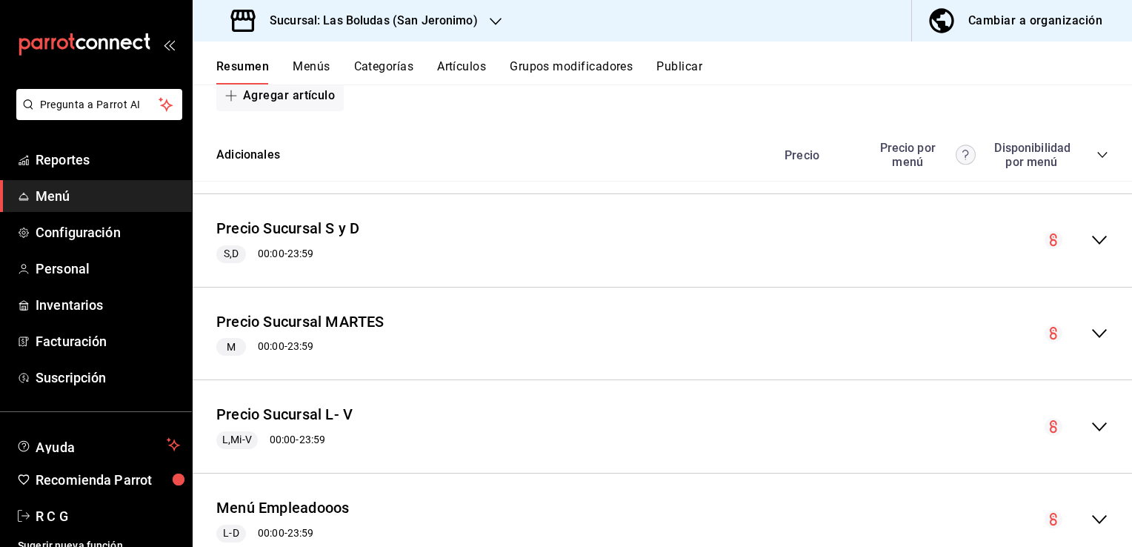
click at [1091, 239] on icon "collapse-menu-row" at bounding box center [1100, 240] width 18 height 18
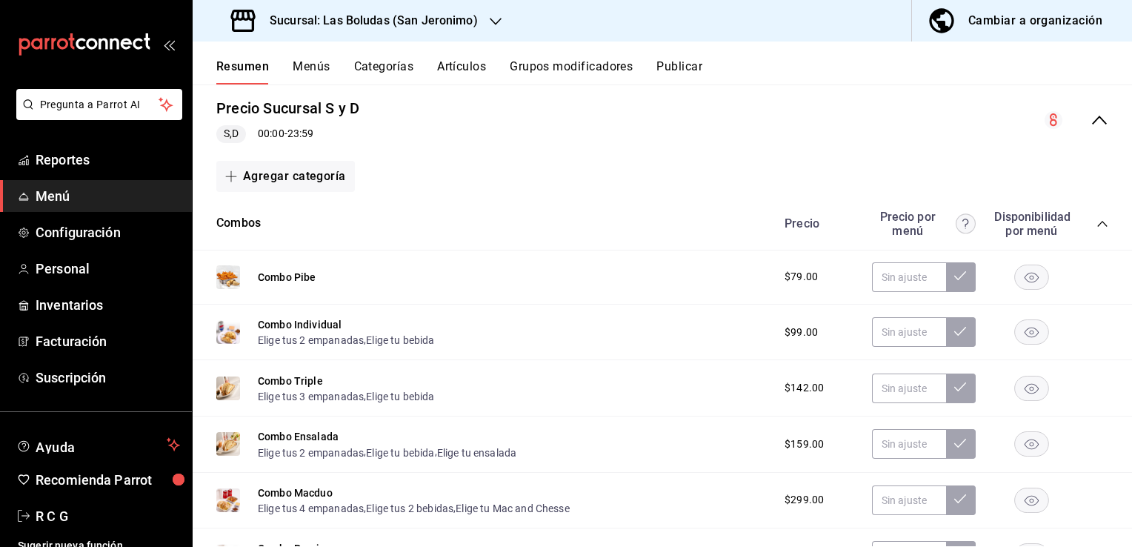
scroll to position [4298, 0]
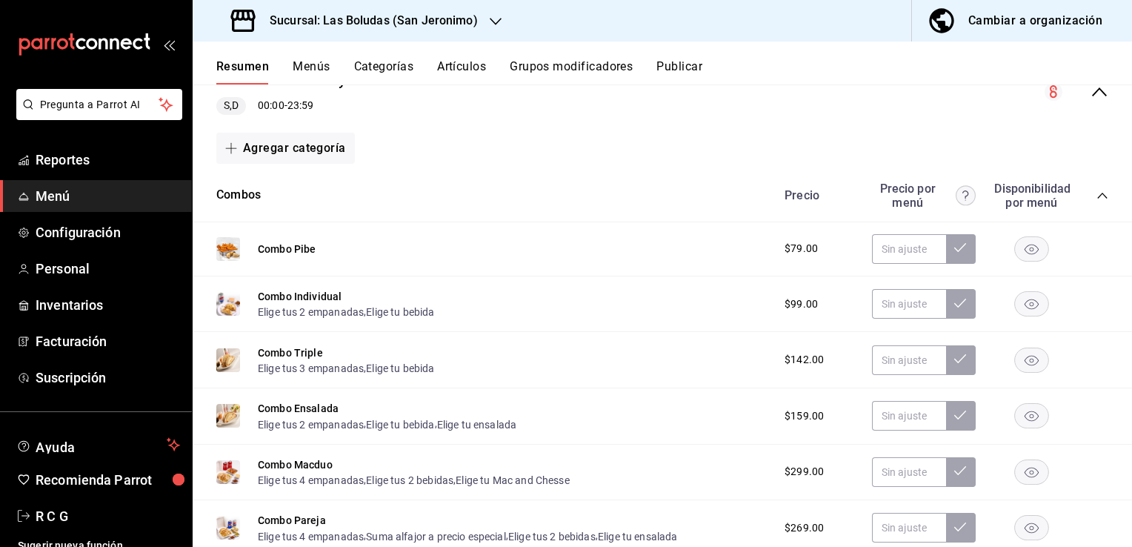
click at [1025, 250] on icon "button" at bounding box center [1032, 249] width 14 height 10
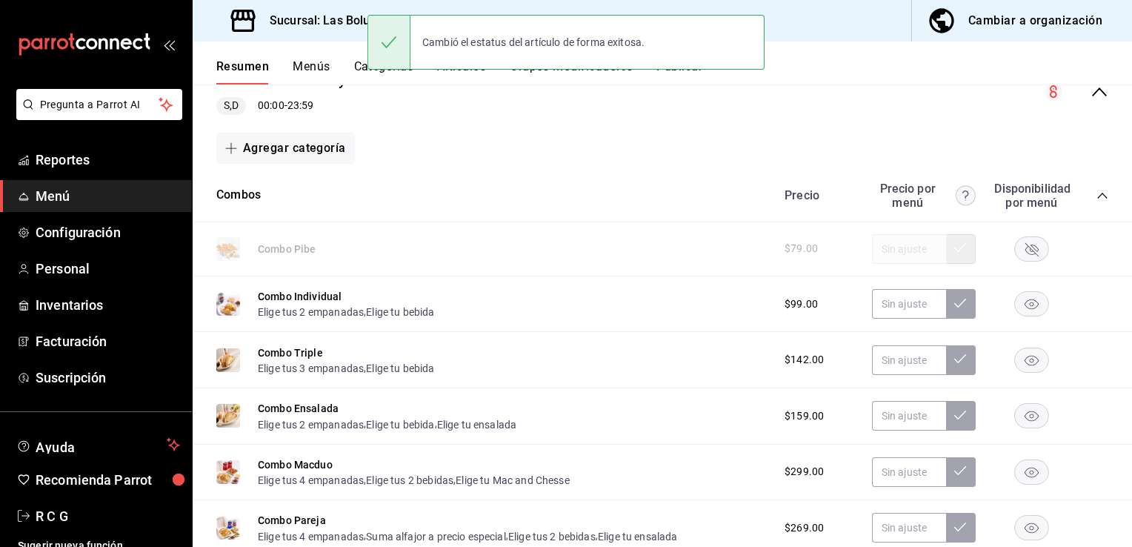
scroll to position [4372, 0]
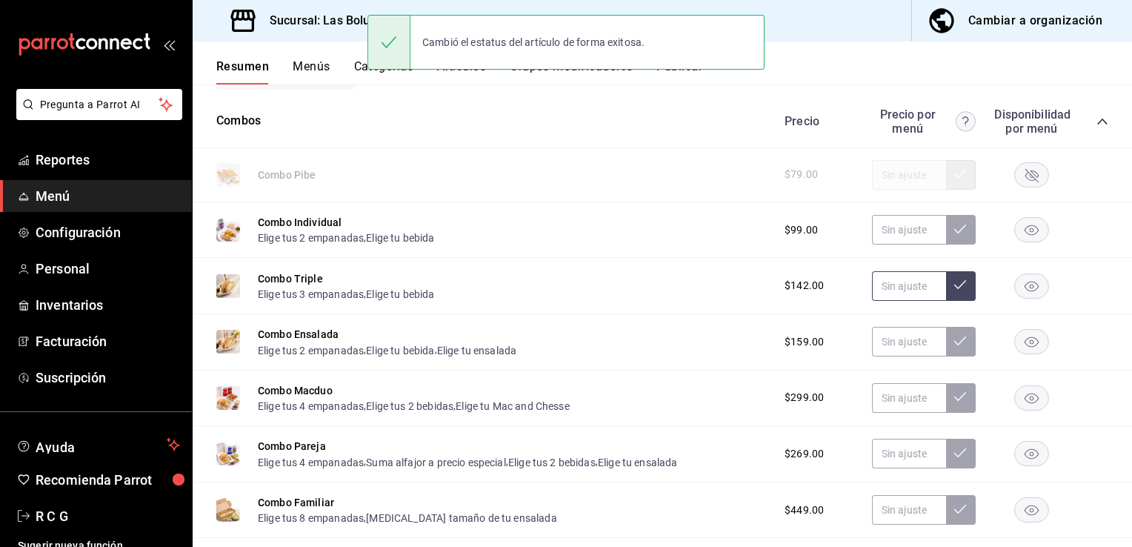
click at [877, 290] on input "text" at bounding box center [909, 286] width 74 height 30
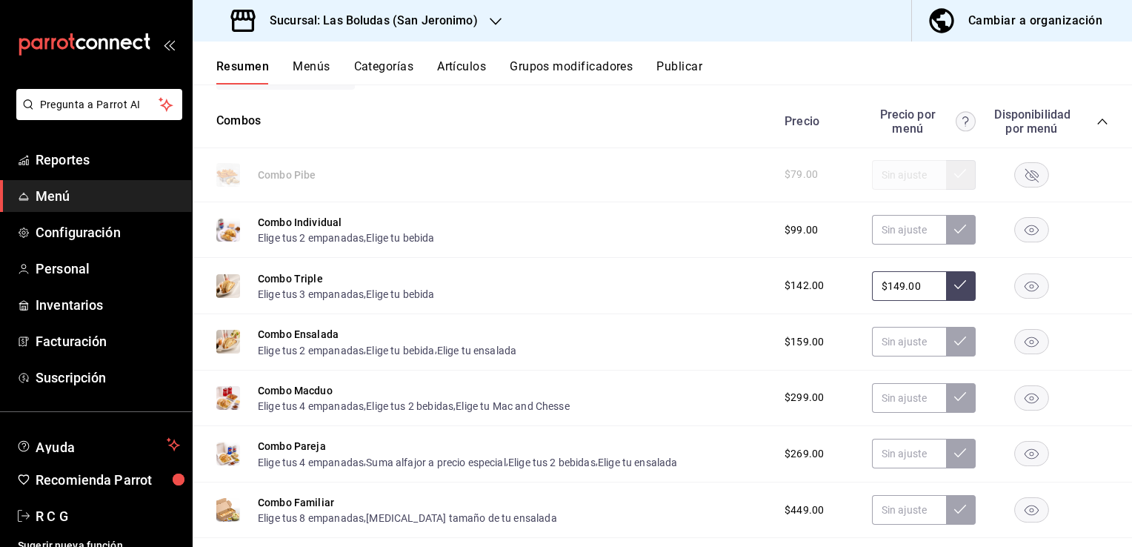
type input "$149.00"
click at [954, 286] on icon at bounding box center [960, 285] width 12 height 12
click at [873, 348] on input "text" at bounding box center [909, 342] width 74 height 30
type input "$169.00"
click at [954, 345] on icon at bounding box center [960, 341] width 12 height 12
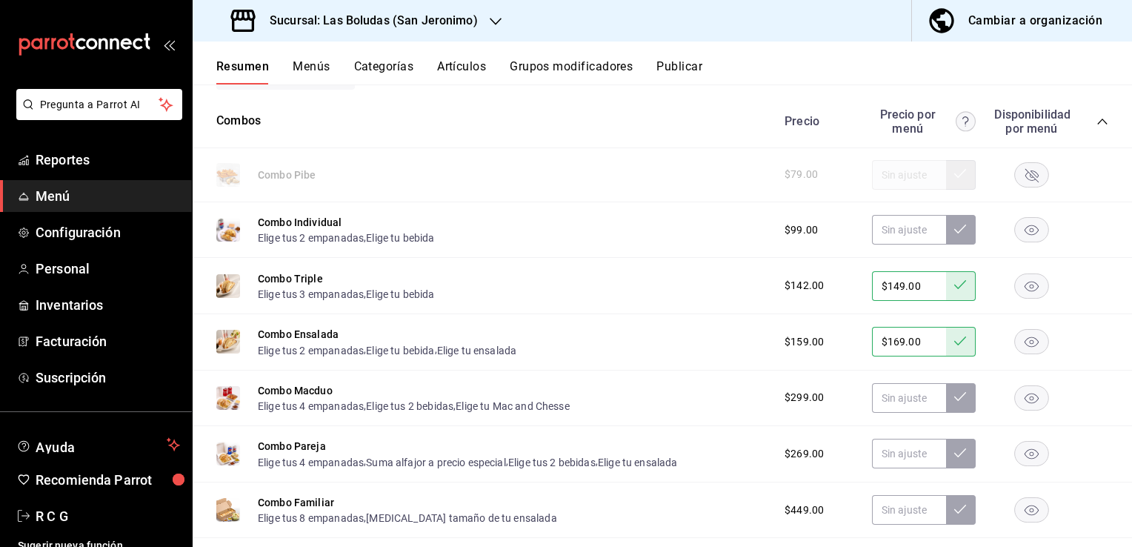
click at [1023, 397] on rect "button" at bounding box center [1032, 397] width 34 height 24
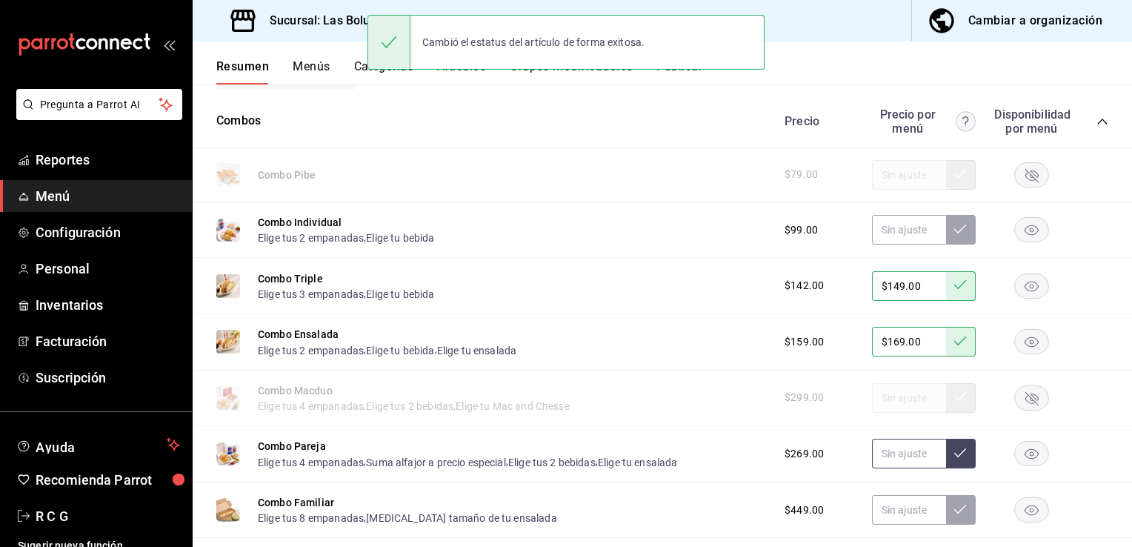
click at [894, 444] on input "text" at bounding box center [909, 454] width 74 height 30
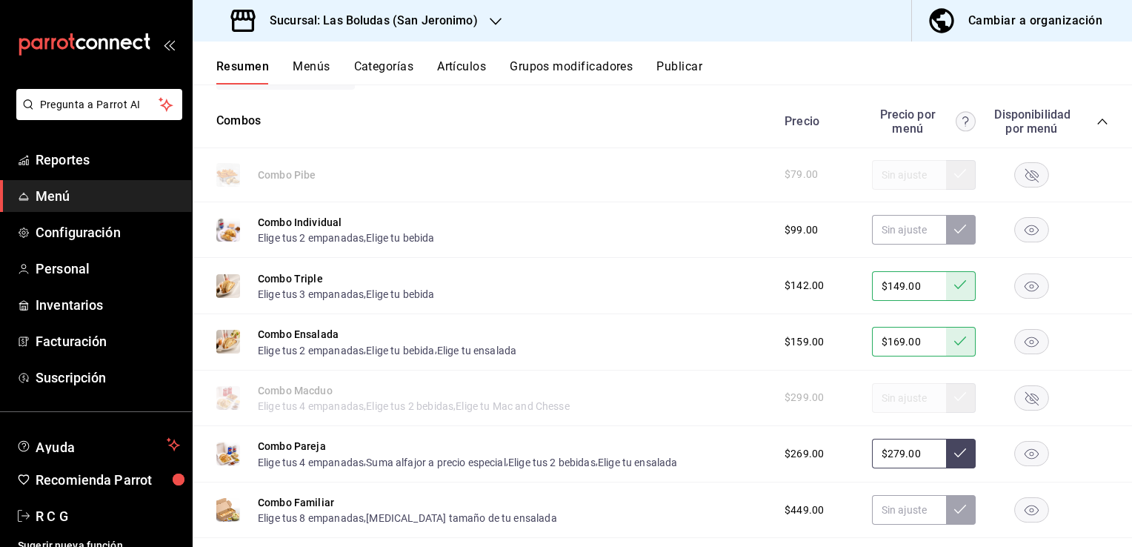
type input "$279.00"
click at [954, 448] on icon at bounding box center [960, 453] width 12 height 12
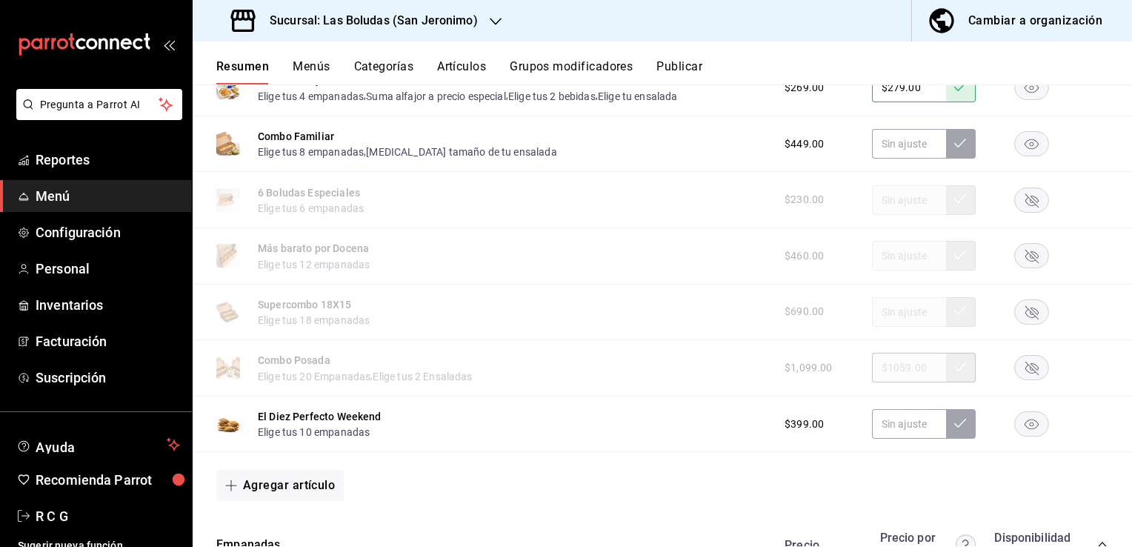
scroll to position [4743, 0]
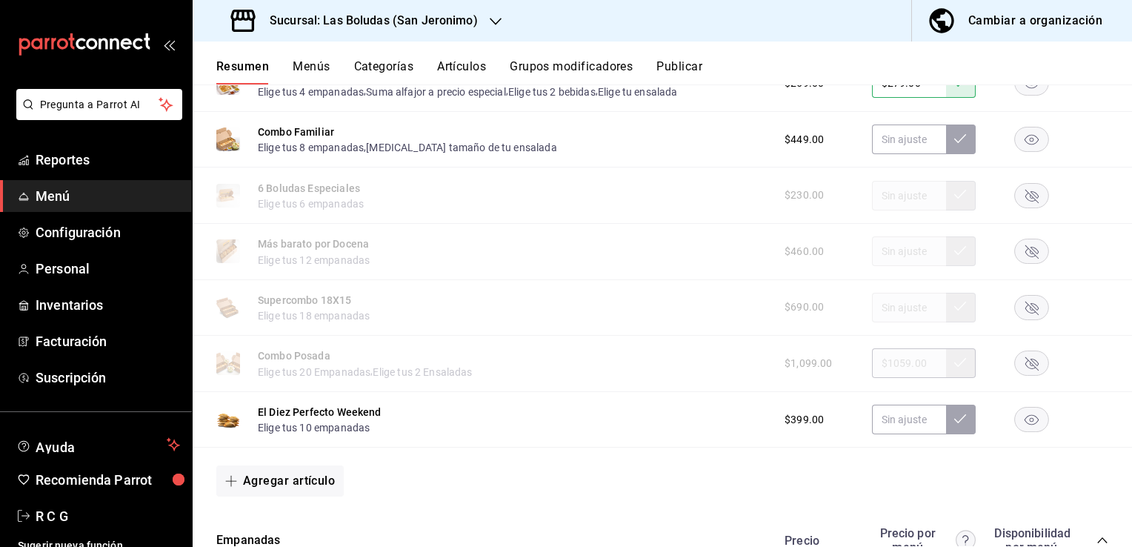
click at [1018, 422] on rect "button" at bounding box center [1032, 419] width 34 height 24
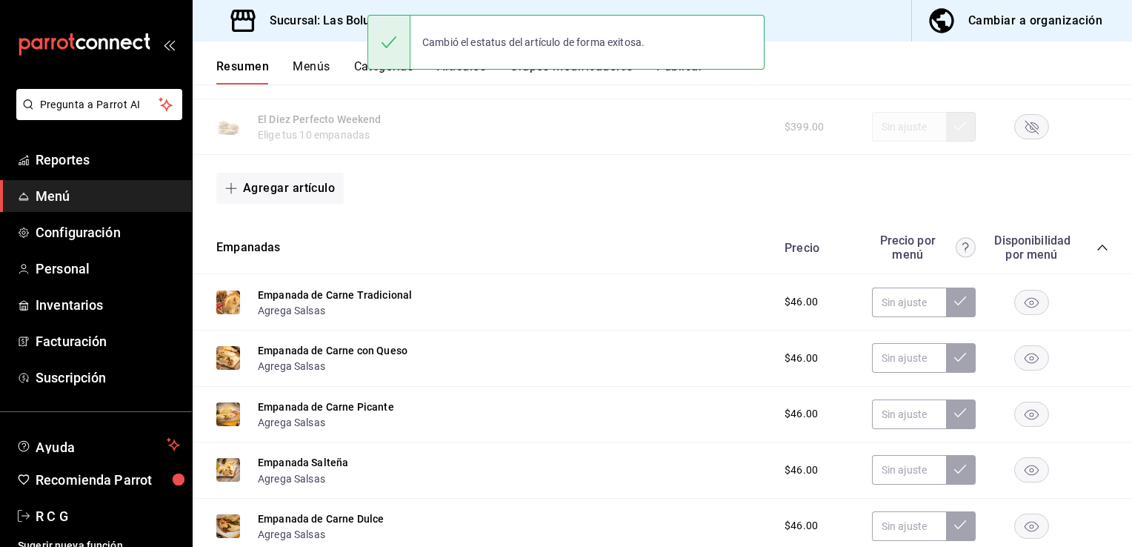
scroll to position [5039, 0]
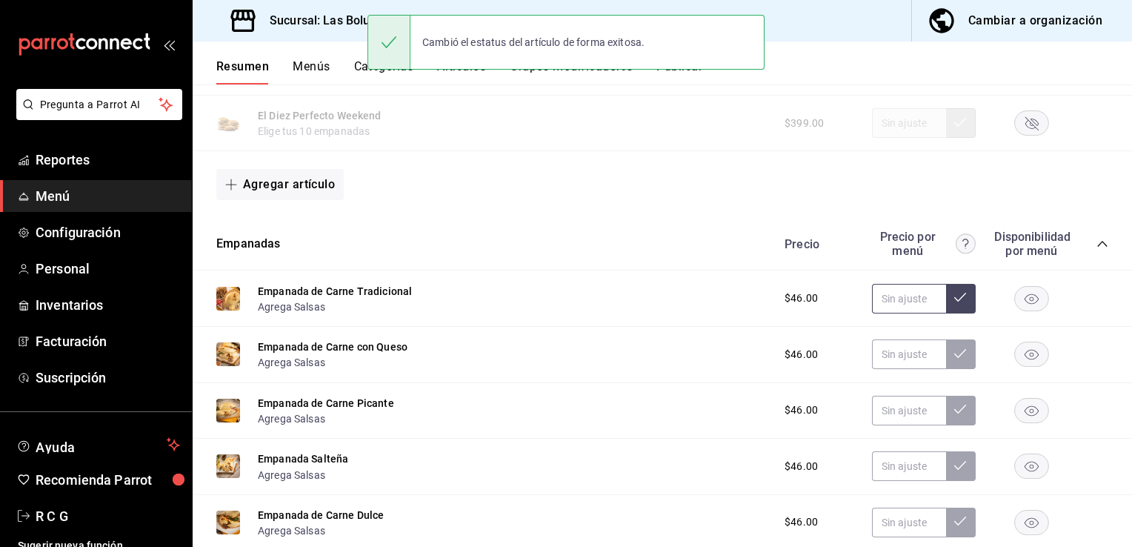
click at [877, 298] on input "text" at bounding box center [909, 299] width 74 height 30
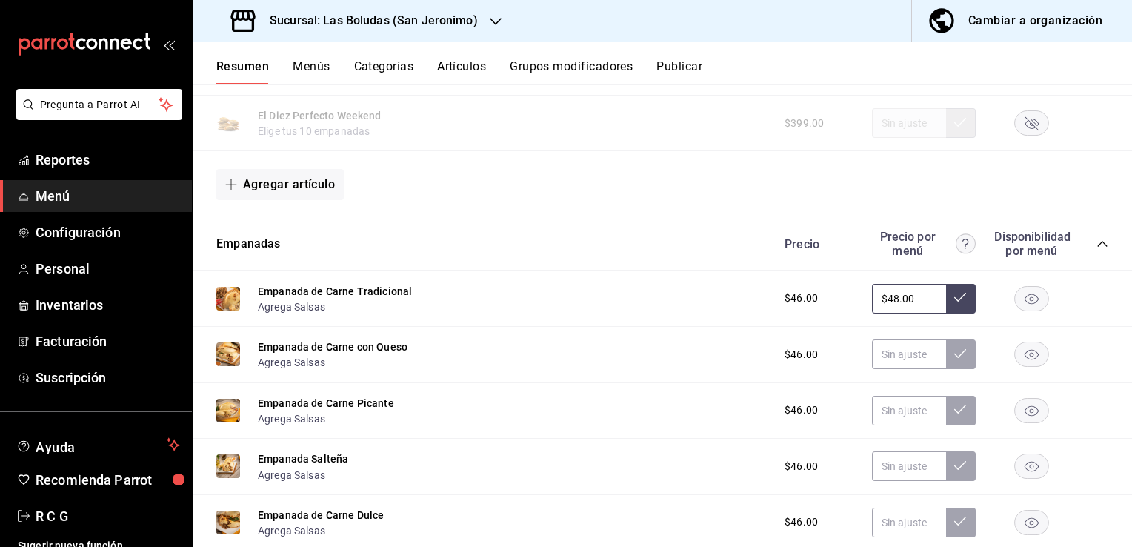
type input "$48.00"
click at [957, 298] on button at bounding box center [961, 299] width 30 height 30
click at [895, 352] on input "text" at bounding box center [909, 354] width 74 height 30
type input "$48.00"
click at [954, 358] on icon at bounding box center [960, 354] width 12 height 12
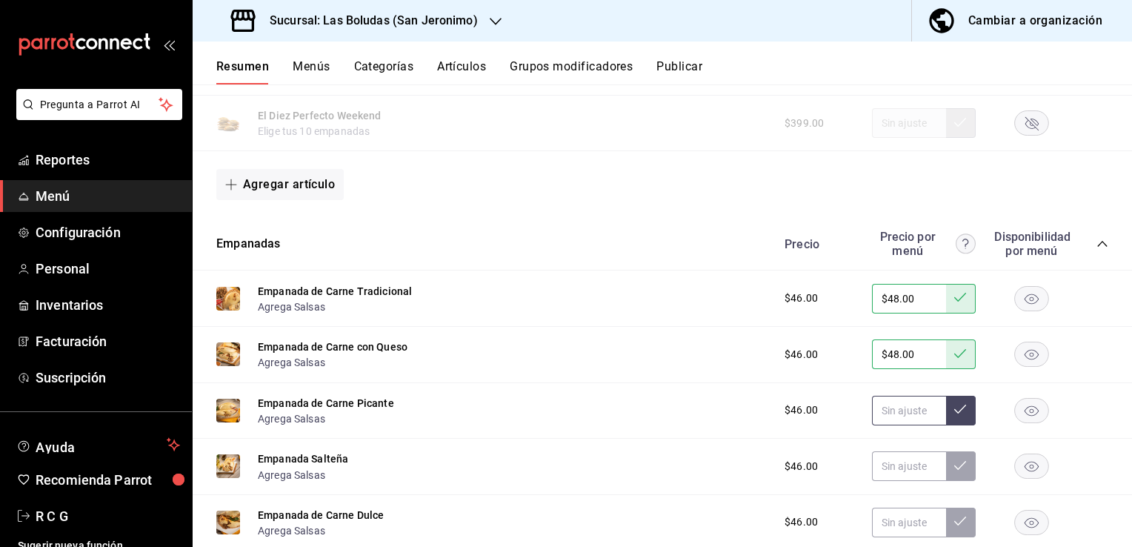
click at [886, 416] on input "text" at bounding box center [909, 411] width 74 height 30
type input "$48.00"
click at [954, 413] on icon at bounding box center [960, 409] width 12 height 12
click at [887, 468] on input "text" at bounding box center [909, 466] width 74 height 30
type input "$48.00"
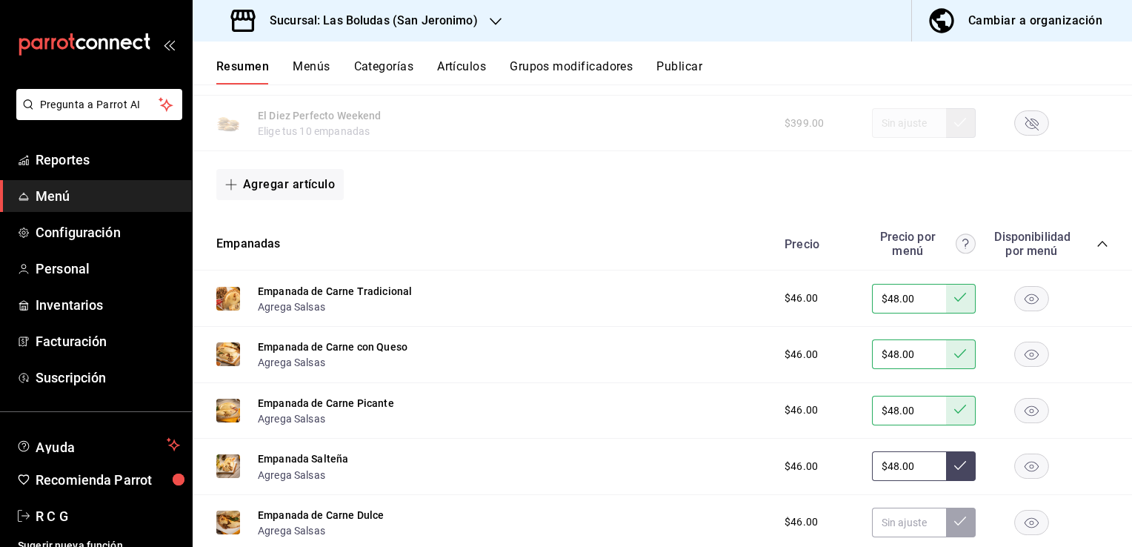
click at [954, 471] on icon at bounding box center [960, 465] width 12 height 12
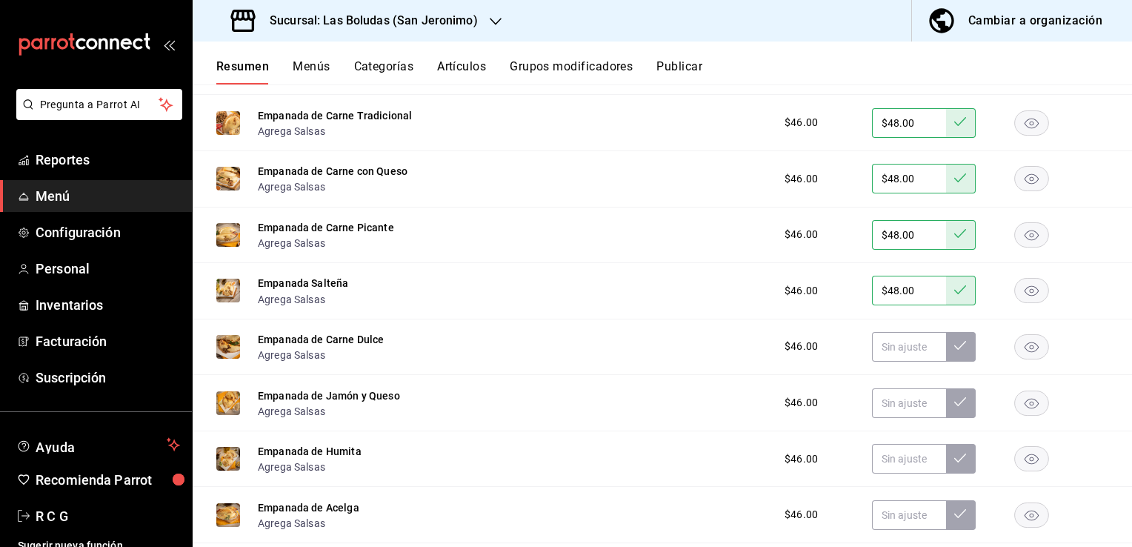
scroll to position [5261, 0]
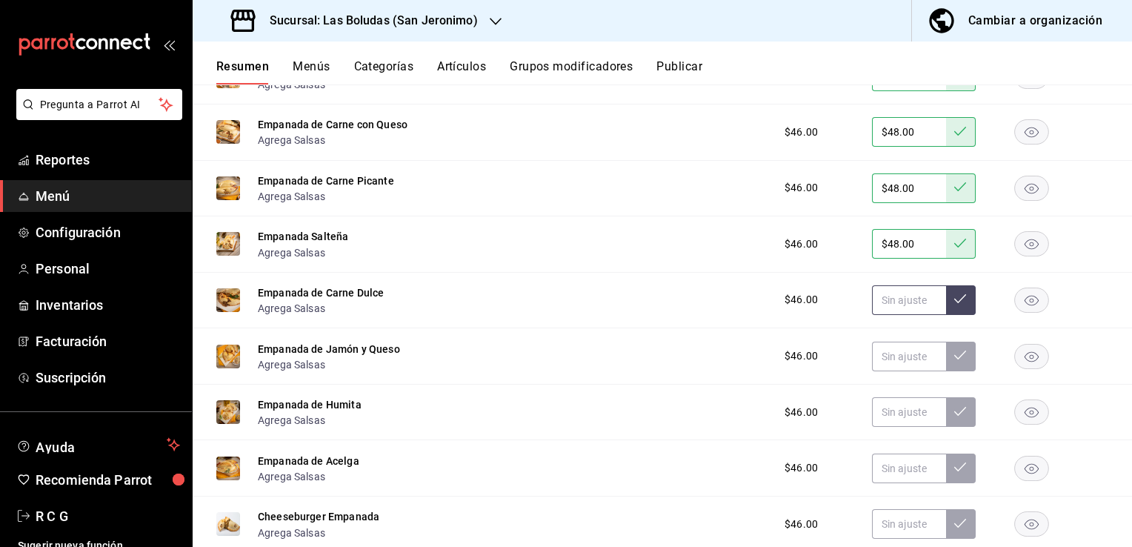
click at [885, 304] on input "text" at bounding box center [909, 300] width 74 height 30
type input "$48.00"
click at [954, 300] on icon at bounding box center [960, 299] width 12 height 12
click at [884, 355] on input "text" at bounding box center [909, 357] width 74 height 30
type input "$48.00"
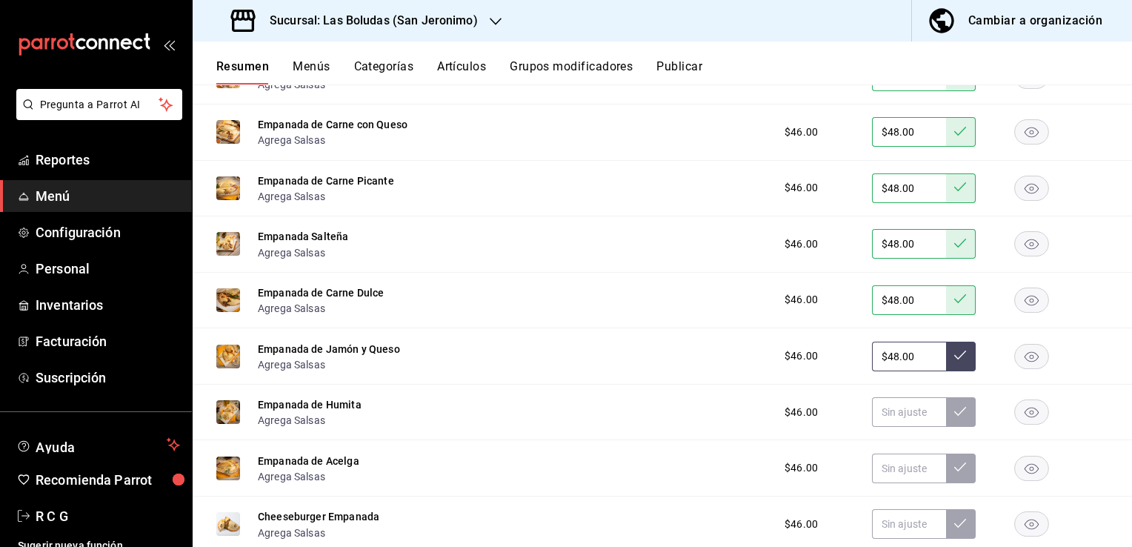
click at [954, 352] on icon at bounding box center [960, 355] width 12 height 12
click at [1025, 247] on icon "button" at bounding box center [1032, 244] width 14 height 10
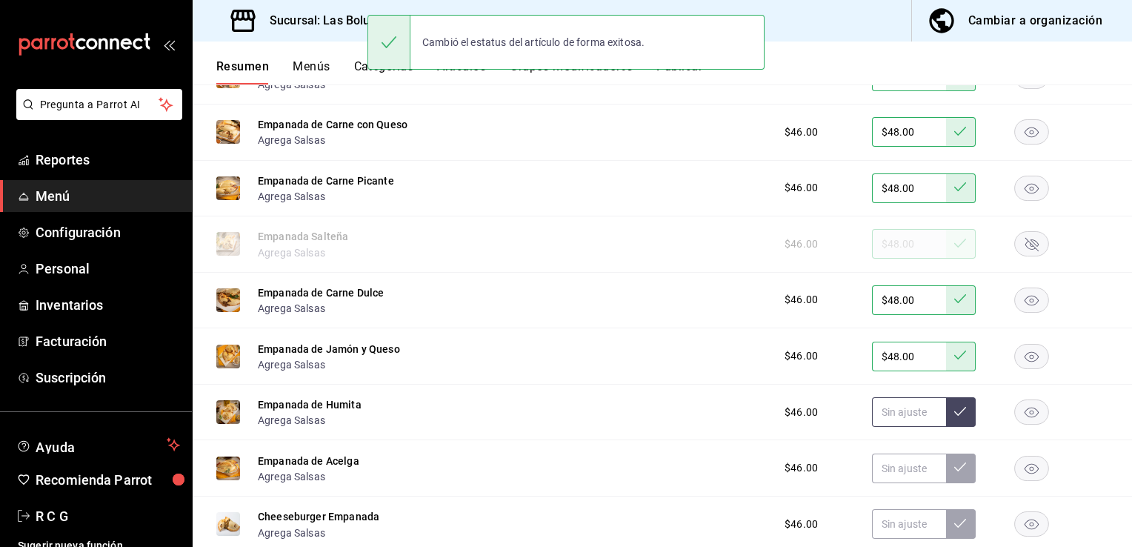
click at [884, 416] on input "text" at bounding box center [909, 412] width 74 height 30
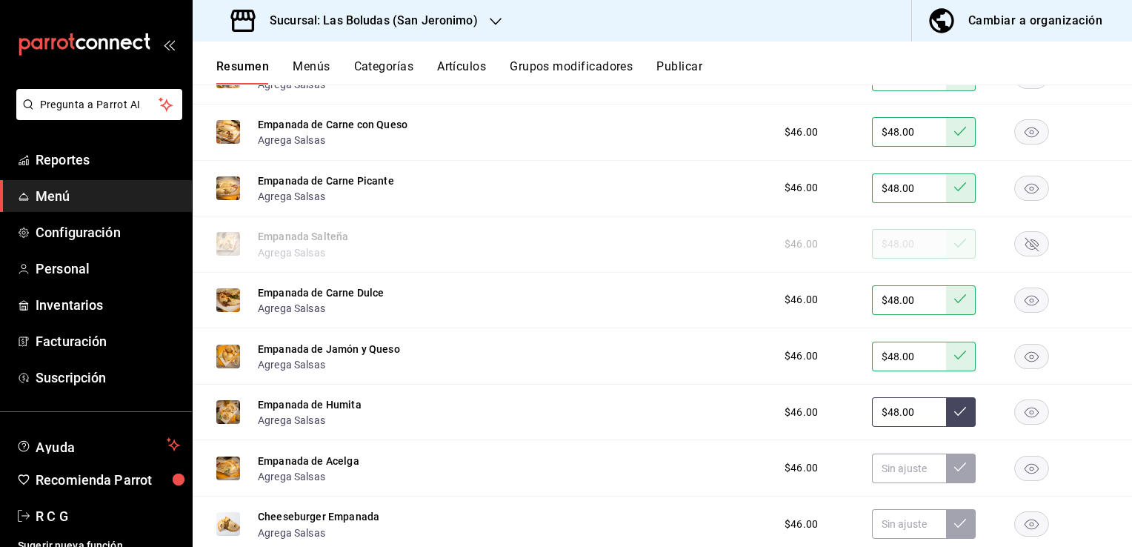
type input "$48.00"
click at [949, 422] on button at bounding box center [961, 412] width 30 height 30
click at [878, 472] on input "text" at bounding box center [909, 469] width 74 height 30
type input "$48.00"
click at [954, 468] on icon at bounding box center [960, 467] width 12 height 12
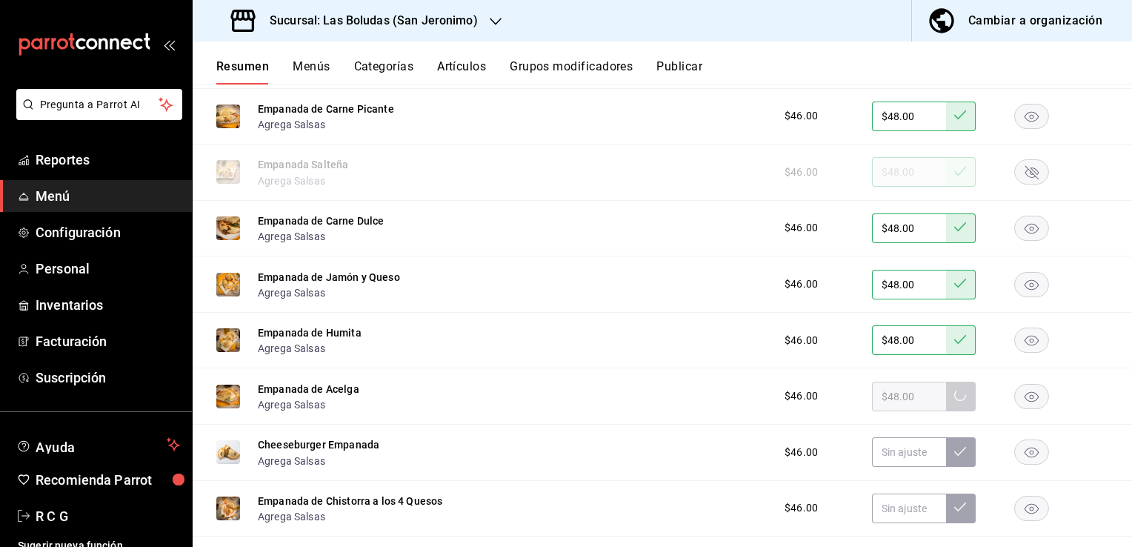
scroll to position [5335, 0]
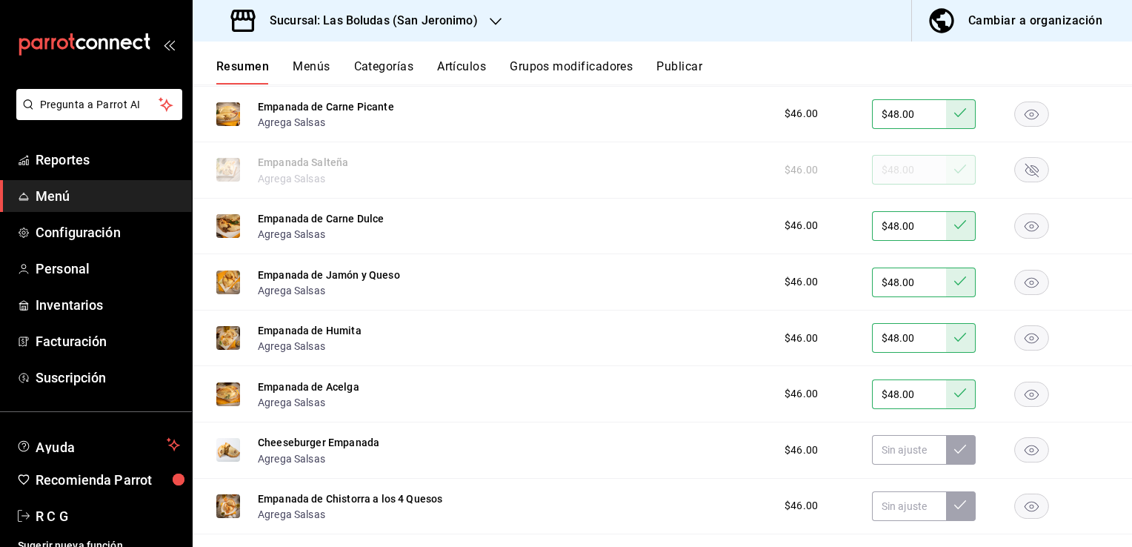
click at [1021, 457] on rect "button" at bounding box center [1032, 450] width 34 height 24
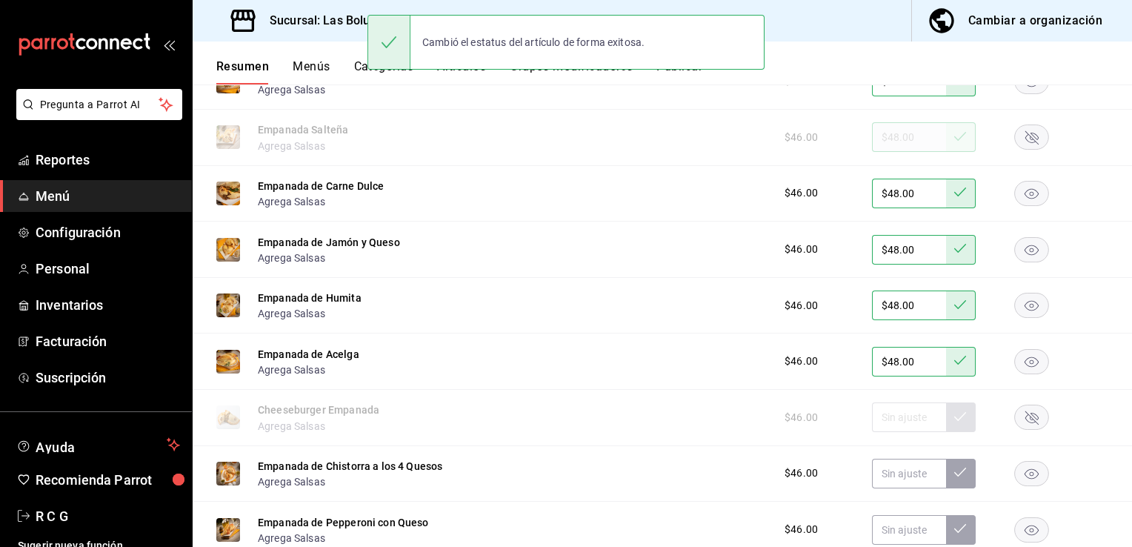
scroll to position [5484, 0]
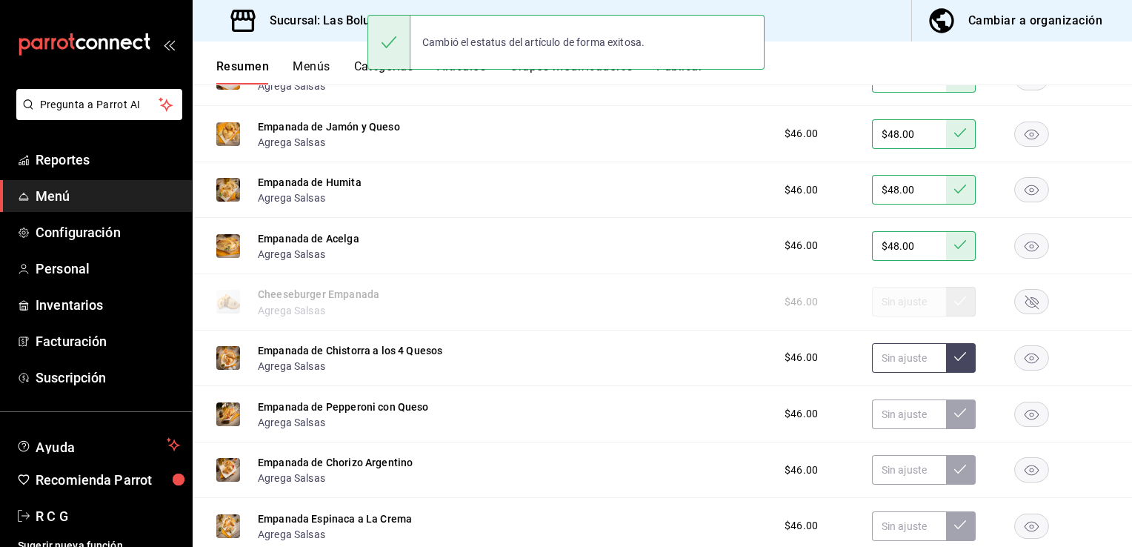
click at [888, 361] on input "text" at bounding box center [909, 358] width 74 height 30
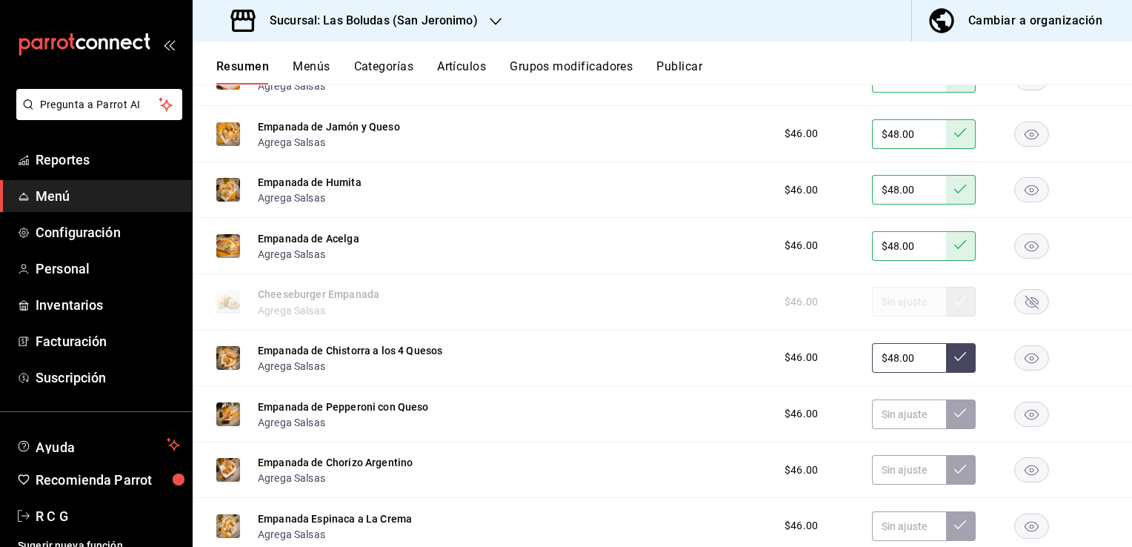
type input "$48.00"
drag, startPoint x: 955, startPoint y: 357, endPoint x: 914, endPoint y: 389, distance: 52.3
click at [953, 358] on button at bounding box center [961, 358] width 30 height 30
click at [883, 413] on input "text" at bounding box center [909, 414] width 74 height 30
type input "$48.00"
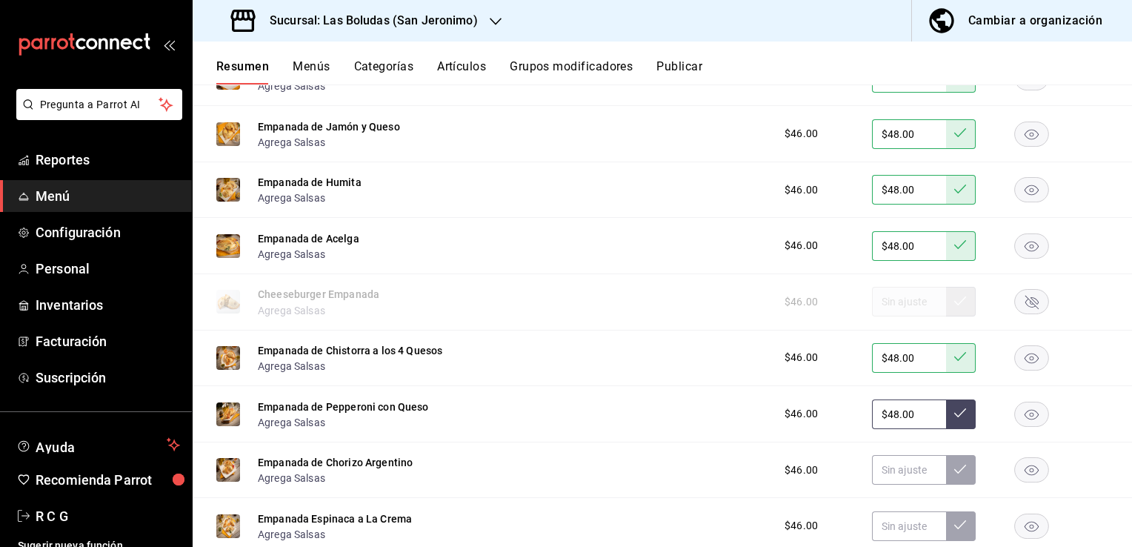
click at [954, 416] on icon at bounding box center [960, 413] width 12 height 12
click at [874, 479] on input "text" at bounding box center [909, 470] width 74 height 30
type input "$48.00"
click at [954, 474] on icon at bounding box center [960, 469] width 12 height 12
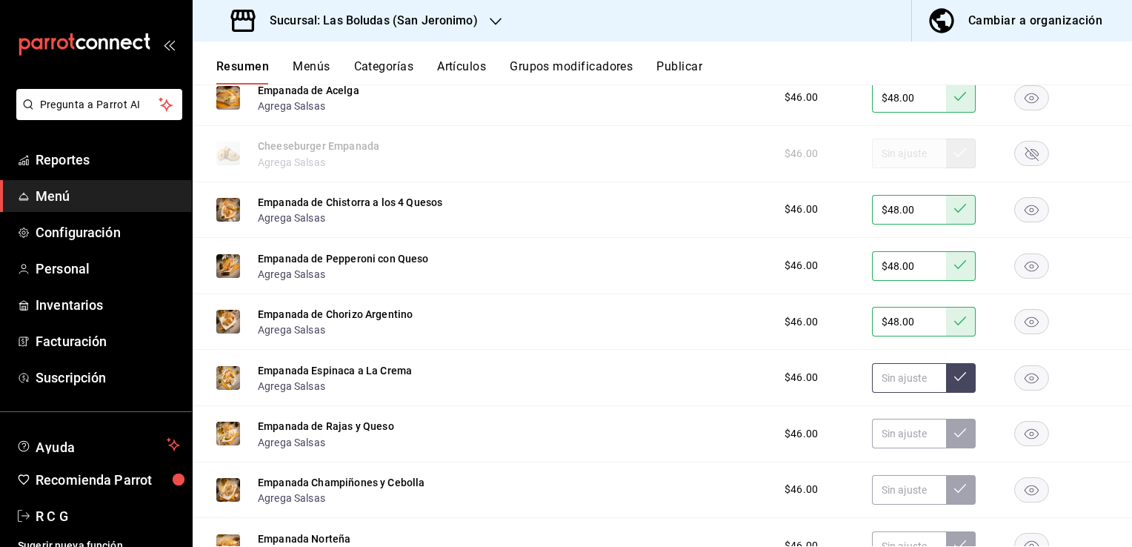
click at [872, 383] on input "text" at bounding box center [909, 378] width 74 height 30
type input "$48.00"
click at [954, 382] on icon at bounding box center [960, 377] width 12 height 12
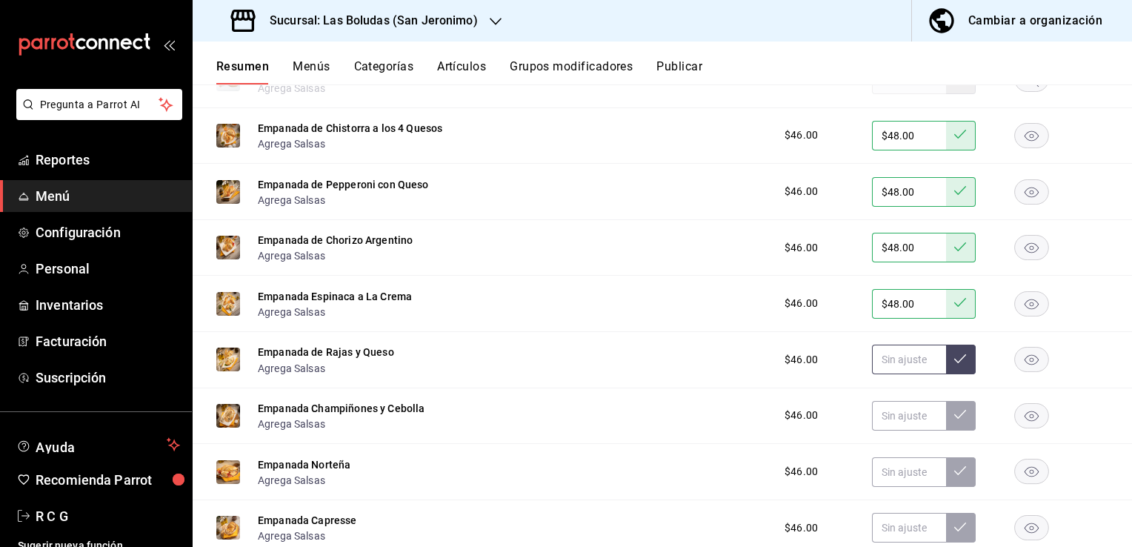
click at [877, 365] on input "text" at bounding box center [909, 360] width 74 height 30
type input "$48.00"
click at [954, 363] on icon at bounding box center [960, 358] width 12 height 9
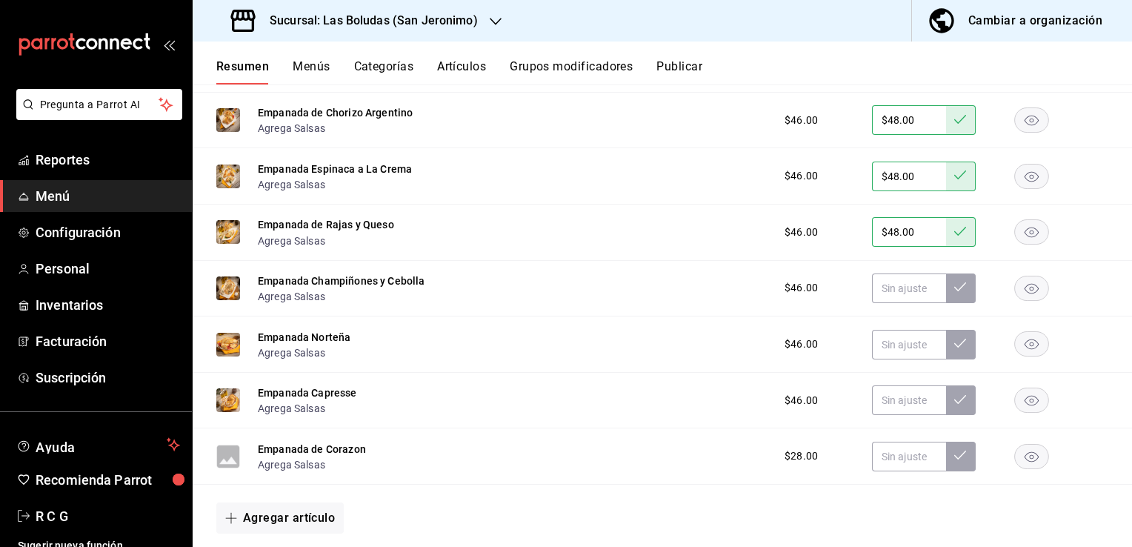
scroll to position [5854, 0]
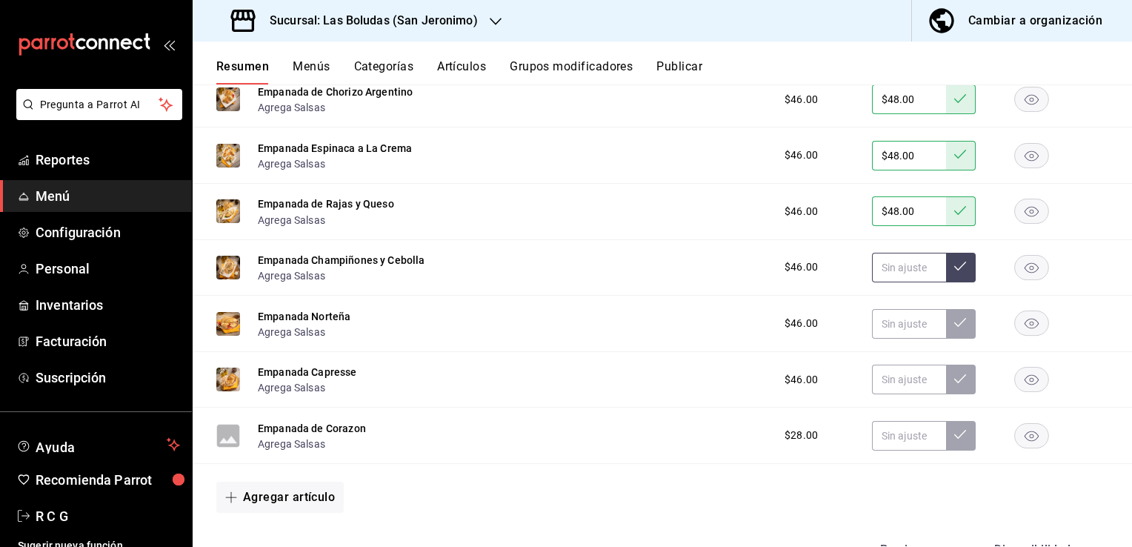
click at [872, 277] on input "text" at bounding box center [909, 268] width 74 height 30
type input "$48.00"
click at [954, 266] on icon at bounding box center [960, 266] width 12 height 12
click at [888, 329] on input "text" at bounding box center [909, 324] width 74 height 30
type input "$48.00"
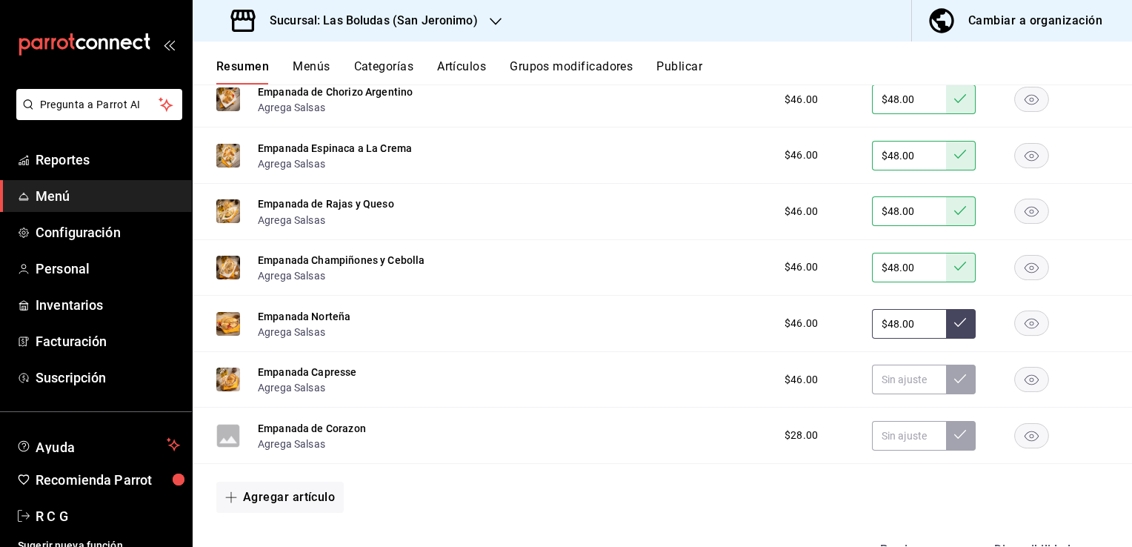
click at [954, 325] on icon at bounding box center [960, 322] width 12 height 12
click at [877, 389] on input "text" at bounding box center [909, 380] width 74 height 30
click at [1020, 386] on rect "button" at bounding box center [1032, 380] width 34 height 24
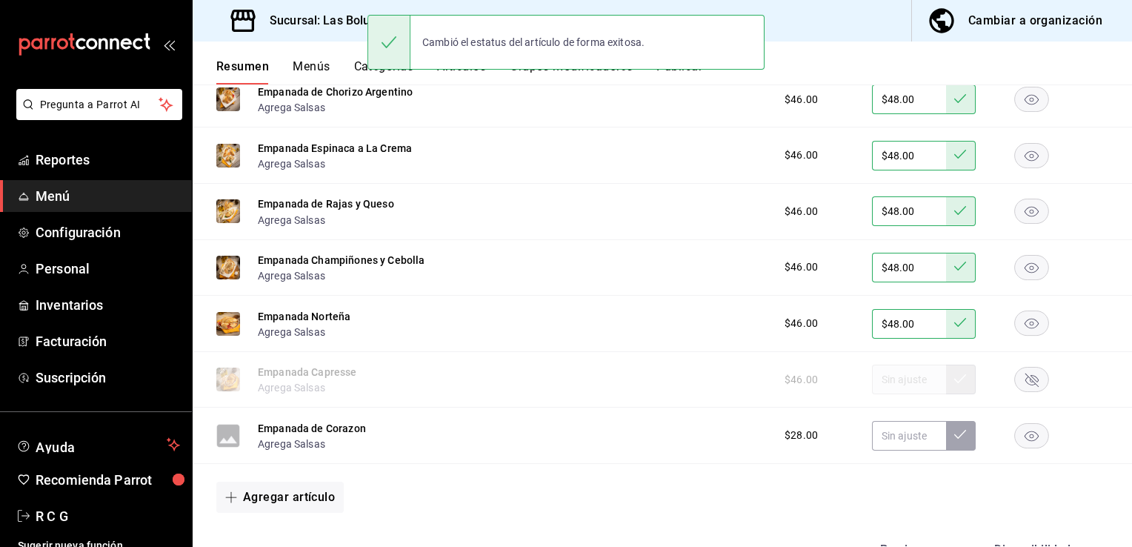
click at [1021, 441] on rect "button" at bounding box center [1032, 435] width 34 height 24
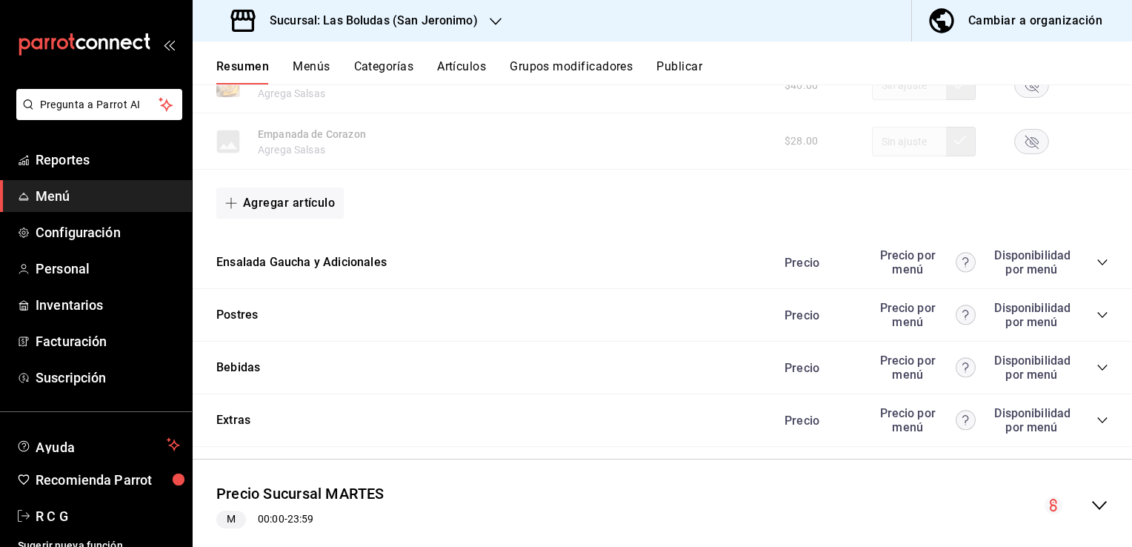
scroll to position [6150, 0]
click at [1097, 263] on icon "collapse-category-row" at bounding box center [1102, 260] width 10 height 6
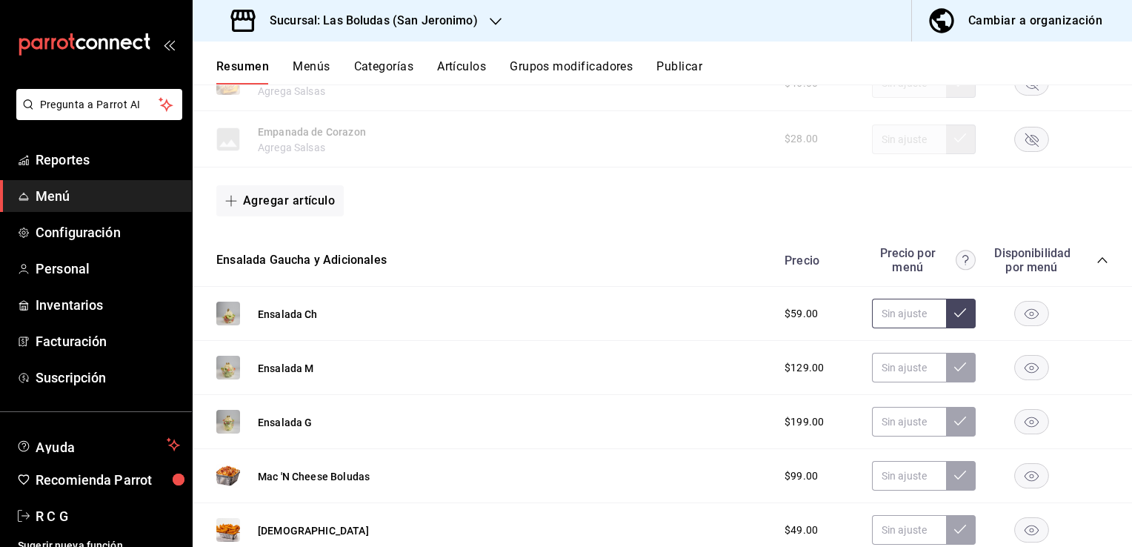
click at [892, 319] on input "text" at bounding box center [909, 314] width 74 height 30
type input "$69.00"
click at [951, 325] on button at bounding box center [961, 314] width 30 height 30
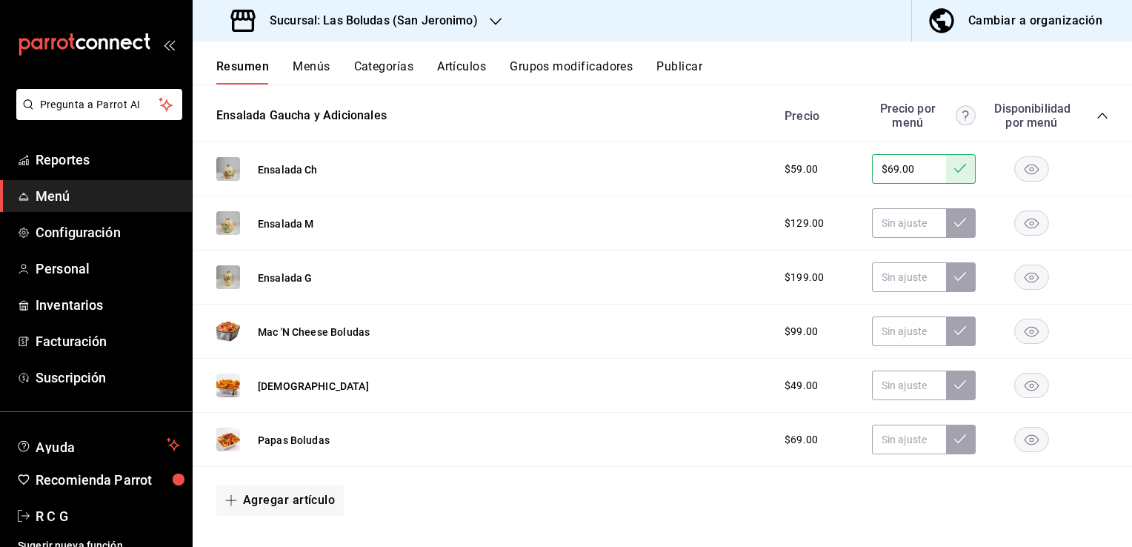
scroll to position [6299, 0]
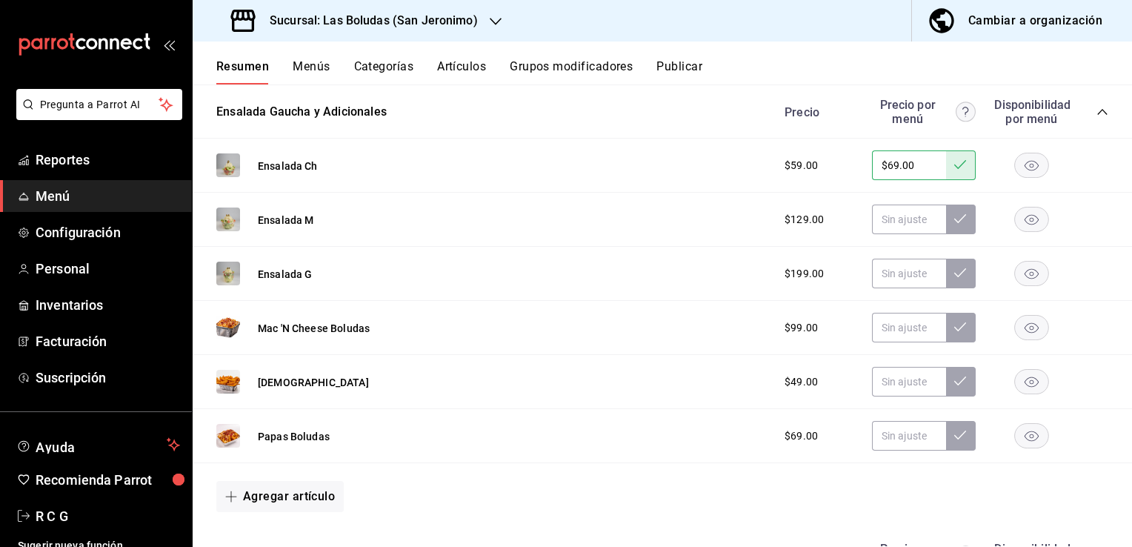
click at [1020, 332] on rect "button" at bounding box center [1032, 327] width 34 height 24
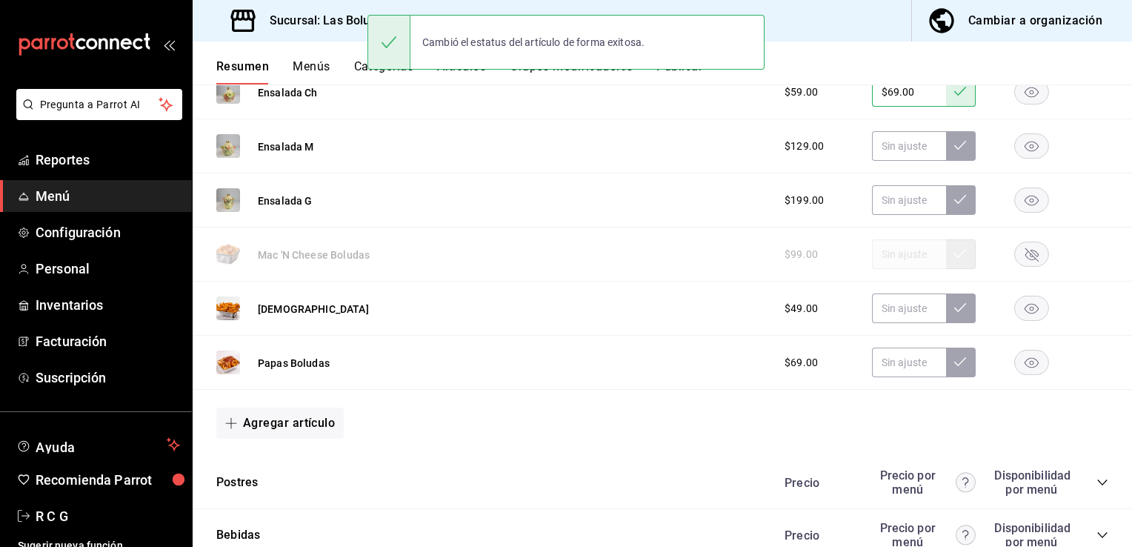
scroll to position [6373, 0]
click at [889, 318] on input "text" at bounding box center [909, 308] width 74 height 30
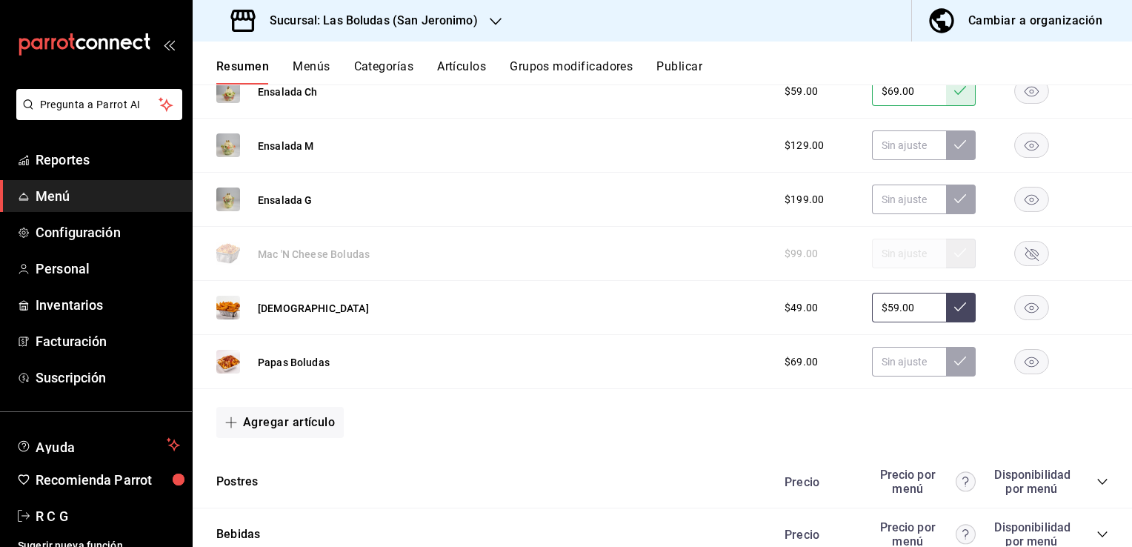
type input "$59.00"
click at [954, 312] on icon at bounding box center [960, 307] width 12 height 12
click at [894, 363] on input "text" at bounding box center [909, 362] width 74 height 30
type input "$79.00"
click at [954, 366] on icon at bounding box center [960, 361] width 12 height 12
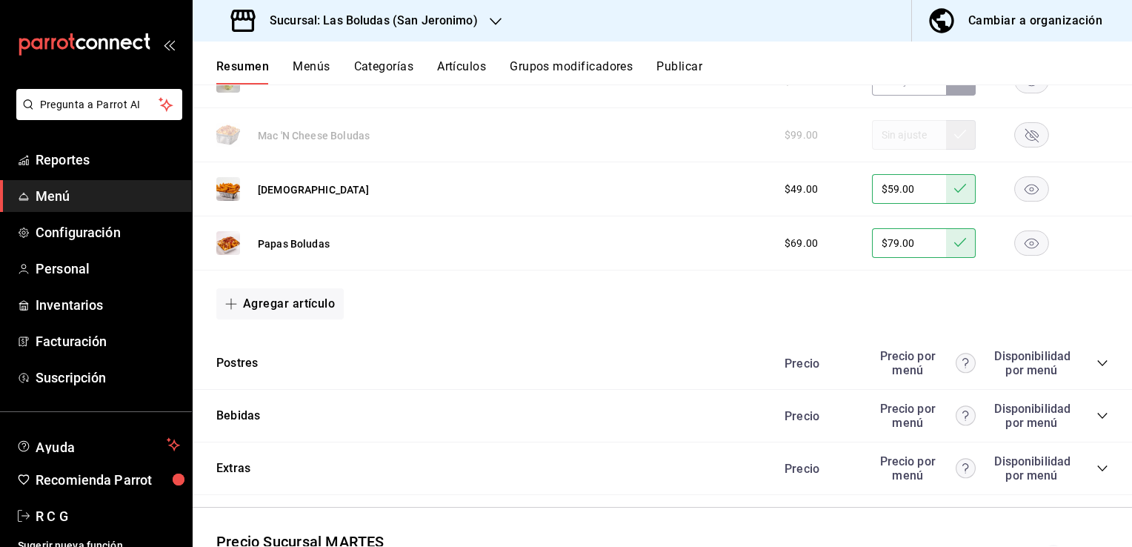
scroll to position [6521, 0]
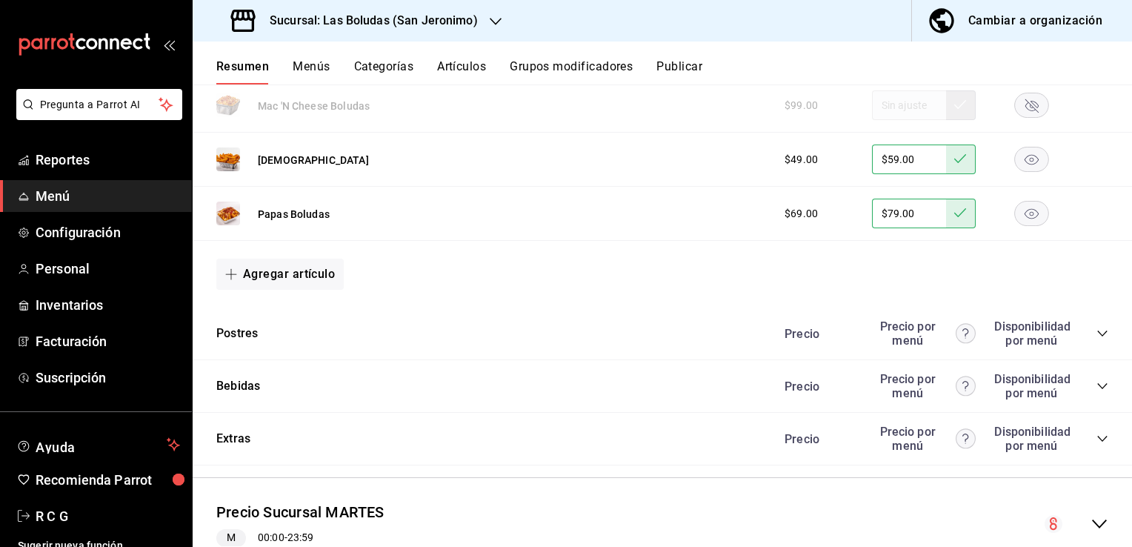
click at [1097, 338] on icon "collapse-category-row" at bounding box center [1103, 334] width 12 height 12
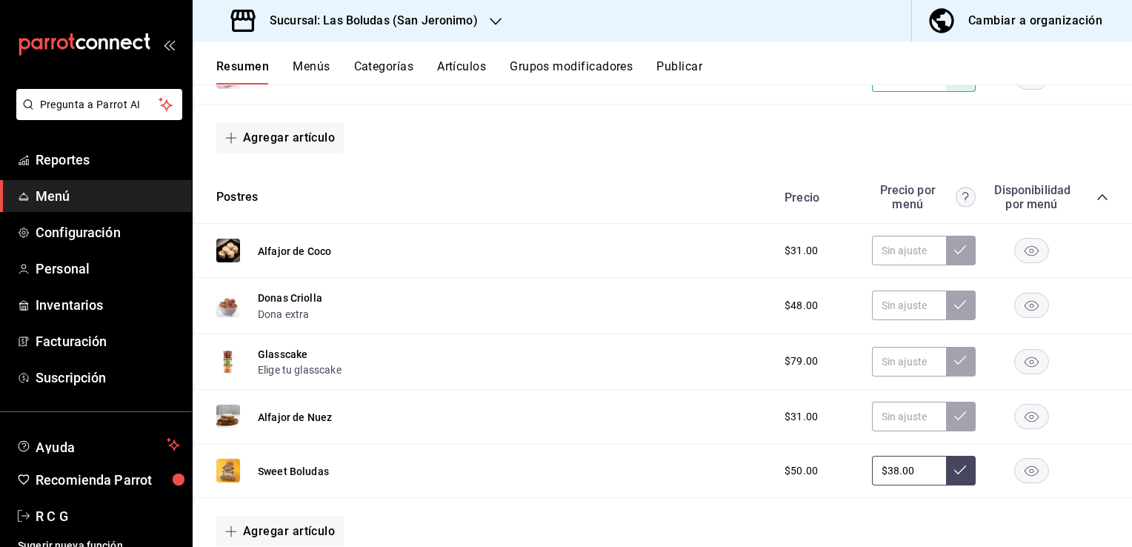
scroll to position [6669, 0]
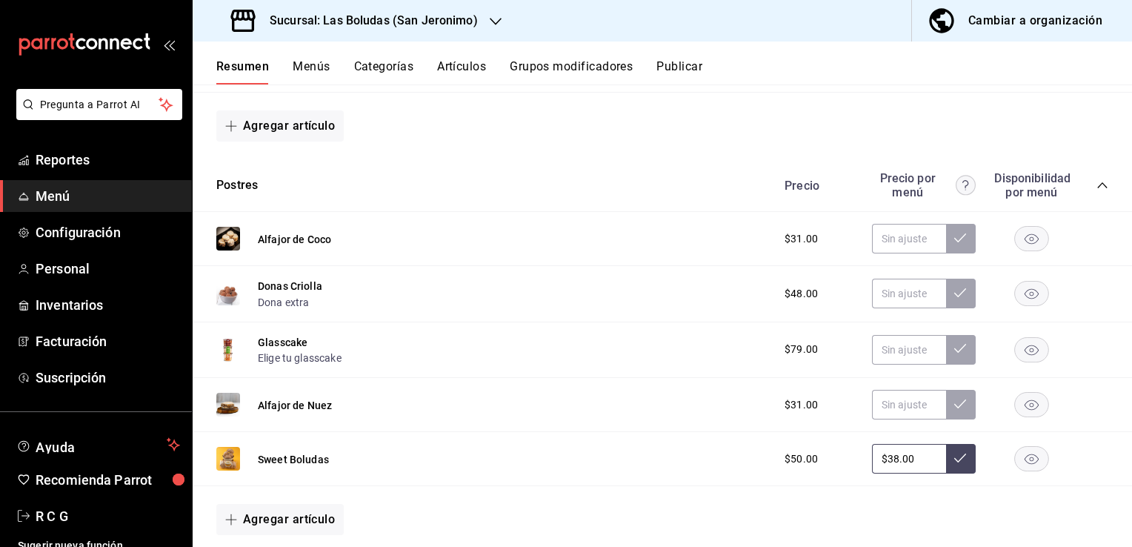
click at [1015, 298] on rect "button" at bounding box center [1032, 294] width 34 height 24
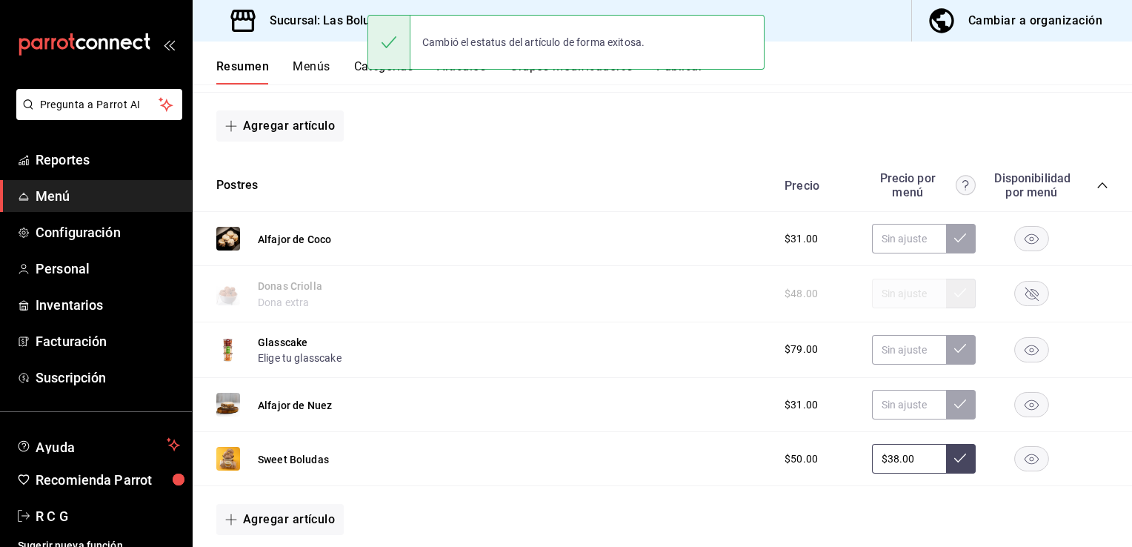
click at [1023, 358] on rect "button" at bounding box center [1032, 349] width 34 height 24
click at [1025, 460] on icon "button" at bounding box center [1032, 459] width 14 height 10
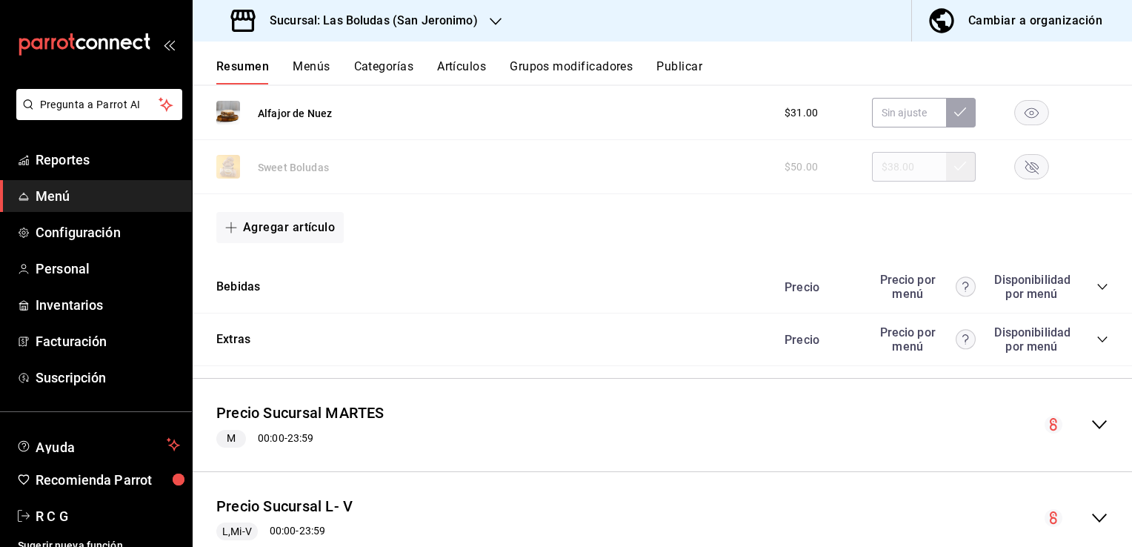
scroll to position [6966, 0]
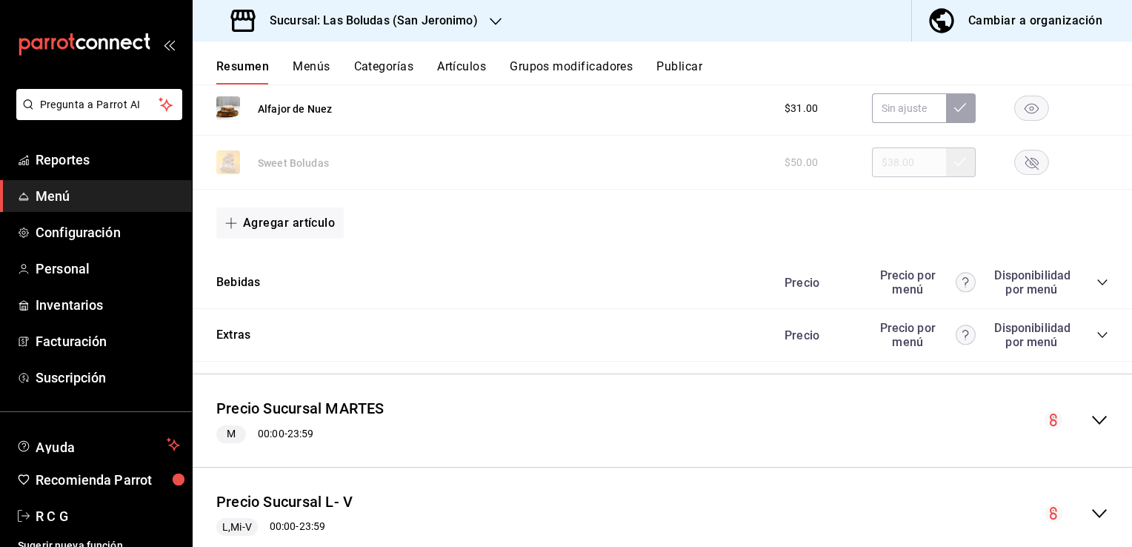
click at [1097, 288] on icon "collapse-category-row" at bounding box center [1103, 282] width 12 height 12
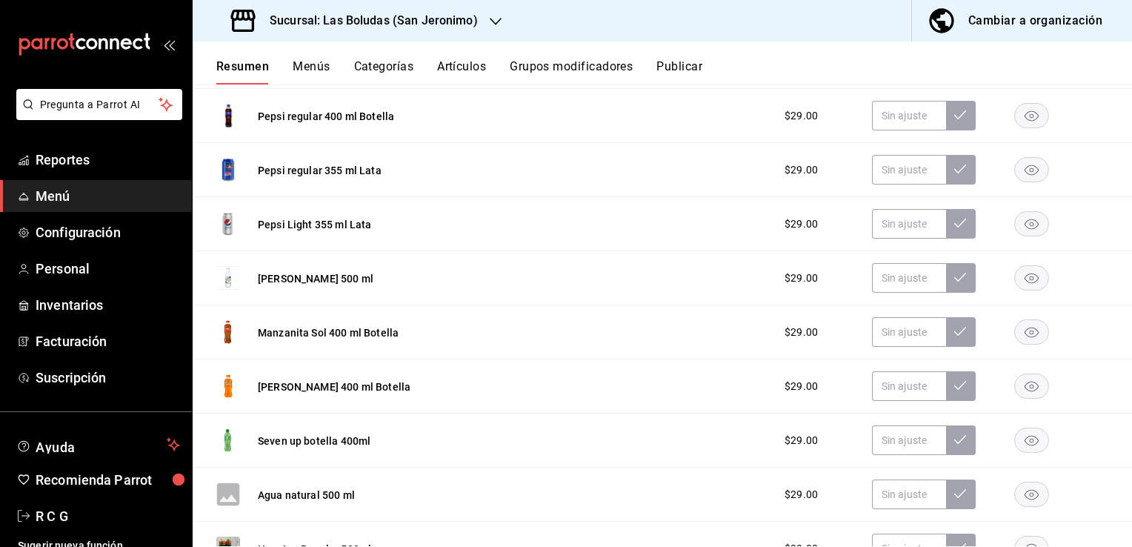
scroll to position [7188, 0]
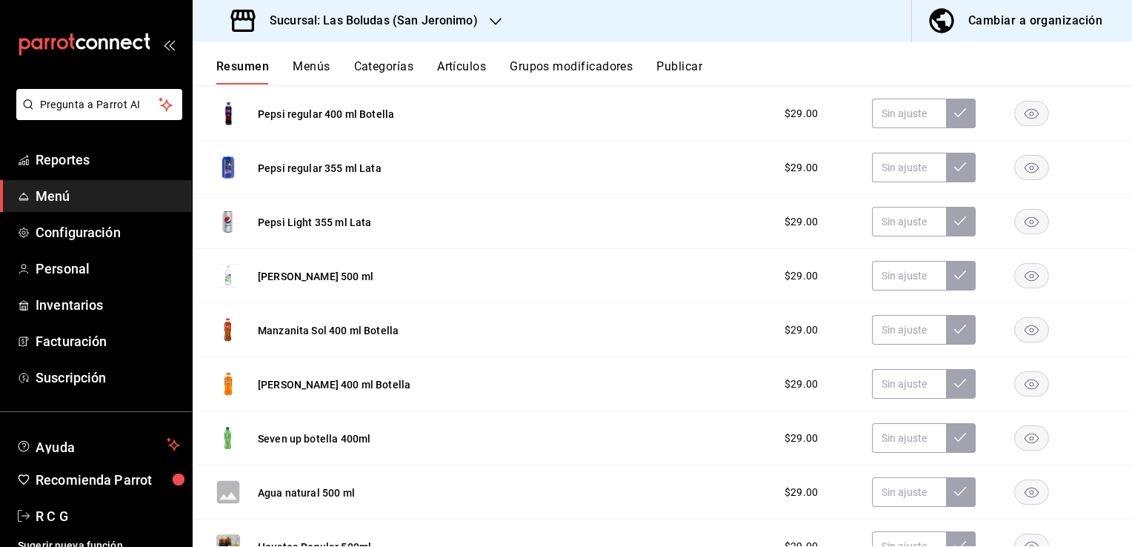
click at [1026, 278] on rect "button" at bounding box center [1032, 276] width 34 height 24
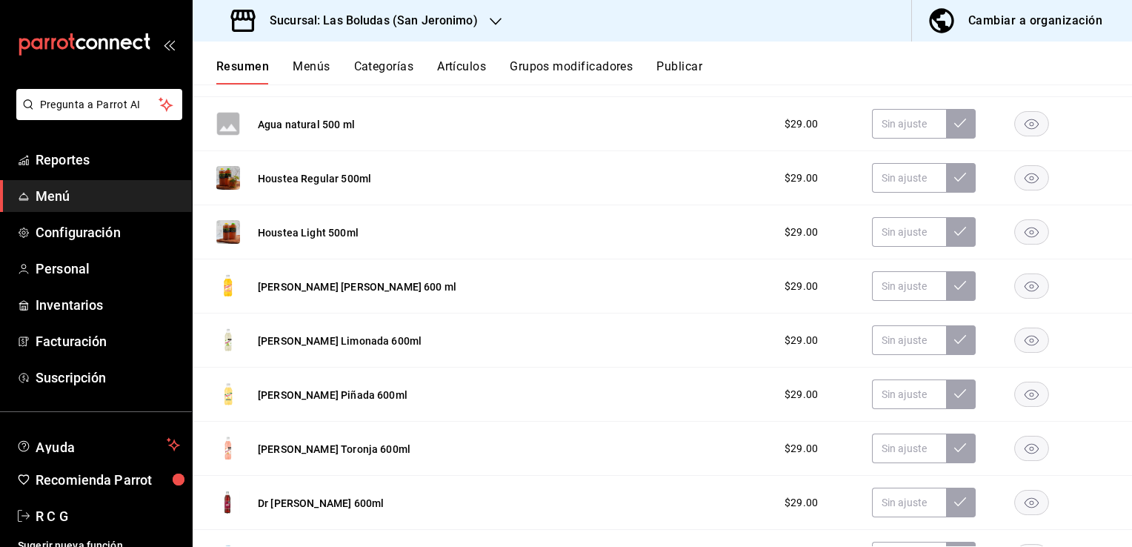
scroll to position [7558, 0]
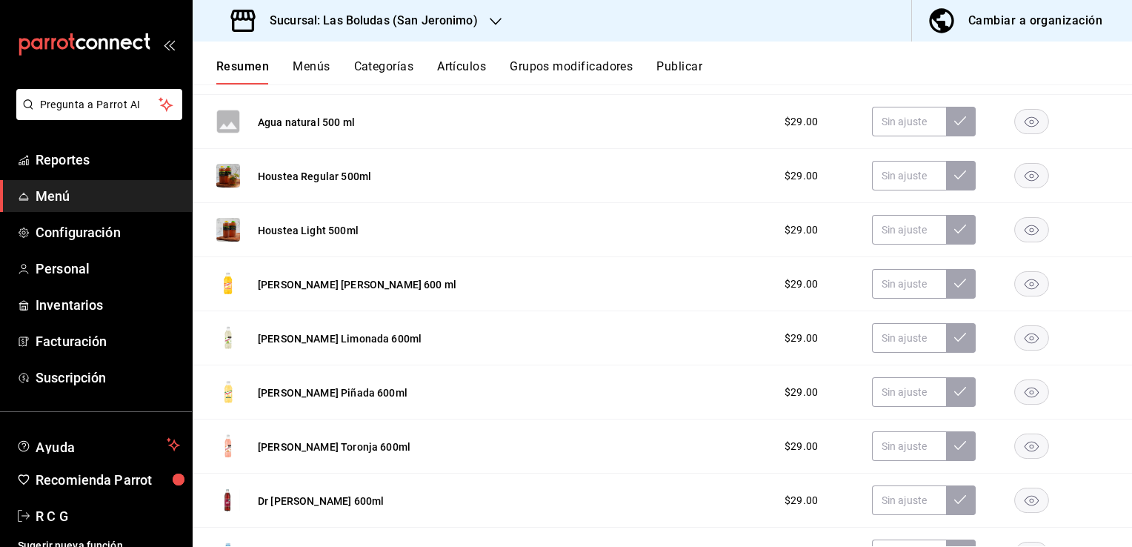
click at [1026, 290] on icon "button" at bounding box center [1032, 284] width 14 height 10
click at [1026, 339] on rect "button" at bounding box center [1032, 338] width 34 height 24
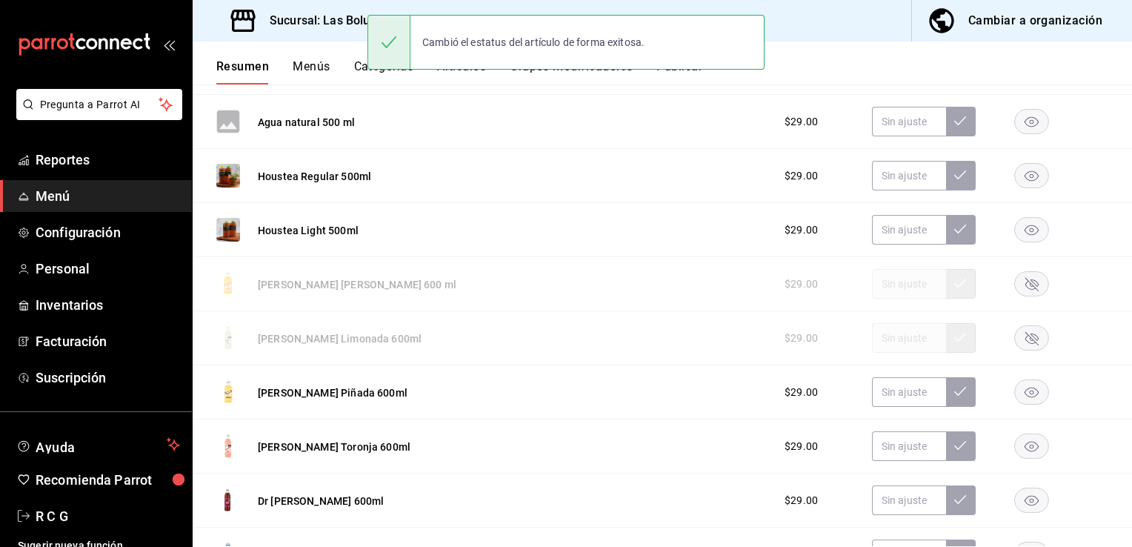
click at [1026, 391] on rect "button" at bounding box center [1032, 392] width 34 height 24
click at [1027, 442] on rect "button" at bounding box center [1032, 446] width 34 height 24
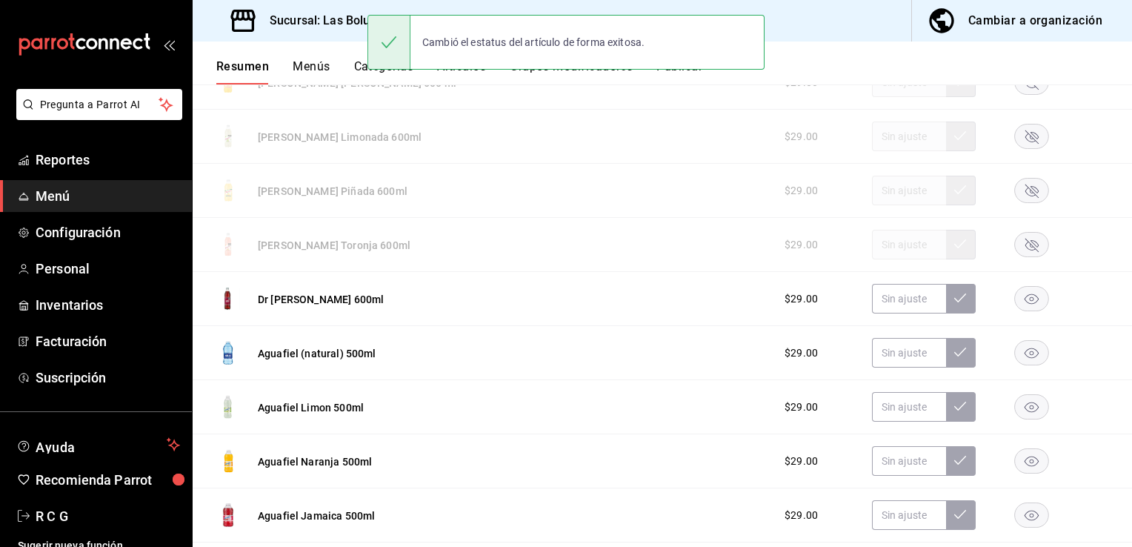
scroll to position [7781, 0]
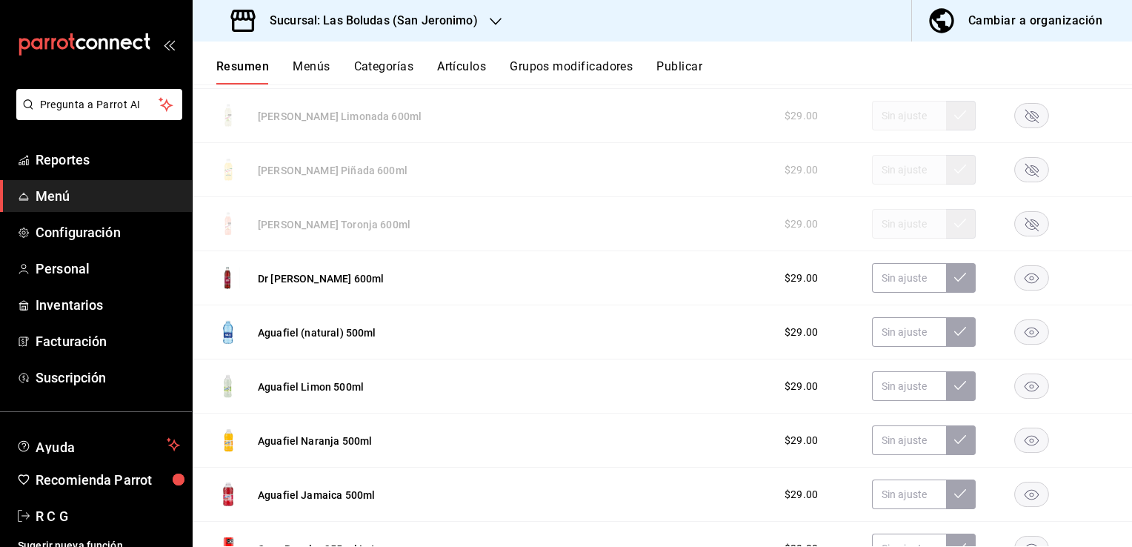
click at [1015, 333] on rect "button" at bounding box center [1032, 332] width 34 height 24
click at [1025, 385] on icon "button" at bounding box center [1032, 387] width 14 height 10
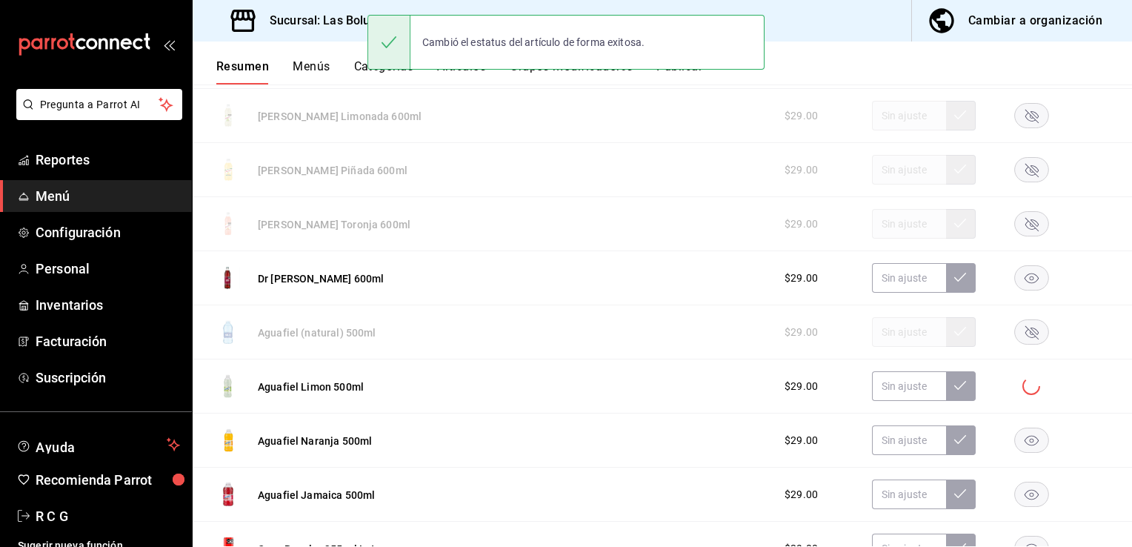
click at [1020, 437] on rect "button" at bounding box center [1032, 440] width 34 height 24
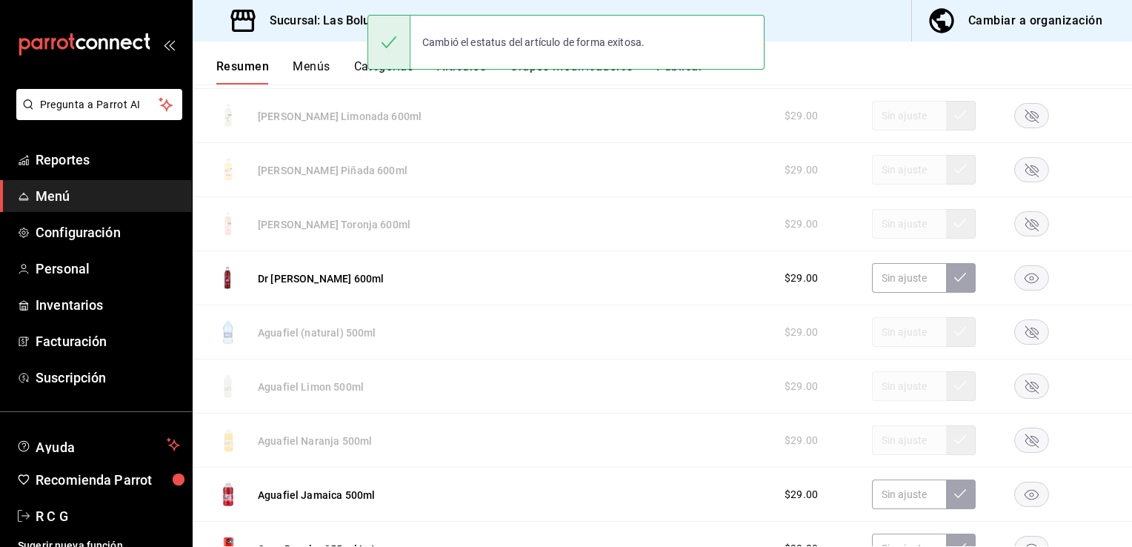
click at [1026, 494] on rect "button" at bounding box center [1032, 494] width 34 height 24
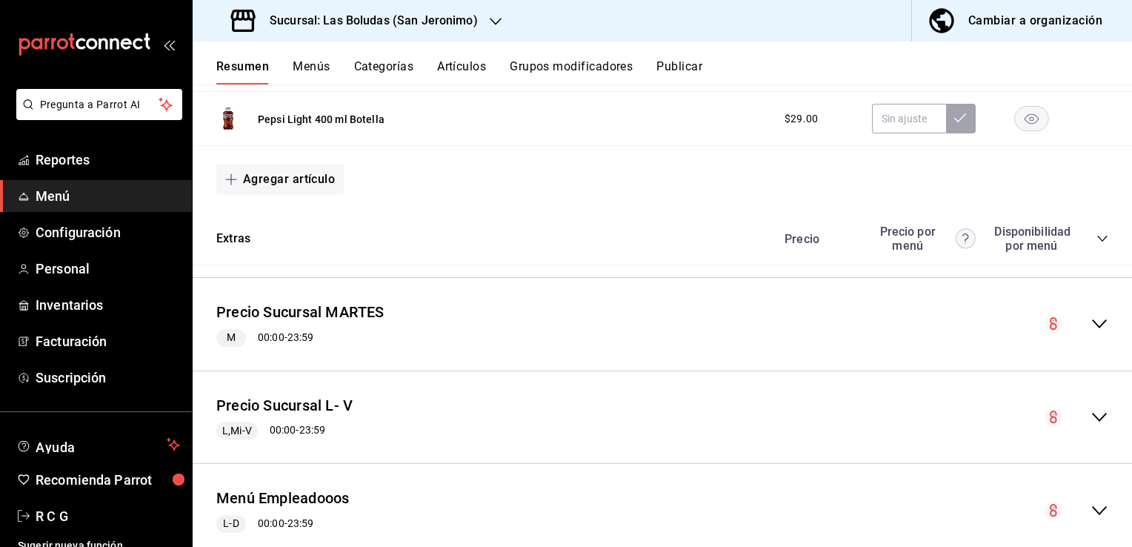
scroll to position [8373, 0]
click at [1091, 320] on icon "collapse-menu-row" at bounding box center [1100, 323] width 18 height 18
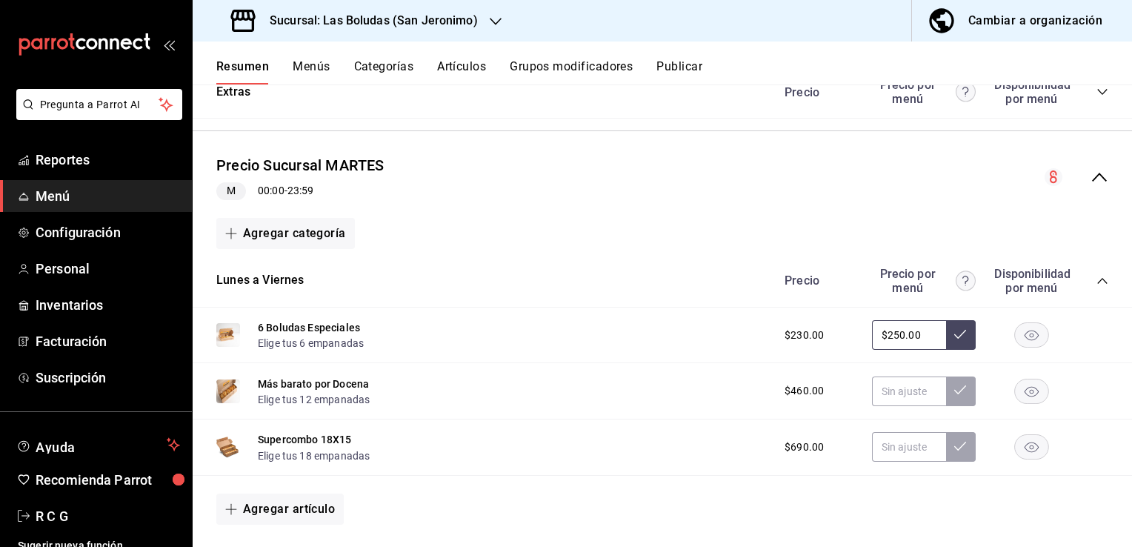
scroll to position [8522, 0]
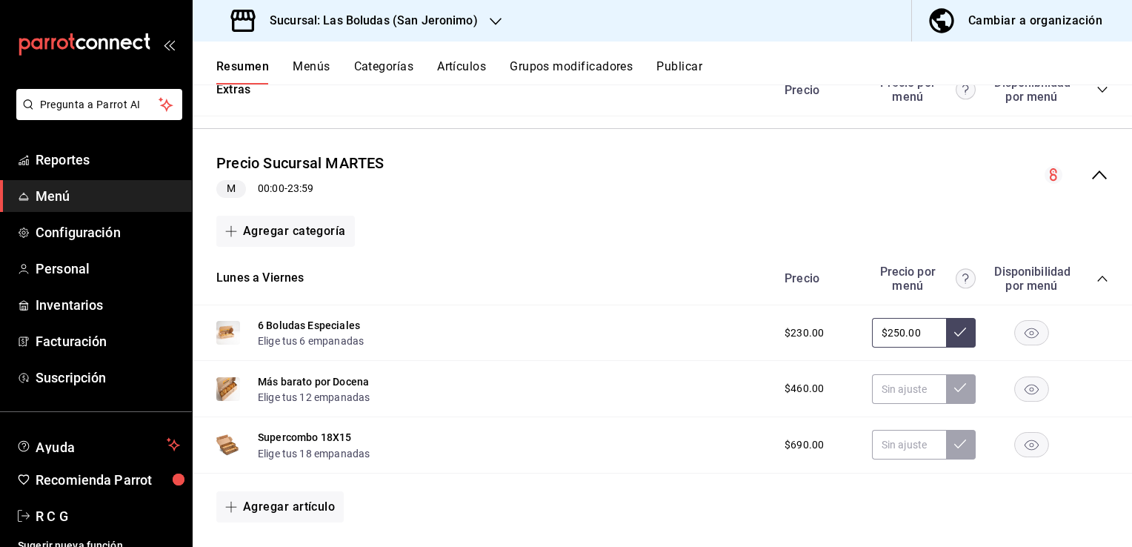
click at [892, 332] on input "$250.00" at bounding box center [909, 333] width 74 height 30
type input "$260.00"
click at [954, 334] on icon at bounding box center [960, 332] width 12 height 12
click at [887, 393] on input "text" at bounding box center [909, 389] width 74 height 30
type input "$499.00"
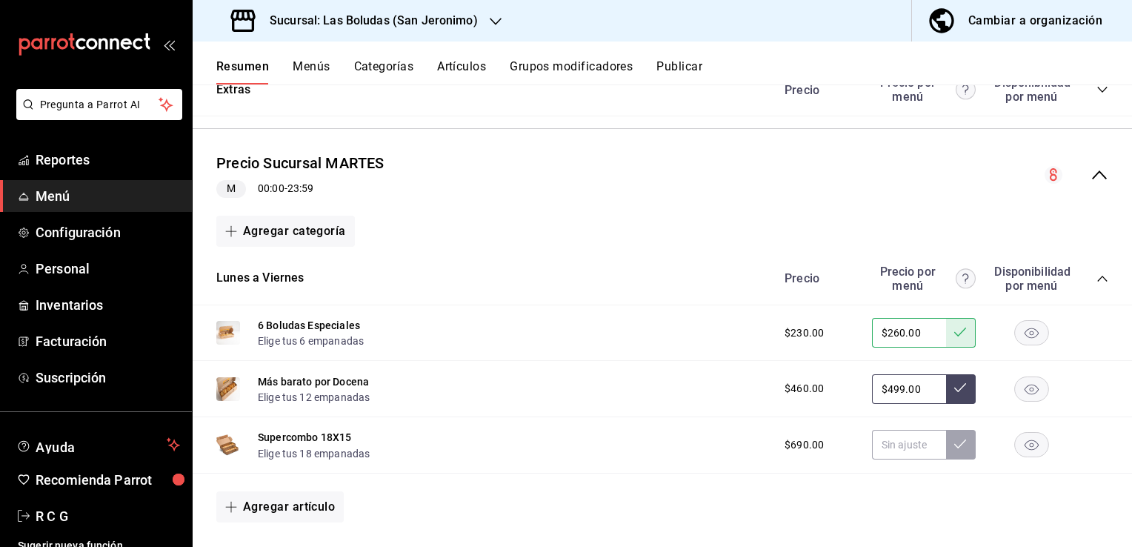
click at [954, 393] on icon at bounding box center [960, 388] width 12 height 12
click at [897, 448] on input "text" at bounding box center [909, 445] width 74 height 30
type input "$720.00"
click at [954, 450] on icon at bounding box center [960, 444] width 12 height 12
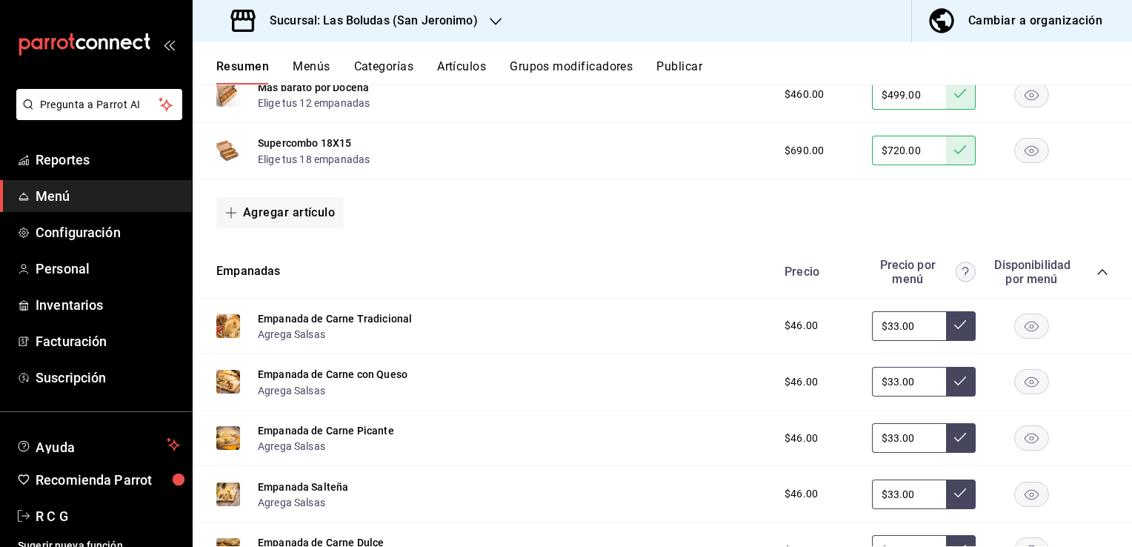
scroll to position [8818, 0]
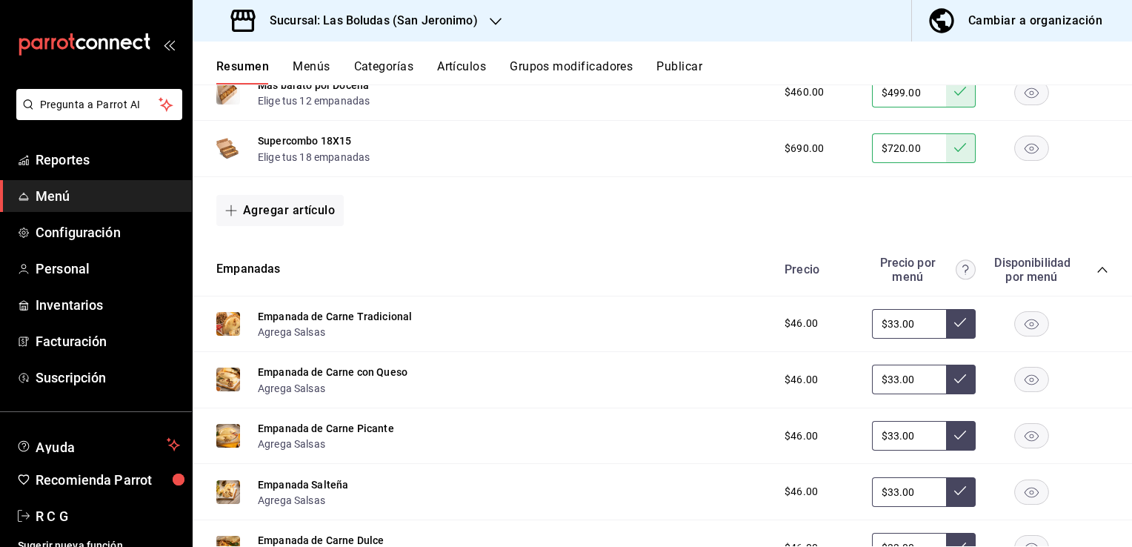
click at [886, 325] on input "$33.00" at bounding box center [909, 324] width 74 height 30
type input "$38.00"
click at [954, 326] on icon at bounding box center [960, 322] width 12 height 12
click at [884, 379] on input "$33.00" at bounding box center [909, 380] width 74 height 30
type input "$38.00"
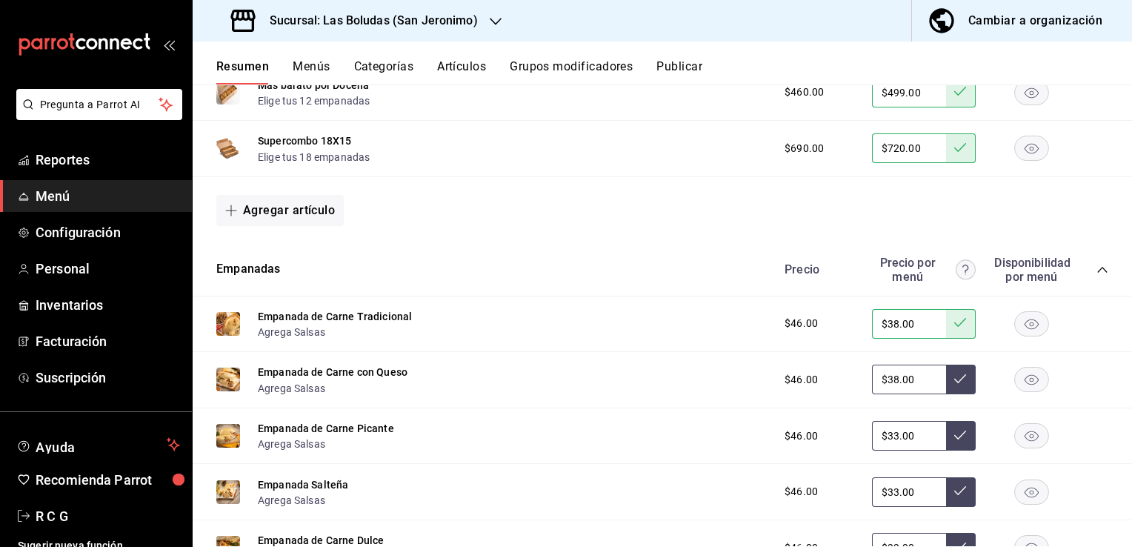
click at [954, 383] on icon at bounding box center [960, 378] width 12 height 9
click at [885, 439] on input "$33.00" at bounding box center [909, 436] width 74 height 30
type input "$38.00"
click at [954, 433] on icon at bounding box center [960, 435] width 12 height 12
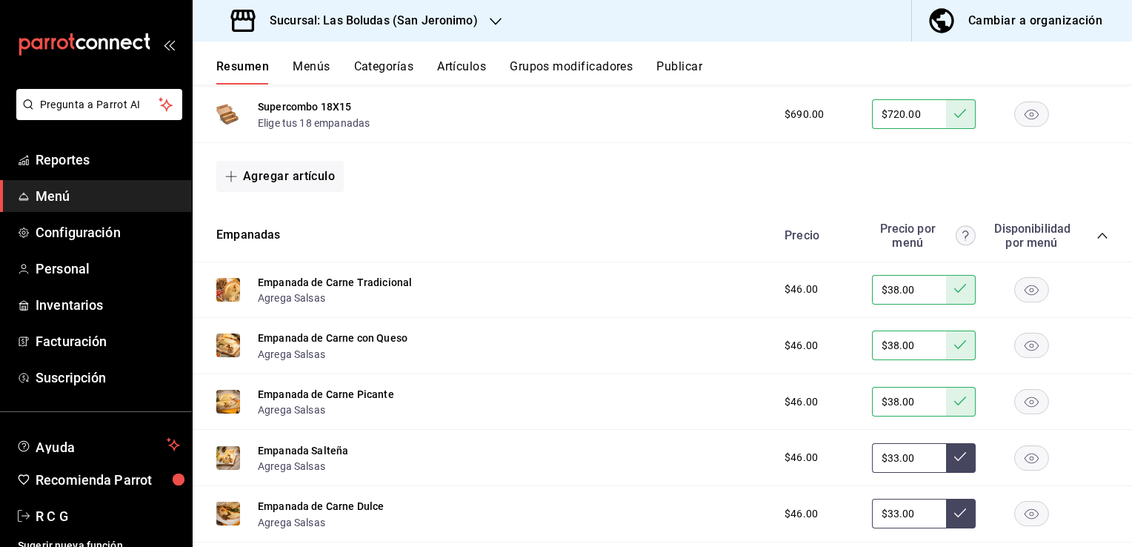
scroll to position [8966, 0]
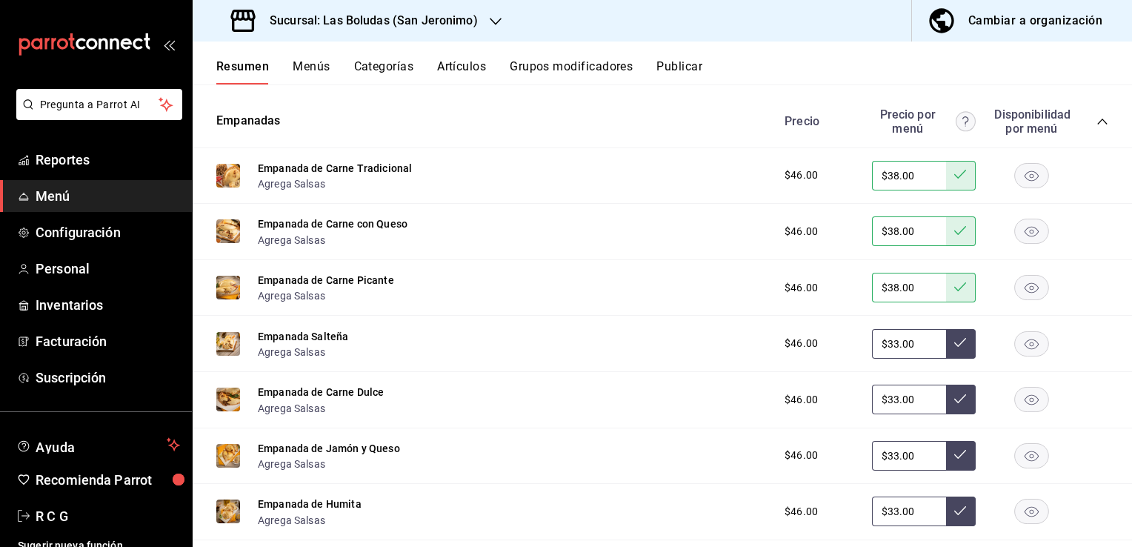
click at [886, 348] on input "$33.00" at bounding box center [909, 344] width 74 height 30
type input "$38.00"
click at [954, 345] on icon at bounding box center [960, 342] width 12 height 9
click at [1025, 346] on icon "button" at bounding box center [1032, 344] width 14 height 10
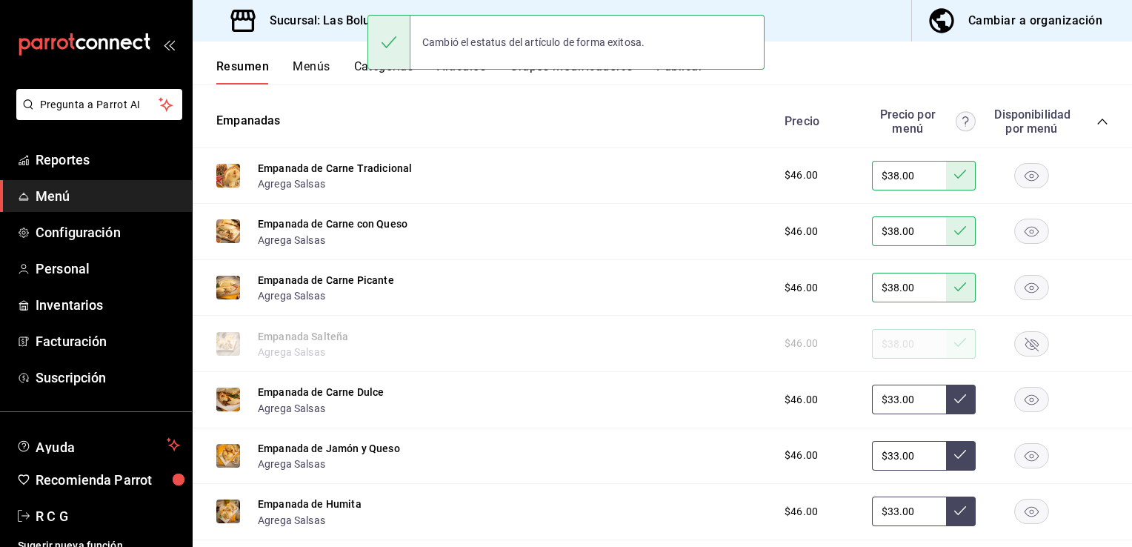
click at [883, 402] on input "$33.00" at bounding box center [909, 400] width 74 height 30
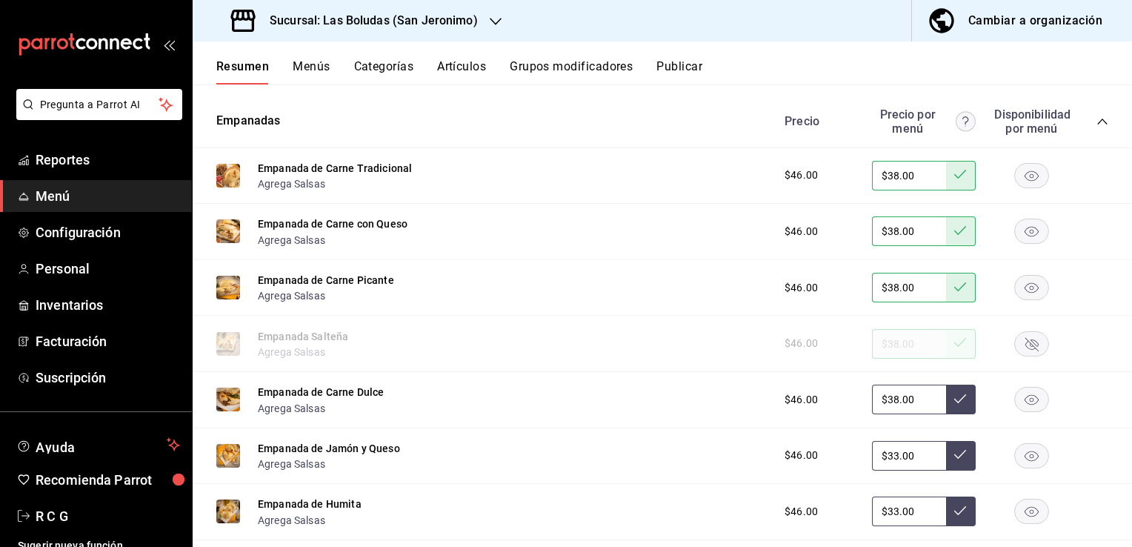
type input "$38.00"
click at [954, 399] on icon at bounding box center [960, 399] width 12 height 12
click at [886, 459] on input "$33.00" at bounding box center [909, 456] width 74 height 30
type input "$38.00"
click at [954, 460] on icon at bounding box center [960, 454] width 12 height 12
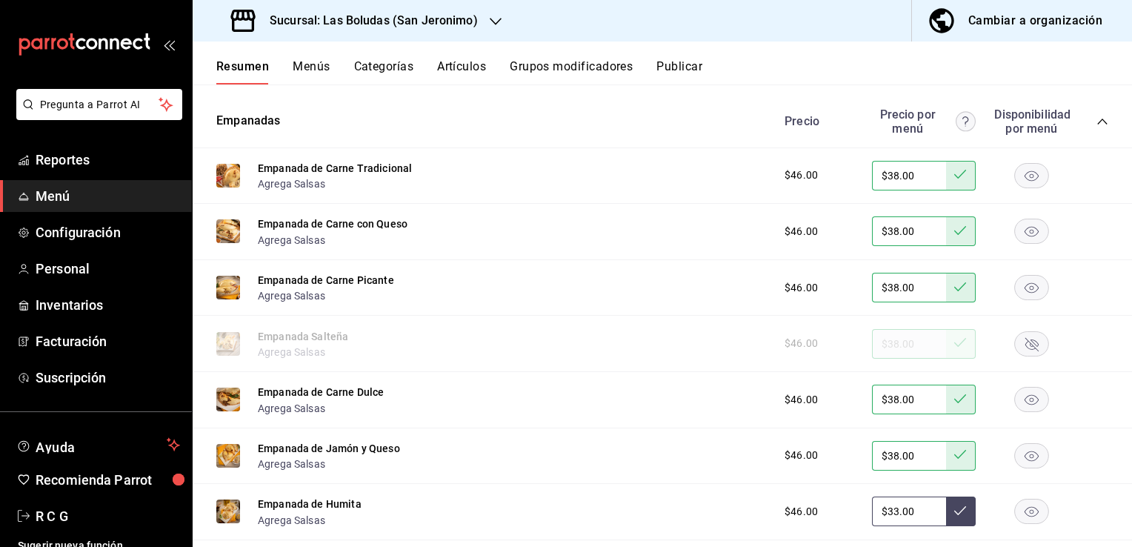
click at [886, 511] on input "$33.00" at bounding box center [909, 511] width 74 height 30
type input "$38.00"
click at [954, 516] on icon at bounding box center [960, 511] width 12 height 12
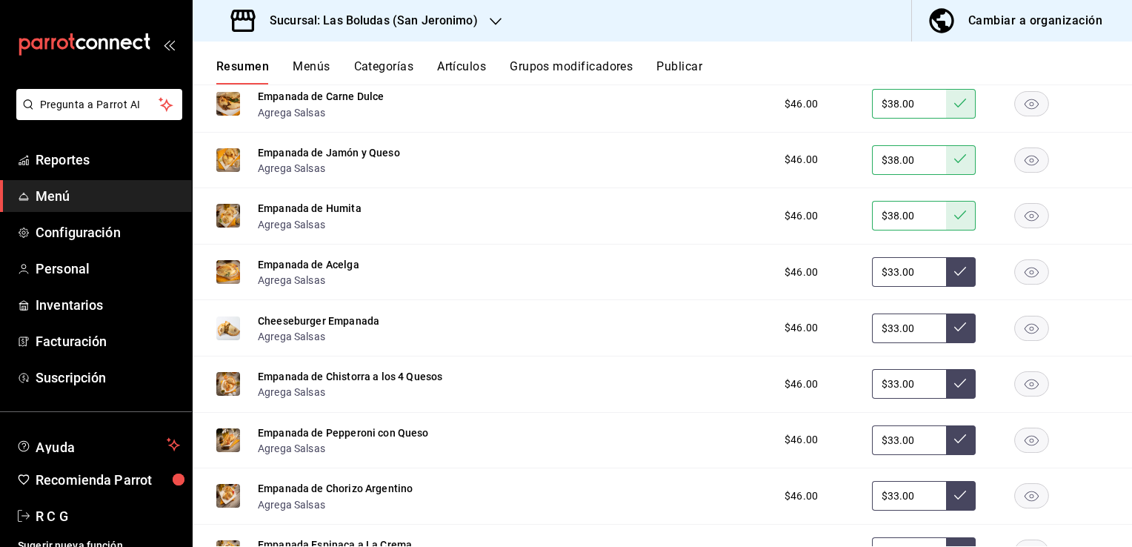
scroll to position [9263, 0]
click at [883, 274] on input "$33.00" at bounding box center [909, 271] width 74 height 30
type input "$38.00"
click at [954, 274] on icon at bounding box center [960, 270] width 12 height 9
click at [883, 330] on input "$33.00" at bounding box center [909, 328] width 74 height 30
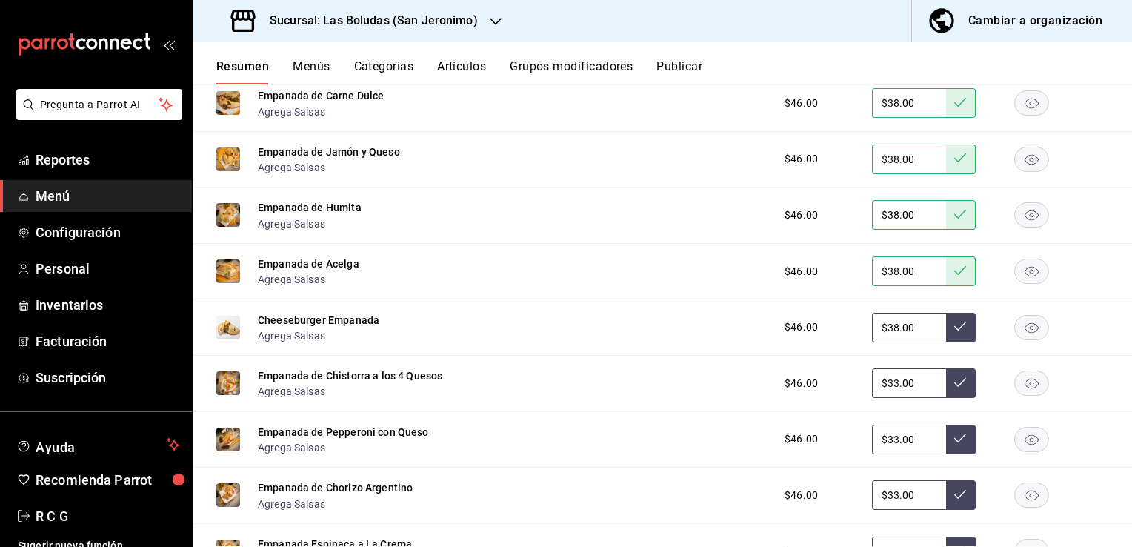
type input "$38.00"
click at [954, 332] on icon at bounding box center [960, 326] width 12 height 12
click at [883, 382] on input "$33.00" at bounding box center [909, 383] width 74 height 30
type input "$38.00"
click at [954, 388] on icon at bounding box center [960, 382] width 12 height 12
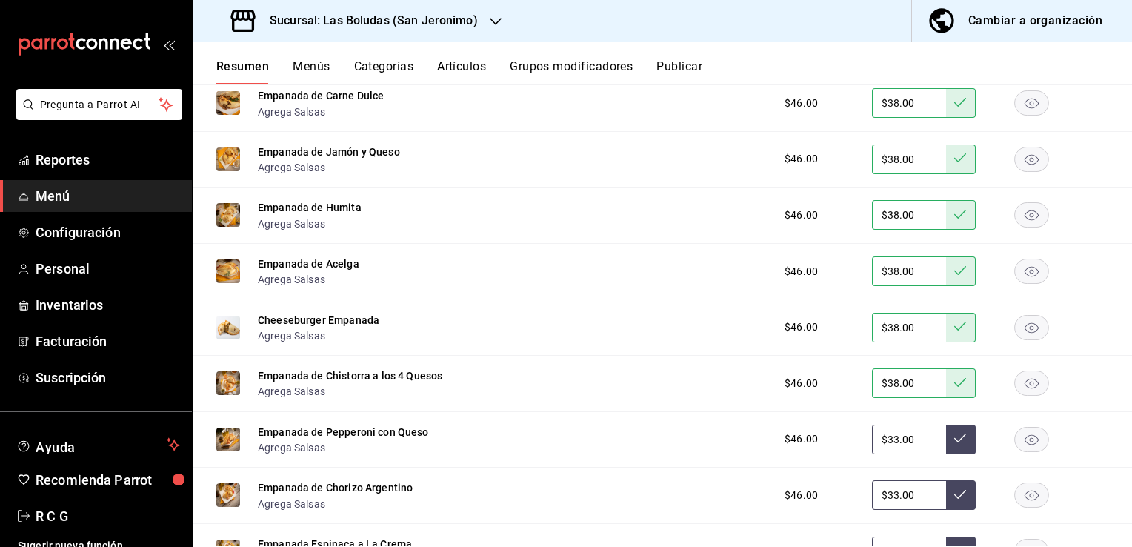
click at [882, 443] on input "$33.00" at bounding box center [909, 440] width 74 height 30
type input "$38.00"
click at [946, 445] on button at bounding box center [961, 440] width 30 height 30
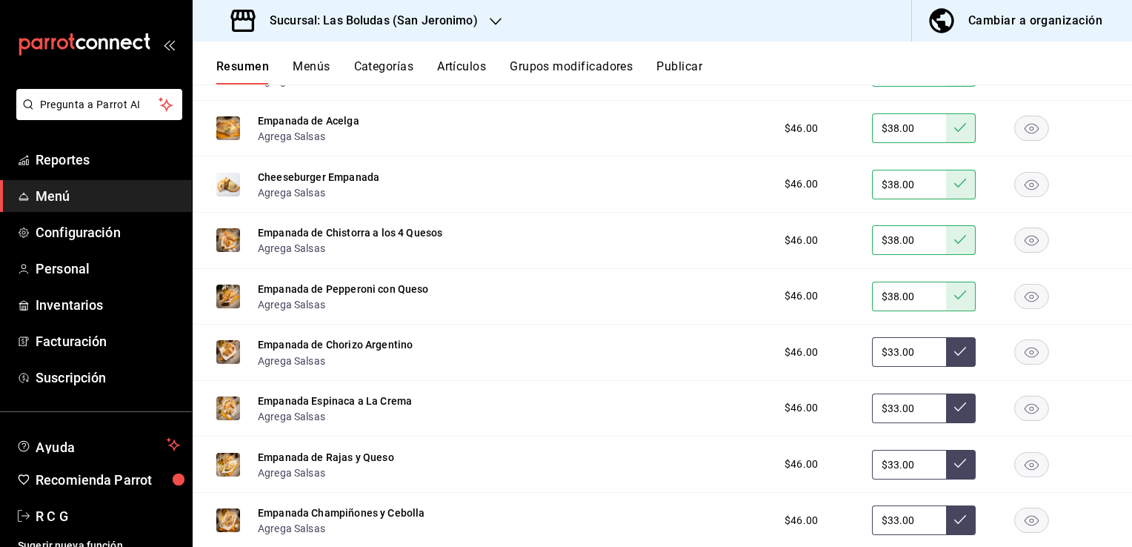
scroll to position [9411, 0]
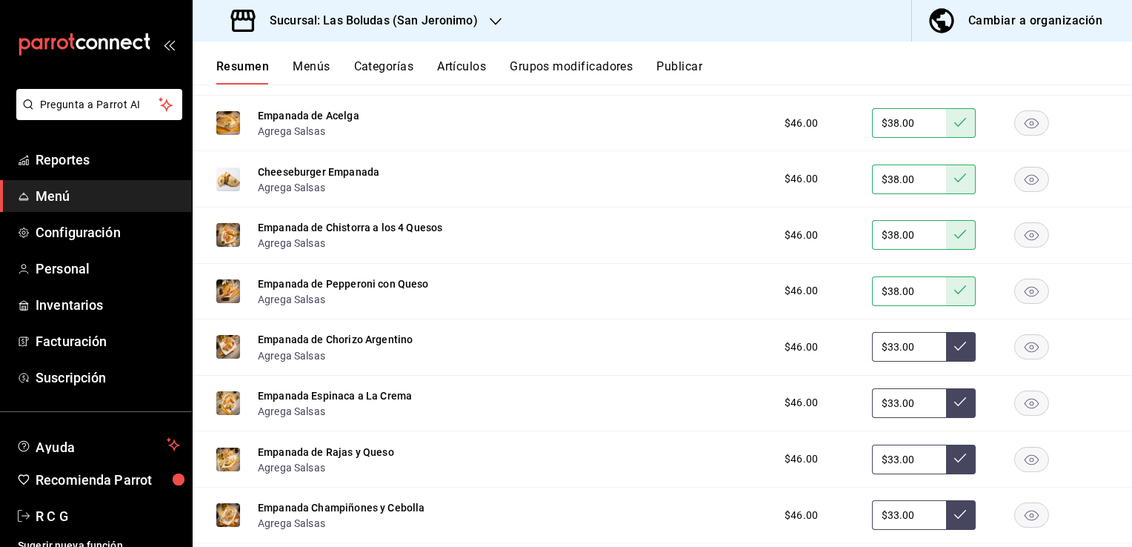
click at [884, 352] on input "$33.00" at bounding box center [909, 347] width 74 height 30
type input "$38.00"
click at [954, 348] on icon at bounding box center [960, 346] width 12 height 12
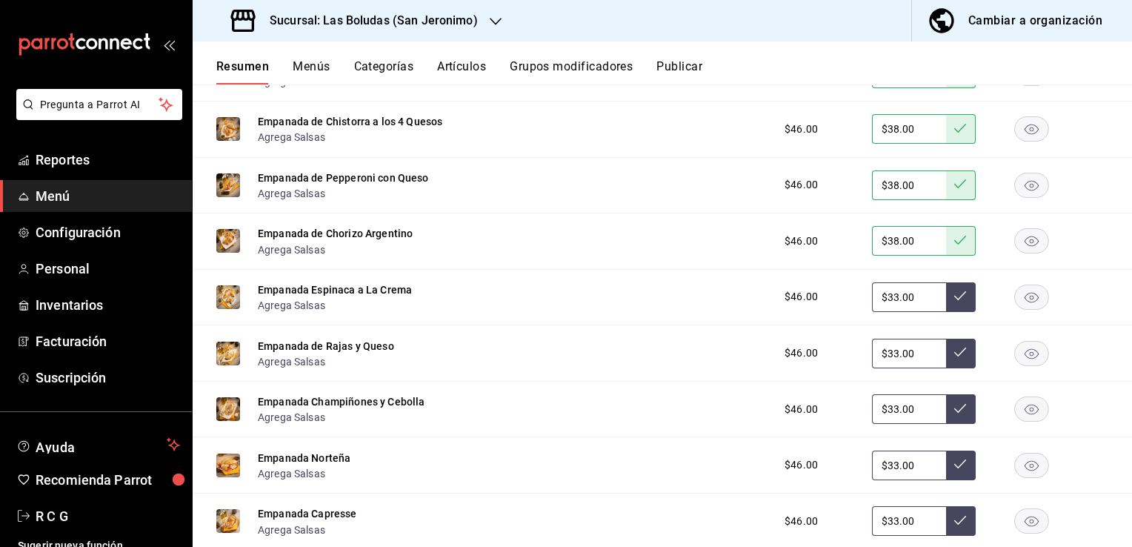
scroll to position [9559, 0]
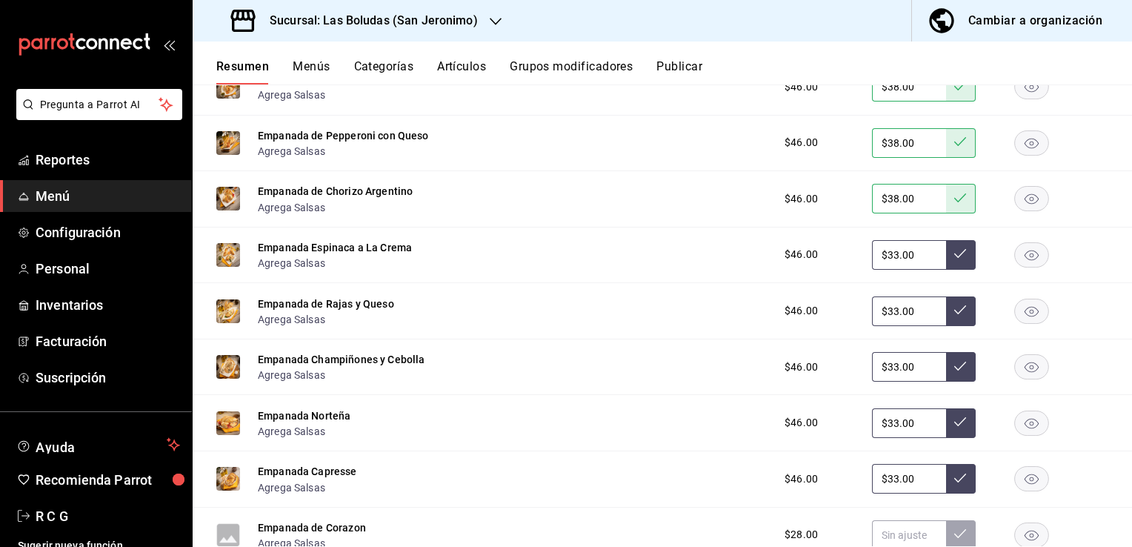
click at [886, 318] on input "$33.00" at bounding box center [909, 311] width 74 height 30
type input "$38.00"
click at [955, 314] on button at bounding box center [961, 311] width 30 height 30
click at [881, 256] on input "$33.00" at bounding box center [909, 255] width 74 height 30
type input "$38.00"
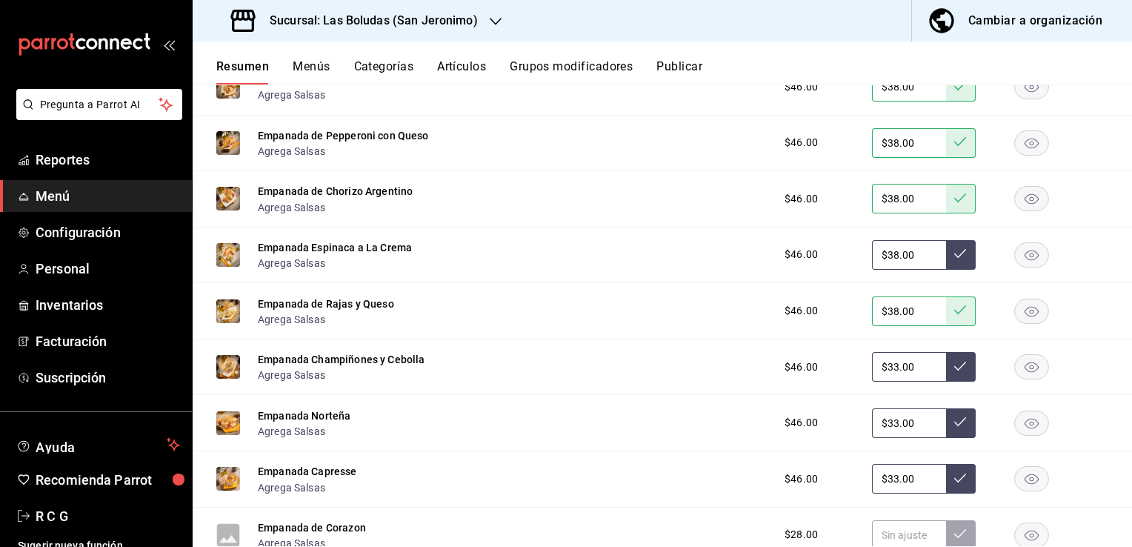
click at [946, 254] on button at bounding box center [961, 255] width 30 height 30
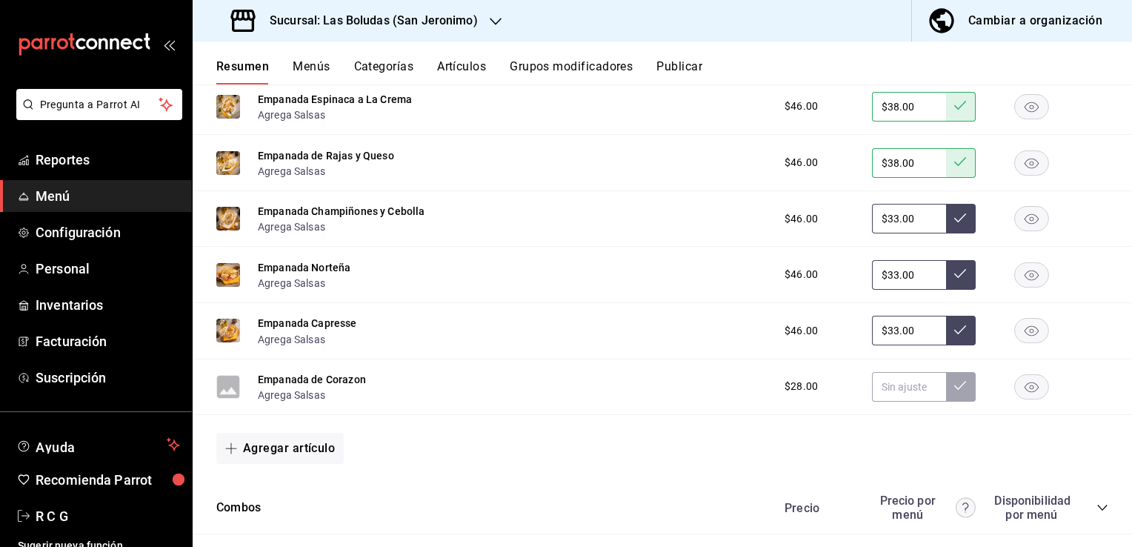
click at [886, 230] on input "$33.00" at bounding box center [909, 219] width 74 height 30
type input "$38.00"
click at [954, 221] on icon at bounding box center [960, 218] width 12 height 12
click at [886, 278] on input "$33.00" at bounding box center [909, 275] width 74 height 30
type input "$38.00"
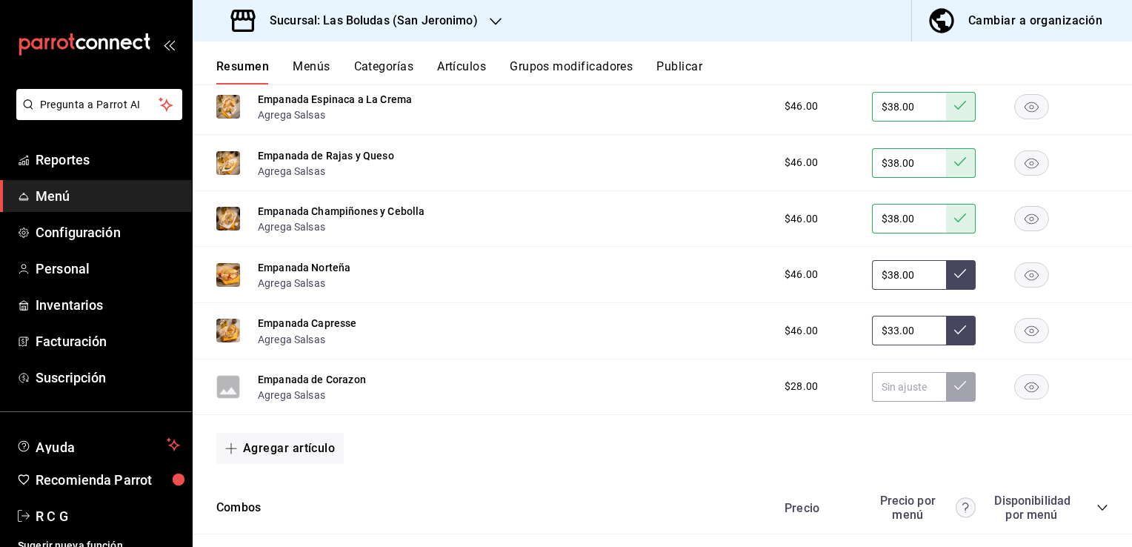
click at [954, 279] on icon at bounding box center [960, 274] width 12 height 12
click at [883, 336] on input "$33.00" at bounding box center [909, 331] width 74 height 30
type input "$38.00"
click at [954, 336] on icon at bounding box center [960, 330] width 12 height 12
click at [1018, 333] on rect "button" at bounding box center [1032, 331] width 34 height 24
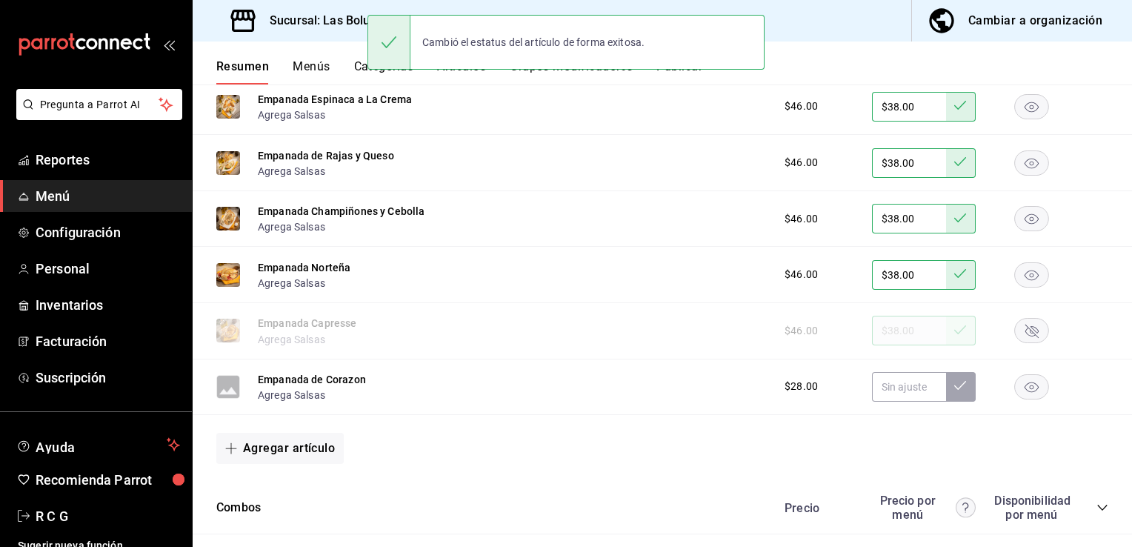
click at [1023, 388] on rect "button" at bounding box center [1032, 386] width 34 height 24
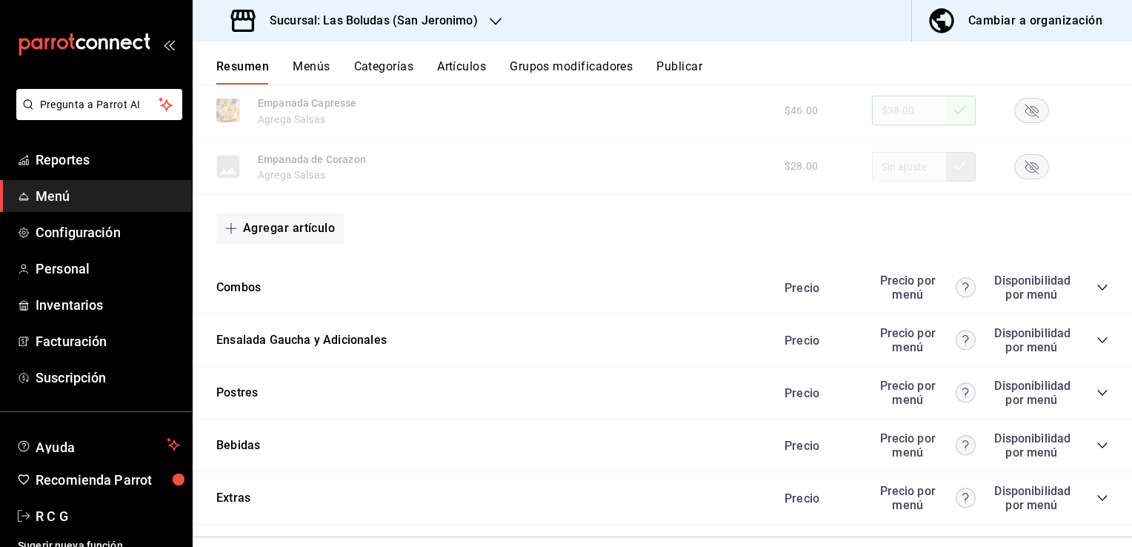
scroll to position [9930, 0]
click at [1097, 291] on icon "collapse-category-row" at bounding box center [1103, 285] width 12 height 12
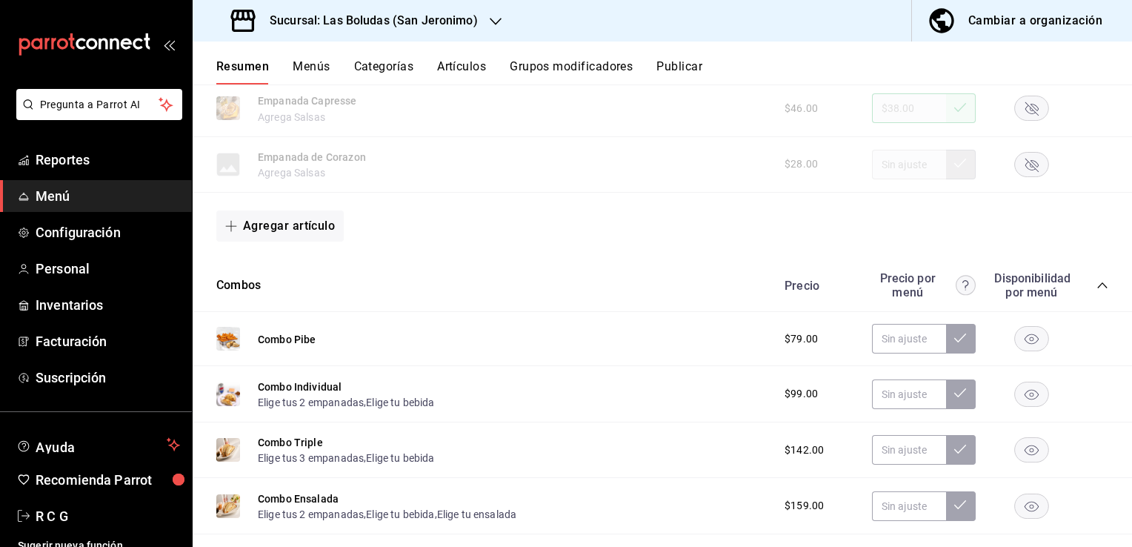
scroll to position [10004, 0]
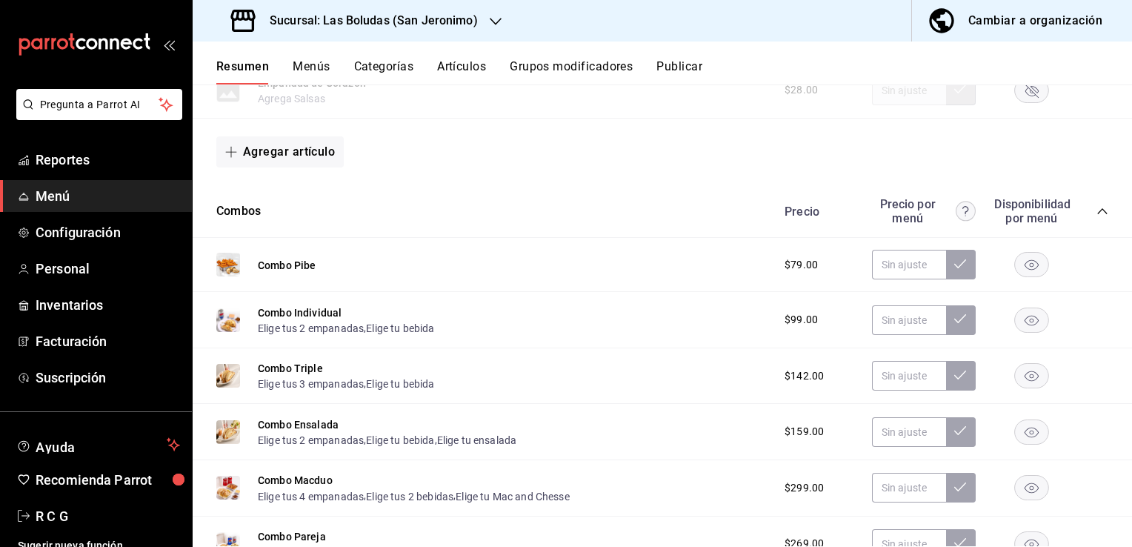
click at [1023, 270] on rect "button" at bounding box center [1032, 265] width 34 height 24
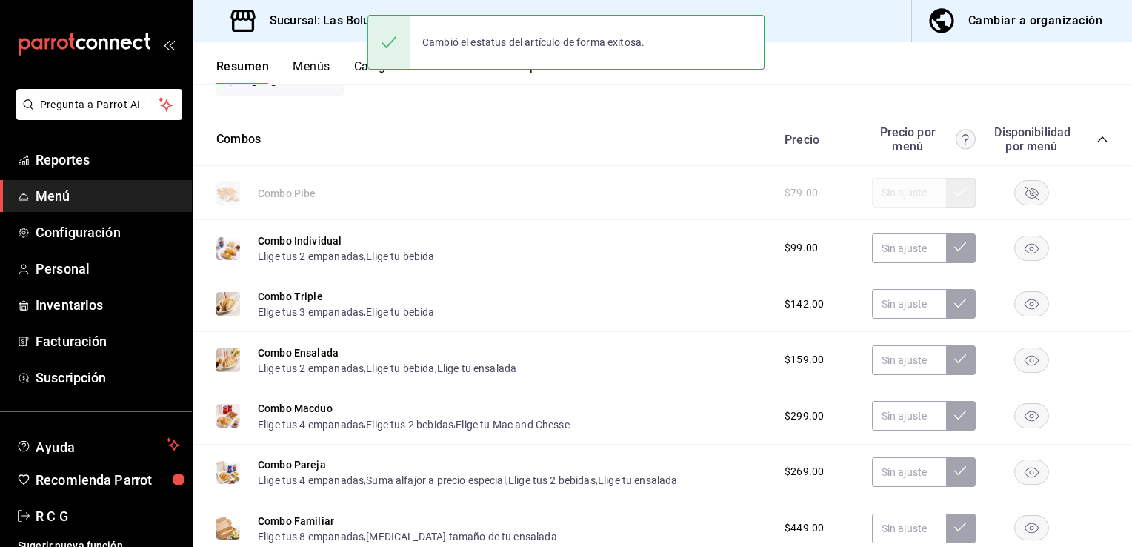
scroll to position [10078, 0]
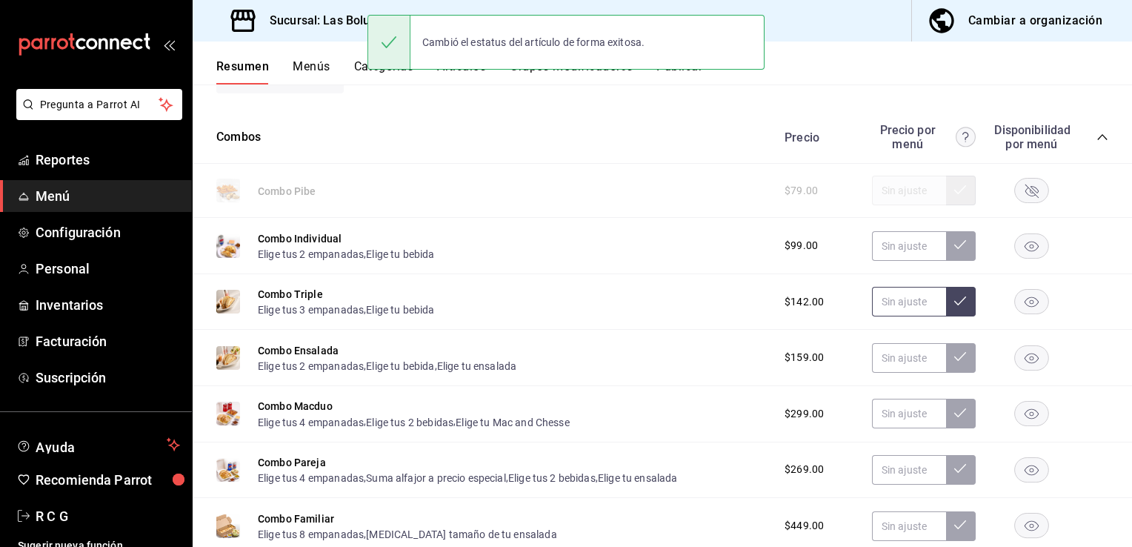
click at [880, 302] on input "text" at bounding box center [909, 302] width 74 height 30
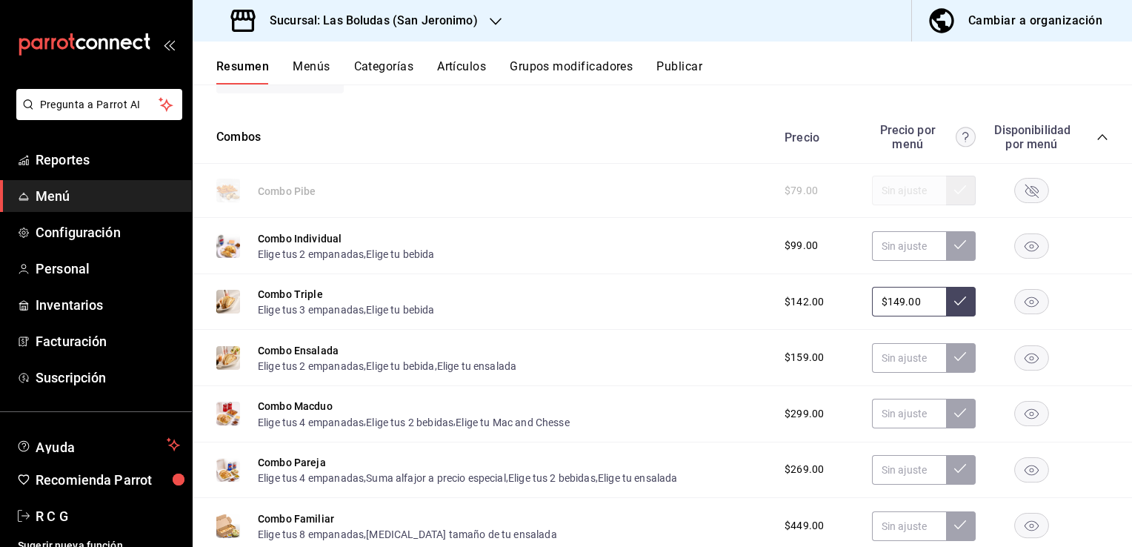
type input "$149.00"
click at [957, 307] on button at bounding box center [961, 302] width 30 height 30
click at [889, 361] on input "text" at bounding box center [909, 358] width 74 height 30
type input "$169.00"
click at [954, 362] on icon at bounding box center [960, 357] width 12 height 12
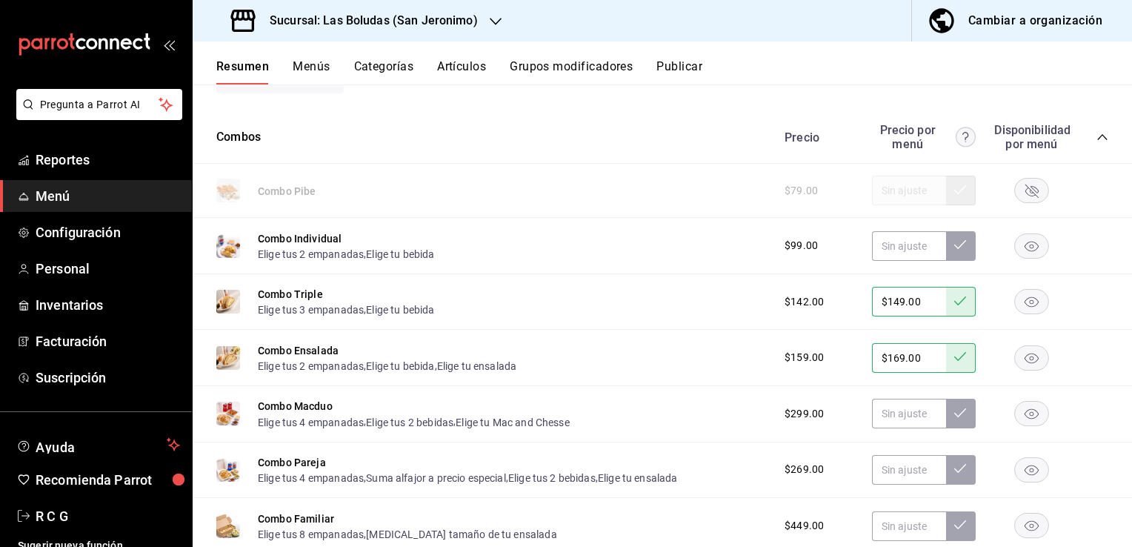
click at [1023, 417] on rect "button" at bounding box center [1032, 414] width 34 height 24
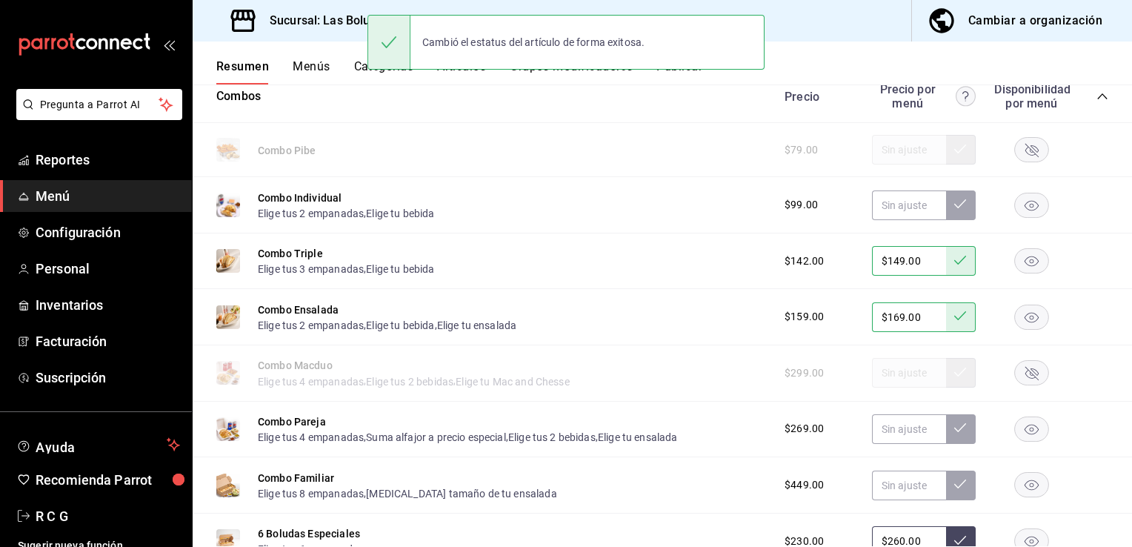
scroll to position [10226, 0]
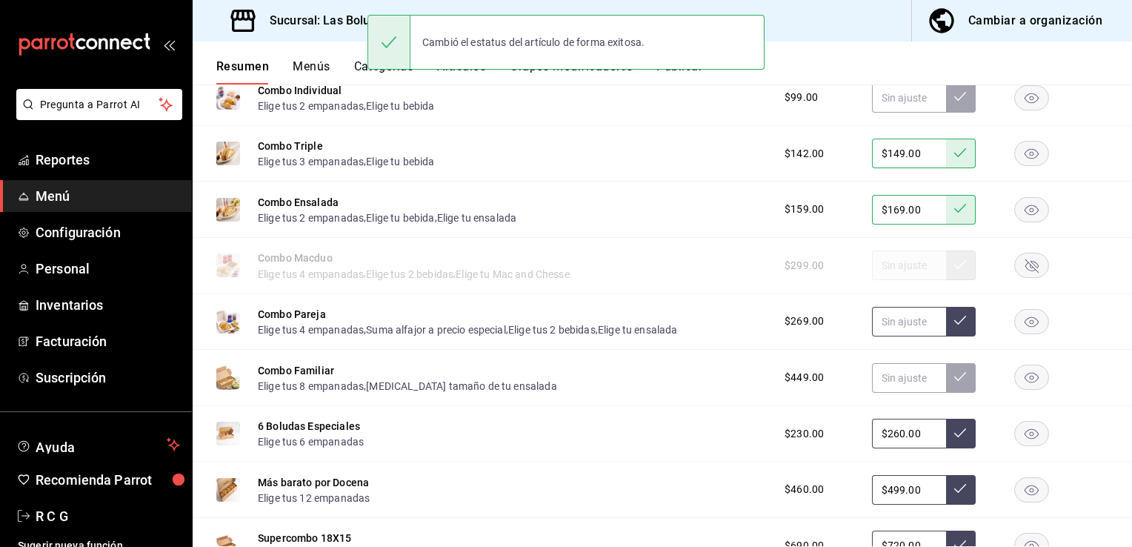
click at [880, 323] on input "text" at bounding box center [909, 322] width 74 height 30
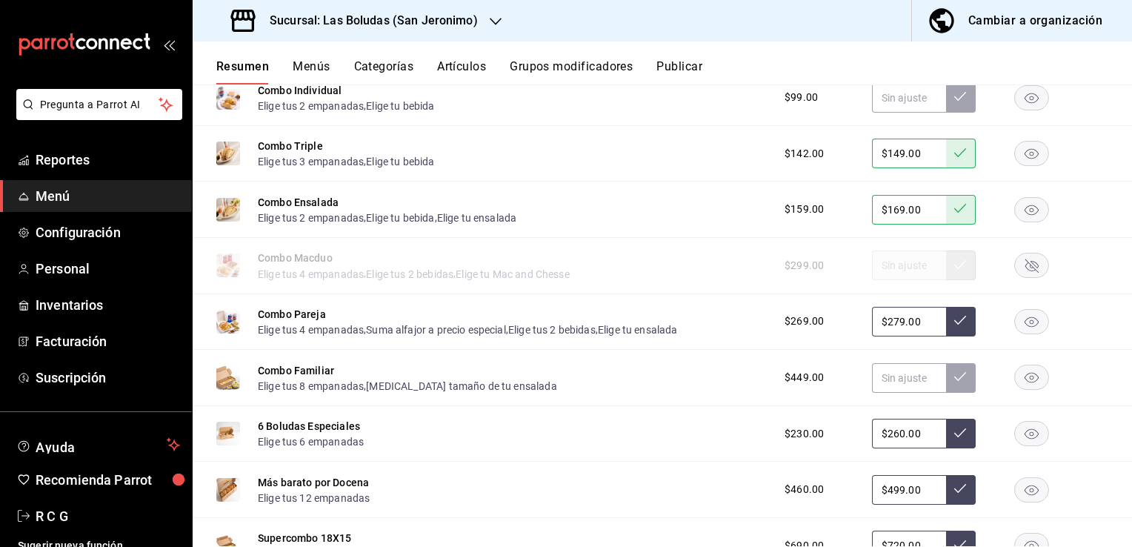
type input "$279.00"
click at [955, 324] on button at bounding box center [961, 322] width 30 height 30
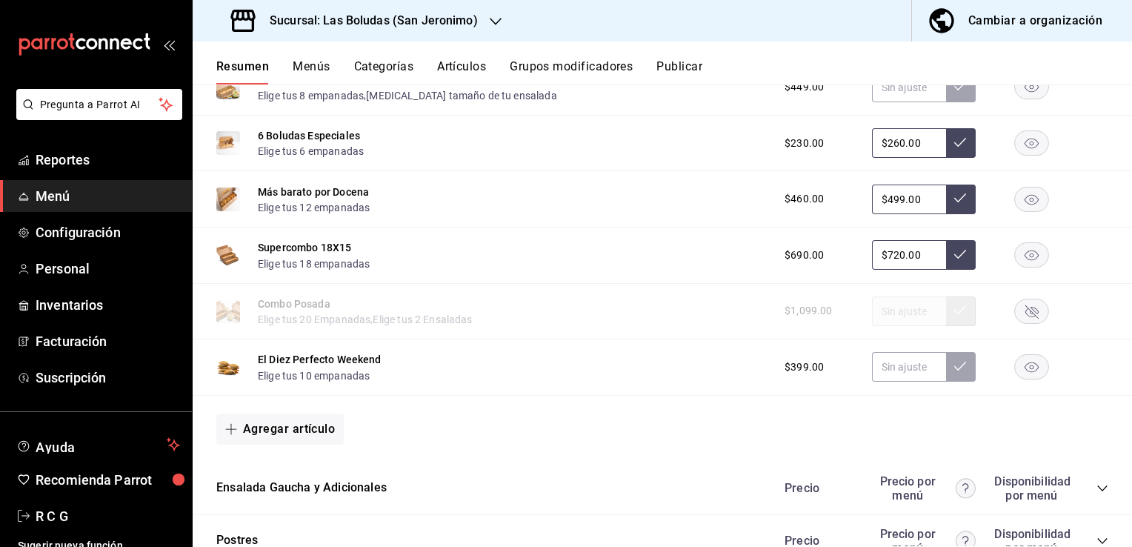
scroll to position [10522, 0]
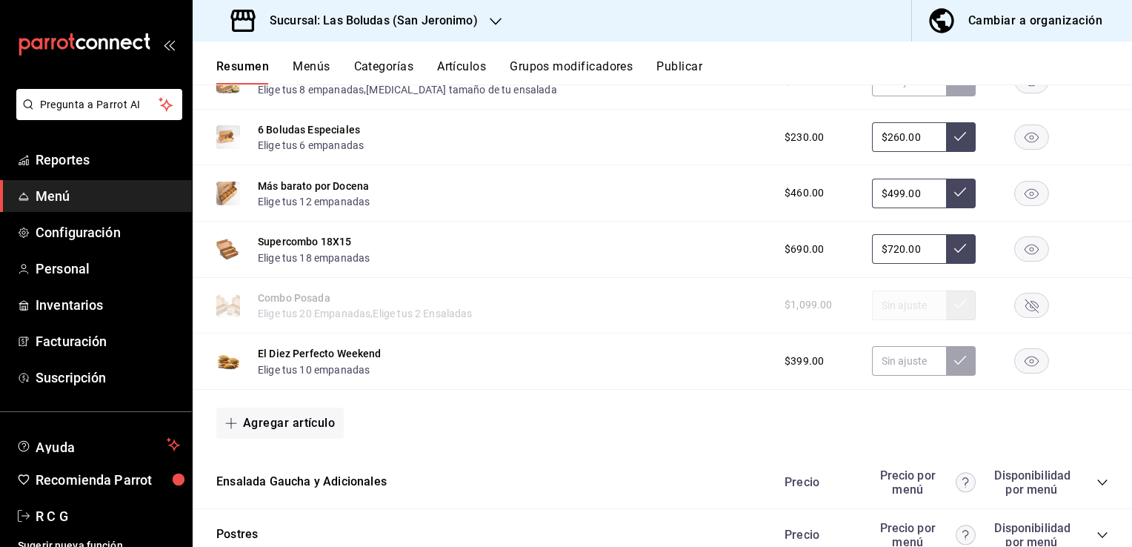
click at [1018, 371] on rect "button" at bounding box center [1032, 361] width 34 height 24
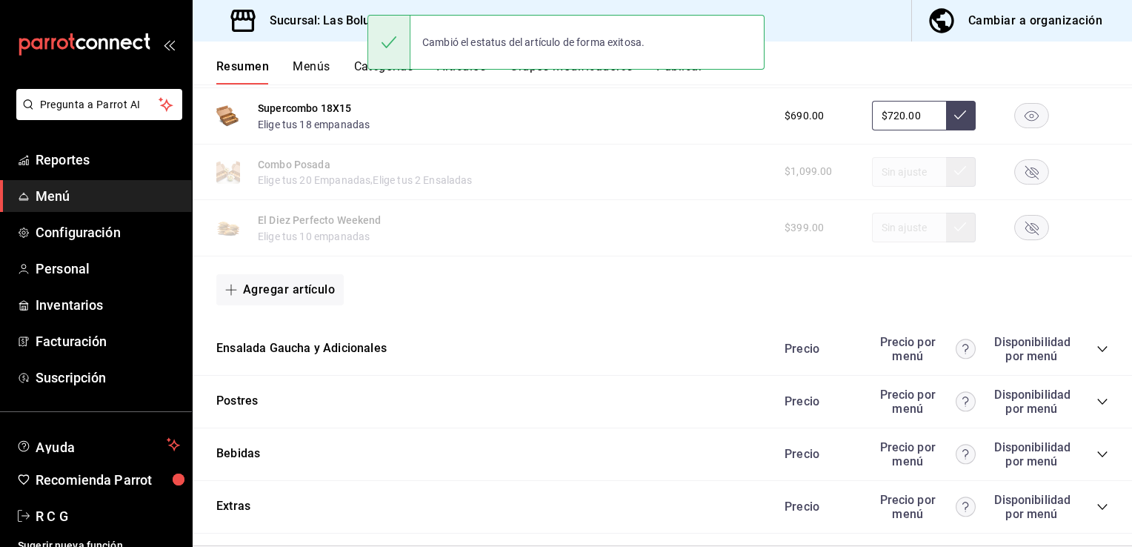
scroll to position [10671, 0]
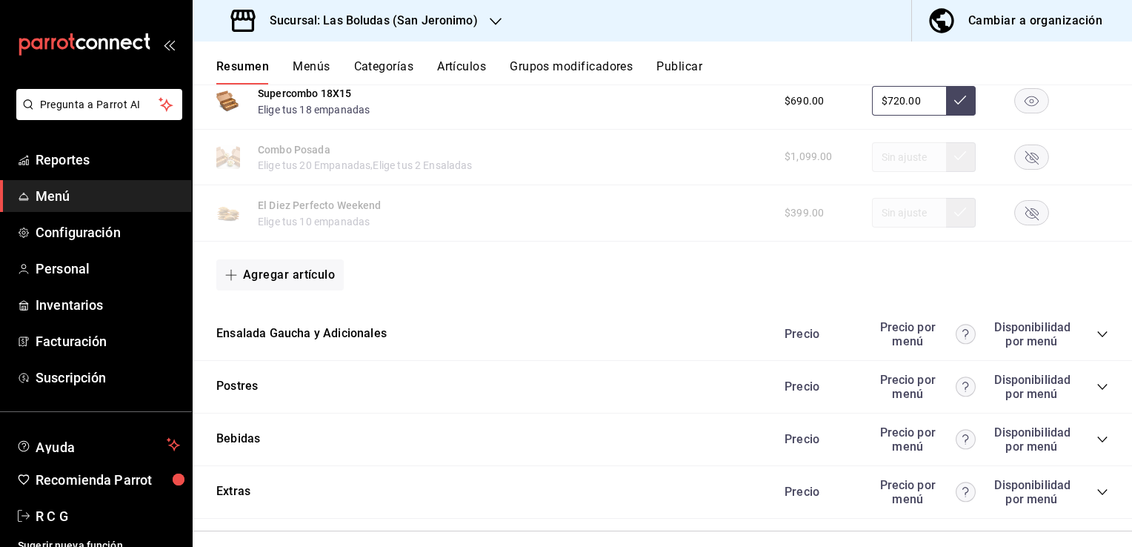
click at [1097, 339] on icon "collapse-category-row" at bounding box center [1103, 334] width 12 height 12
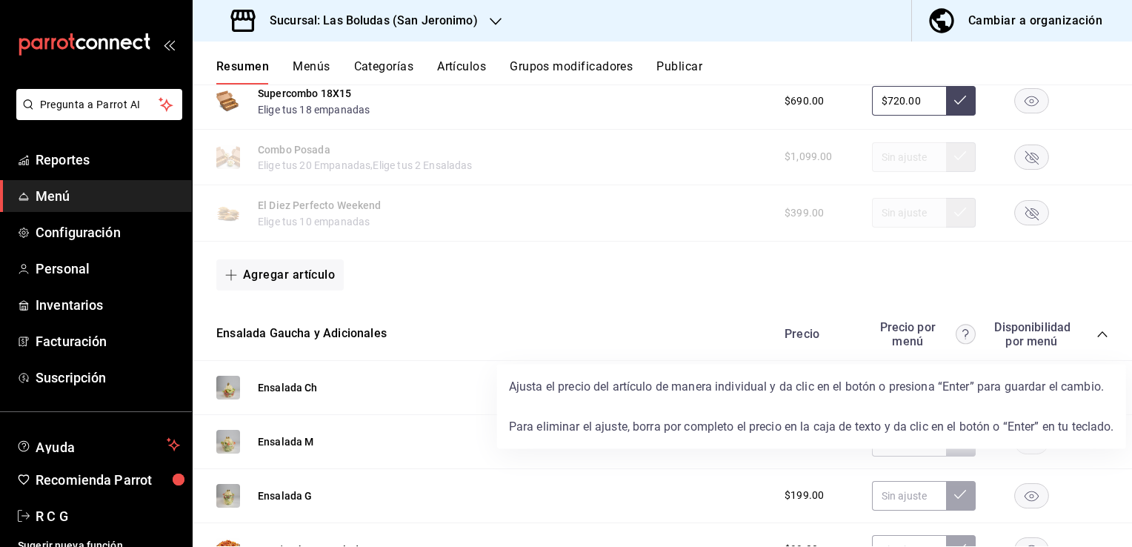
scroll to position [10745, 0]
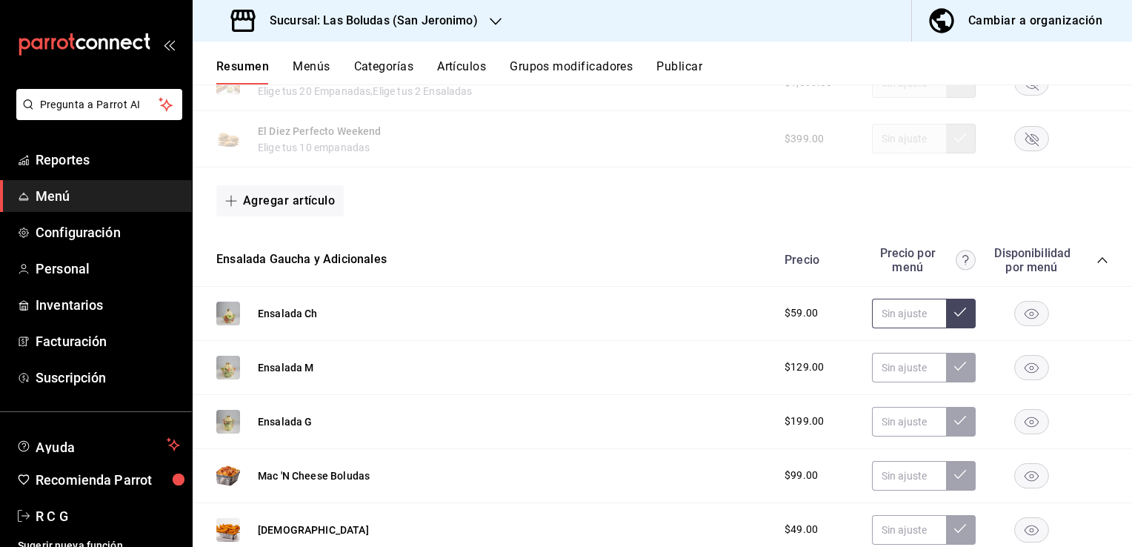
click at [878, 319] on input "text" at bounding box center [909, 314] width 74 height 30
type input "$69.00"
click at [954, 318] on icon at bounding box center [960, 312] width 12 height 12
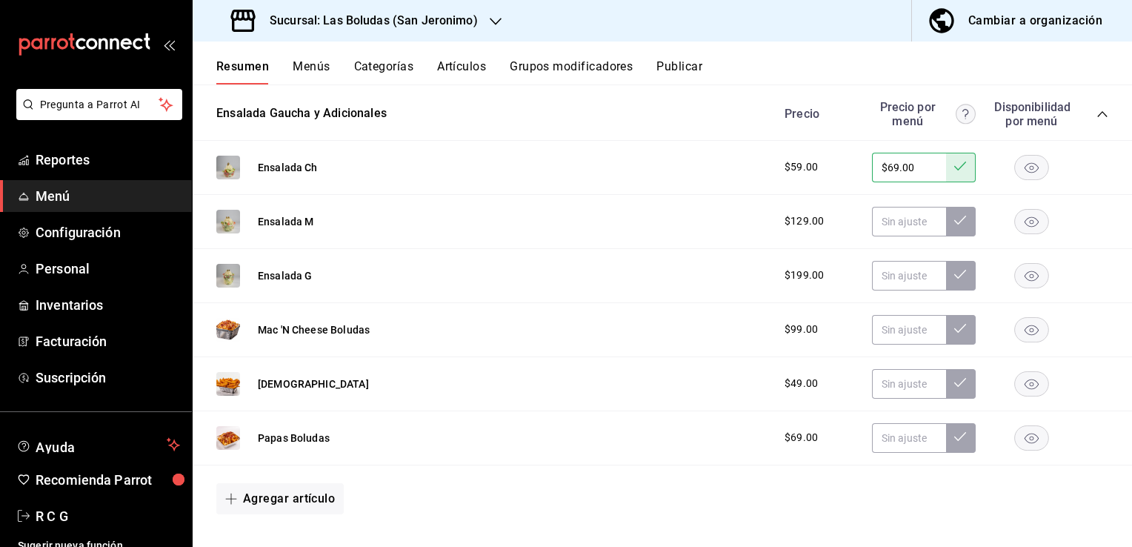
scroll to position [10893, 0]
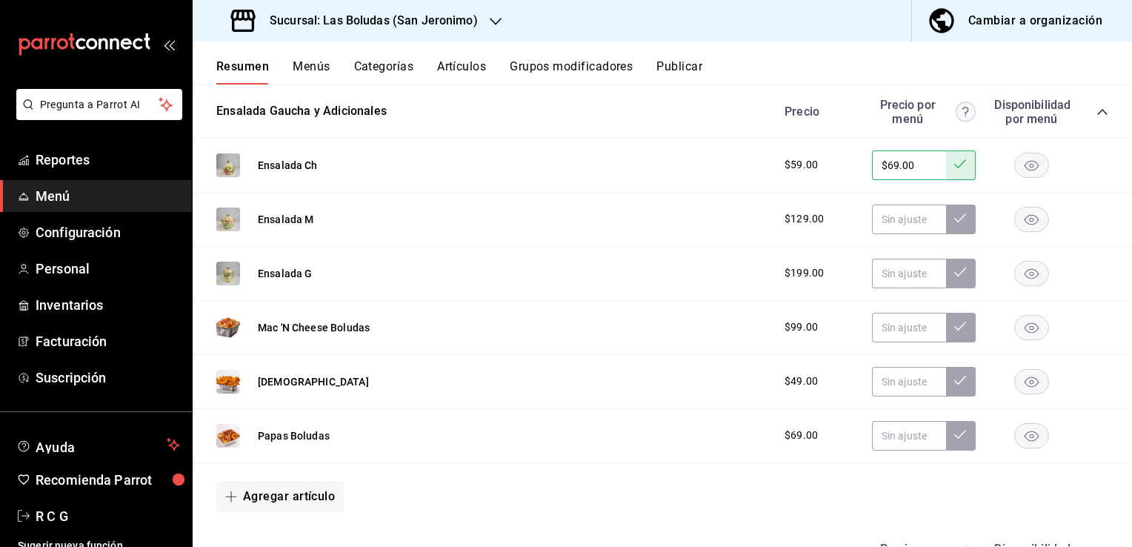
click at [1015, 330] on rect "button" at bounding box center [1032, 327] width 34 height 24
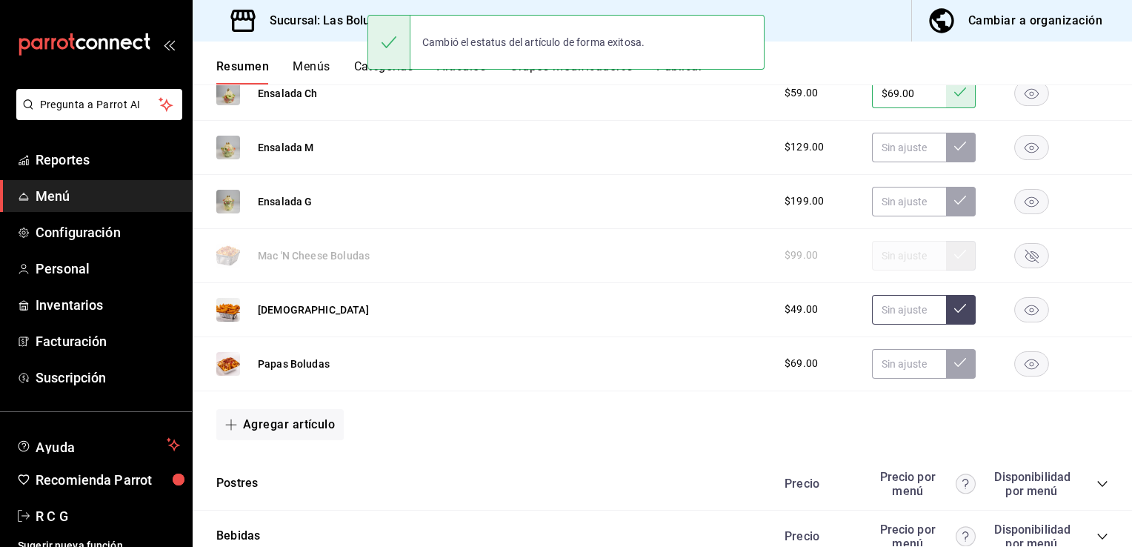
scroll to position [10967, 0]
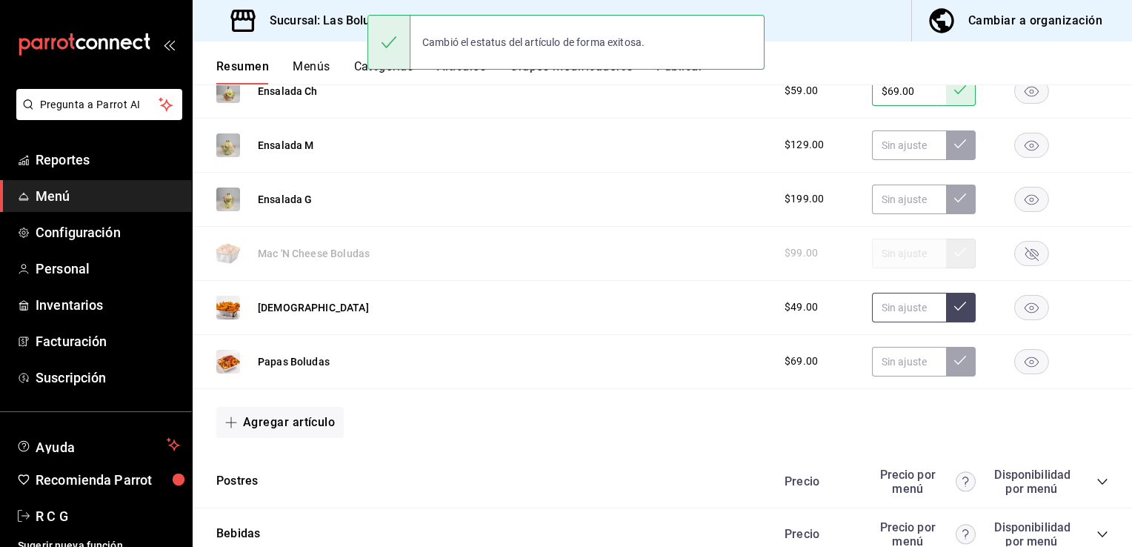
click at [886, 309] on input "text" at bounding box center [909, 308] width 74 height 30
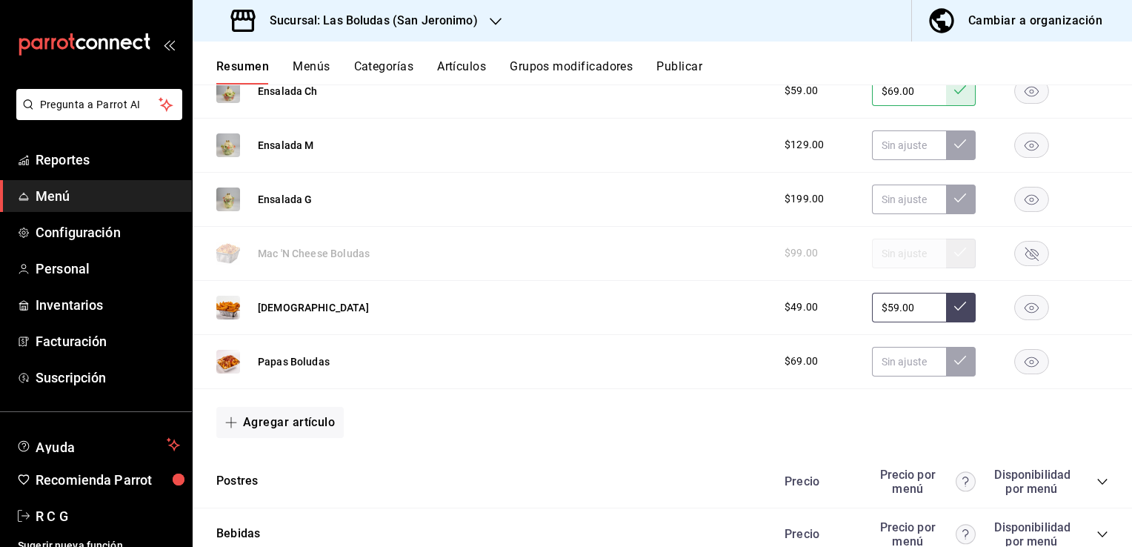
type input "$59.00"
click at [955, 306] on button at bounding box center [961, 308] width 30 height 30
click at [885, 367] on input "text" at bounding box center [909, 362] width 74 height 30
type input "$79.00"
click at [954, 366] on icon at bounding box center [960, 360] width 12 height 12
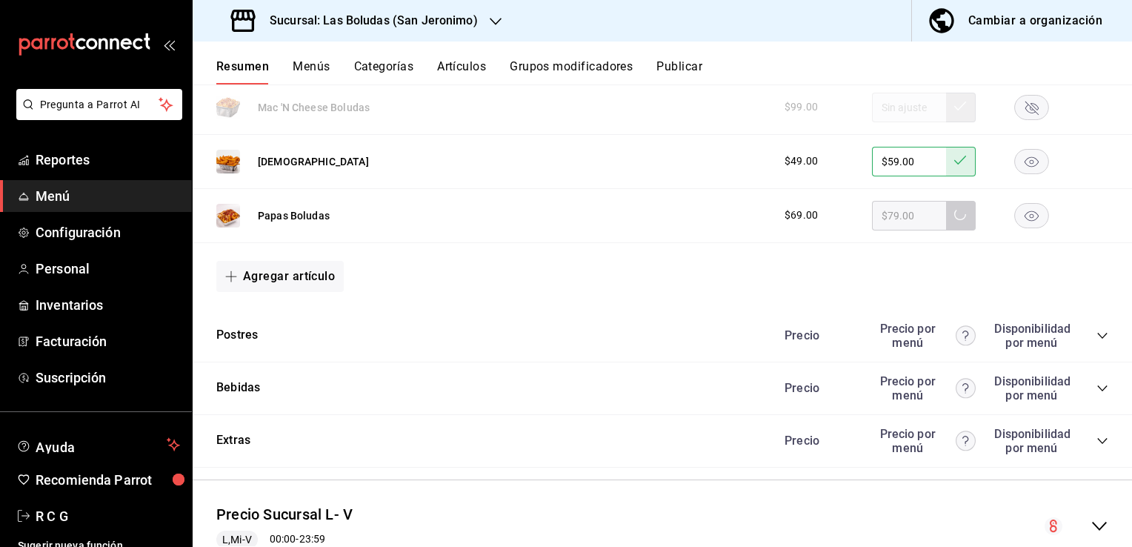
scroll to position [11115, 0]
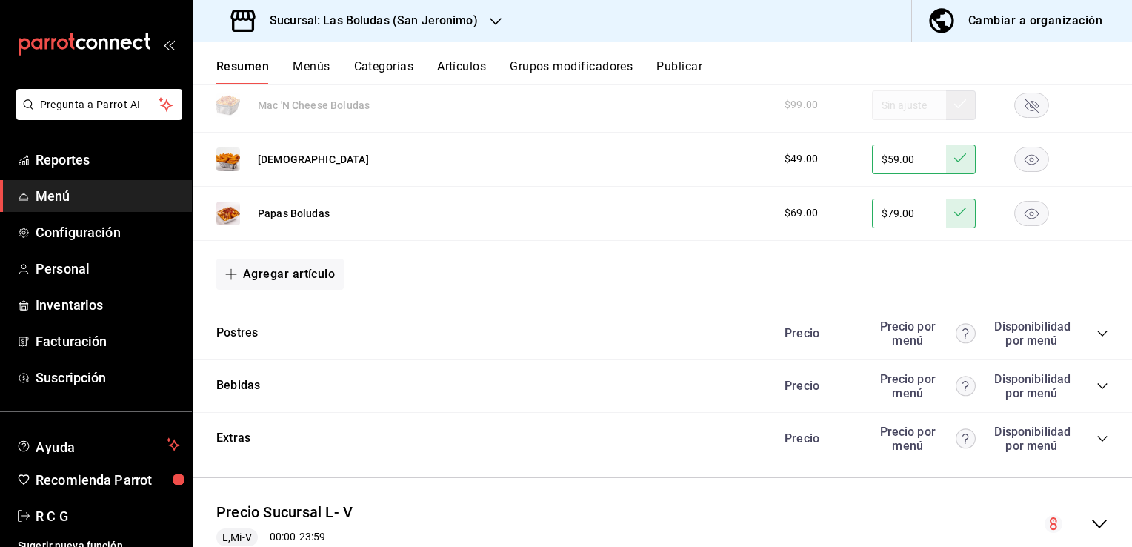
click at [1097, 336] on icon "collapse-category-row" at bounding box center [1102, 333] width 10 height 6
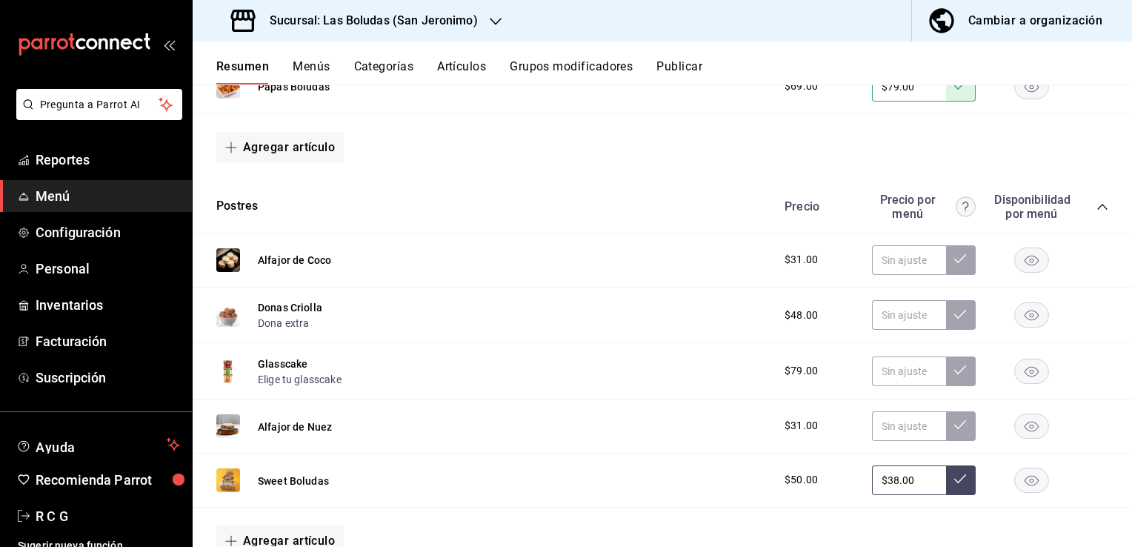
scroll to position [11263, 0]
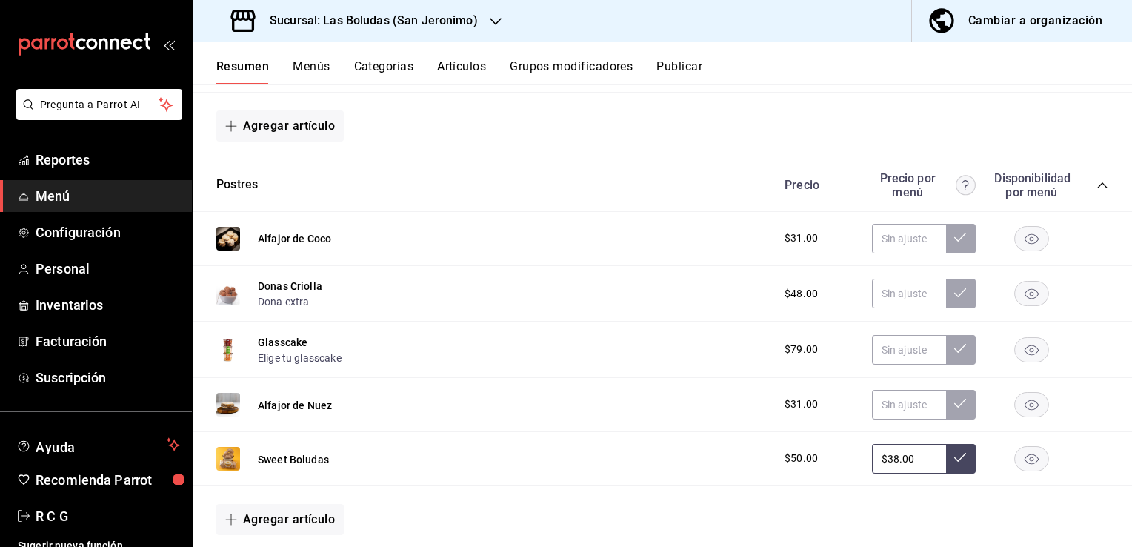
click at [1026, 298] on icon "button" at bounding box center [1032, 294] width 14 height 10
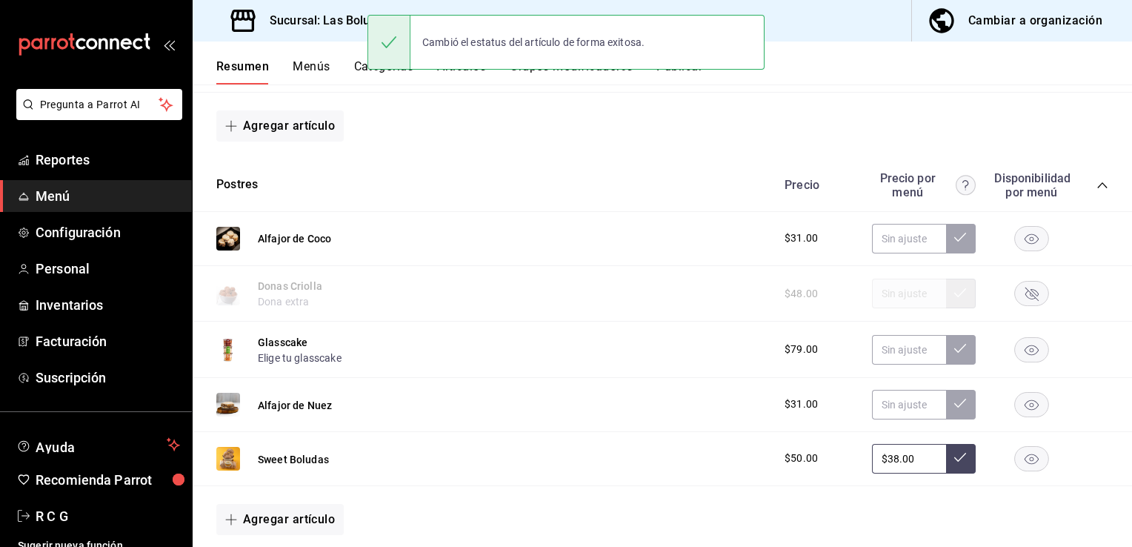
click at [1024, 351] on rect "button" at bounding box center [1032, 349] width 34 height 24
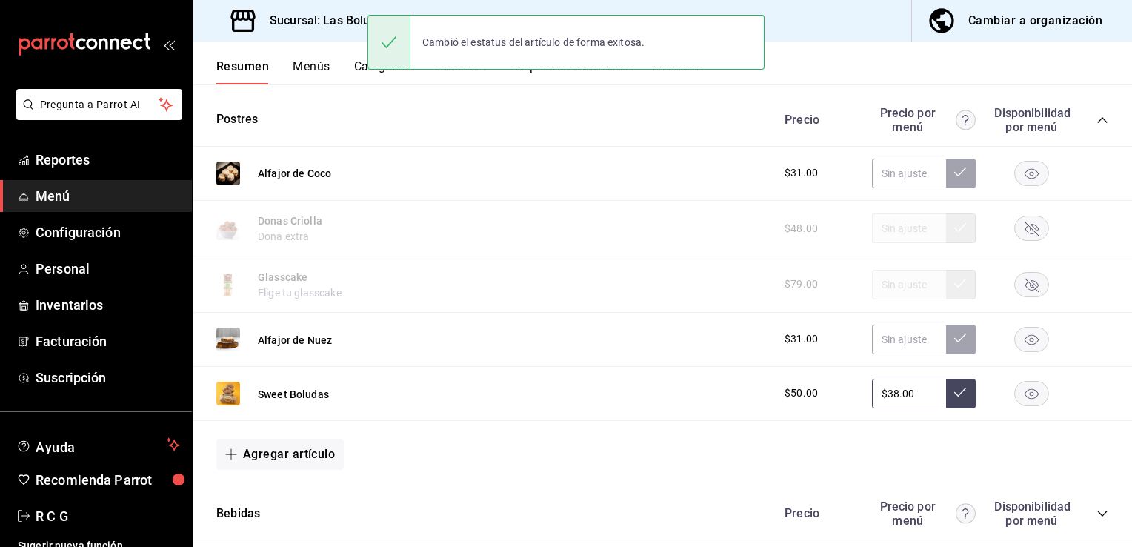
scroll to position [11338, 0]
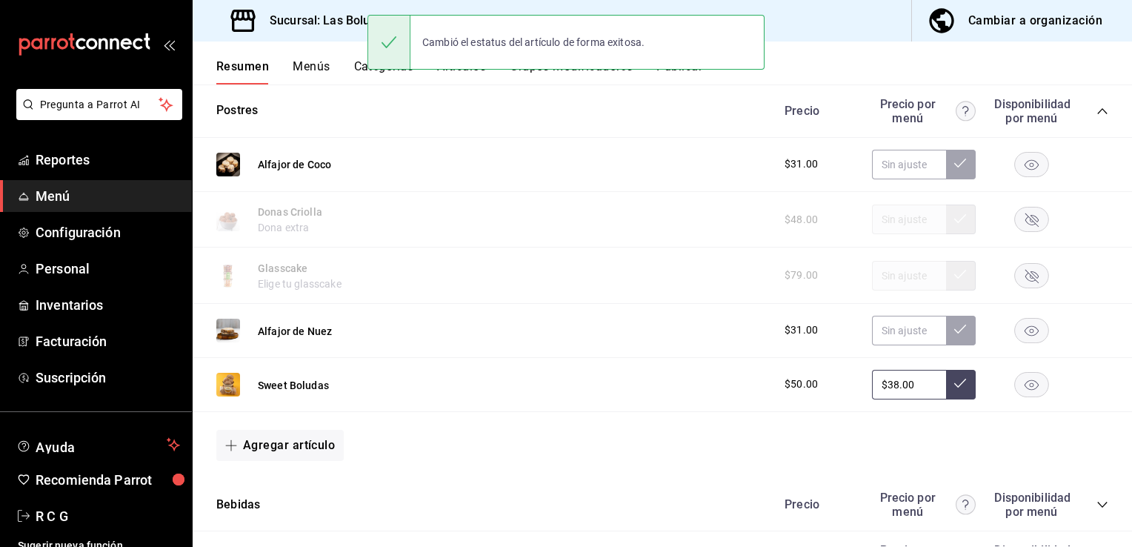
click at [1020, 390] on rect "button" at bounding box center [1032, 384] width 34 height 24
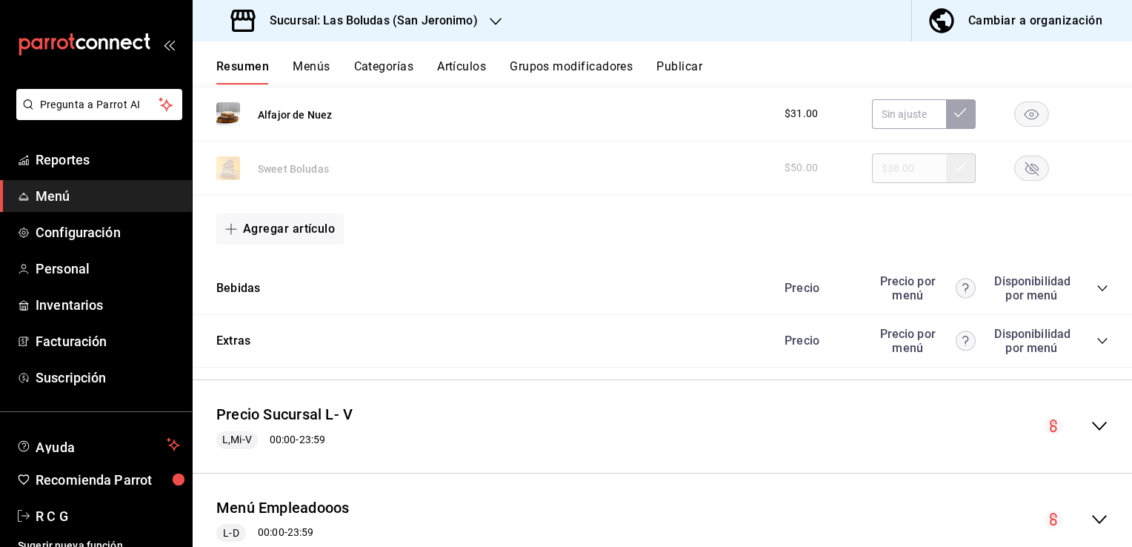
scroll to position [11560, 0]
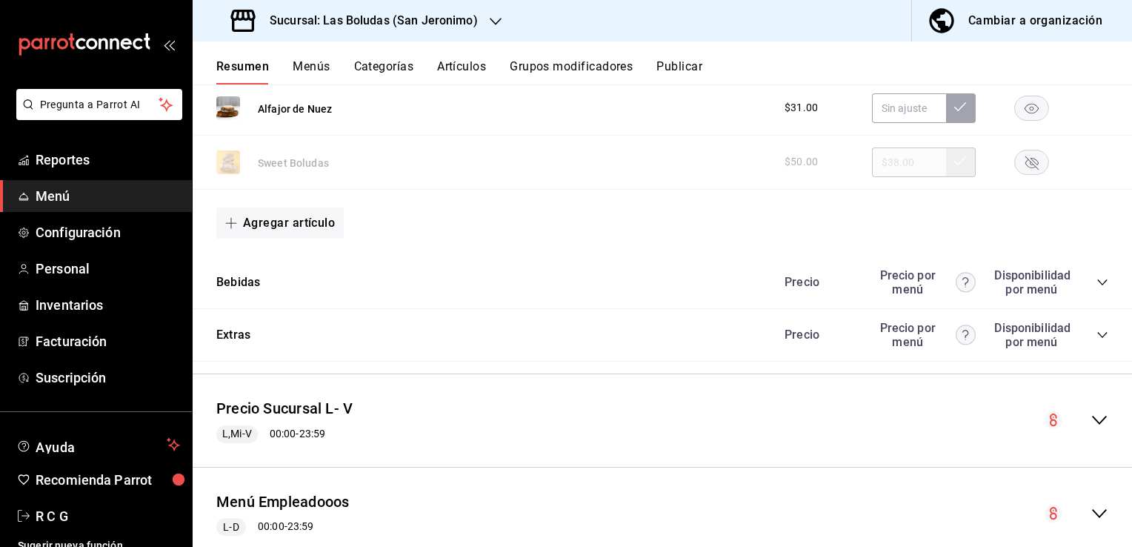
click at [1097, 286] on icon "collapse-category-row" at bounding box center [1103, 282] width 12 height 12
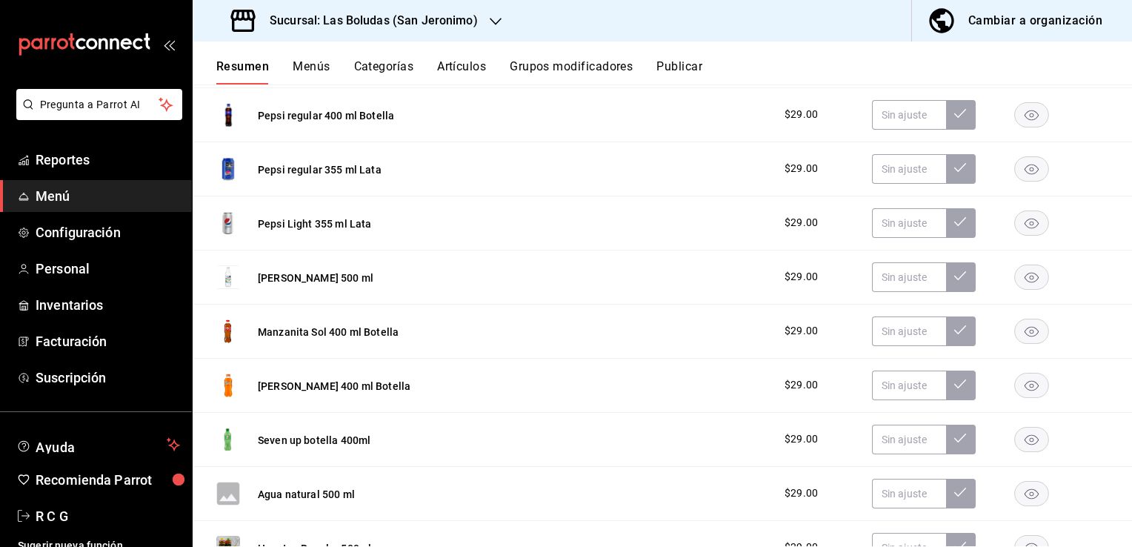
scroll to position [11782, 0]
click at [1025, 280] on icon "button" at bounding box center [1032, 276] width 14 height 10
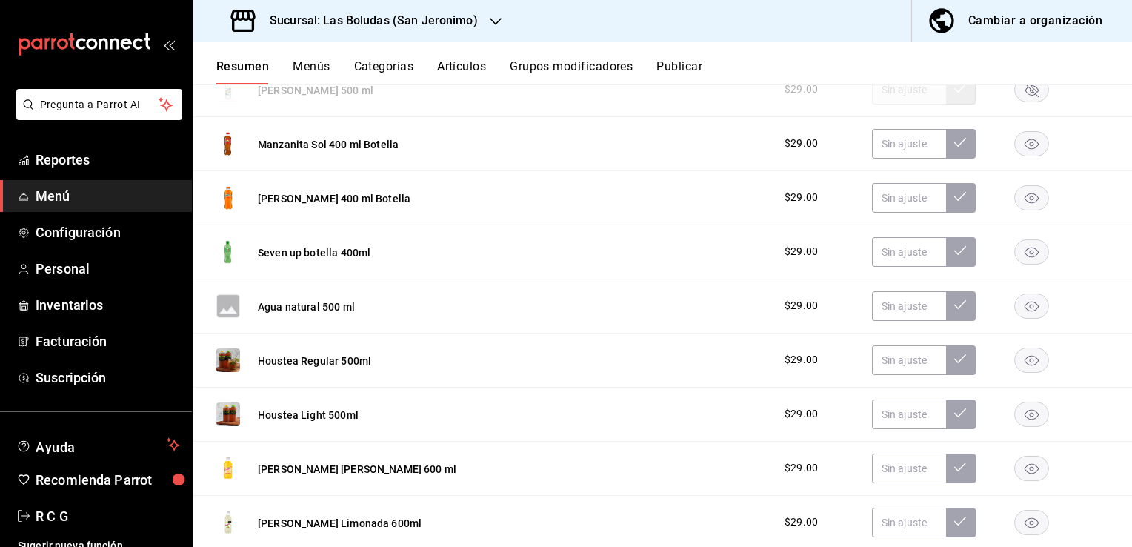
scroll to position [12004, 0]
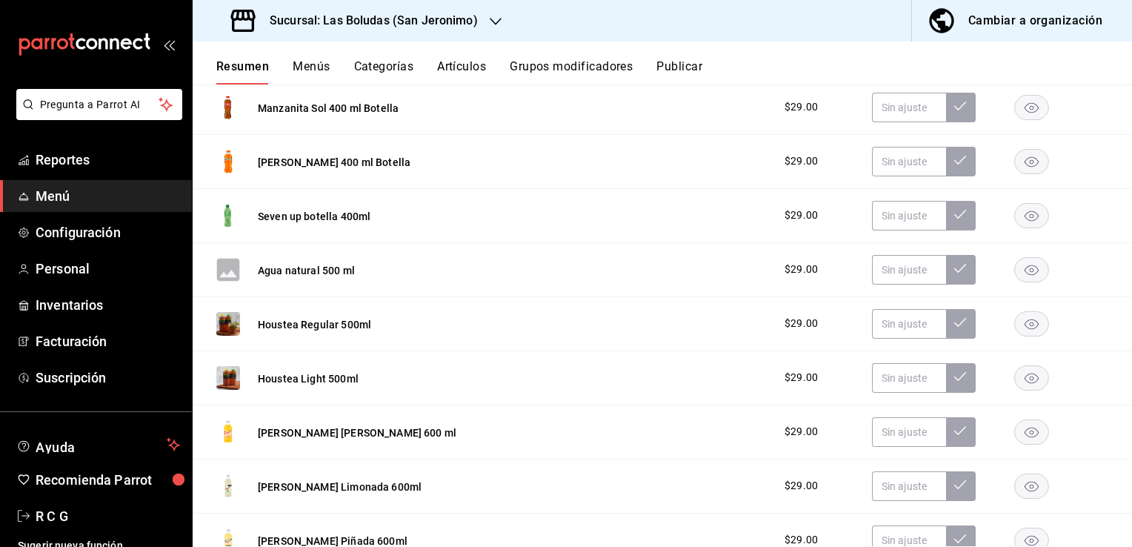
click at [1022, 431] on rect "button" at bounding box center [1032, 431] width 34 height 24
drag, startPoint x: 1027, startPoint y: 495, endPoint x: 1069, endPoint y: 434, distance: 74.0
click at [1027, 494] on rect "button" at bounding box center [1032, 486] width 34 height 24
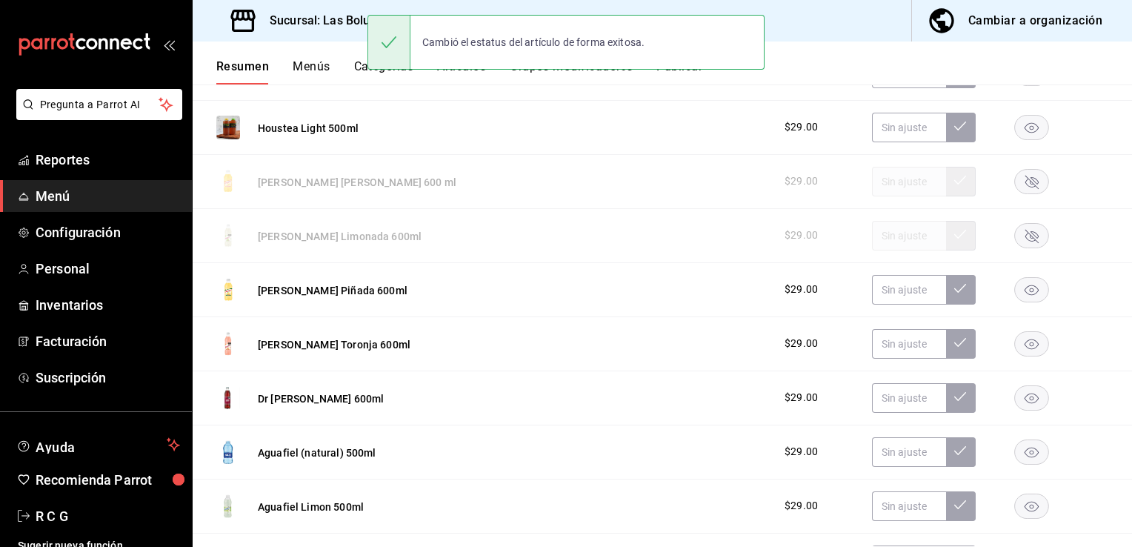
scroll to position [12301, 0]
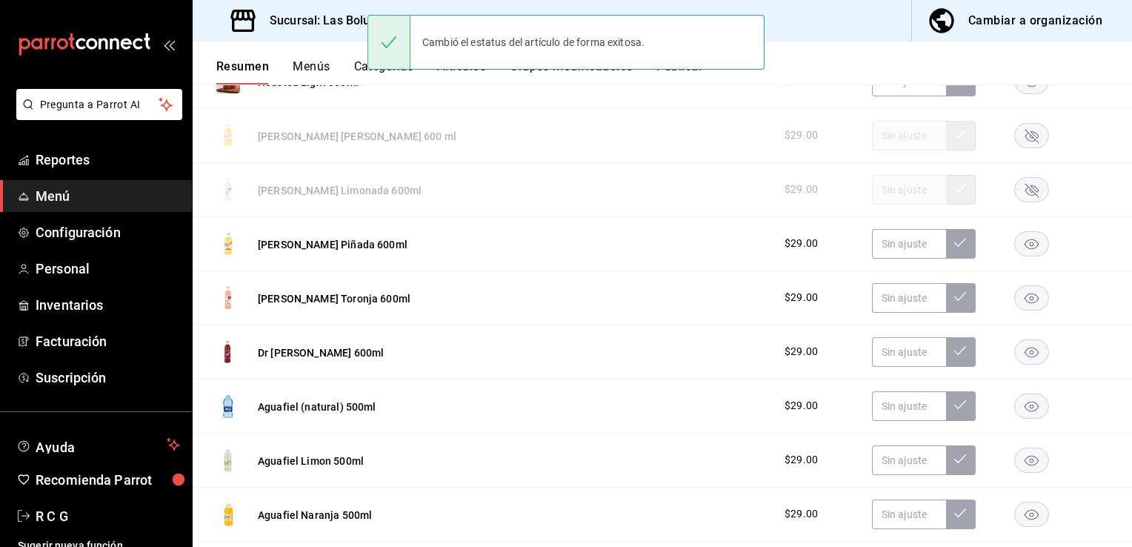
click at [1025, 248] on rect "button" at bounding box center [1032, 243] width 34 height 24
click at [1017, 309] on rect "button" at bounding box center [1032, 297] width 34 height 24
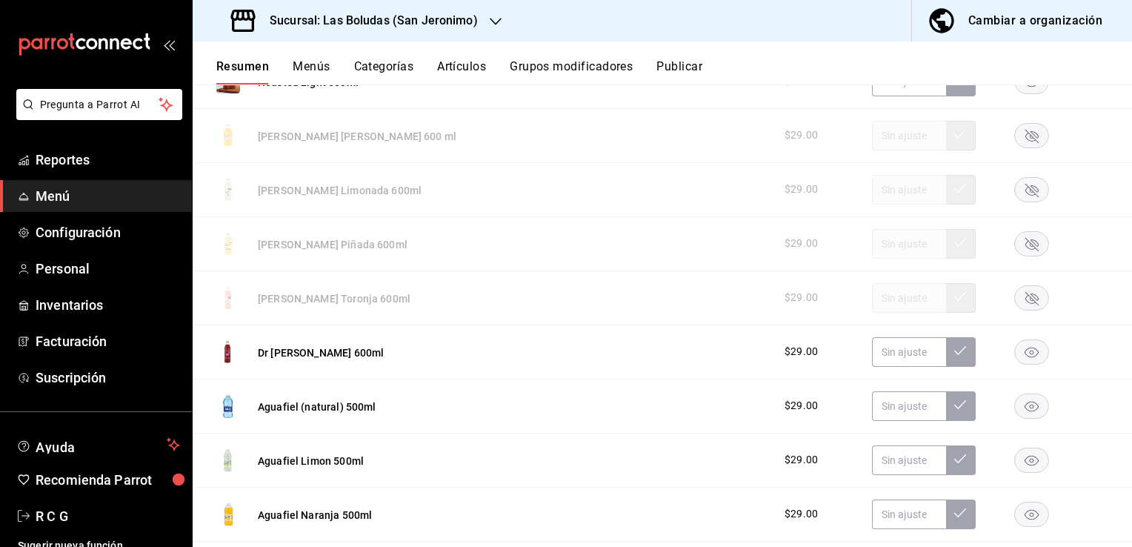
click at [1020, 410] on rect "button" at bounding box center [1032, 405] width 34 height 24
click at [1020, 462] on rect "button" at bounding box center [1032, 460] width 34 height 24
click at [1021, 511] on rect "button" at bounding box center [1032, 514] width 34 height 24
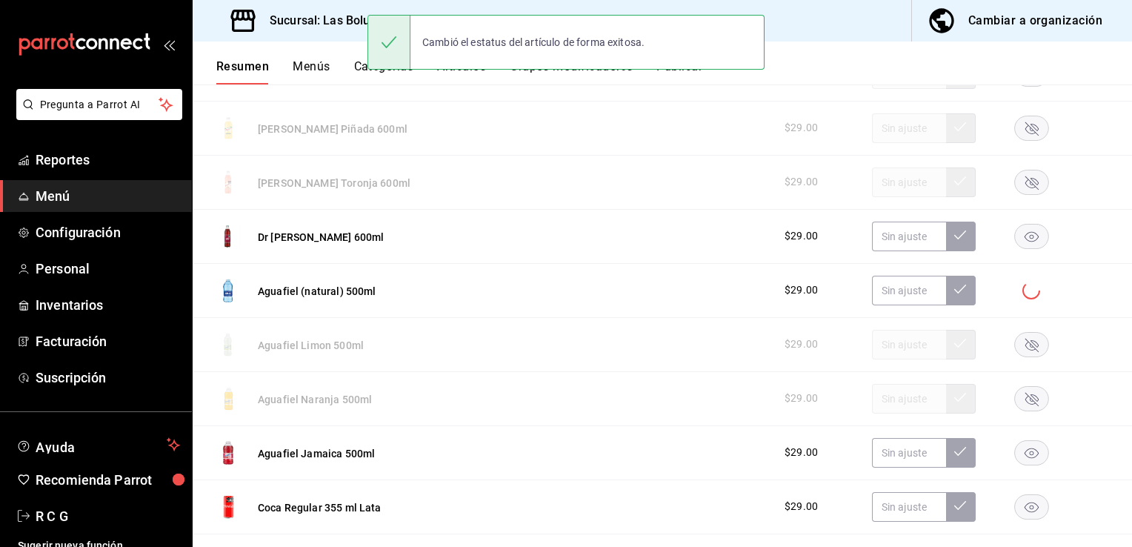
scroll to position [12523, 0]
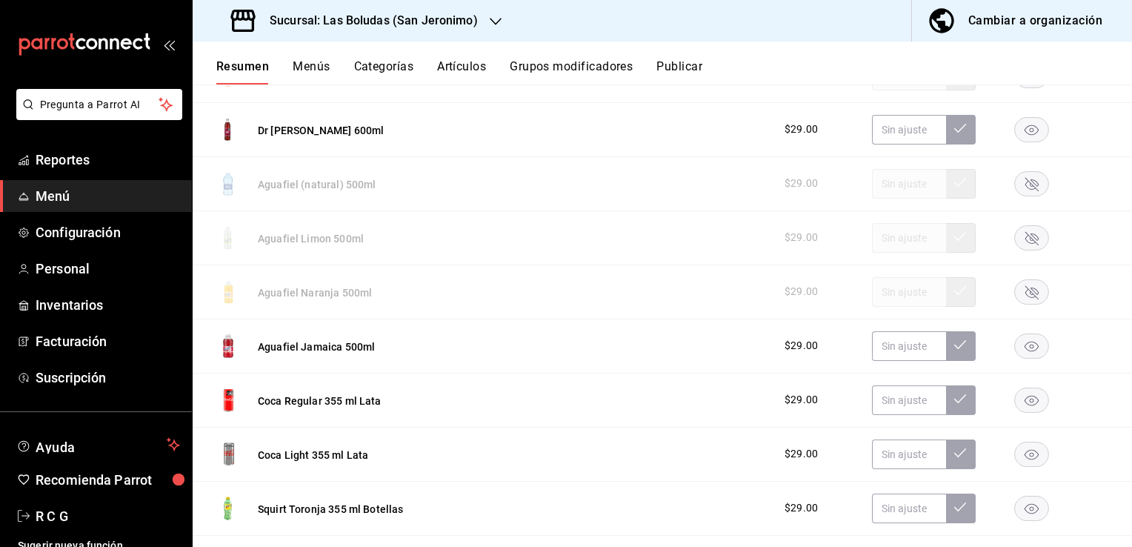
click at [1030, 349] on rect "button" at bounding box center [1032, 345] width 34 height 24
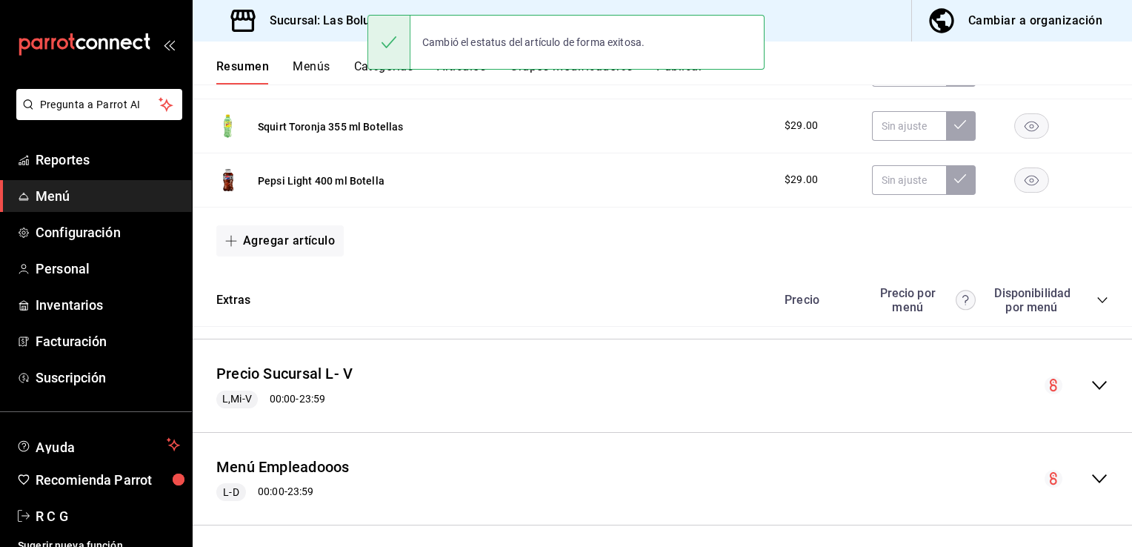
scroll to position [12917, 0]
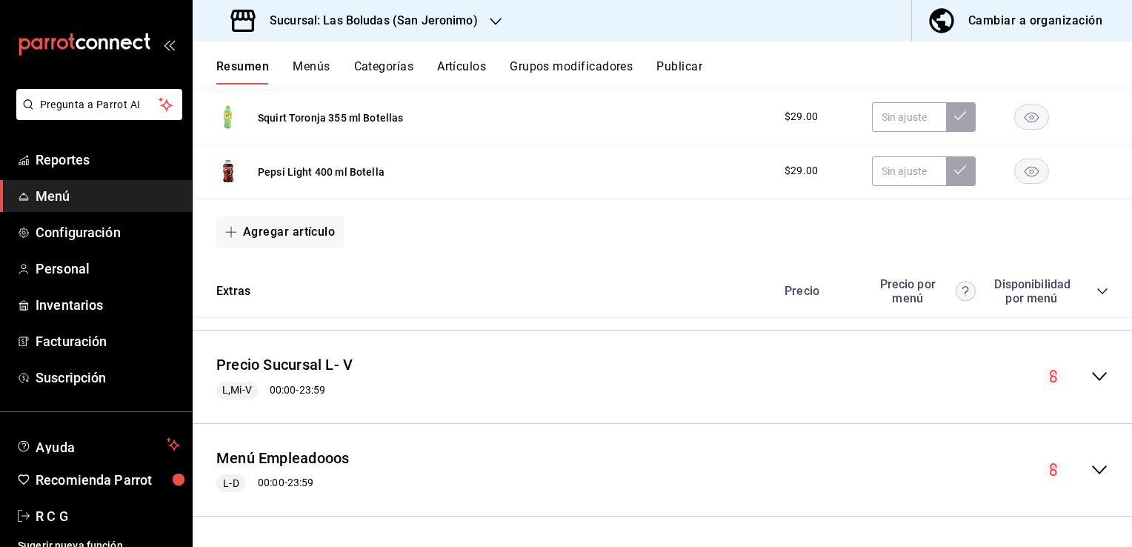
click at [1091, 372] on icon "collapse-menu-row" at bounding box center [1100, 377] width 18 height 18
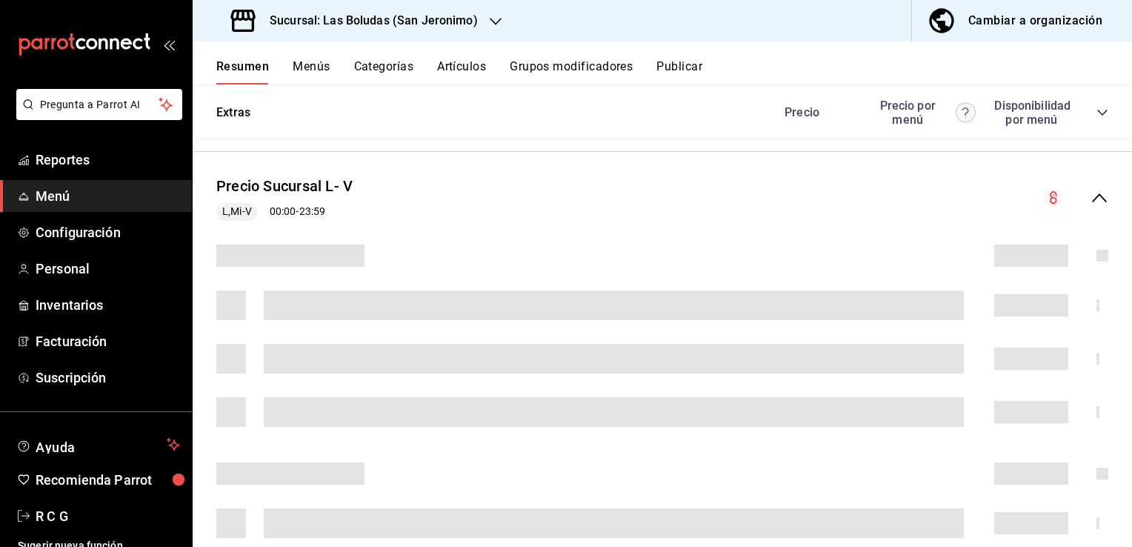
scroll to position [13140, 0]
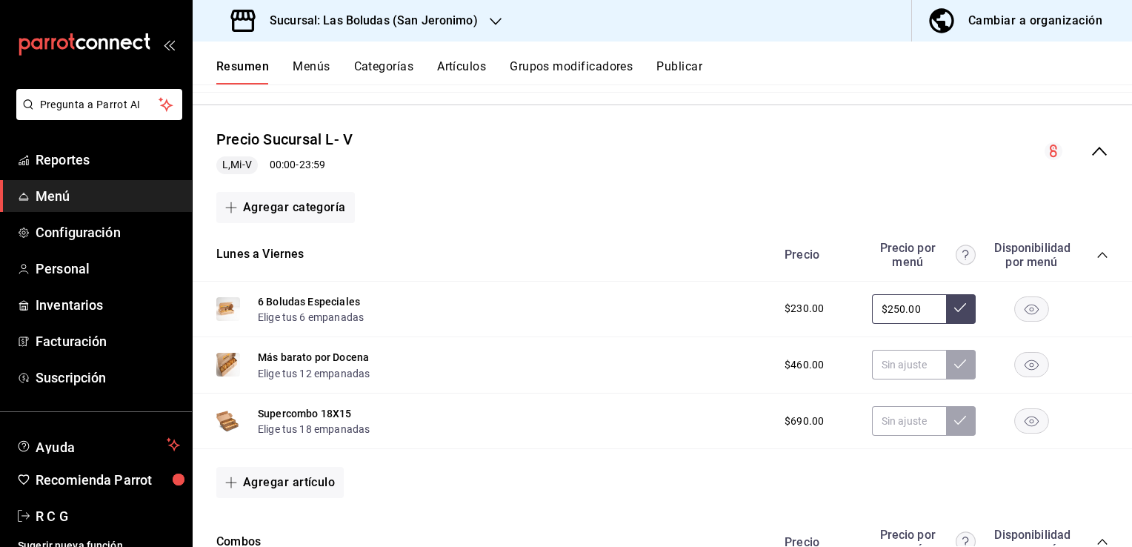
click at [889, 313] on input "$250.00" at bounding box center [909, 309] width 74 height 30
type input "$260.00"
click at [954, 313] on icon at bounding box center [960, 308] width 12 height 12
click at [883, 364] on input "text" at bounding box center [909, 365] width 74 height 30
type input "$260.00"
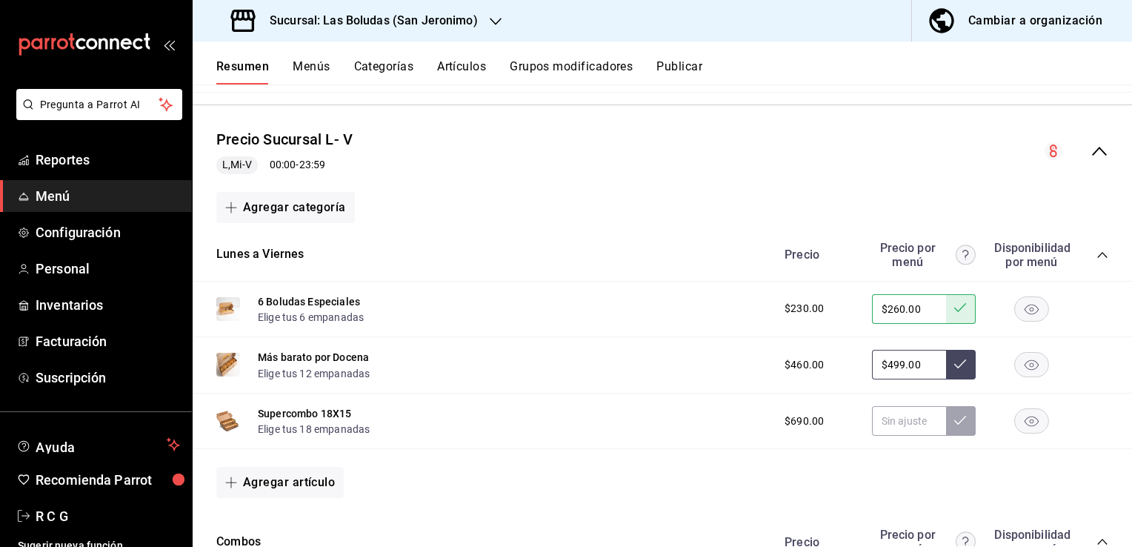
type input "$499.00"
click at [954, 366] on icon at bounding box center [960, 363] width 12 height 9
click at [874, 419] on input "text" at bounding box center [909, 421] width 74 height 30
type input "$499.00"
type input "$720.00"
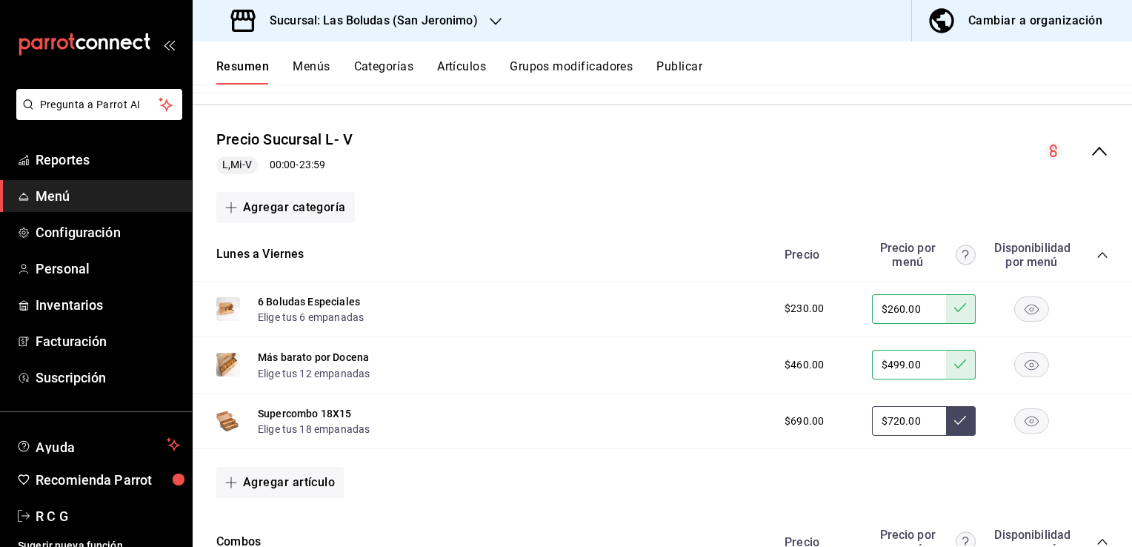
click at [946, 424] on button at bounding box center [961, 421] width 30 height 30
type input "$720.00"
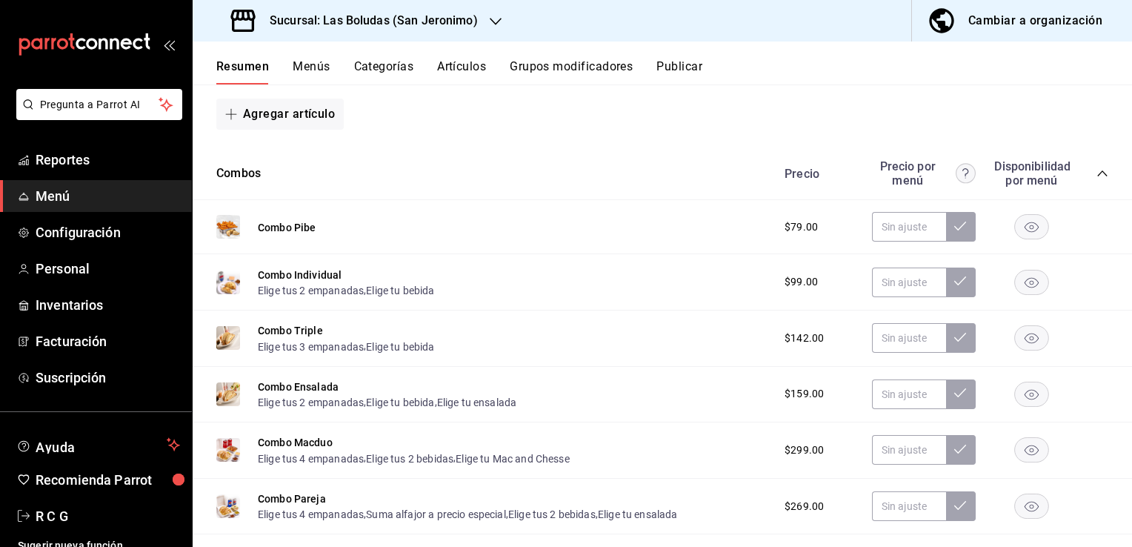
scroll to position [13510, 0]
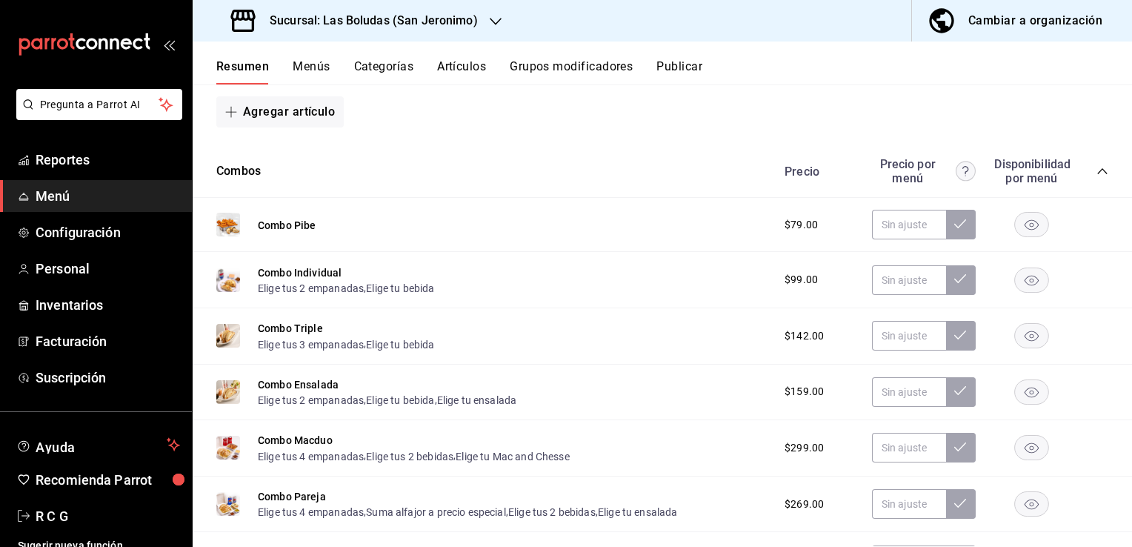
click at [1025, 227] on icon "button" at bounding box center [1032, 225] width 14 height 10
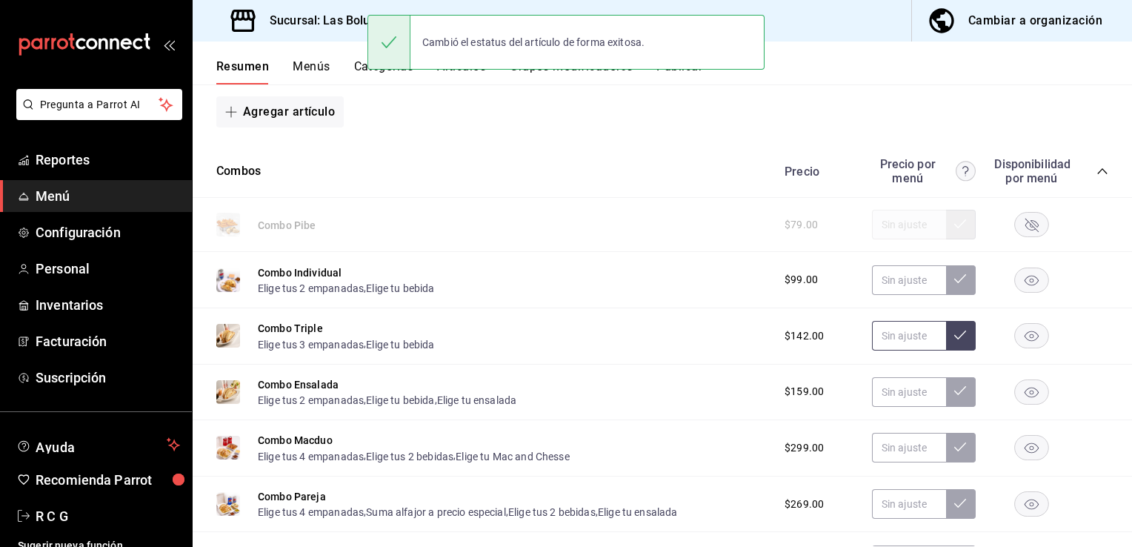
click at [883, 337] on input "text" at bounding box center [909, 336] width 74 height 30
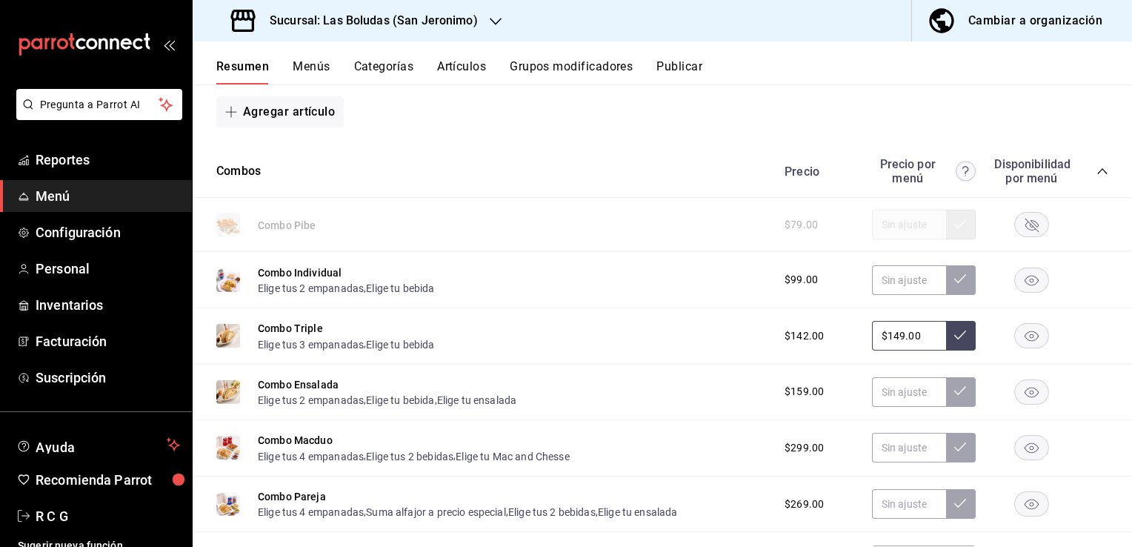
type input "$149.00"
click at [954, 333] on icon at bounding box center [960, 335] width 12 height 12
click at [892, 391] on input "text" at bounding box center [909, 392] width 74 height 30
type input "$169.00"
click at [954, 394] on icon at bounding box center [960, 391] width 12 height 12
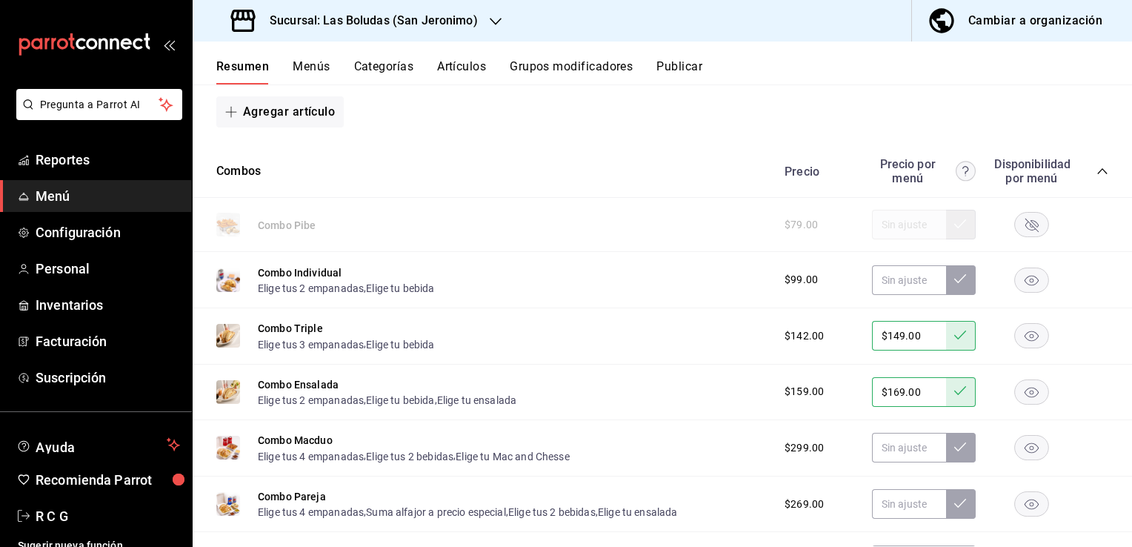
click at [1019, 449] on rect "button" at bounding box center [1032, 448] width 34 height 24
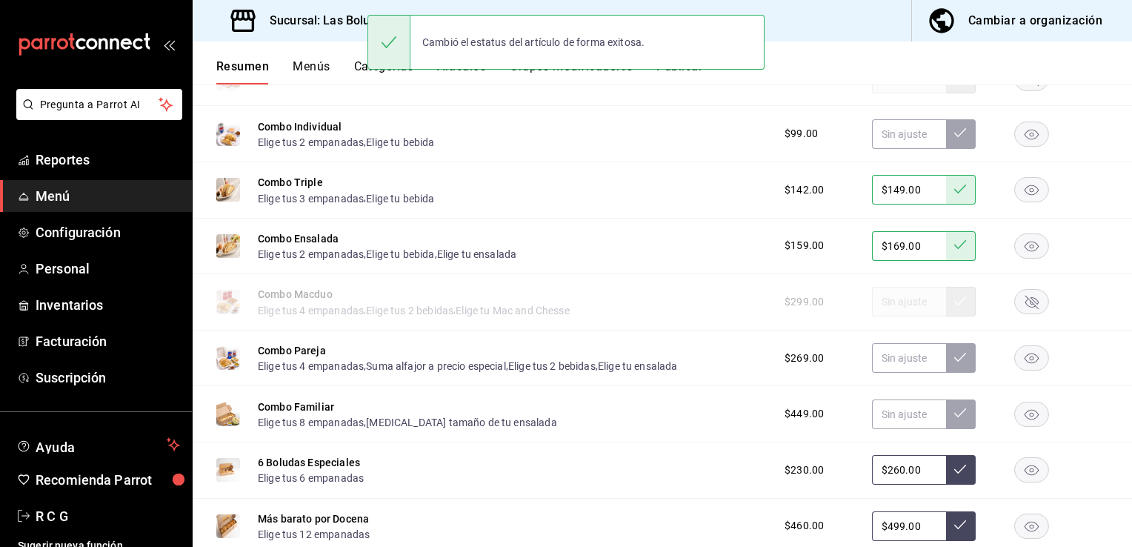
scroll to position [13658, 0]
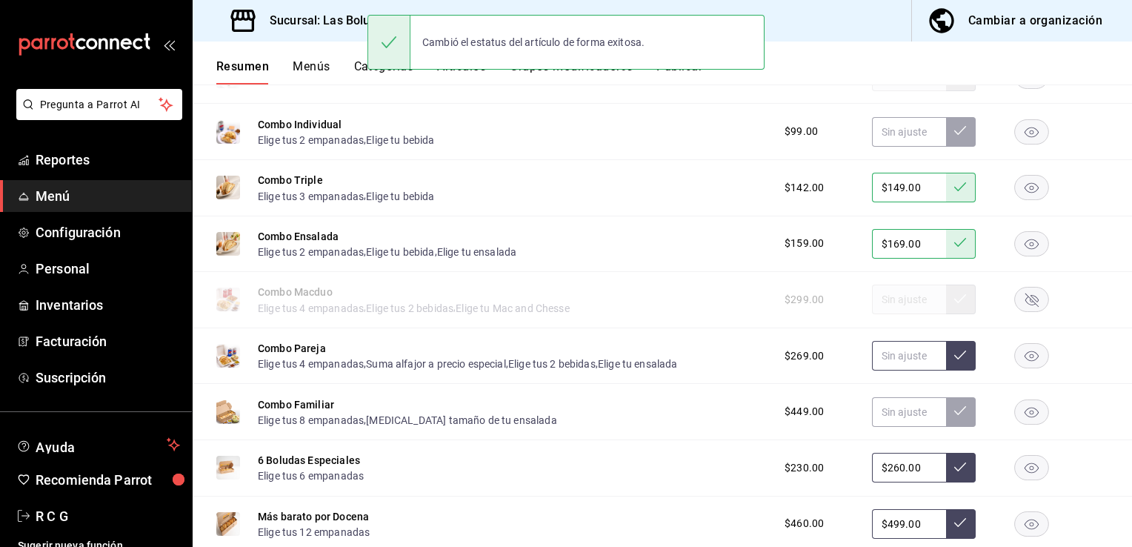
click at [878, 360] on input "text" at bounding box center [909, 356] width 74 height 30
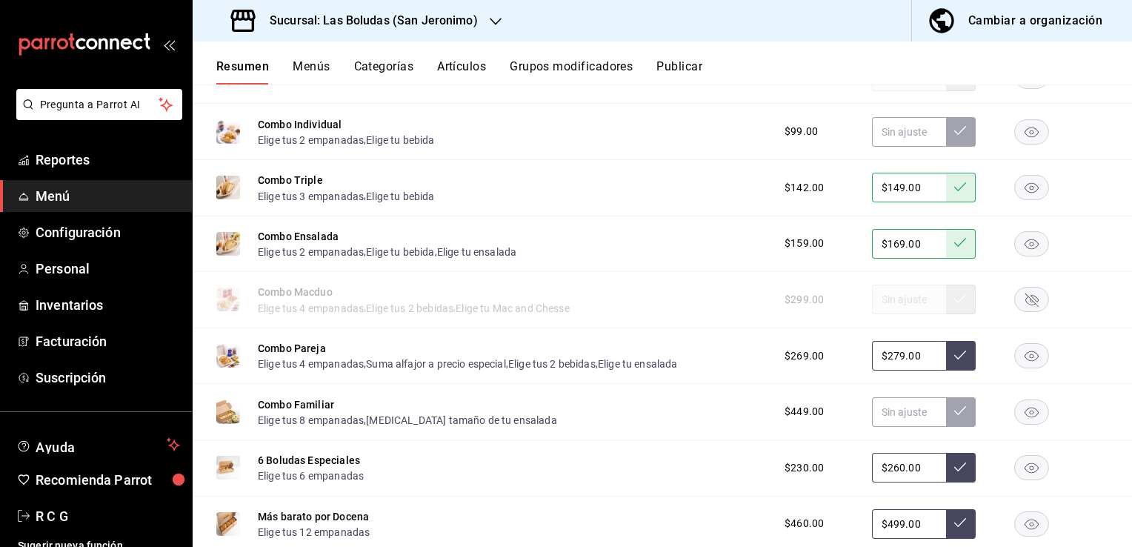
type input "$279.00"
click at [954, 360] on icon at bounding box center [960, 355] width 12 height 12
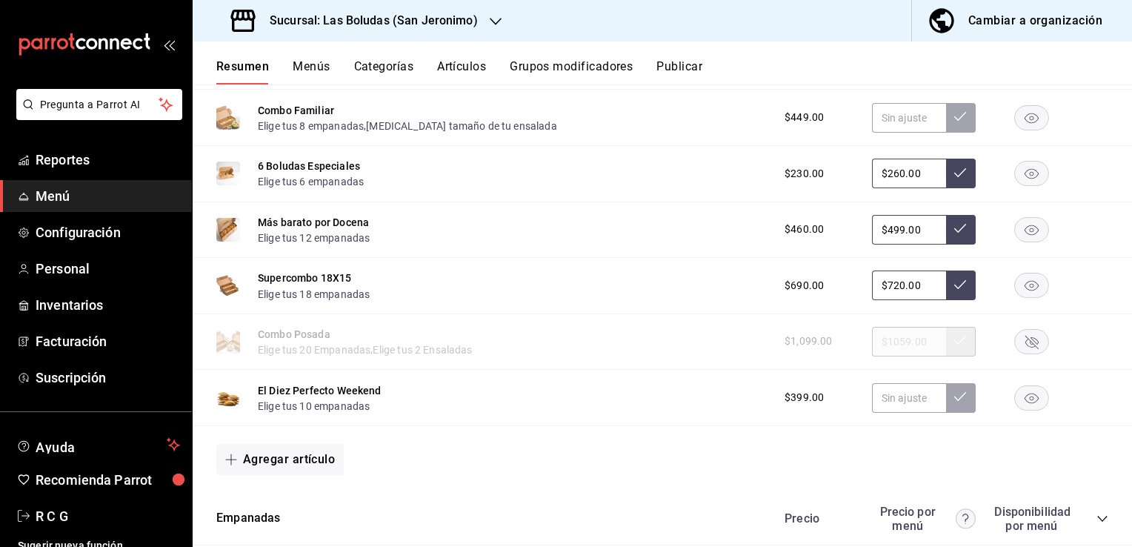
scroll to position [13955, 0]
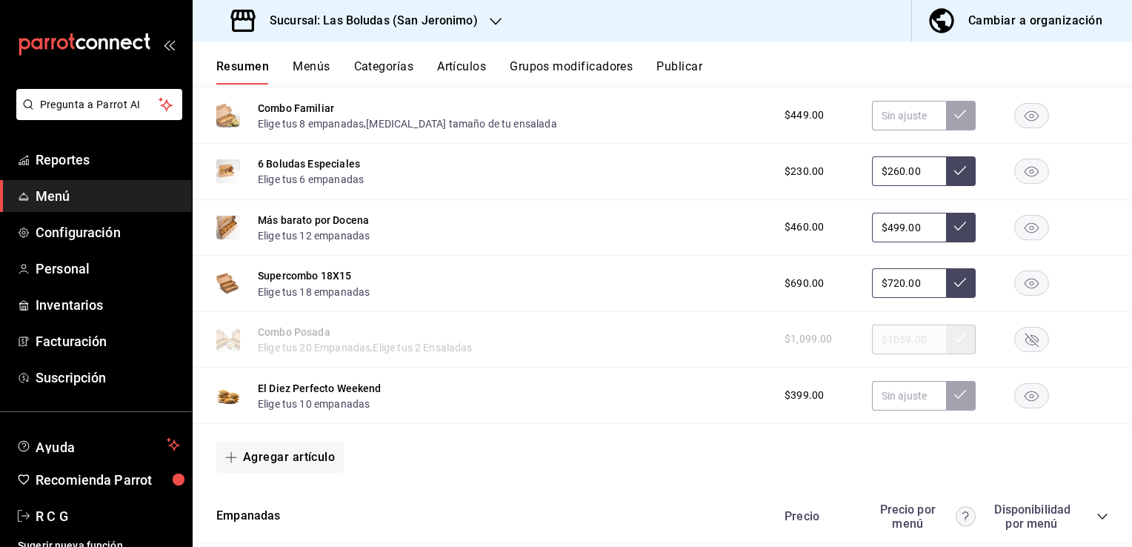
click at [1015, 397] on rect "button" at bounding box center [1032, 395] width 34 height 24
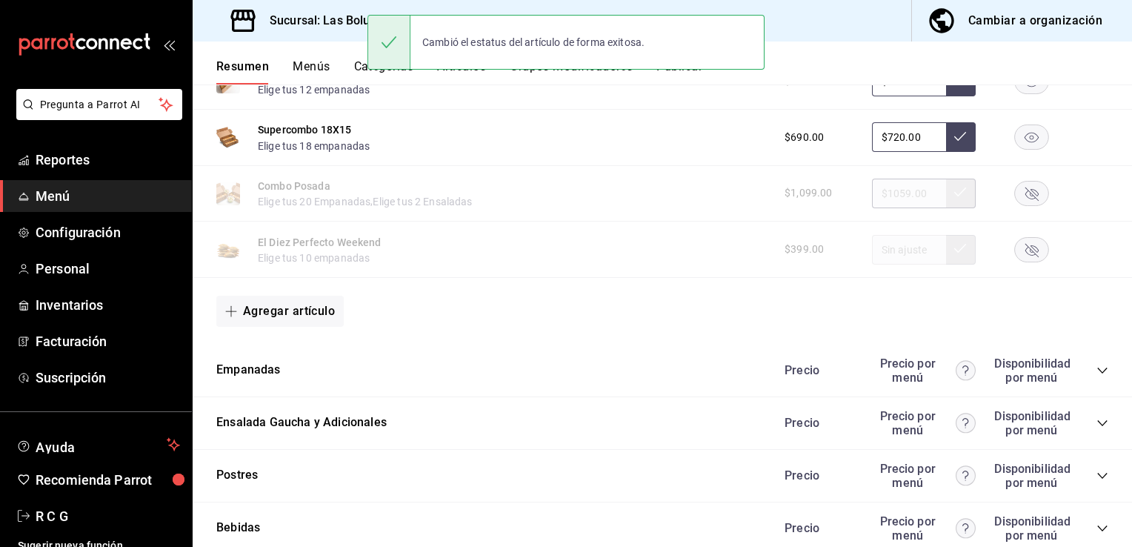
scroll to position [14103, 0]
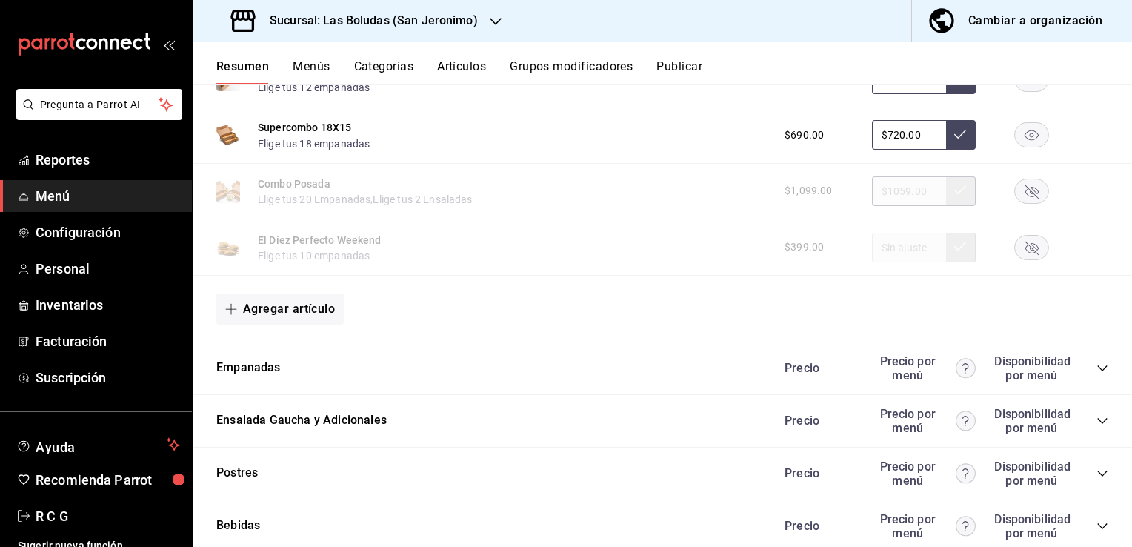
click at [1097, 373] on icon "collapse-category-row" at bounding box center [1103, 368] width 12 height 12
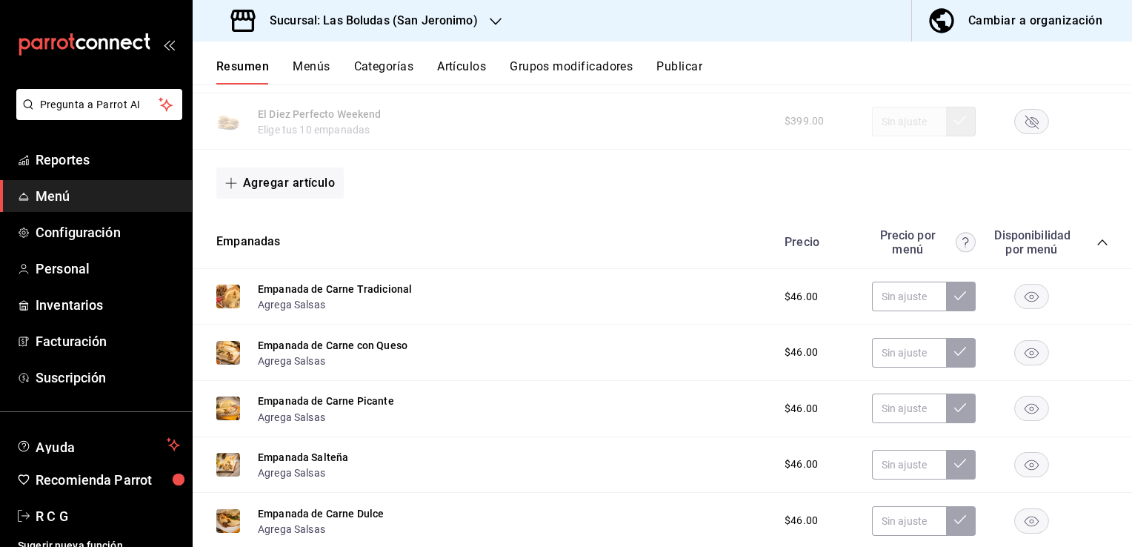
scroll to position [14251, 0]
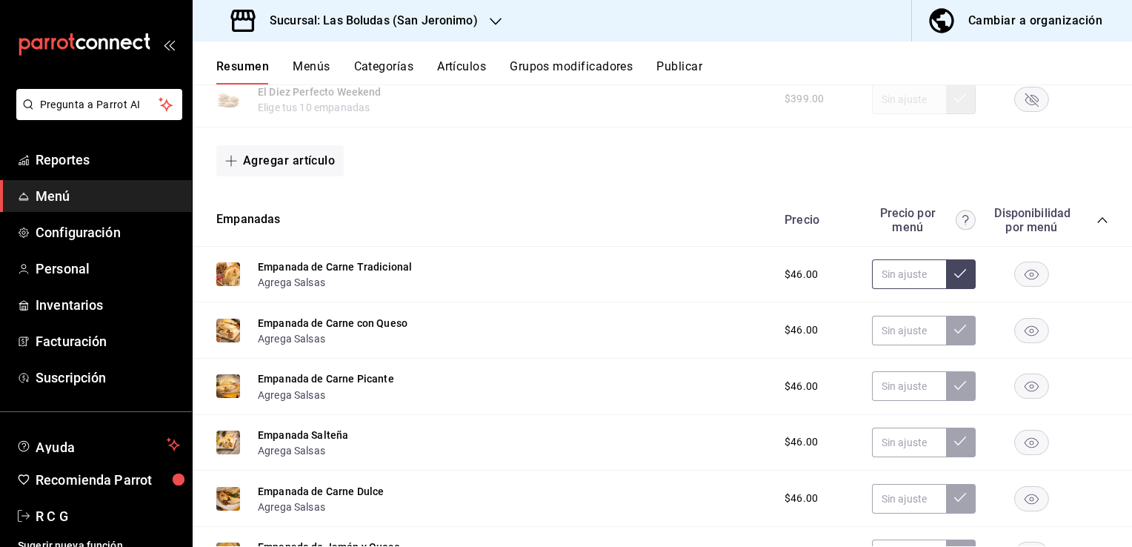
click at [892, 286] on input "text" at bounding box center [909, 274] width 74 height 30
type input "$48.00"
click at [954, 279] on icon at bounding box center [960, 274] width 12 height 12
click at [881, 339] on input "text" at bounding box center [909, 331] width 74 height 30
type input "$48.00"
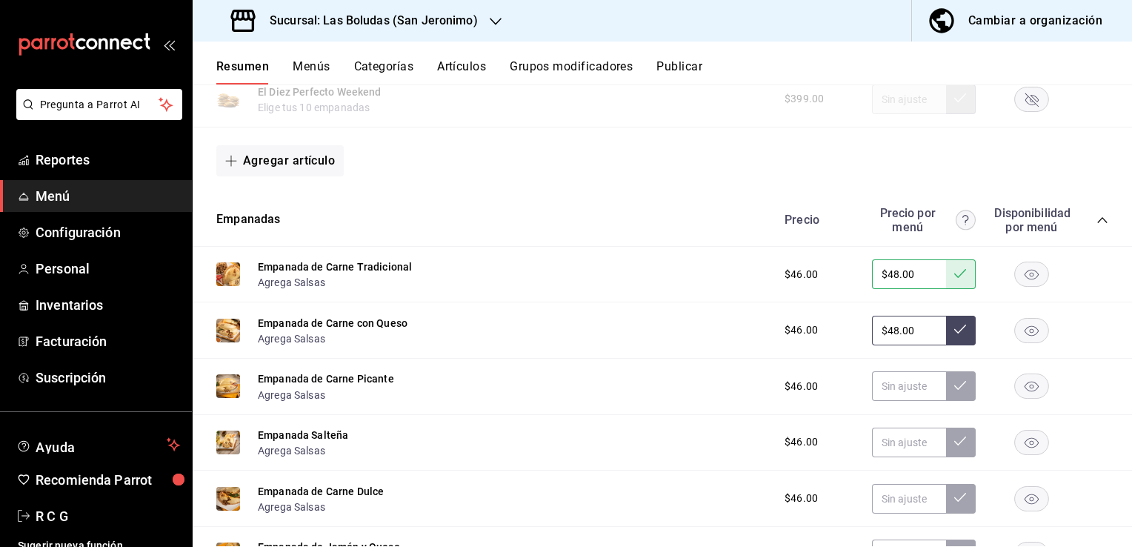
click at [954, 335] on icon at bounding box center [960, 329] width 12 height 12
click at [882, 396] on input "text" at bounding box center [909, 386] width 74 height 30
type input "$48.00"
click at [954, 391] on icon at bounding box center [960, 385] width 12 height 12
click at [878, 450] on input "text" at bounding box center [909, 443] width 74 height 30
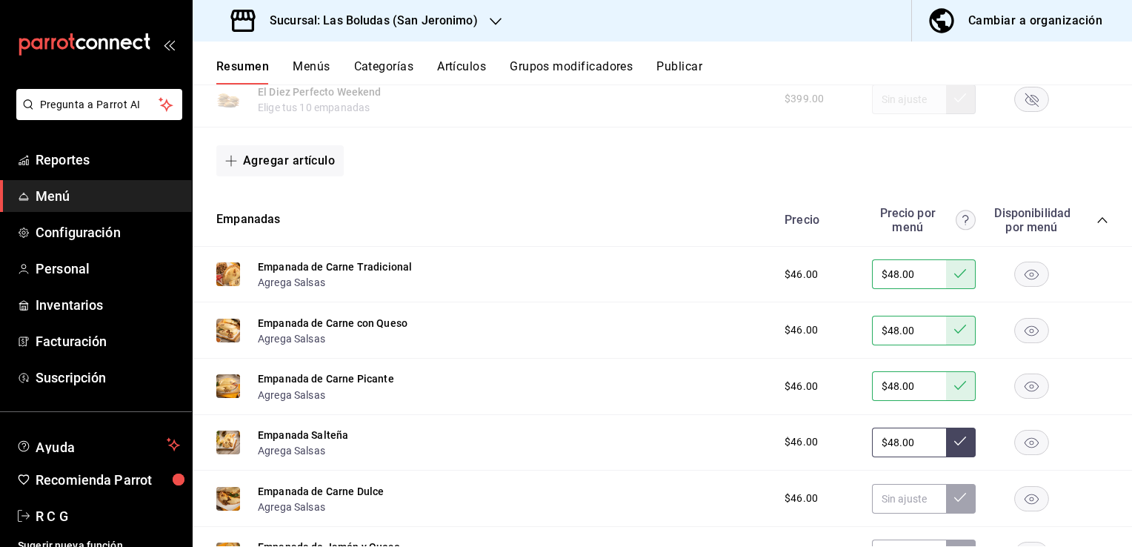
type input "$48.00"
click at [954, 444] on icon at bounding box center [960, 441] width 12 height 12
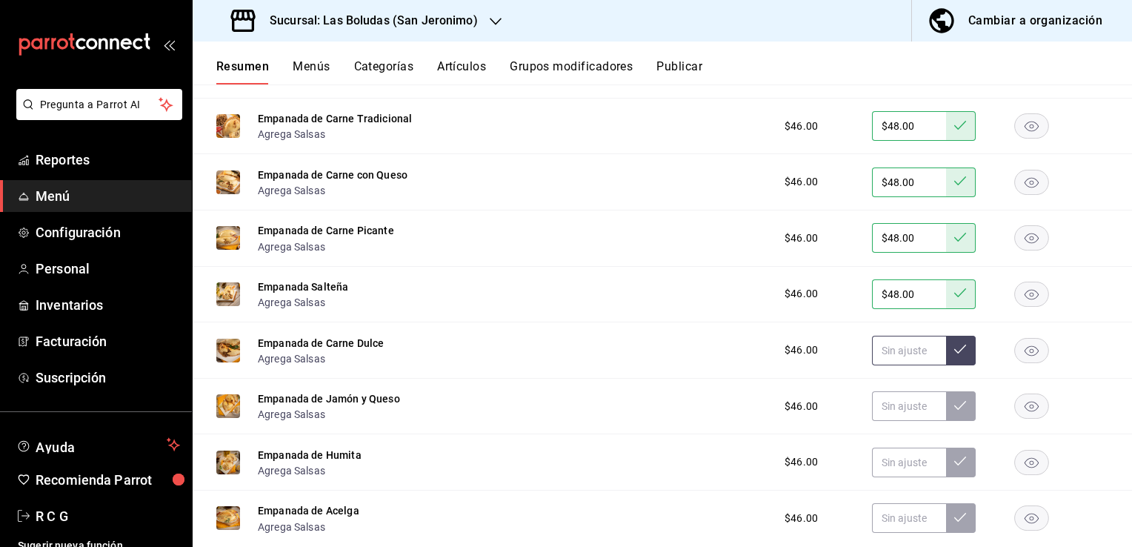
click at [875, 357] on input "text" at bounding box center [909, 351] width 74 height 30
type input "$48.00"
click at [955, 353] on button at bounding box center [961, 351] width 30 height 30
click at [886, 410] on input "text" at bounding box center [909, 406] width 74 height 30
type input "$48.00"
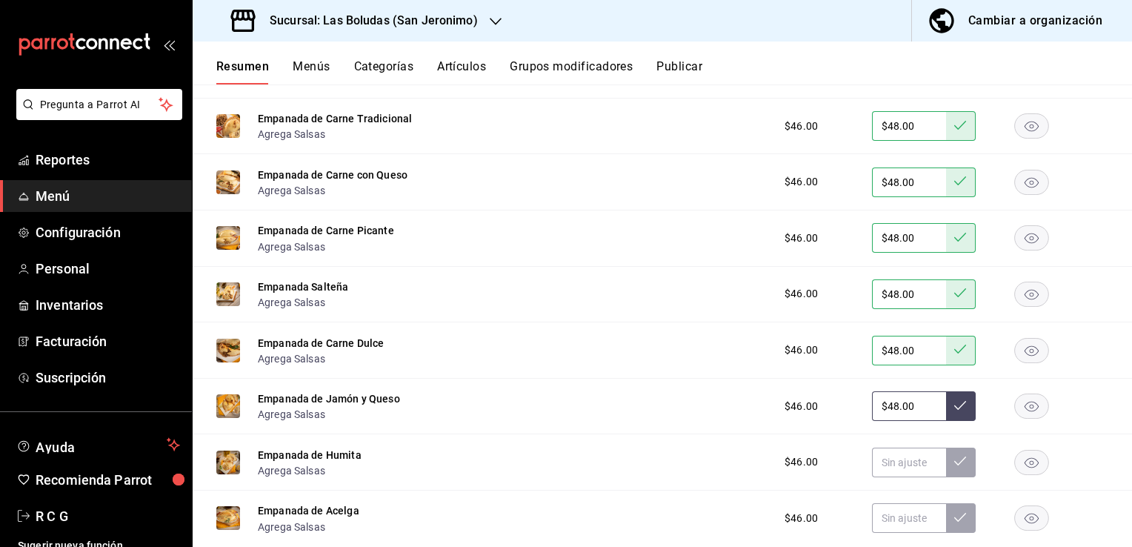
click at [954, 408] on icon at bounding box center [960, 405] width 12 height 12
click at [874, 471] on input "text" at bounding box center [909, 463] width 74 height 30
type input "$48.00"
click at [956, 477] on button at bounding box center [961, 463] width 30 height 30
click at [1017, 300] on rect "button" at bounding box center [1032, 294] width 34 height 24
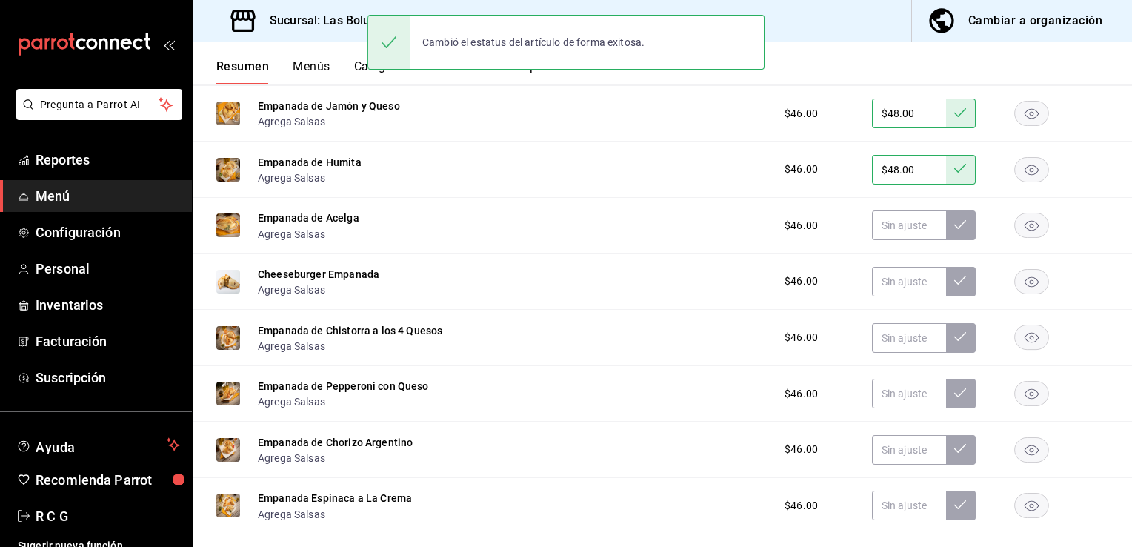
scroll to position [14696, 0]
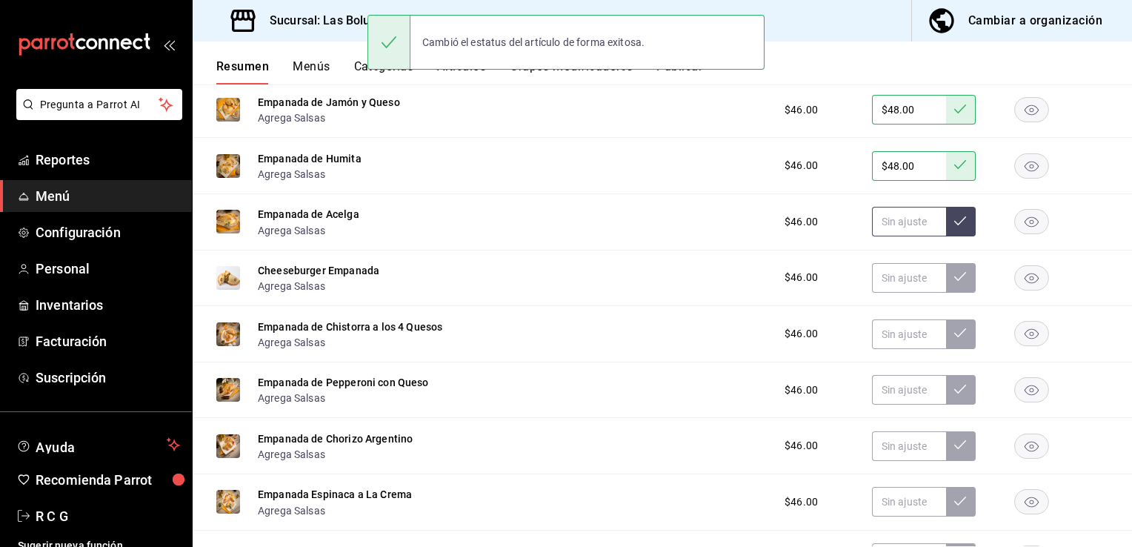
click at [877, 224] on input "text" at bounding box center [909, 222] width 74 height 30
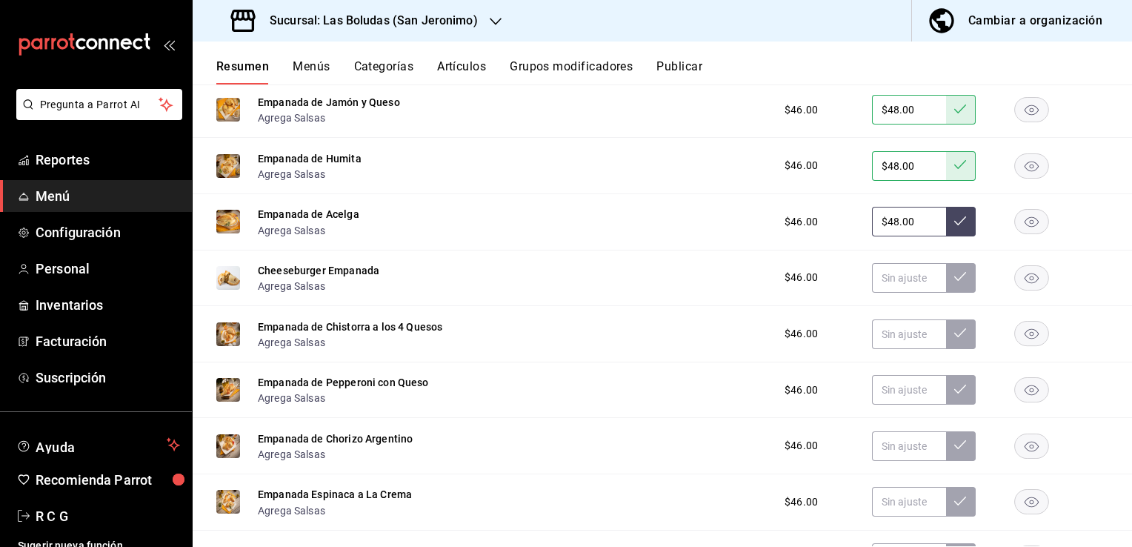
type input "$48.00"
click at [954, 236] on button at bounding box center [961, 222] width 30 height 30
click at [1031, 285] on rect "button" at bounding box center [1032, 277] width 34 height 24
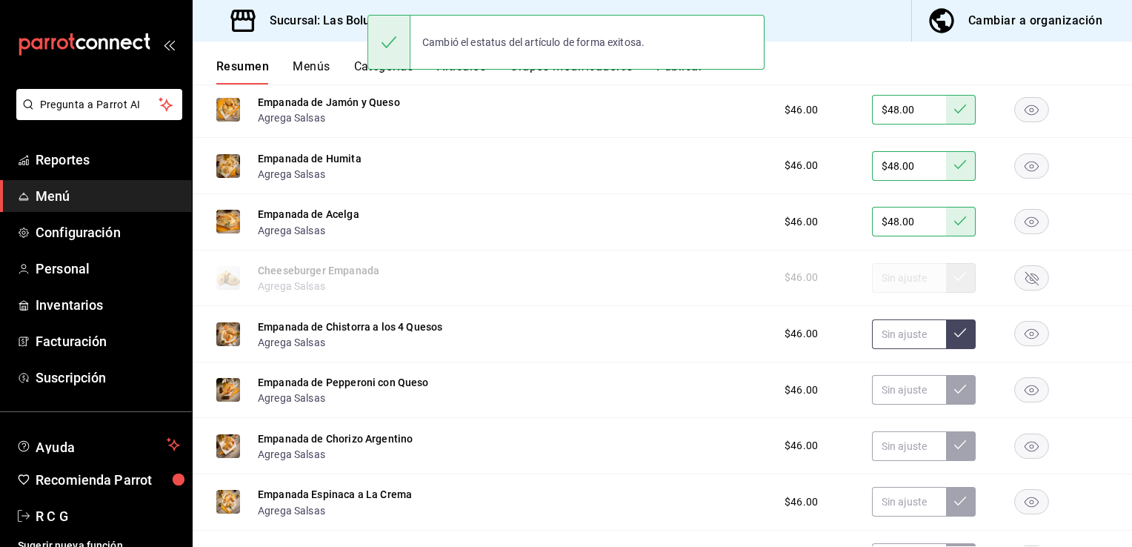
click at [885, 338] on input "text" at bounding box center [909, 334] width 74 height 30
type input "$48.00"
click at [954, 335] on icon at bounding box center [960, 333] width 12 height 12
click at [894, 394] on input "text" at bounding box center [909, 390] width 74 height 30
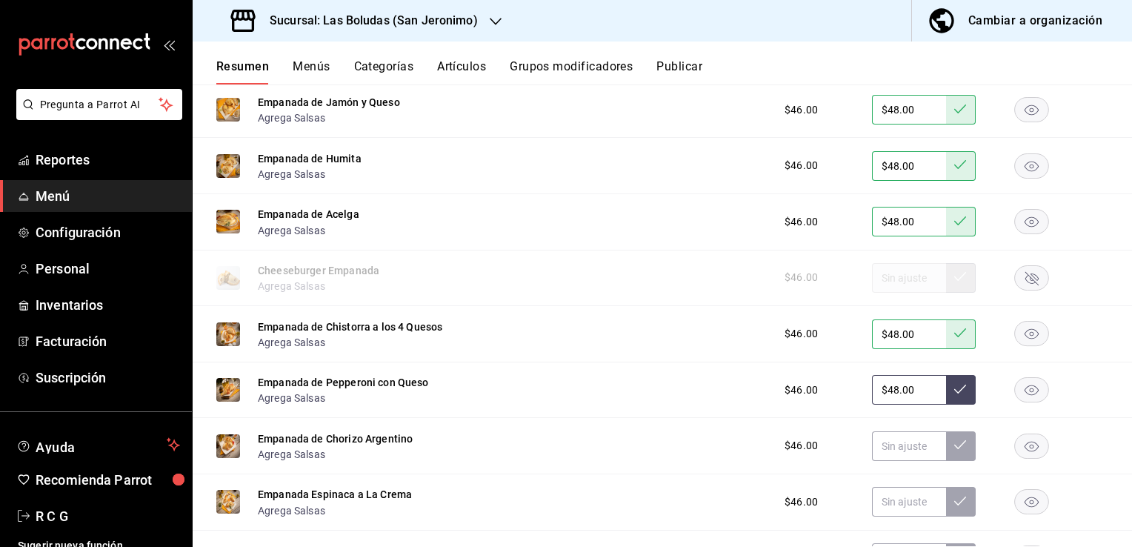
type input "$48.00"
click at [954, 392] on icon at bounding box center [960, 389] width 12 height 12
click at [883, 451] on input "text" at bounding box center [909, 446] width 74 height 30
type input "$48.00"
click at [954, 451] on icon at bounding box center [960, 445] width 12 height 12
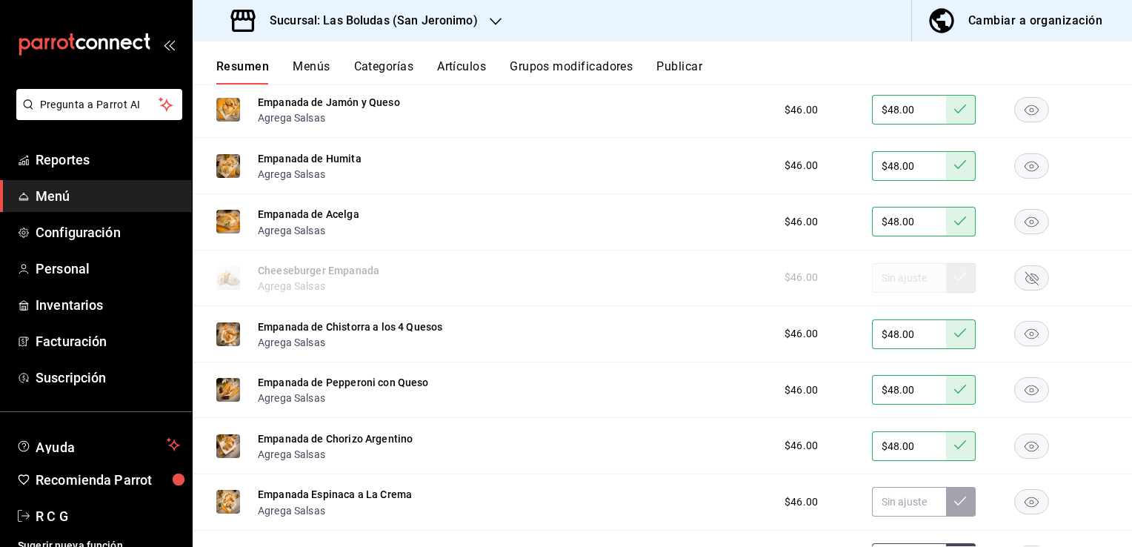
scroll to position [14918, 0]
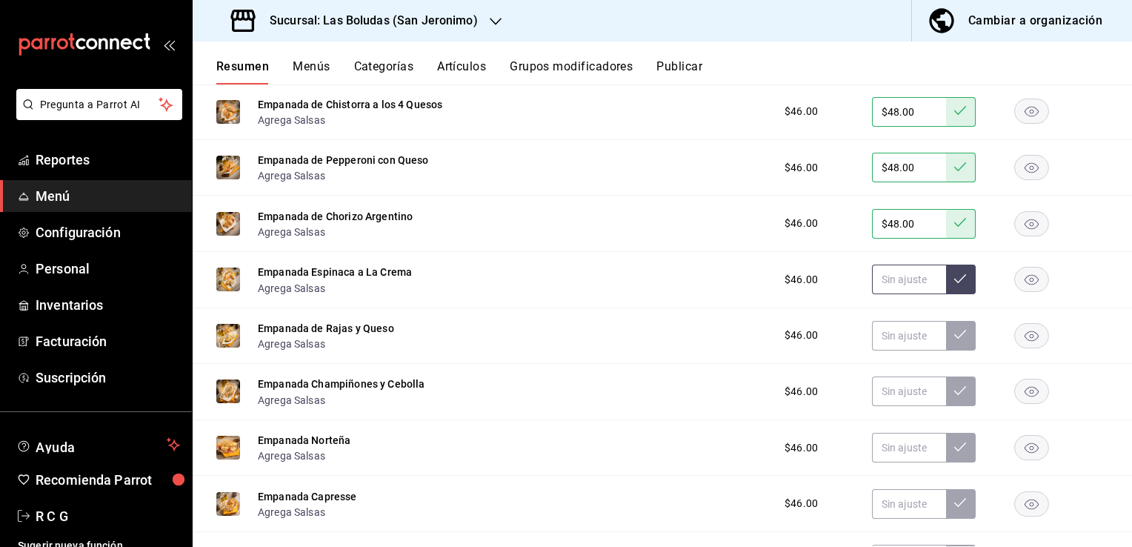
click at [883, 292] on input "text" at bounding box center [909, 280] width 74 height 30
type input "$48.00"
click at [957, 283] on button at bounding box center [961, 280] width 30 height 30
click at [898, 343] on input "text" at bounding box center [909, 336] width 74 height 30
type input "$48.00"
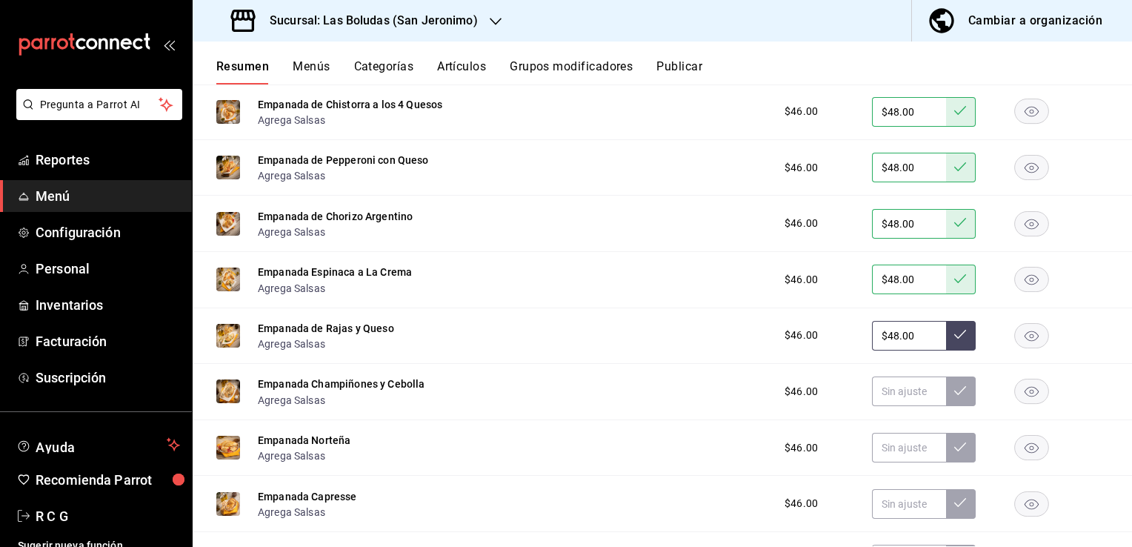
click at [954, 339] on icon at bounding box center [960, 334] width 12 height 9
click at [876, 398] on input "text" at bounding box center [909, 391] width 74 height 30
type input "$48.00"
click at [963, 400] on button at bounding box center [961, 391] width 30 height 30
click at [874, 456] on input "text" at bounding box center [909, 448] width 74 height 30
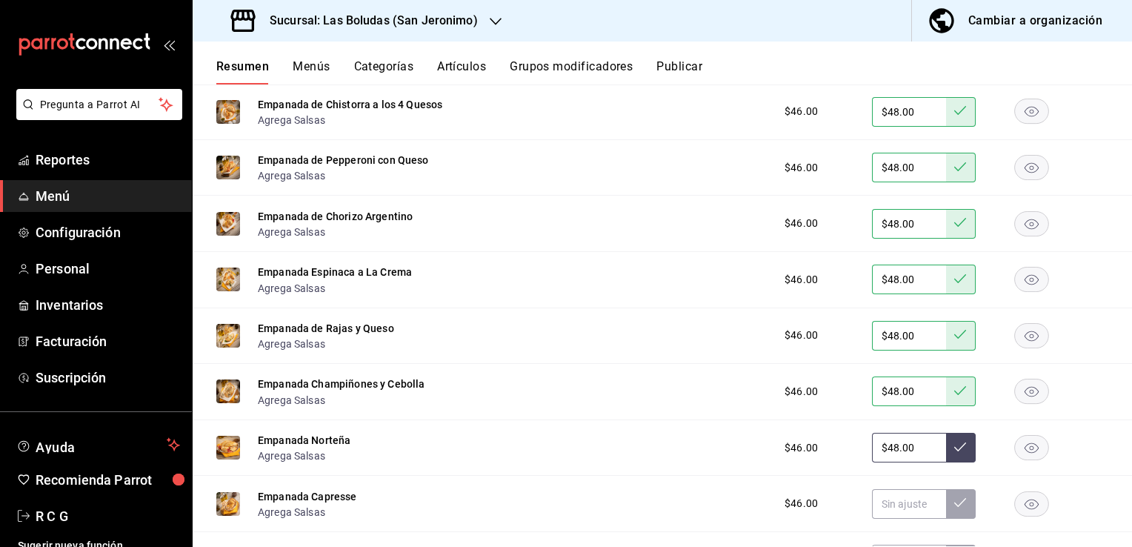
type input "$48.00"
click at [954, 452] on icon at bounding box center [960, 447] width 12 height 12
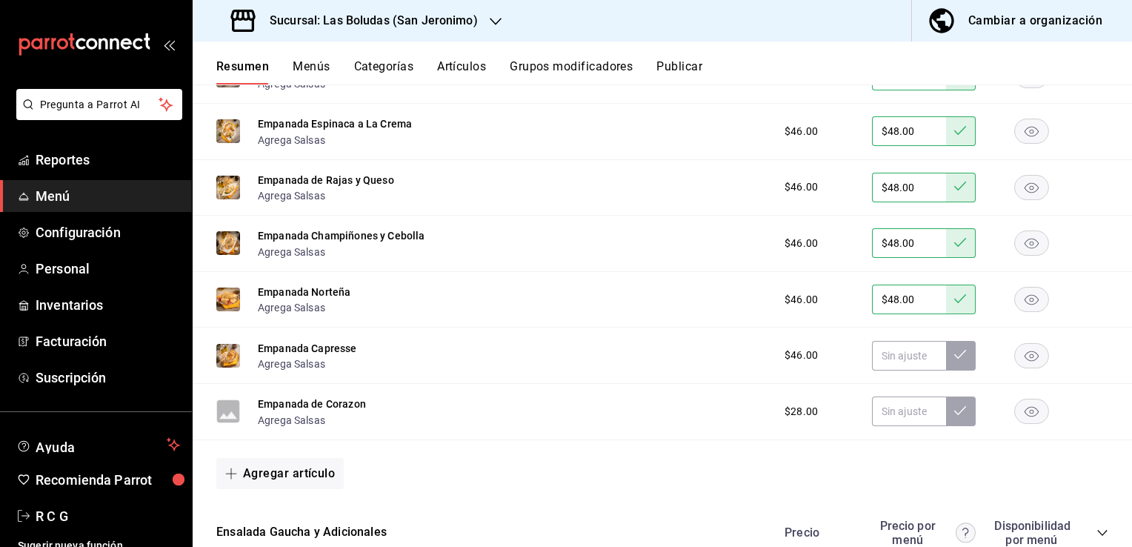
click at [1017, 368] on rect "button" at bounding box center [1032, 355] width 34 height 24
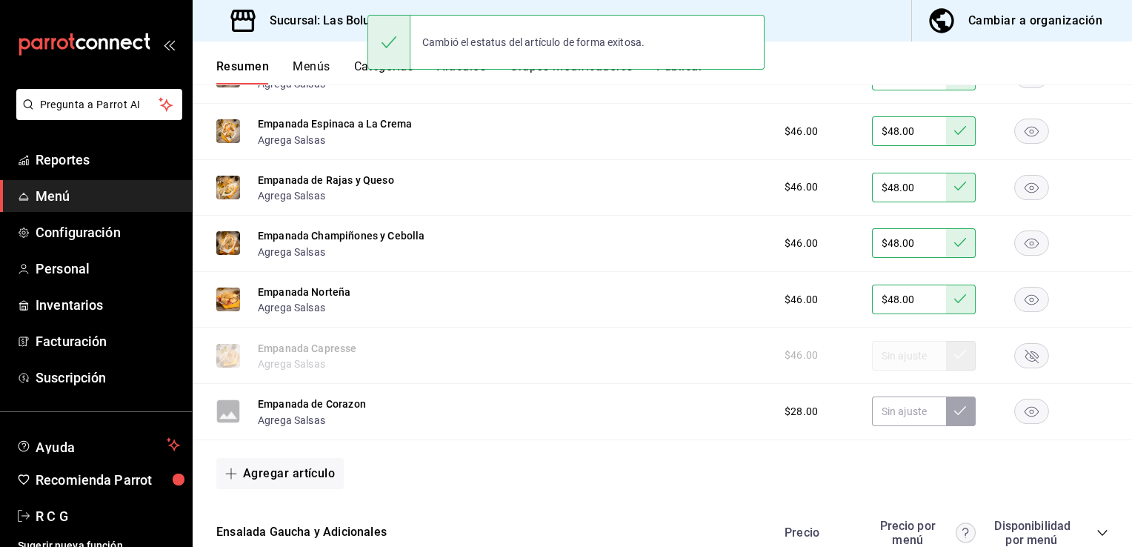
click at [1023, 422] on rect "button" at bounding box center [1032, 411] width 34 height 24
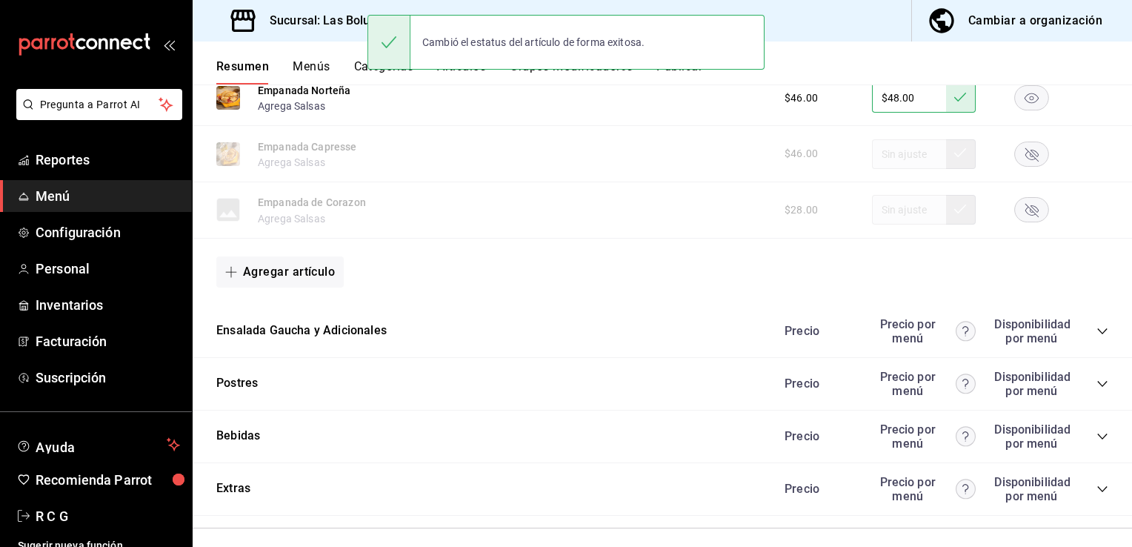
scroll to position [15289, 0]
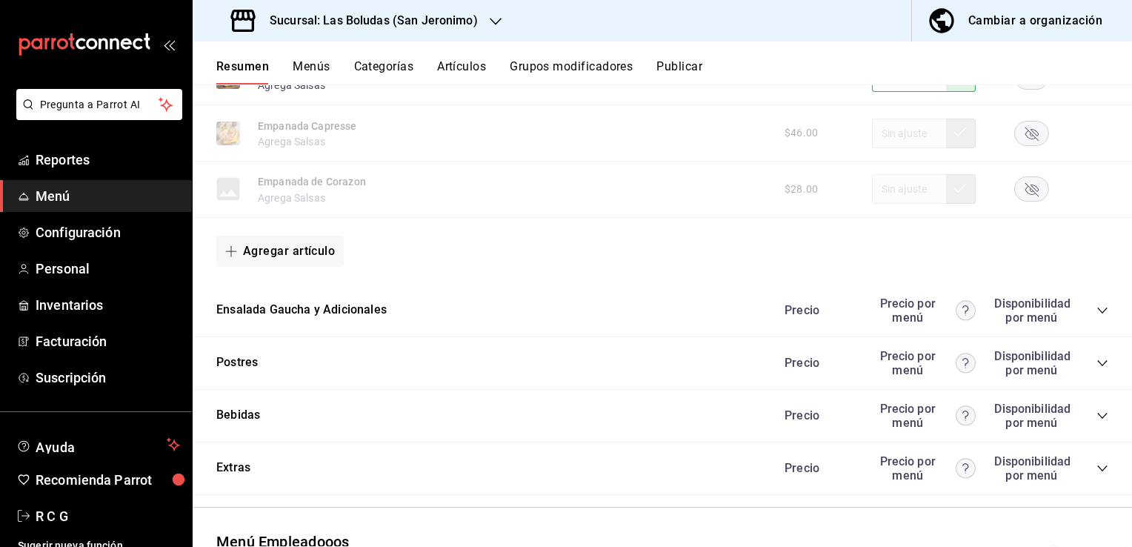
click at [1097, 316] on icon "collapse-category-row" at bounding box center [1103, 311] width 12 height 12
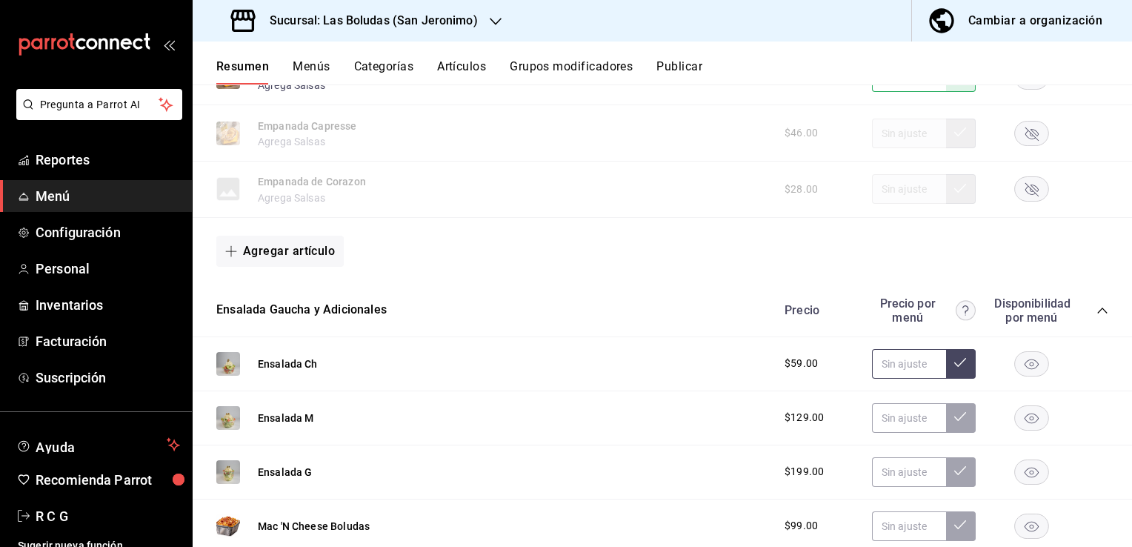
click at [892, 363] on input "text" at bounding box center [909, 364] width 74 height 30
type input "$69.00"
click at [954, 368] on icon at bounding box center [960, 362] width 12 height 12
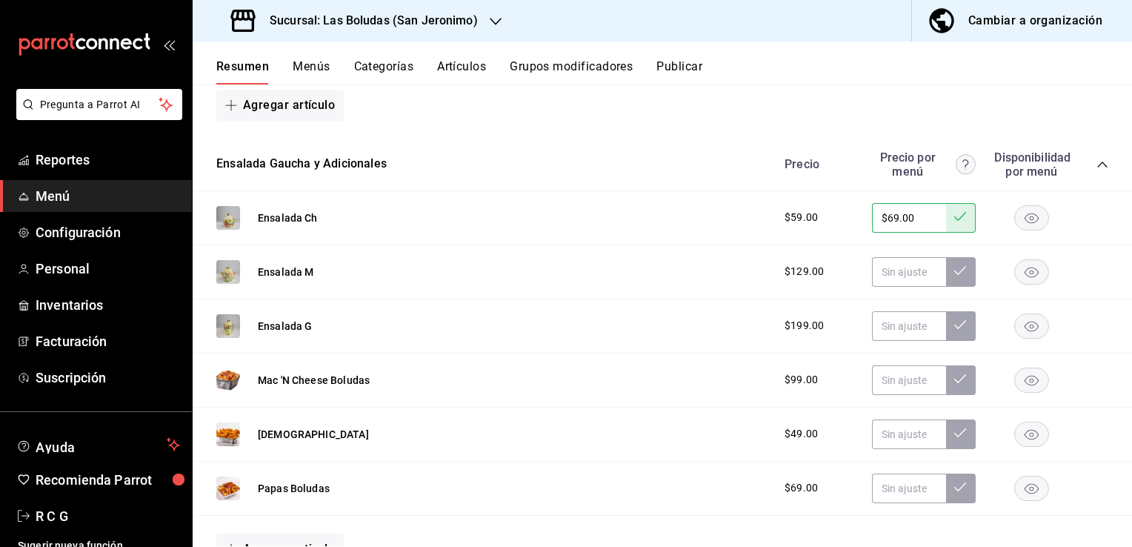
scroll to position [15437, 0]
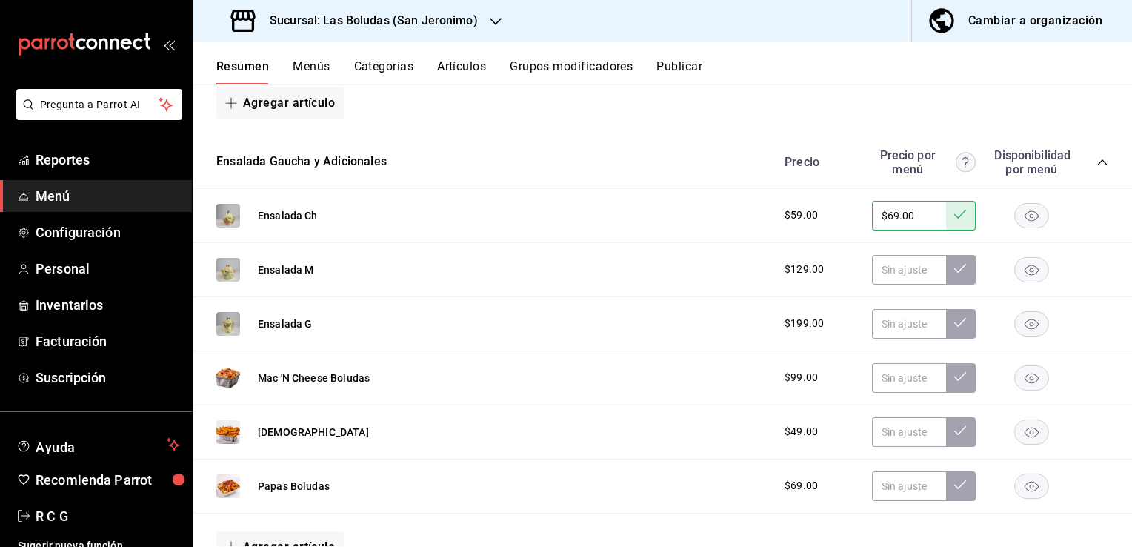
click at [1025, 388] on rect "button" at bounding box center [1032, 377] width 34 height 24
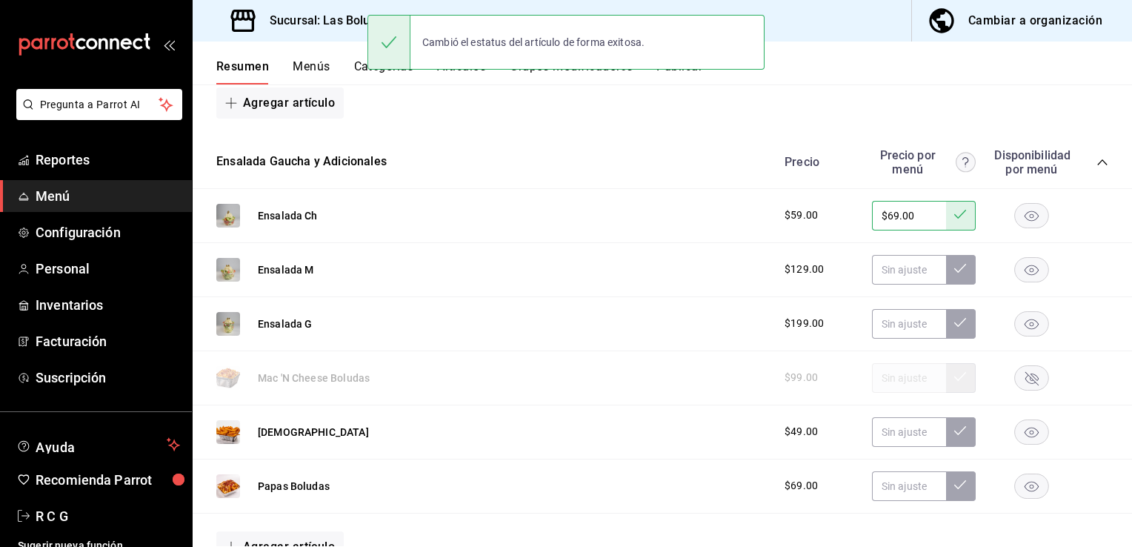
scroll to position [15585, 0]
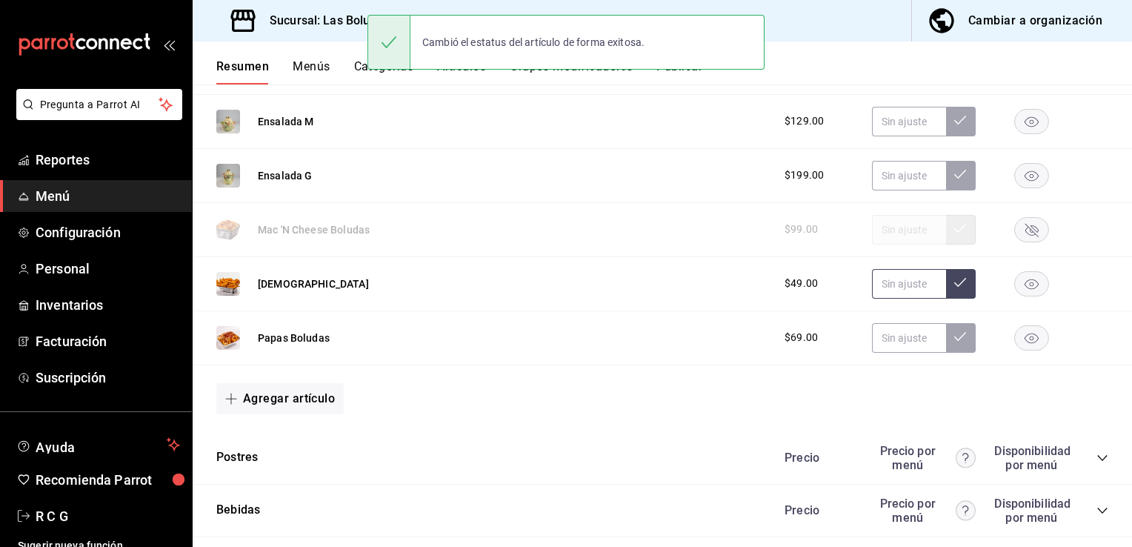
click at [895, 292] on input "text" at bounding box center [909, 284] width 74 height 30
type input "$59.00"
click at [954, 288] on icon at bounding box center [960, 282] width 12 height 12
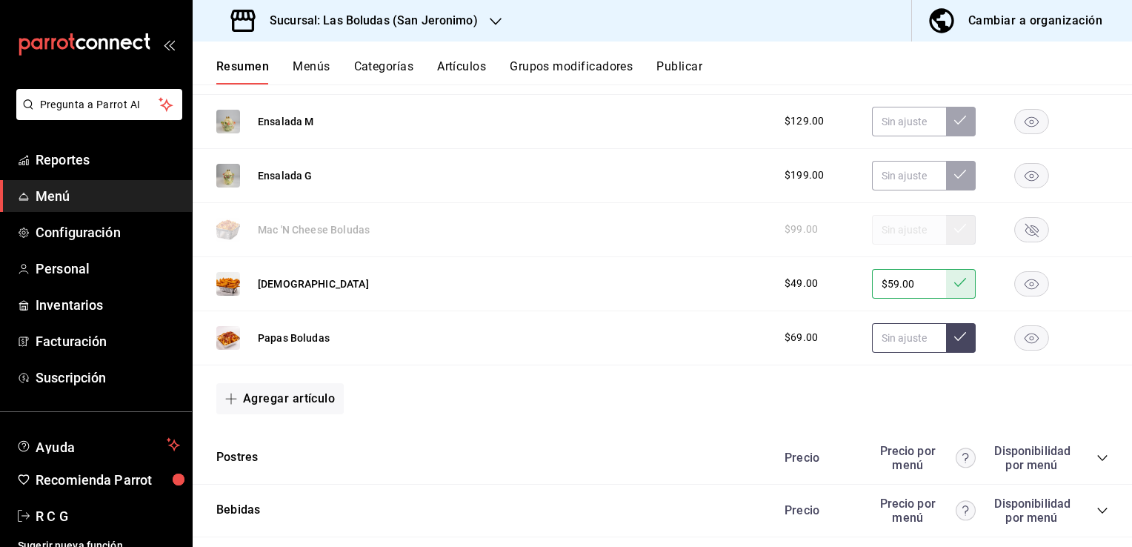
click at [884, 349] on input "text" at bounding box center [909, 338] width 74 height 30
type input "$79.00"
click at [954, 342] on icon at bounding box center [960, 336] width 12 height 12
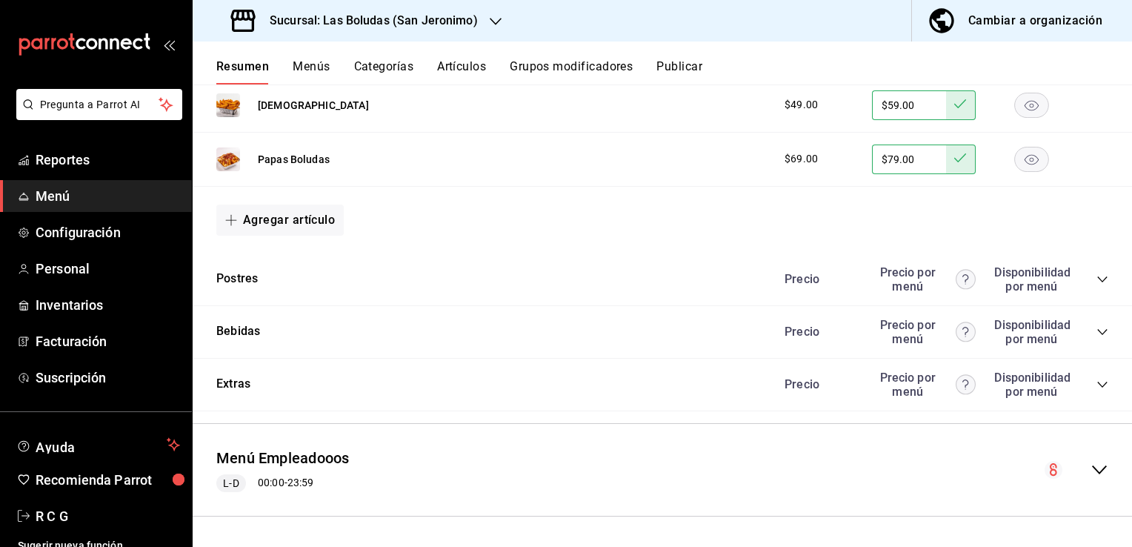
scroll to position [15771, 0]
click at [1097, 328] on icon "collapse-category-row" at bounding box center [1103, 332] width 12 height 12
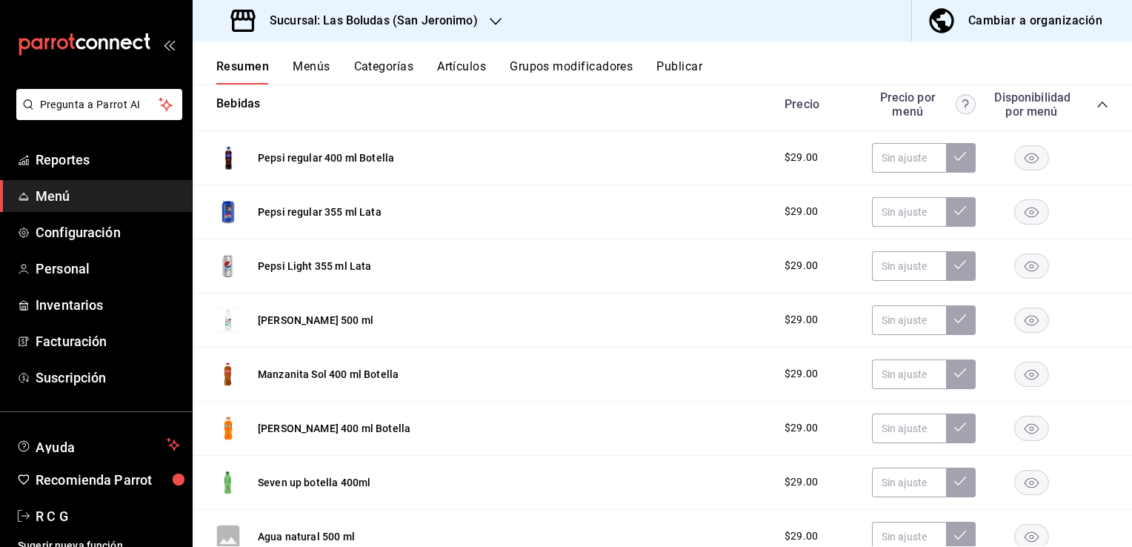
scroll to position [15993, 0]
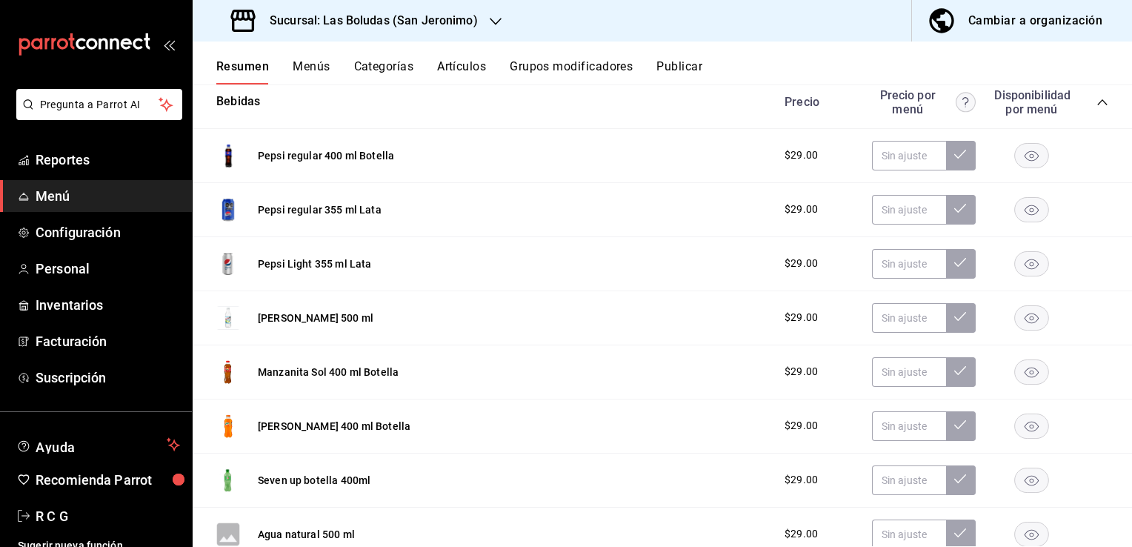
click at [1017, 326] on rect "button" at bounding box center [1032, 317] width 34 height 24
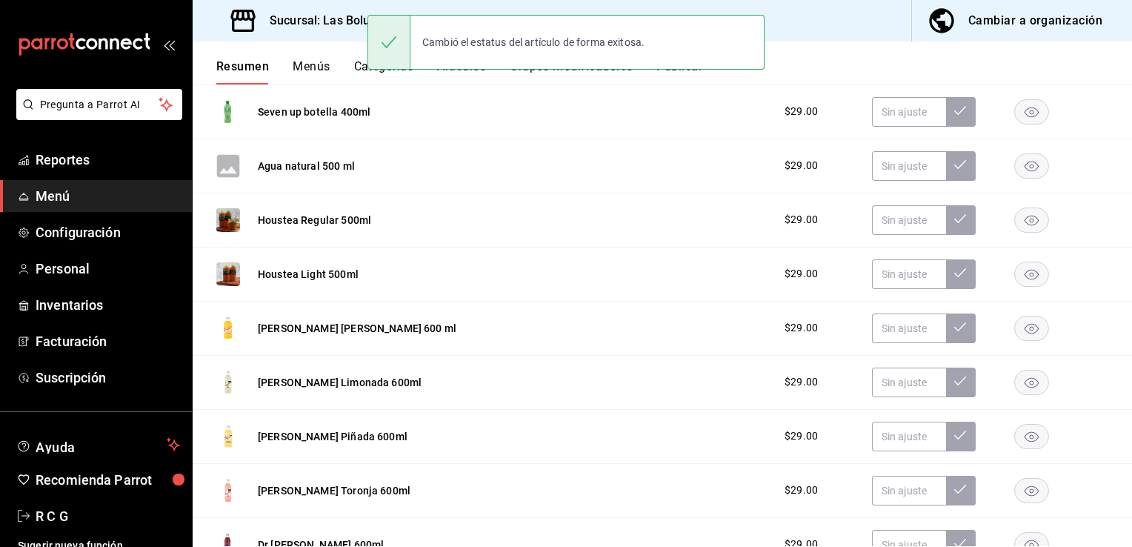
scroll to position [16364, 0]
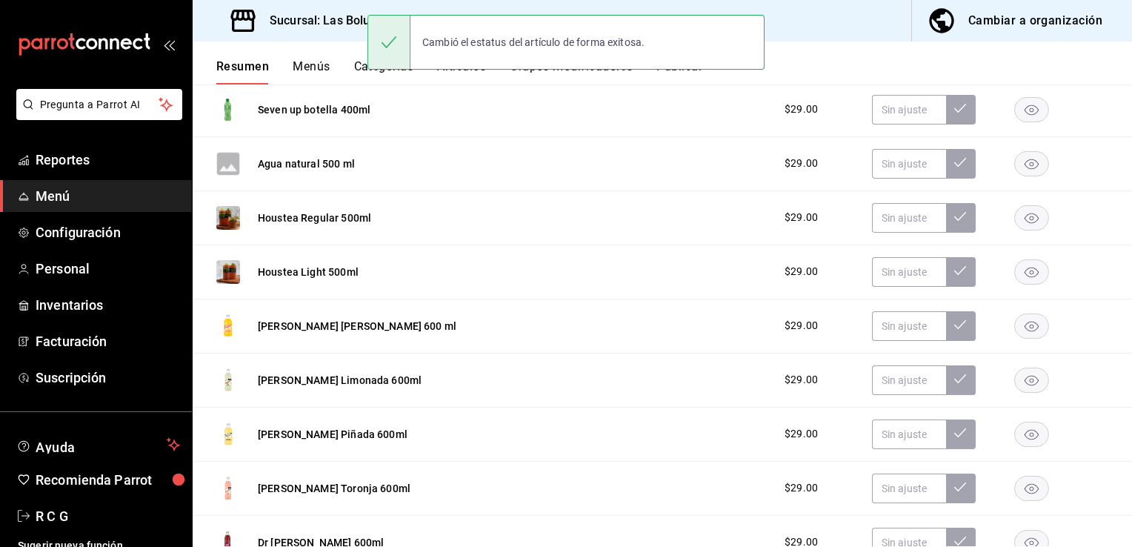
click at [1017, 333] on rect "button" at bounding box center [1032, 325] width 34 height 24
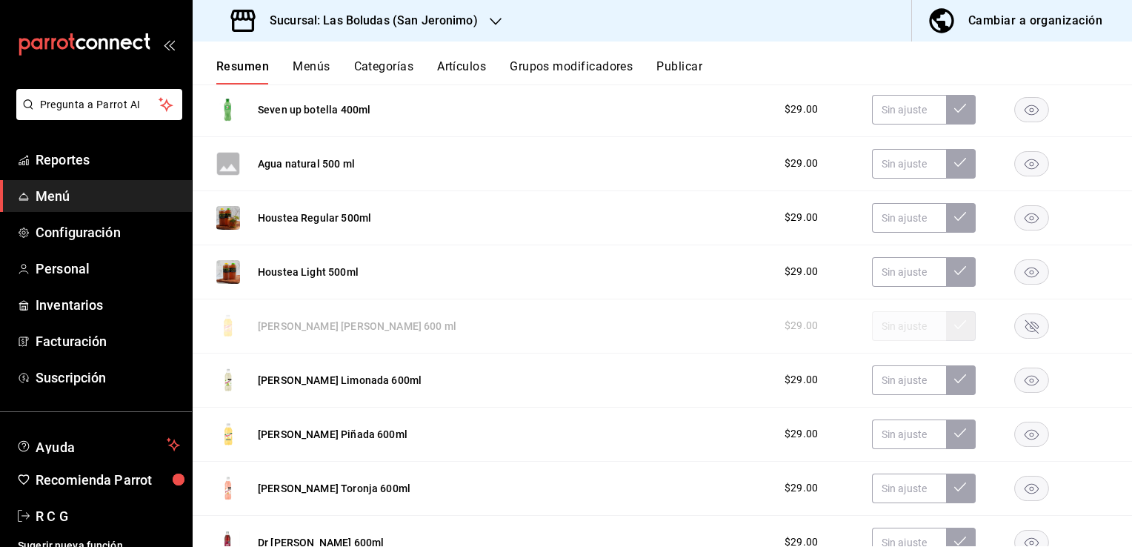
click at [1017, 388] on rect "button" at bounding box center [1032, 380] width 34 height 24
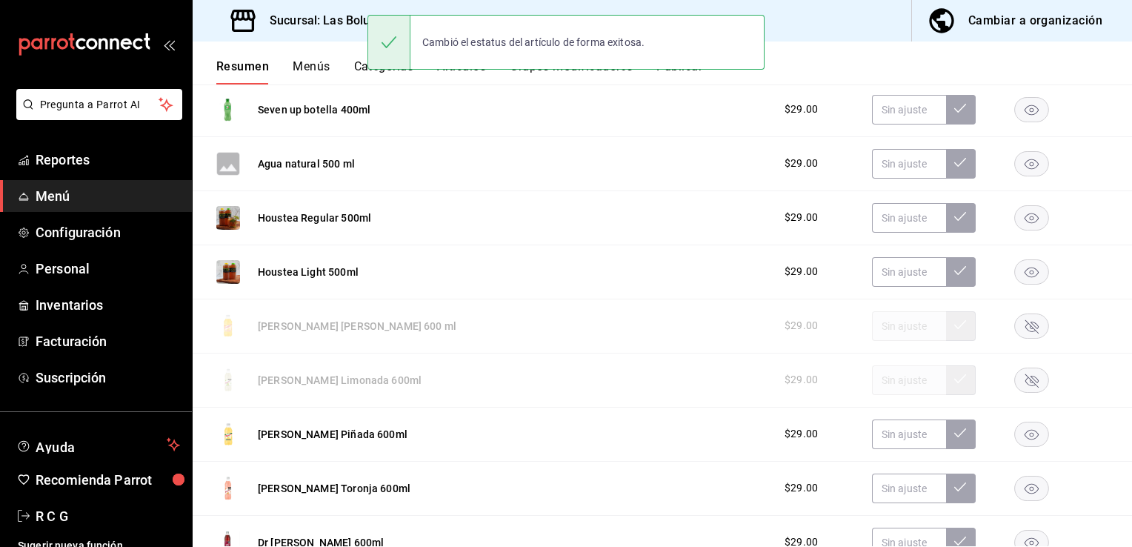
click at [1021, 438] on rect "button" at bounding box center [1032, 434] width 34 height 24
click at [1020, 493] on rect "button" at bounding box center [1032, 488] width 34 height 24
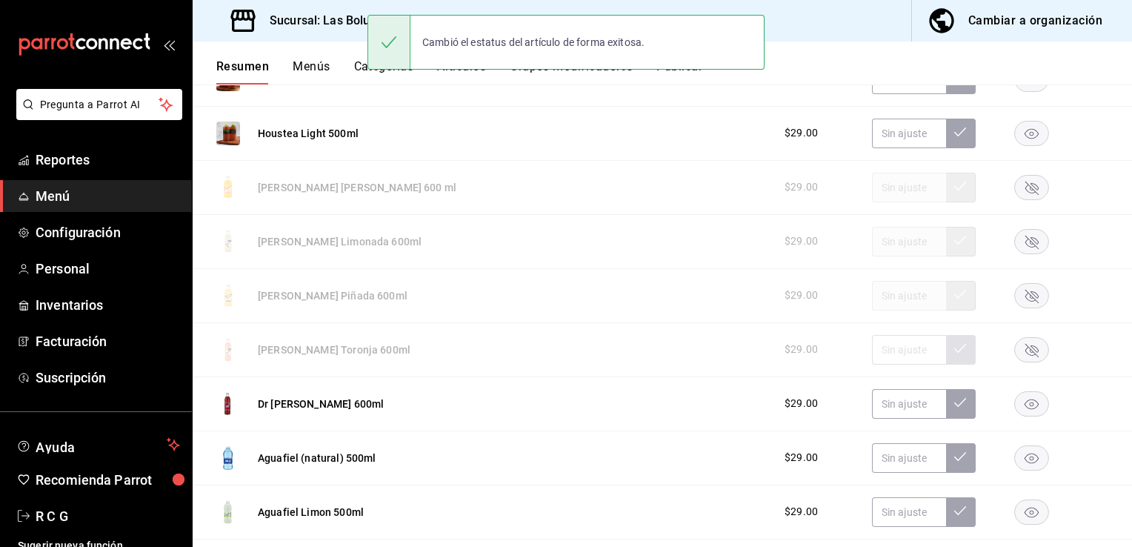
scroll to position [16512, 0]
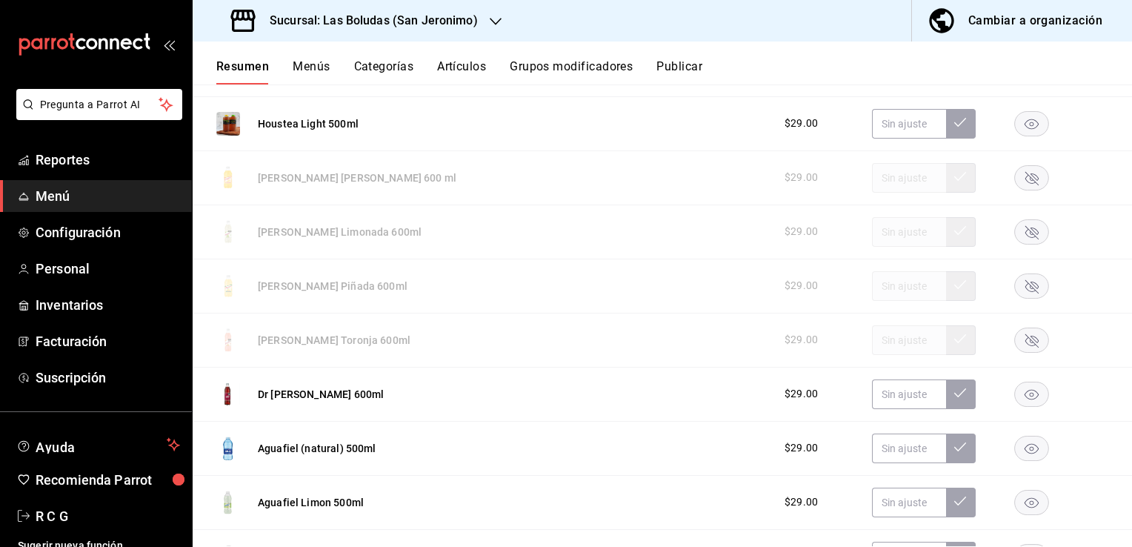
click at [1025, 449] on icon "button" at bounding box center [1032, 448] width 14 height 10
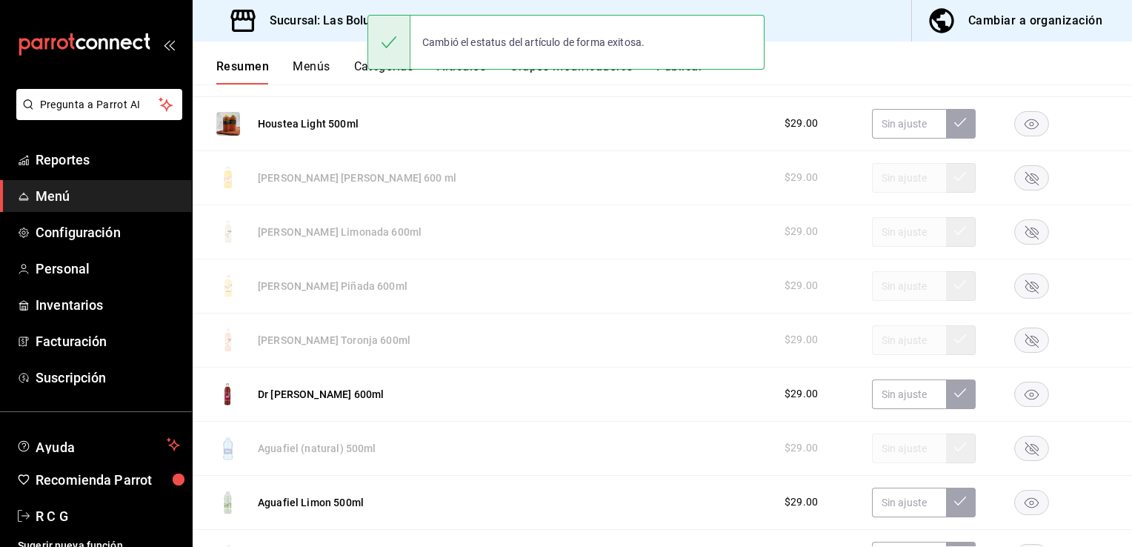
click at [1020, 510] on rect "button" at bounding box center [1032, 502] width 34 height 24
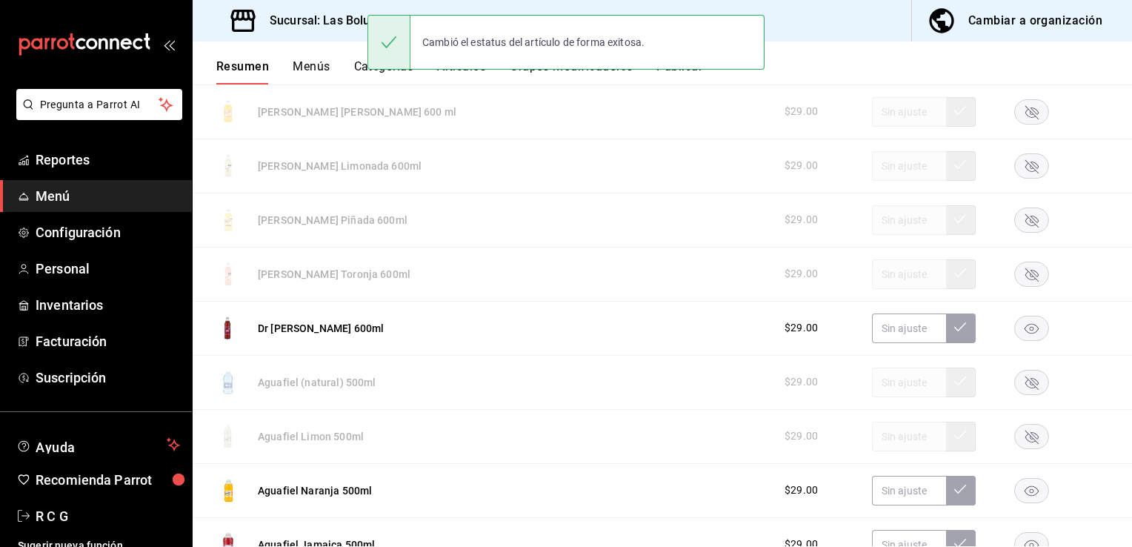
scroll to position [16734, 0]
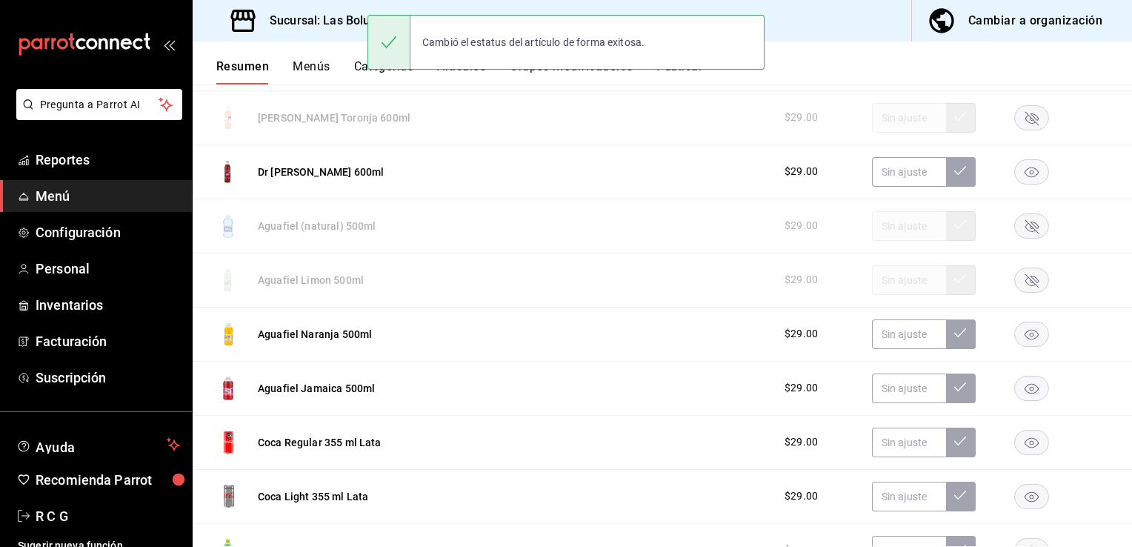
click at [1020, 342] on rect "button" at bounding box center [1032, 334] width 34 height 24
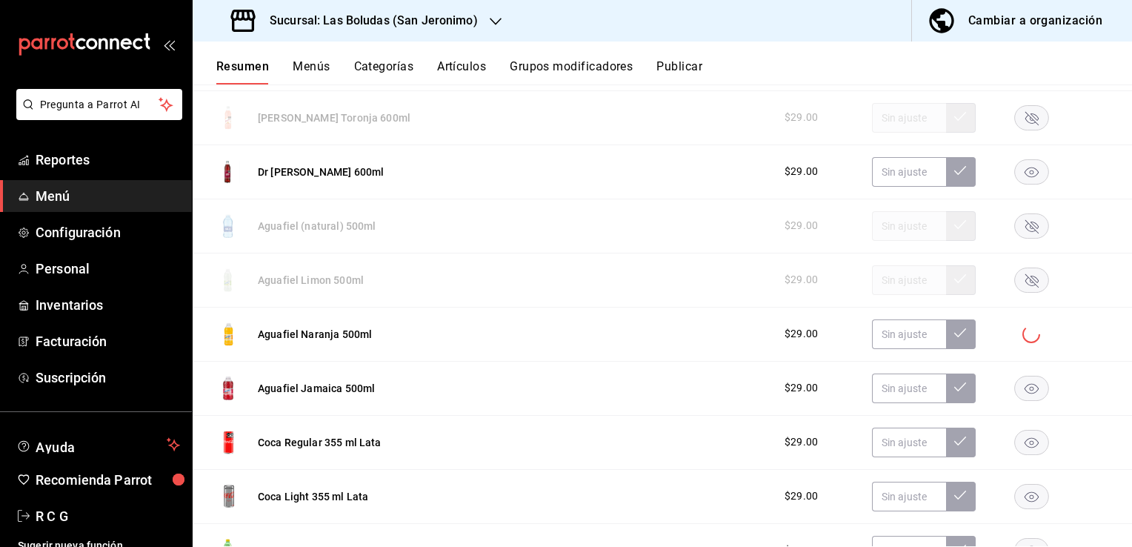
click at [1020, 390] on rect "button" at bounding box center [1032, 388] width 34 height 24
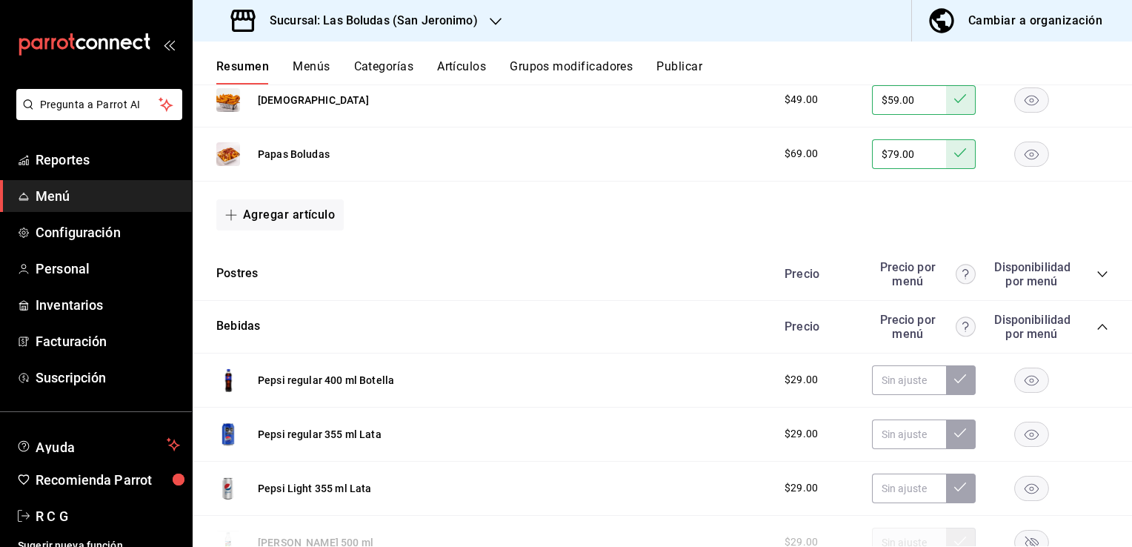
scroll to position [15771, 0]
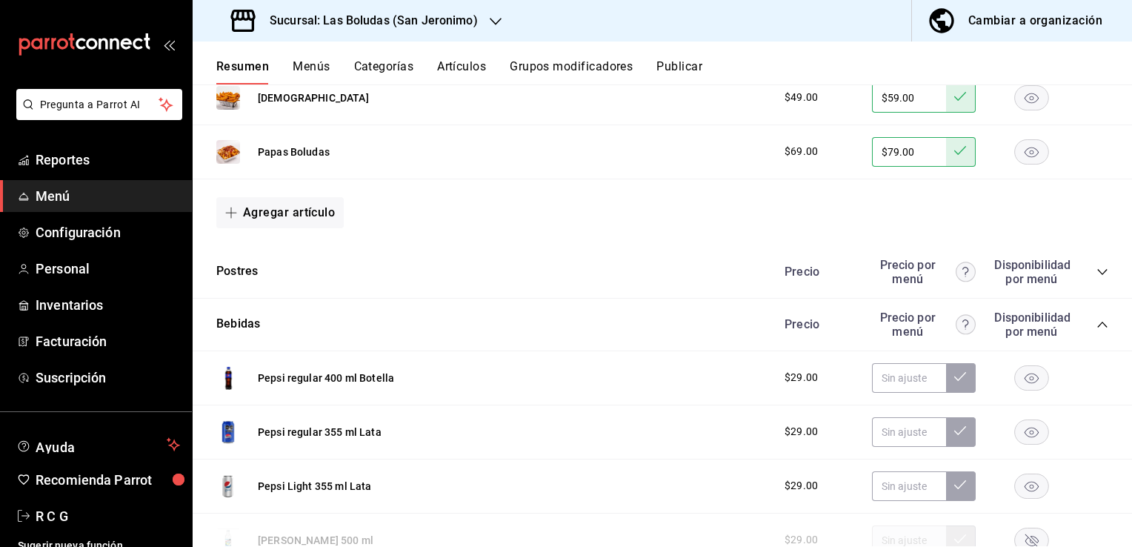
click at [1097, 275] on icon "collapse-category-row" at bounding box center [1103, 272] width 12 height 12
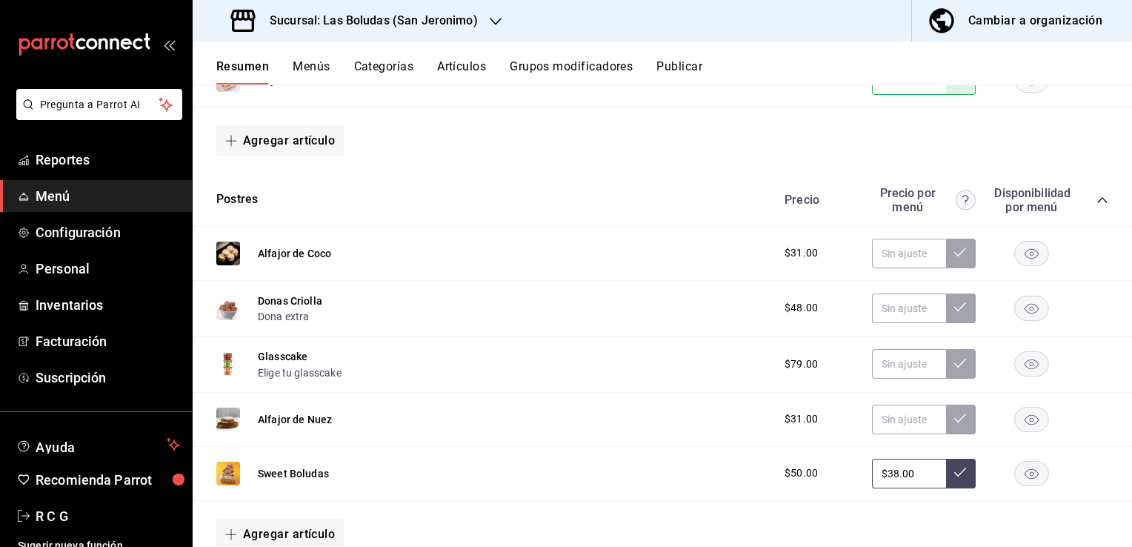
scroll to position [15845, 0]
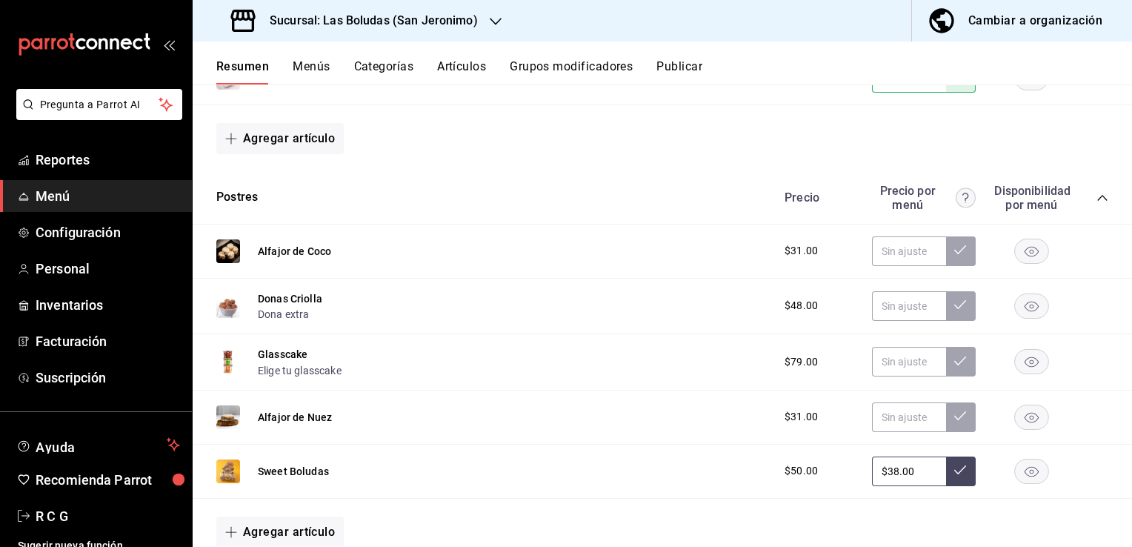
click at [1028, 313] on rect "button" at bounding box center [1032, 305] width 34 height 24
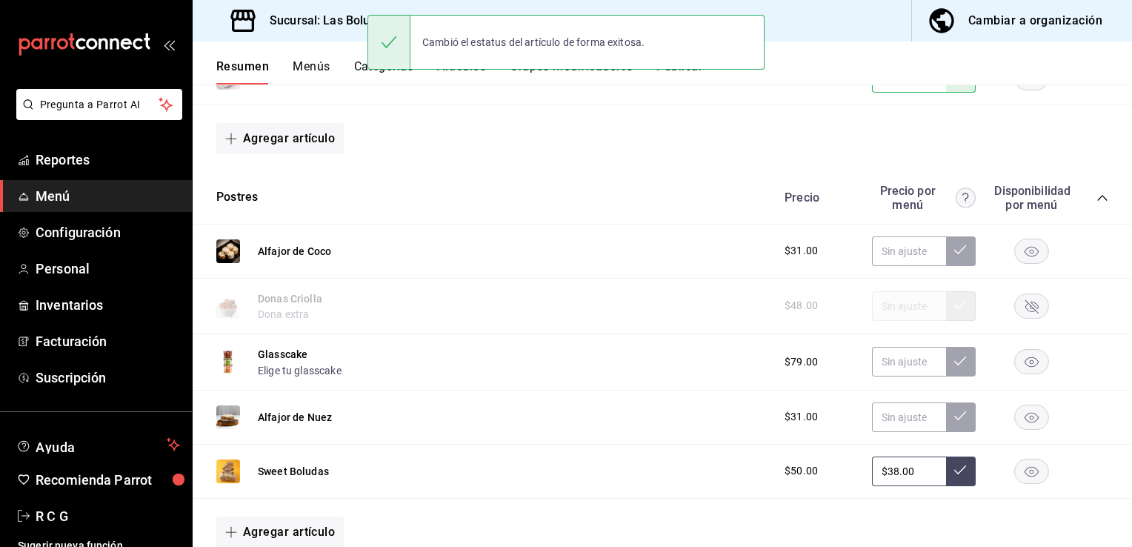
click at [1015, 374] on rect "button" at bounding box center [1032, 362] width 34 height 24
click at [1016, 482] on rect "button" at bounding box center [1032, 471] width 34 height 24
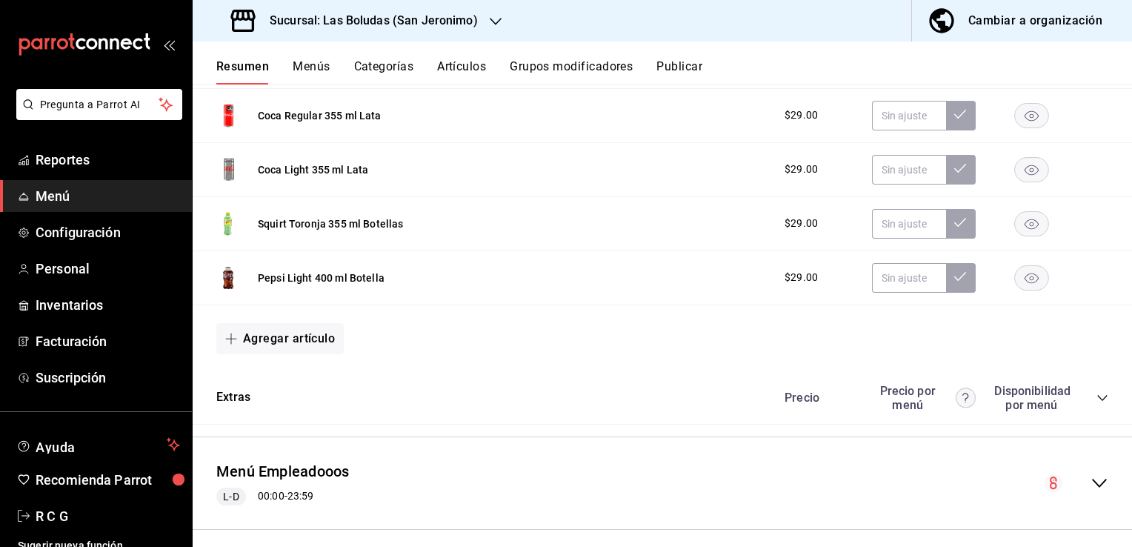
scroll to position [17420, 0]
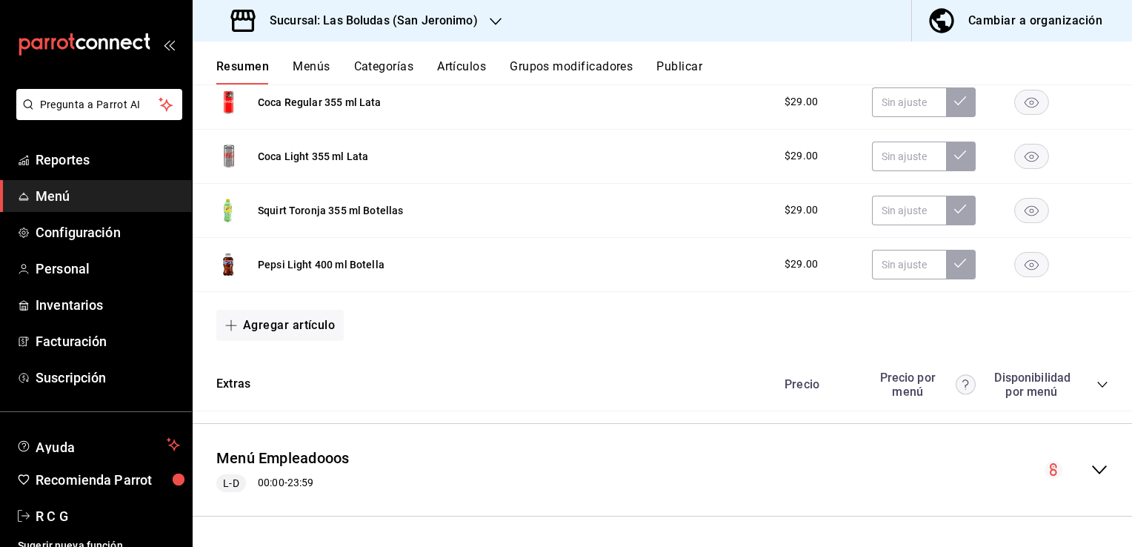
click at [1092, 468] on icon "collapse-menu-row" at bounding box center [1099, 469] width 15 height 9
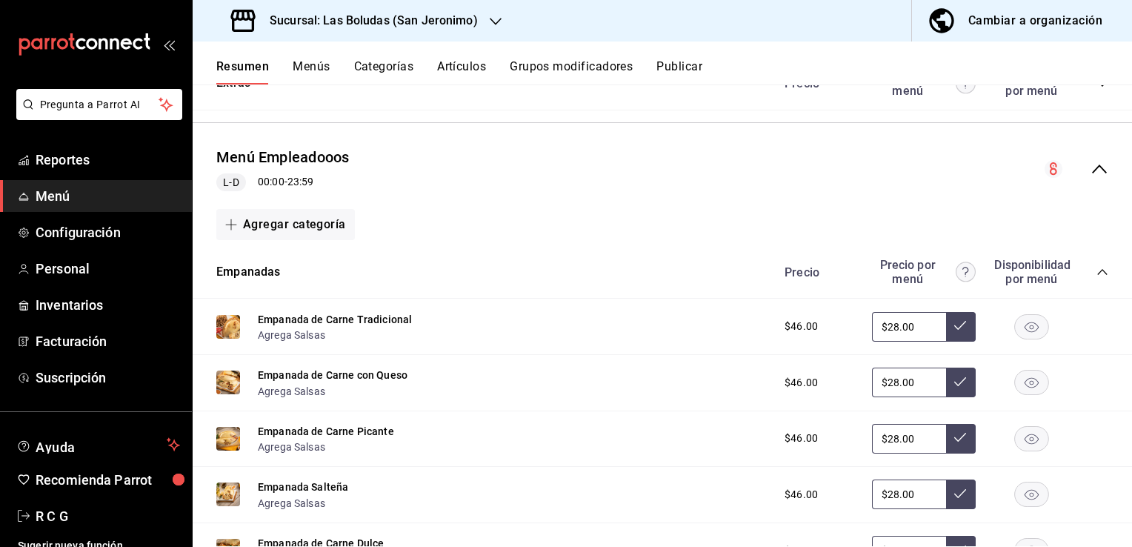
scroll to position [17790, 0]
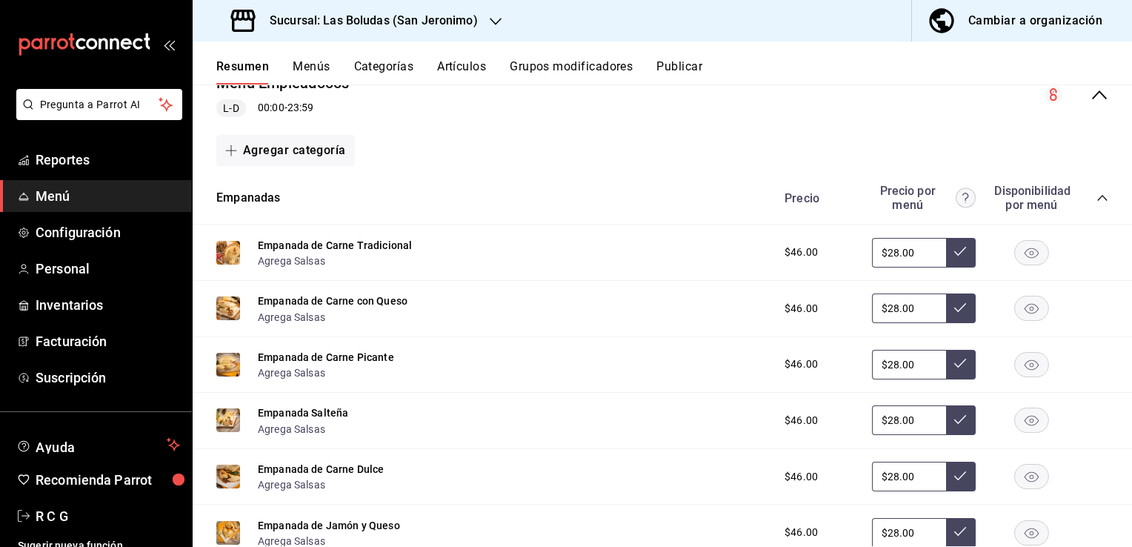
click at [886, 256] on input "$28.00" at bounding box center [909, 253] width 74 height 30
type input "$2.00"
type input "$31.00"
click at [954, 256] on icon at bounding box center [960, 251] width 12 height 12
click at [886, 308] on input "$28.00" at bounding box center [909, 308] width 74 height 30
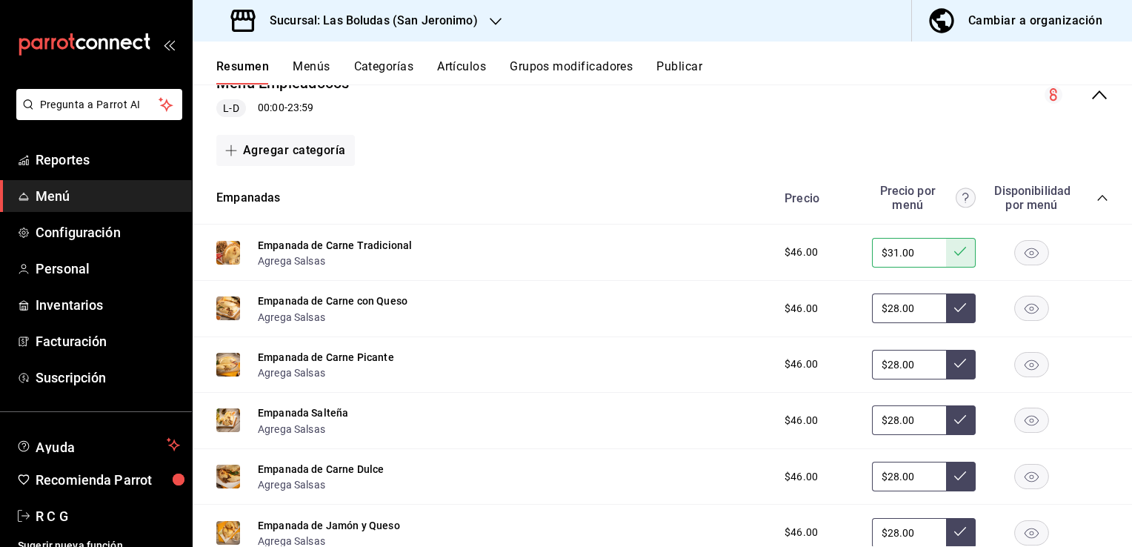
type input "$2.00"
type input "$31.00"
click at [954, 310] on icon at bounding box center [960, 308] width 12 height 12
click at [886, 368] on input "$28.00" at bounding box center [909, 365] width 74 height 30
type input "$2.00"
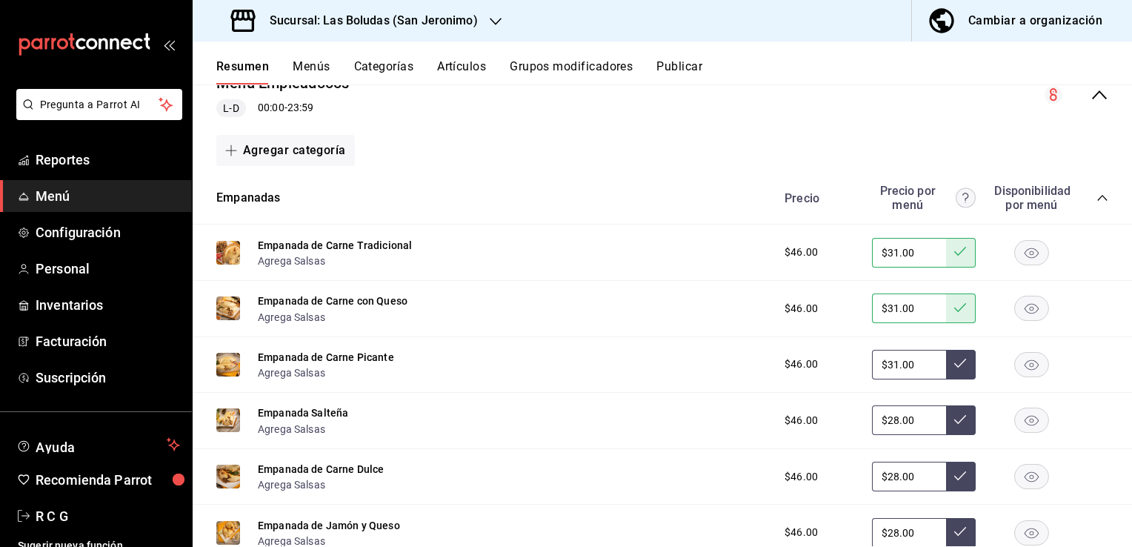
type input "$31.00"
click at [954, 369] on icon at bounding box center [960, 363] width 12 height 12
click at [886, 428] on input "$28.00" at bounding box center [909, 420] width 74 height 30
type input "$2.00"
type input "$31.00"
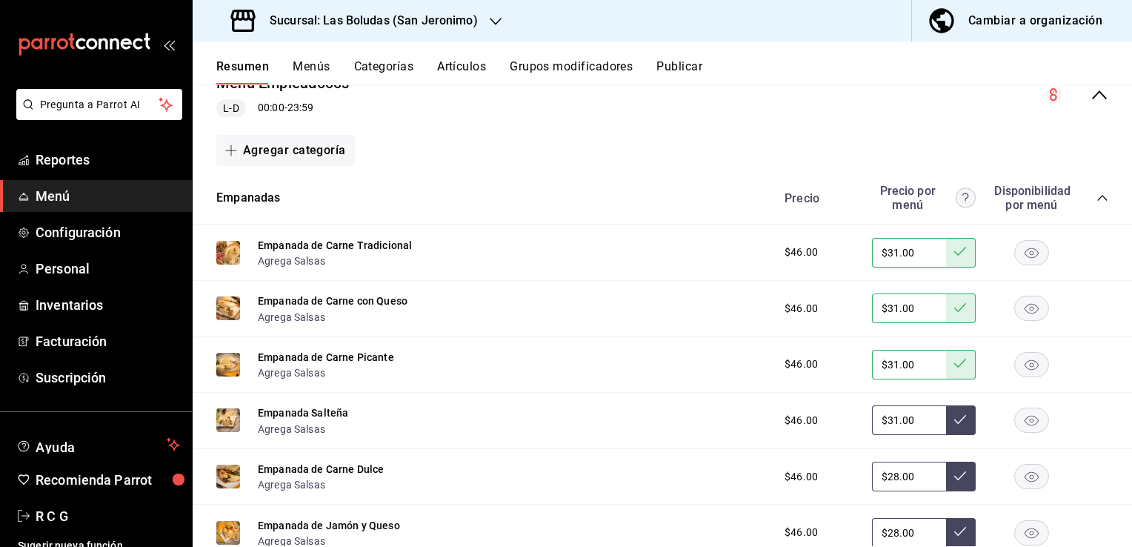
click at [946, 425] on button at bounding box center [961, 420] width 30 height 30
click at [888, 482] on input "$28.00" at bounding box center [909, 477] width 74 height 30
type input "$2.00"
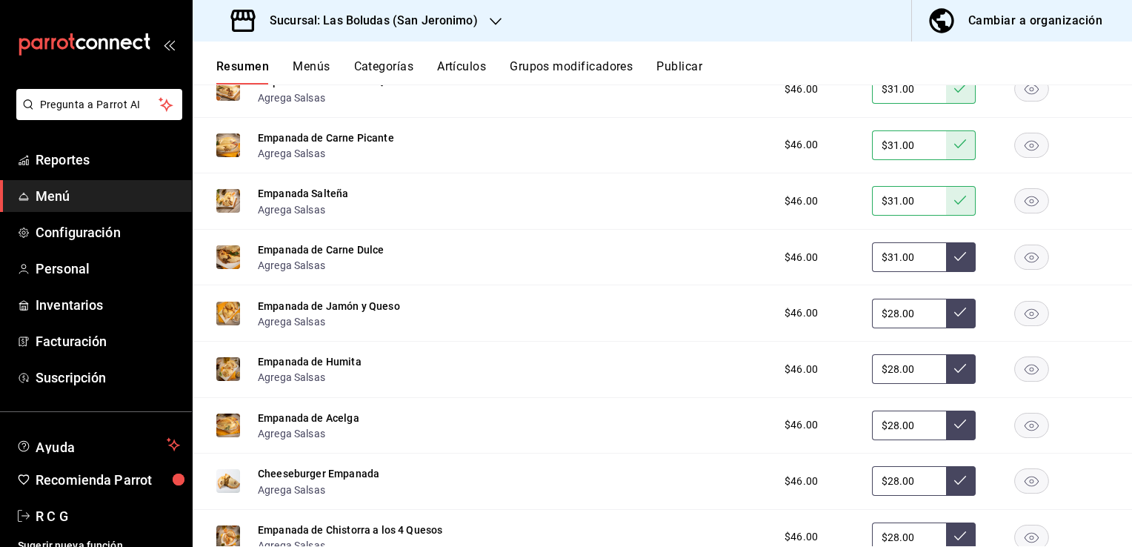
scroll to position [18013, 0]
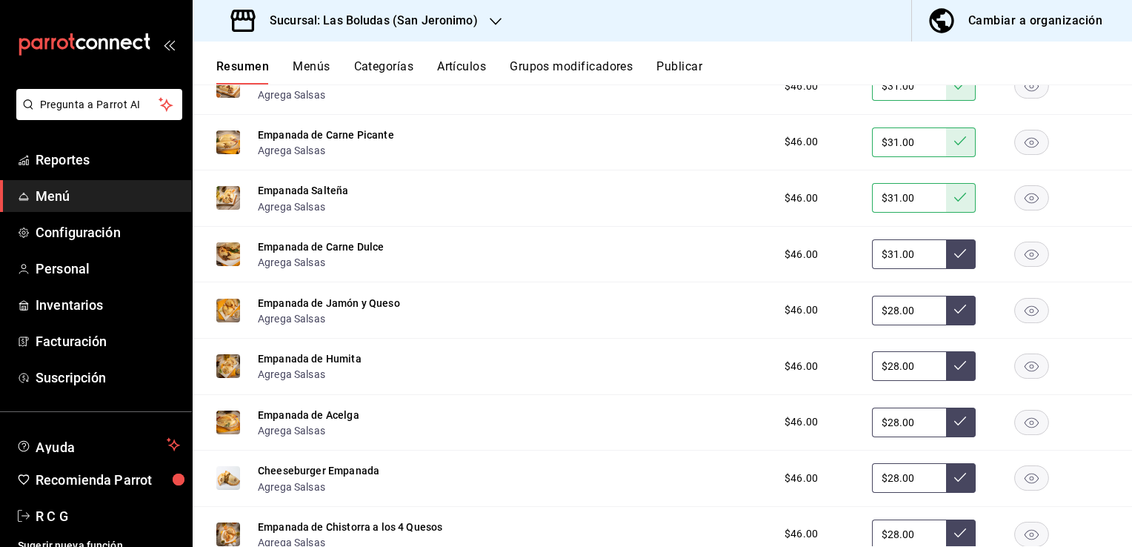
type input "$31.00"
click at [954, 259] on icon at bounding box center [960, 253] width 12 height 12
click at [887, 313] on input "$28.00" at bounding box center [909, 311] width 74 height 30
type input "$2.00"
type input "$31.00"
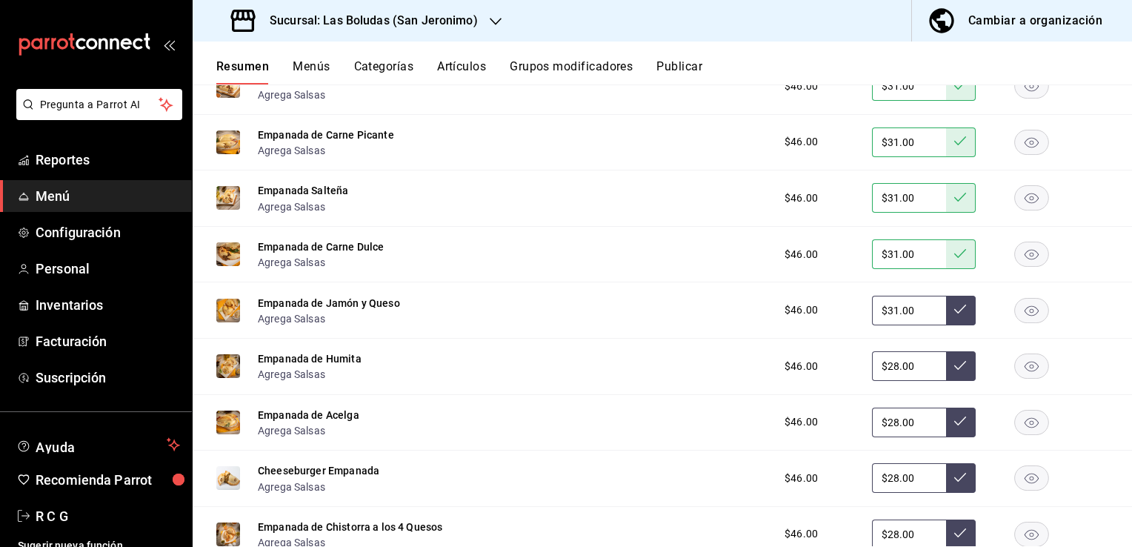
click at [954, 315] on icon at bounding box center [960, 309] width 12 height 12
click at [888, 372] on input "$28.00" at bounding box center [909, 366] width 74 height 30
type input "$2.00"
type input "$31.00"
click at [946, 366] on button at bounding box center [961, 366] width 30 height 30
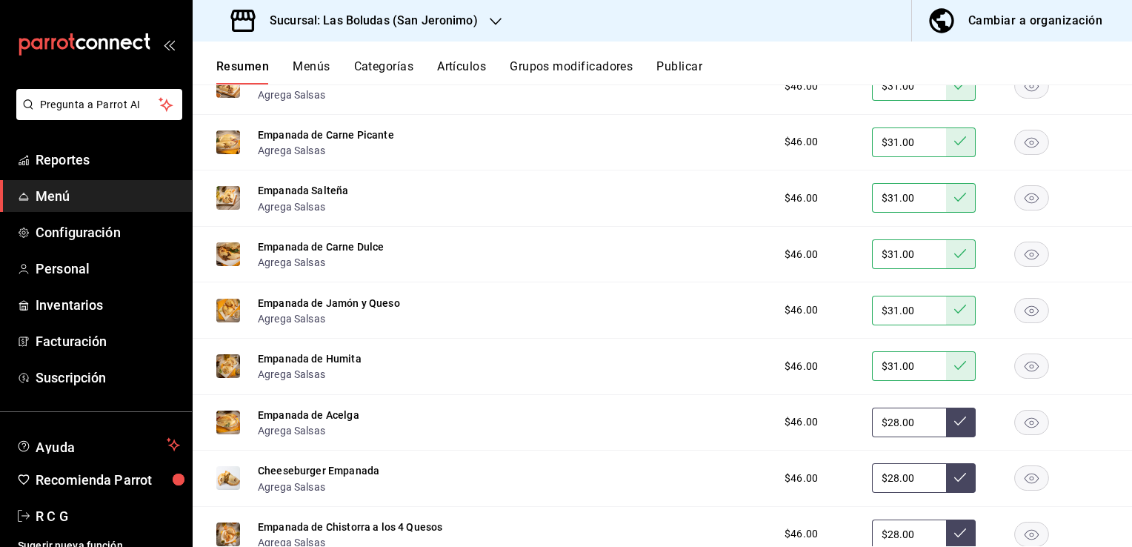
click at [886, 431] on input "$28.00" at bounding box center [909, 423] width 74 height 30
type input "$2.00"
type input "$31.00"
click at [954, 427] on icon at bounding box center [960, 421] width 12 height 12
click at [886, 485] on input "$28.00" at bounding box center [909, 478] width 74 height 30
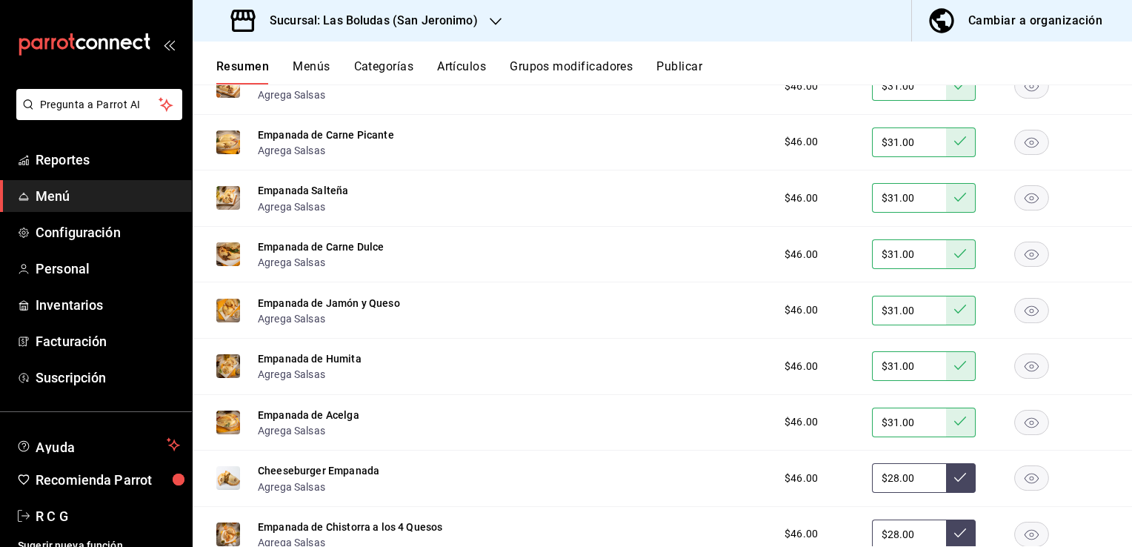
type input "$2.00"
type input "$31.00"
click at [946, 489] on button at bounding box center [961, 478] width 30 height 30
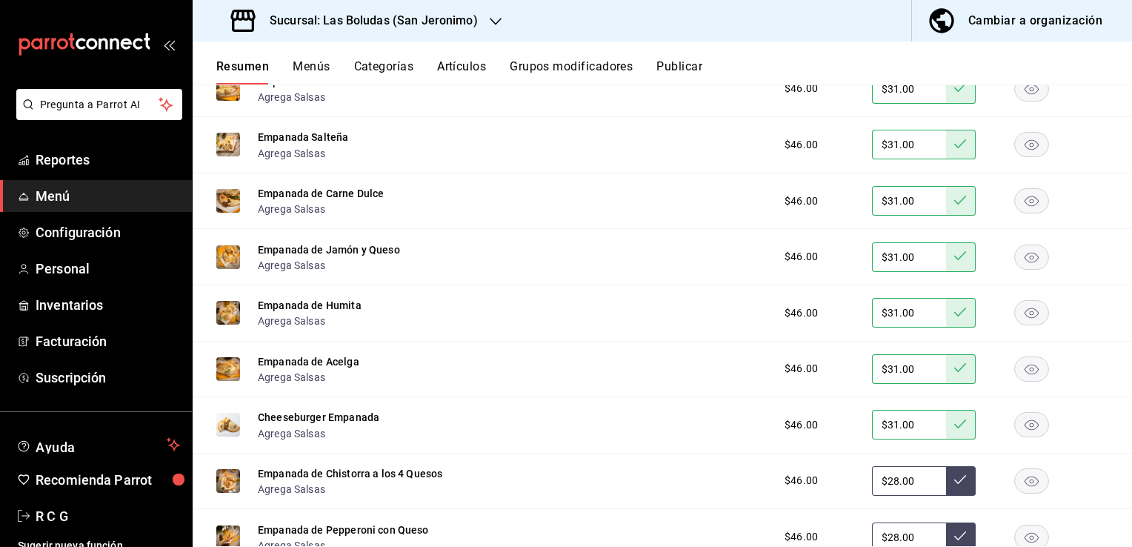
scroll to position [18235, 0]
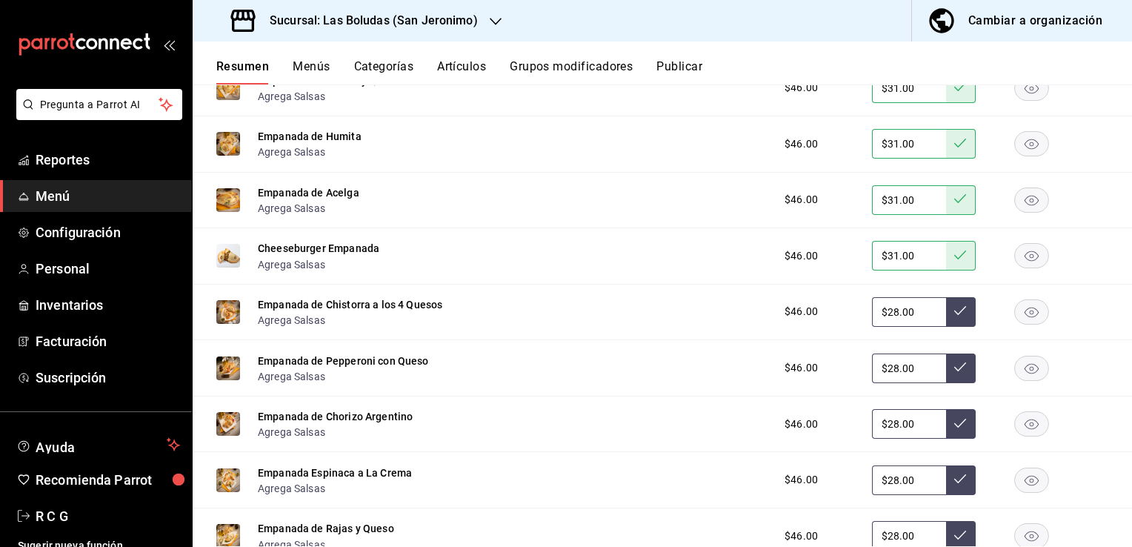
drag, startPoint x: 1026, startPoint y: 262, endPoint x: 1017, endPoint y: 264, distance: 9.2
click at [1026, 262] on icon "button" at bounding box center [1031, 255] width 35 height 25
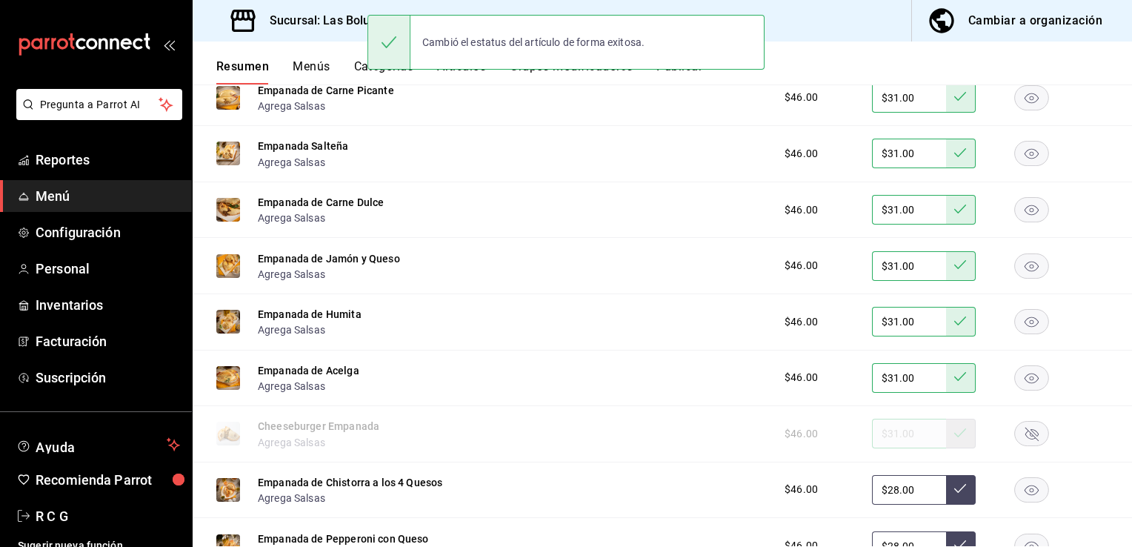
scroll to position [18013, 0]
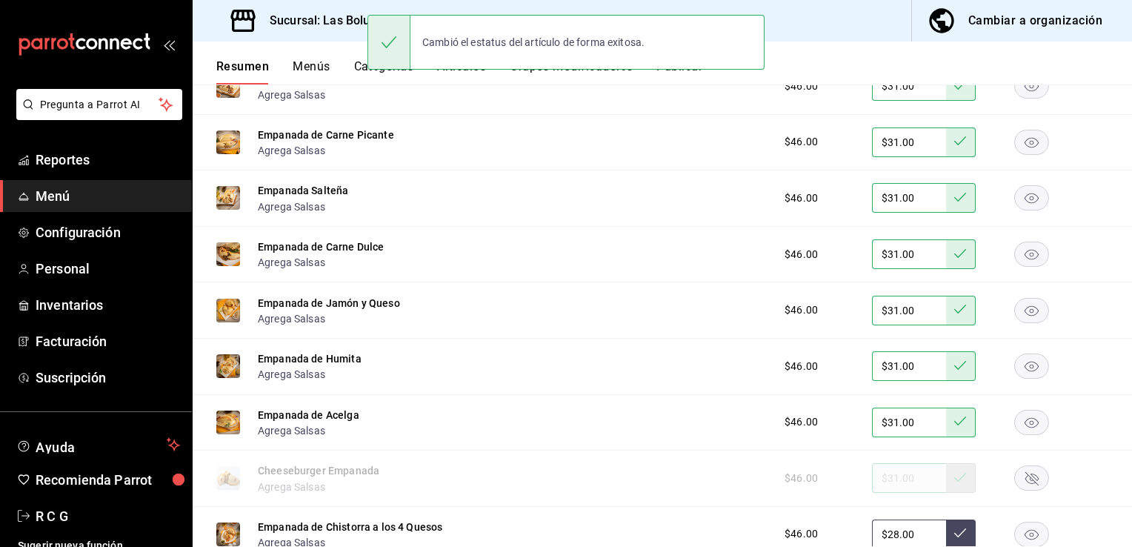
click at [1015, 202] on rect "button" at bounding box center [1032, 198] width 34 height 24
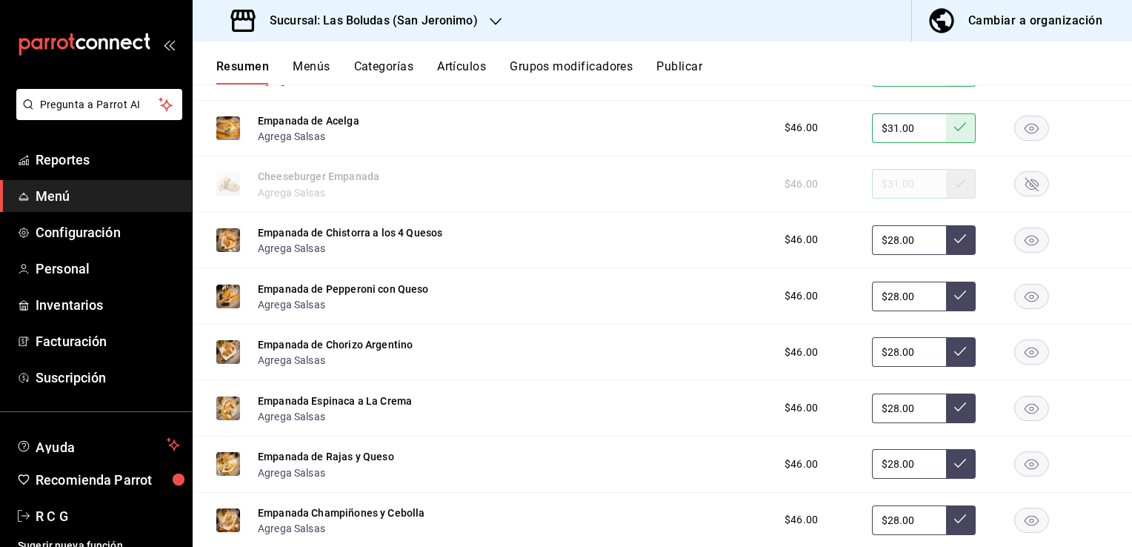
scroll to position [18309, 0]
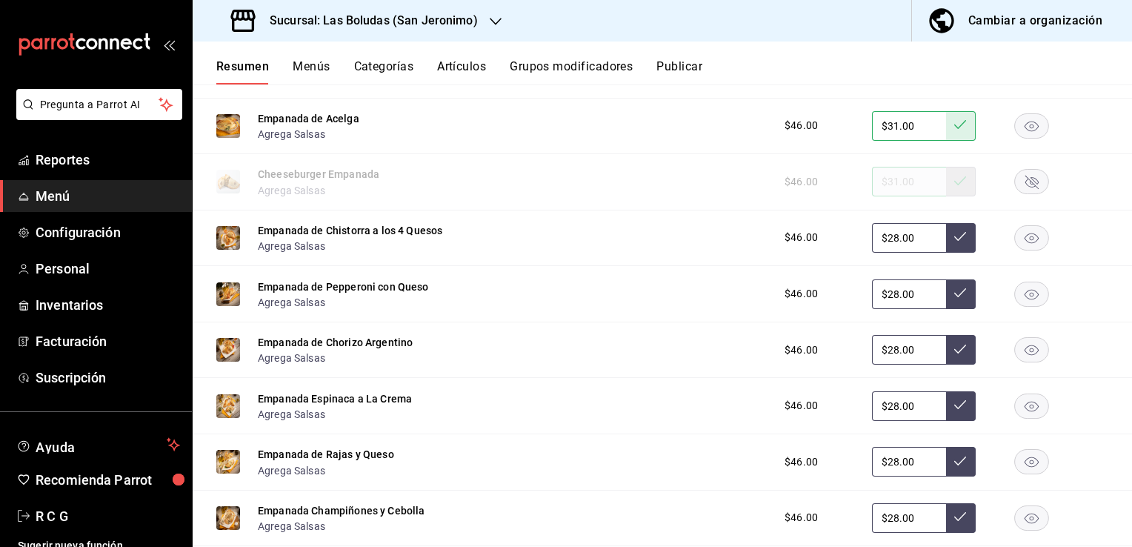
click at [886, 242] on input "$28.00" at bounding box center [909, 238] width 74 height 30
type input "$2.00"
type input "$31.00"
click at [949, 235] on button at bounding box center [961, 238] width 30 height 30
click at [886, 301] on input "$28.00" at bounding box center [909, 294] width 74 height 30
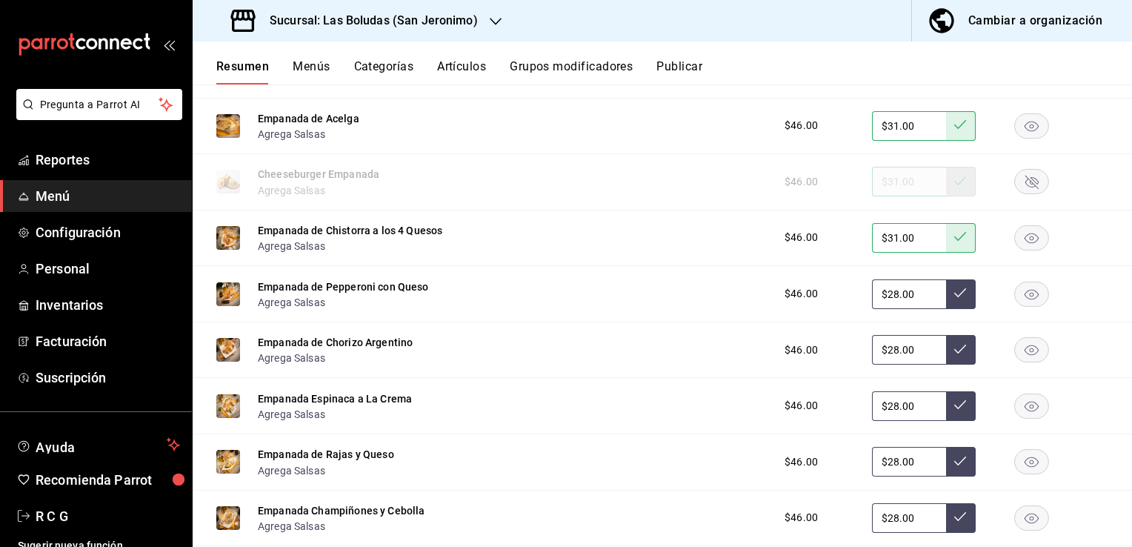
type input "$2.00"
type input "$31.00"
click at [946, 299] on button at bounding box center [961, 294] width 30 height 30
click at [885, 356] on input "$28.00" at bounding box center [909, 350] width 74 height 30
type input "$2.00"
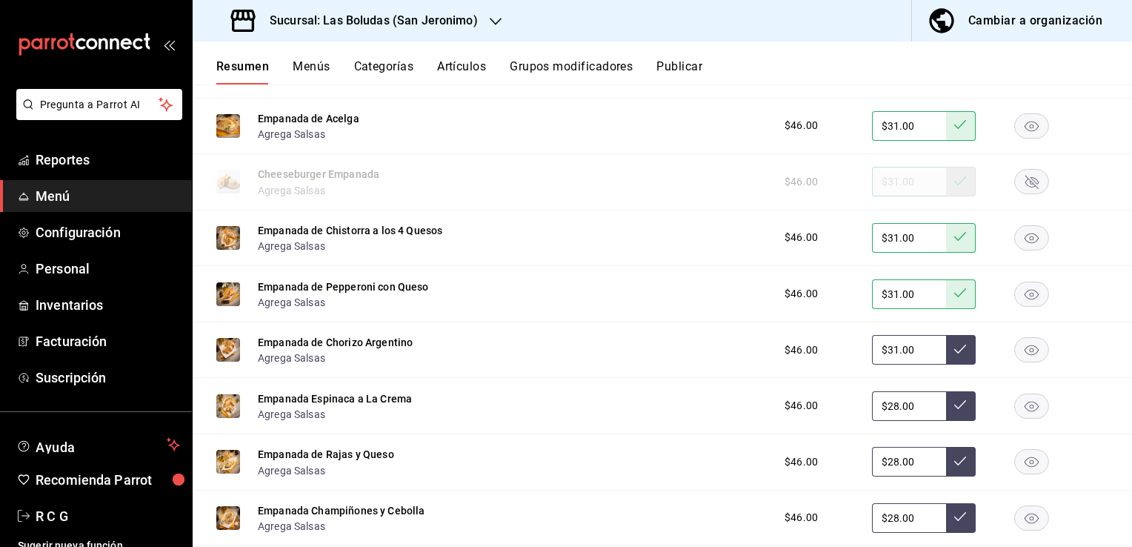
type input "$31.00"
click at [954, 355] on icon at bounding box center [960, 349] width 12 height 12
click at [886, 415] on input "$28.00" at bounding box center [909, 406] width 74 height 30
type input "$2.00"
type input "$31.00"
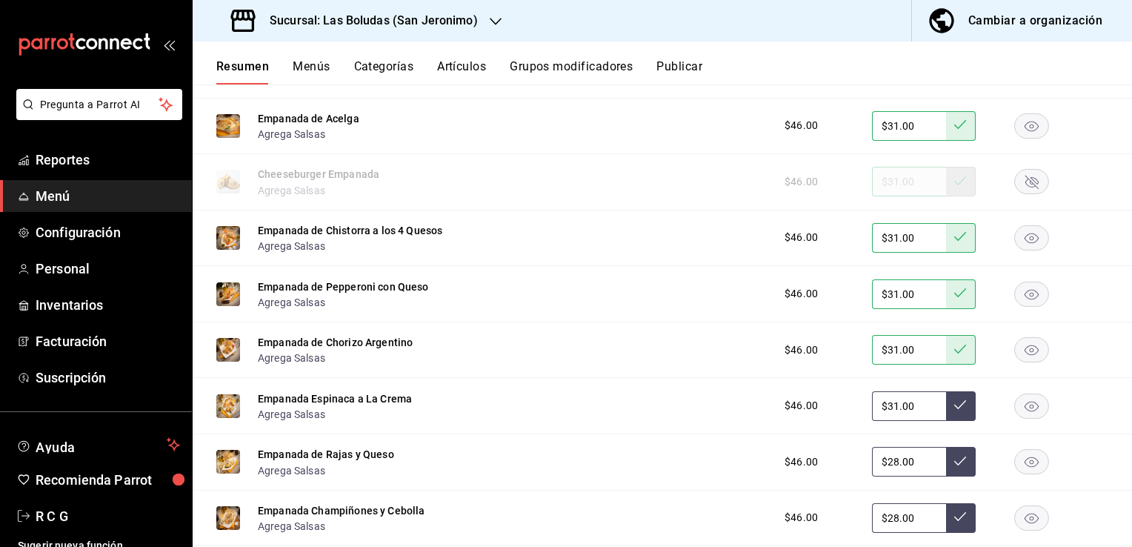
click at [946, 417] on button at bounding box center [961, 406] width 30 height 30
click at [887, 468] on input "$28.00" at bounding box center [909, 462] width 74 height 30
type input "$2.00"
type input "$31.00"
click at [948, 474] on button at bounding box center [961, 462] width 30 height 30
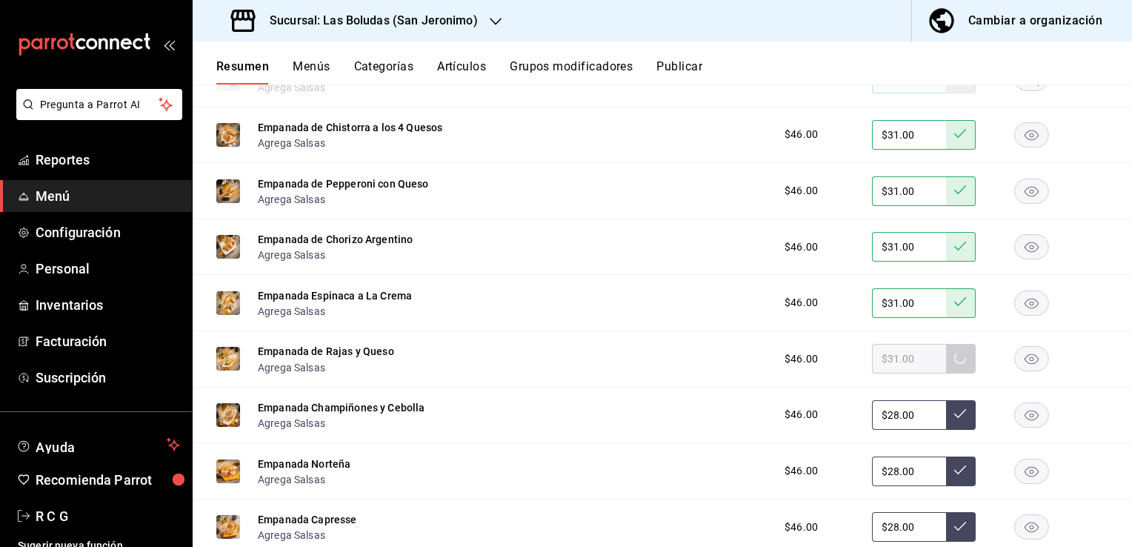
scroll to position [18457, 0]
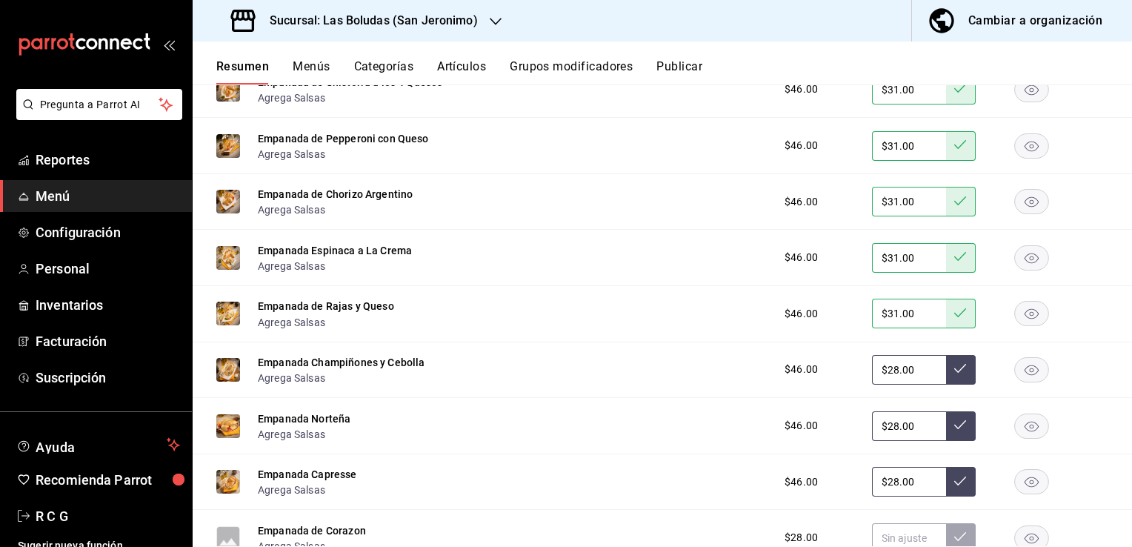
click at [886, 369] on input "$28.00" at bounding box center [909, 370] width 74 height 30
type input "$2.00"
type input "$31.00"
click at [954, 374] on icon at bounding box center [960, 368] width 12 height 12
click at [886, 431] on input "$28.00" at bounding box center [909, 426] width 74 height 30
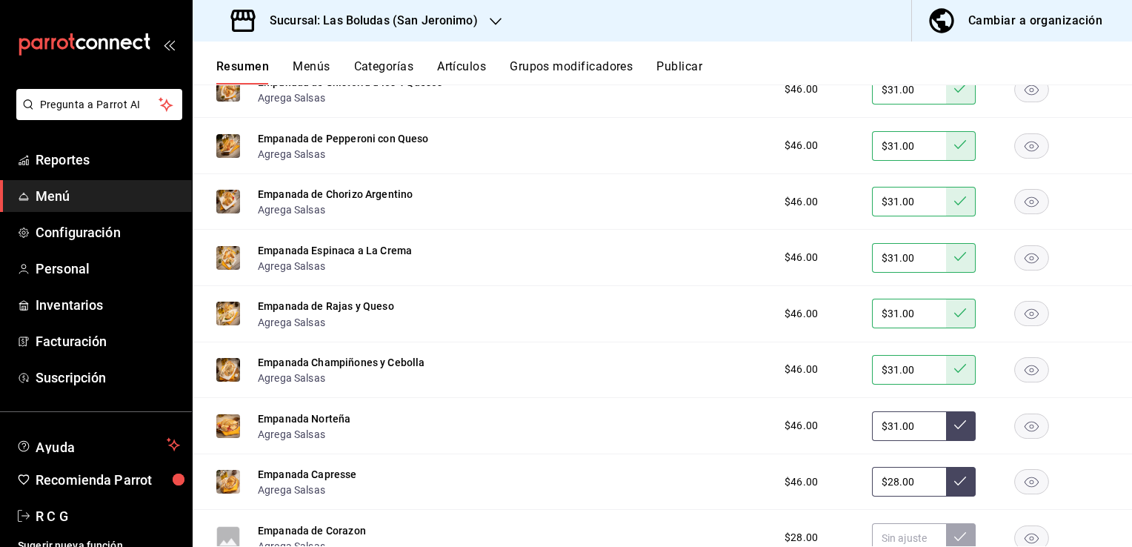
click at [954, 431] on icon at bounding box center [960, 425] width 12 height 12
click at [1020, 492] on rect "button" at bounding box center [1032, 482] width 34 height 24
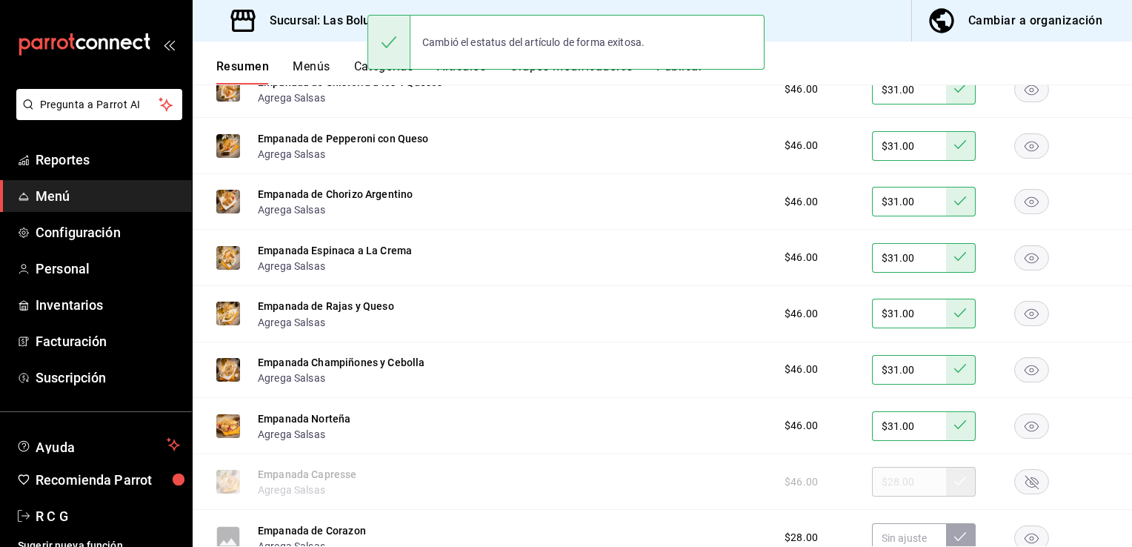
scroll to position [18605, 0]
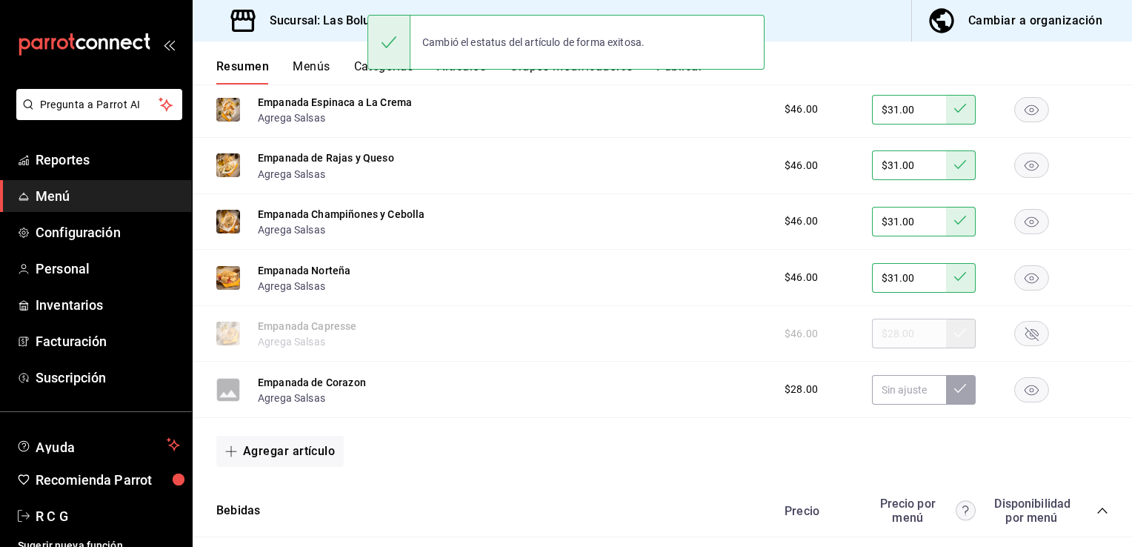
click at [1021, 399] on rect "button" at bounding box center [1032, 389] width 34 height 24
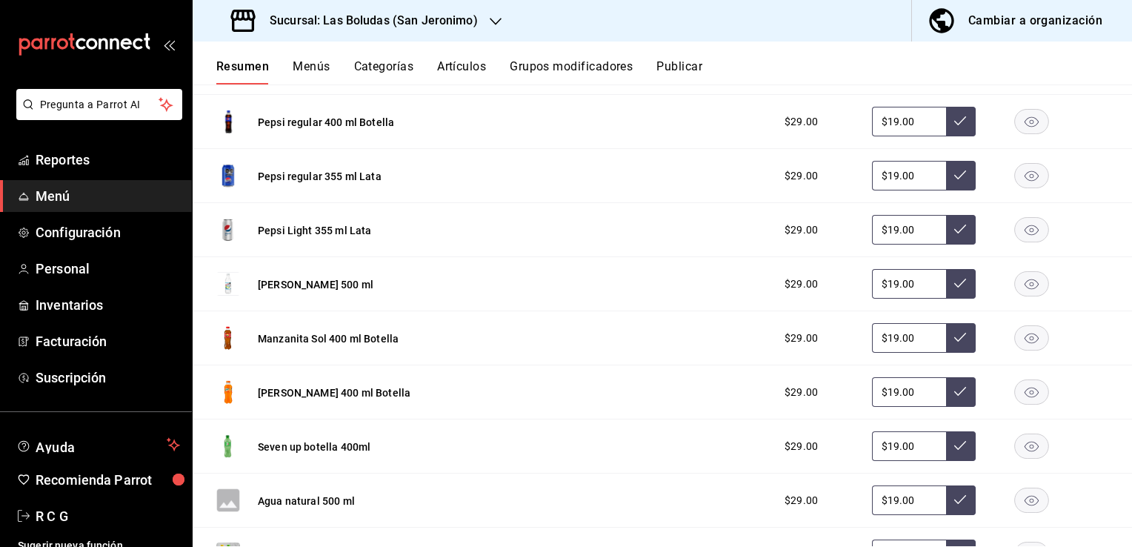
scroll to position [19050, 0]
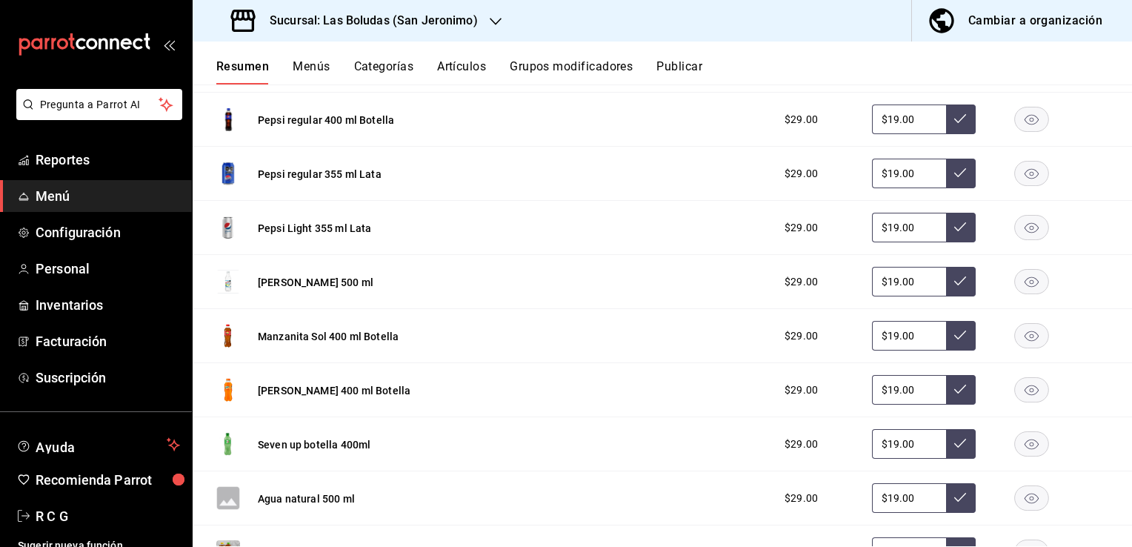
click at [1020, 288] on rect "button" at bounding box center [1032, 281] width 34 height 24
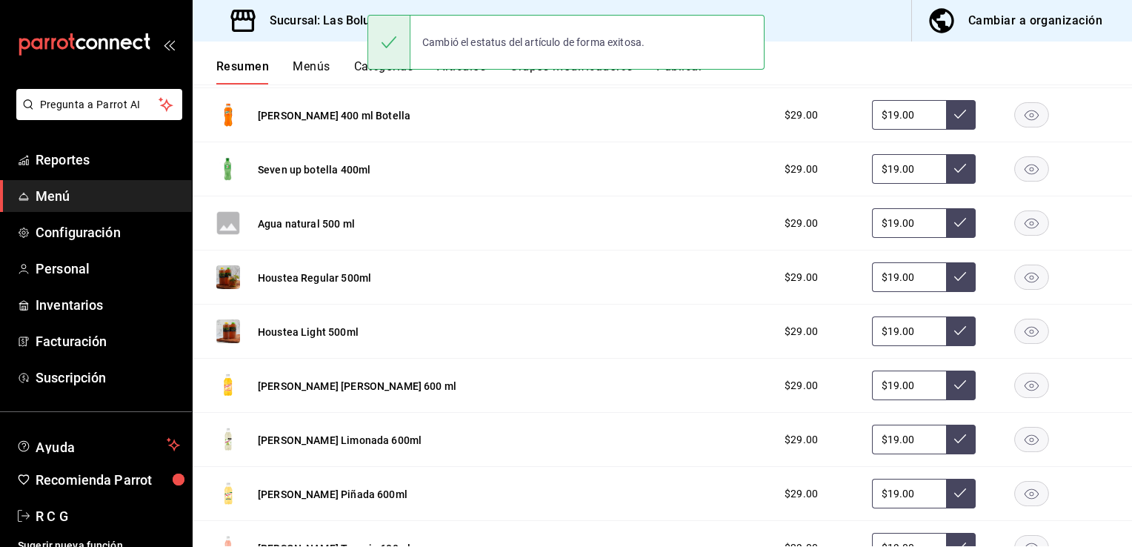
scroll to position [19421, 0]
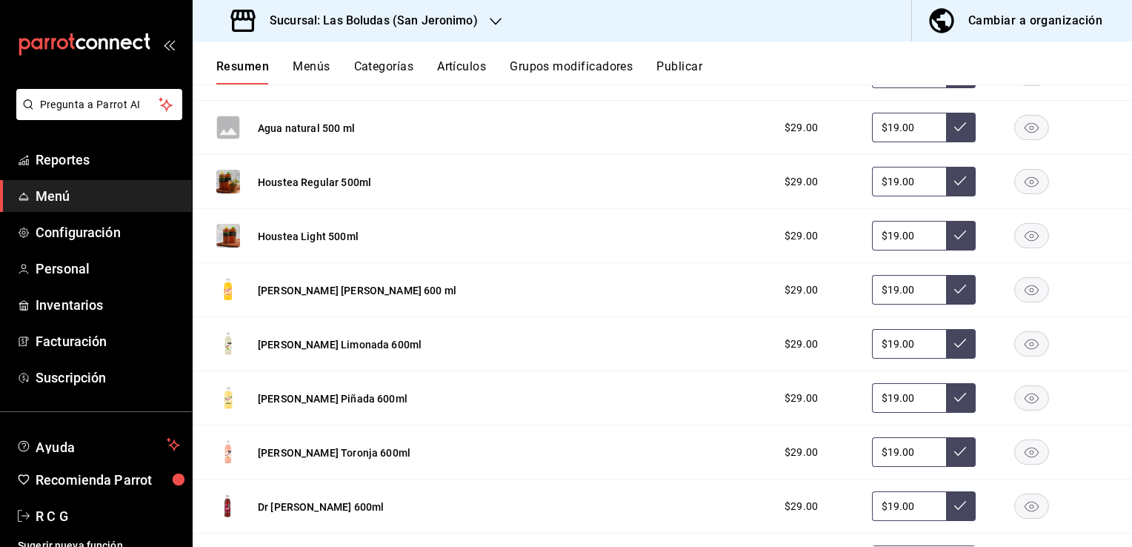
click at [1026, 348] on icon "button" at bounding box center [1032, 344] width 14 height 10
click at [1021, 405] on rect "button" at bounding box center [1032, 397] width 34 height 24
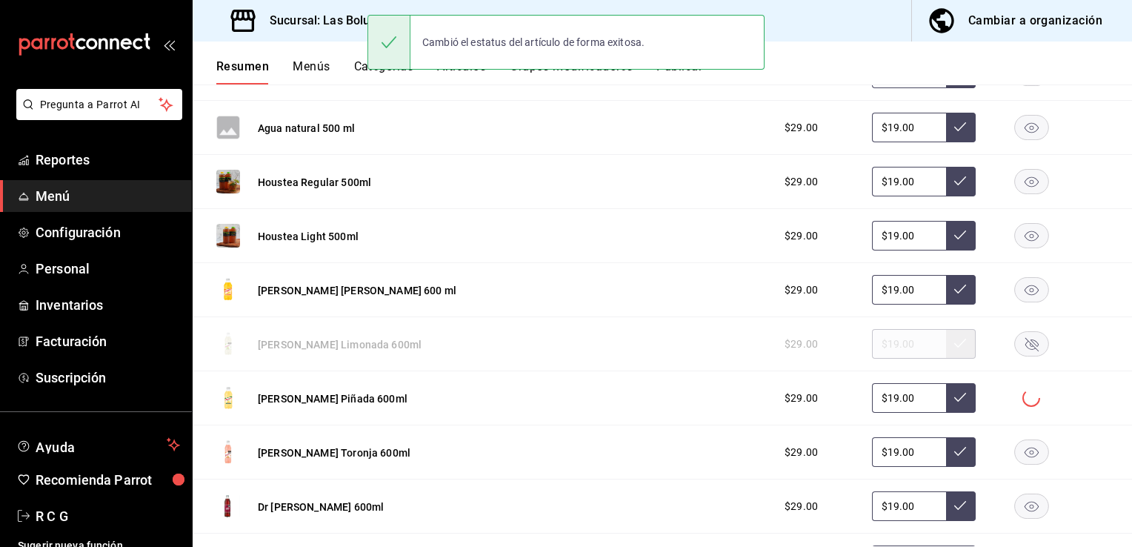
click at [1018, 464] on rect "button" at bounding box center [1032, 451] width 34 height 24
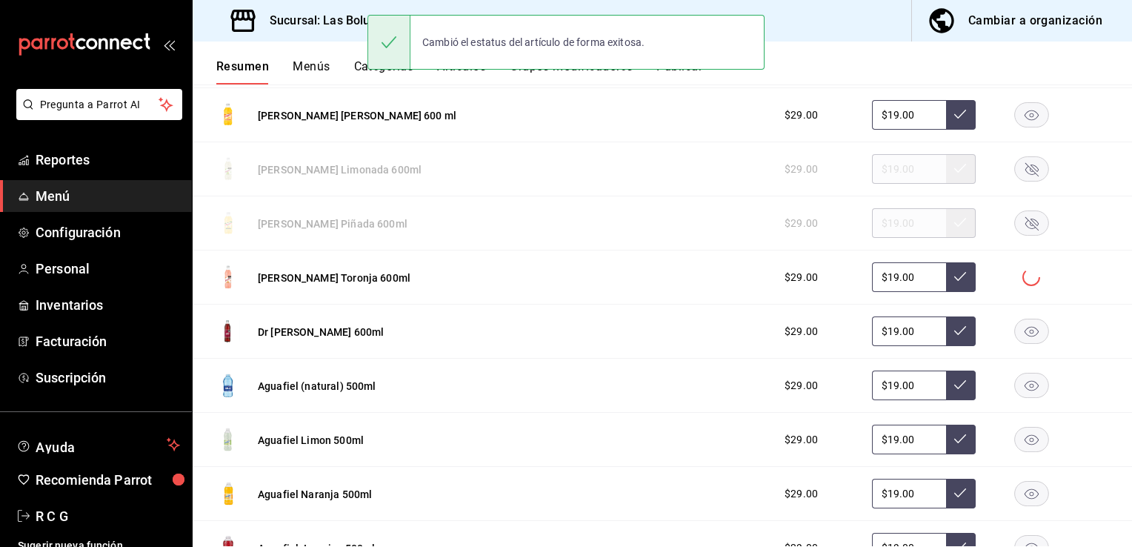
scroll to position [19643, 0]
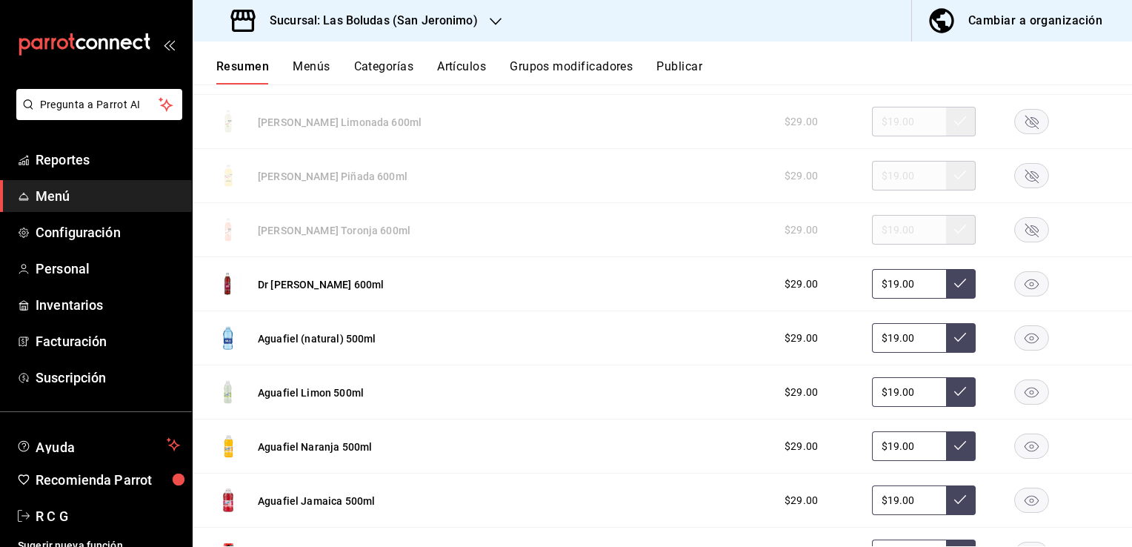
click at [1020, 347] on rect "button" at bounding box center [1032, 337] width 34 height 24
click at [1022, 404] on rect "button" at bounding box center [1032, 391] width 34 height 24
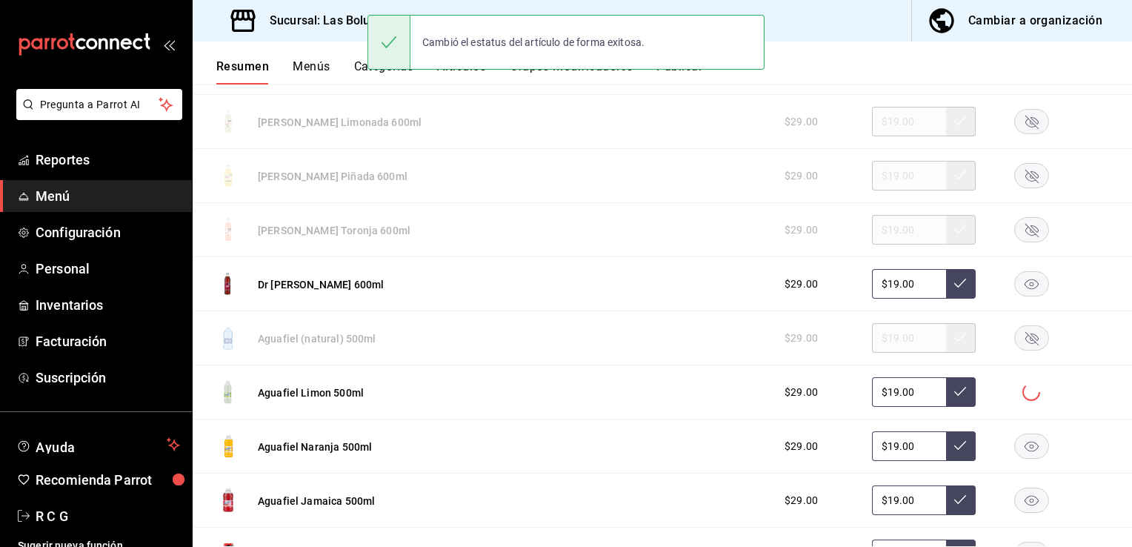
click at [1020, 445] on rect "button" at bounding box center [1032, 445] width 34 height 24
drag, startPoint x: 1020, startPoint y: 511, endPoint x: 1026, endPoint y: 497, distance: 15.0
click at [1020, 511] on rect "button" at bounding box center [1032, 500] width 34 height 24
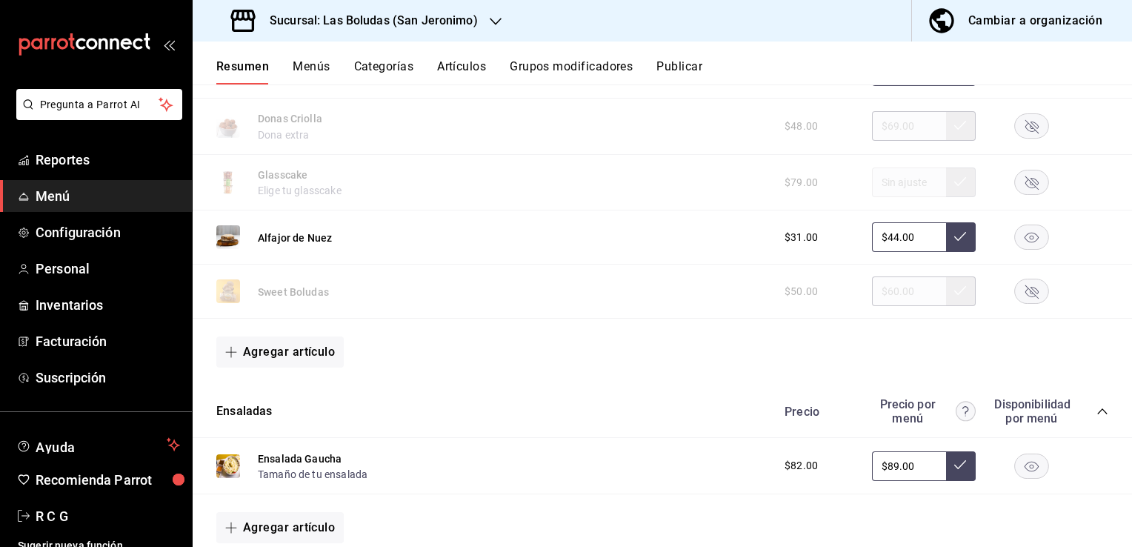
scroll to position [0, 0]
